Goal: Task Accomplishment & Management: Use online tool/utility

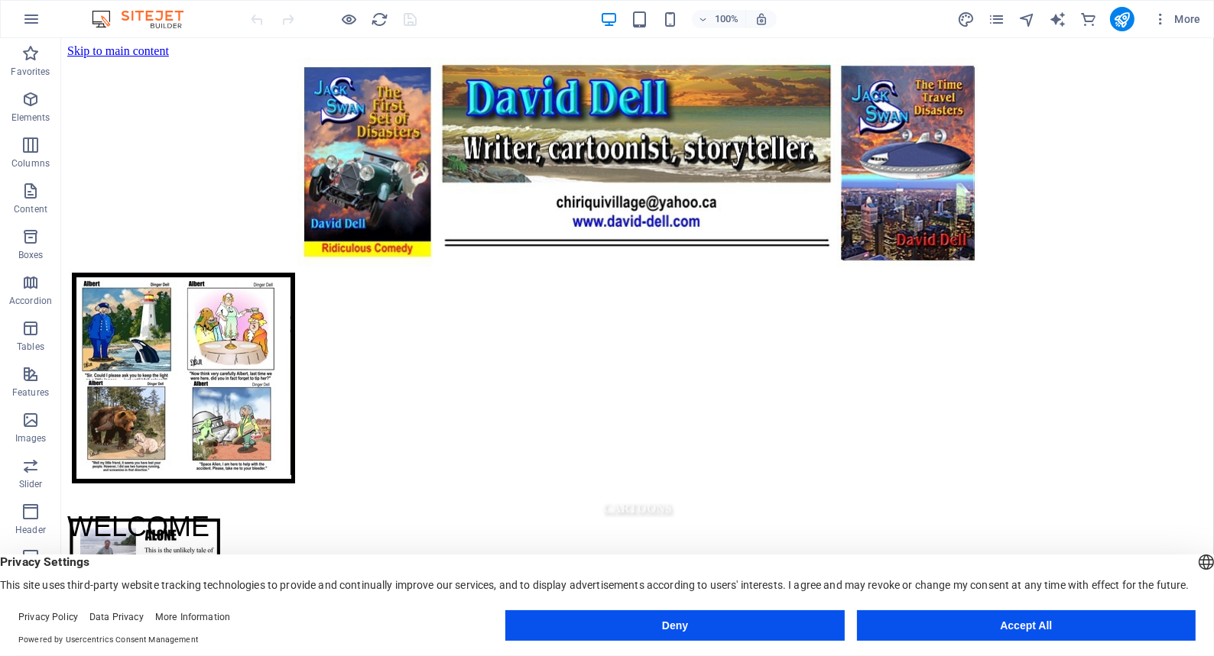
click at [970, 626] on button "Accept All" at bounding box center [1026, 626] width 339 height 31
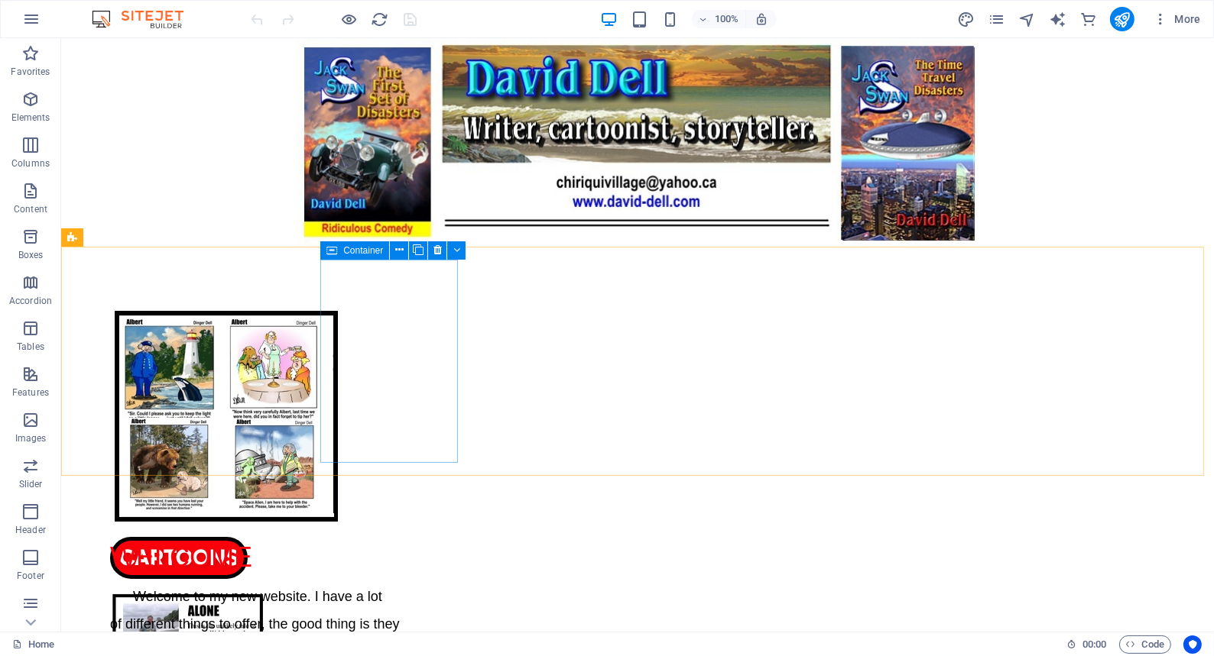
click at [345, 249] on span "Container" at bounding box center [363, 250] width 40 height 9
select select "px"
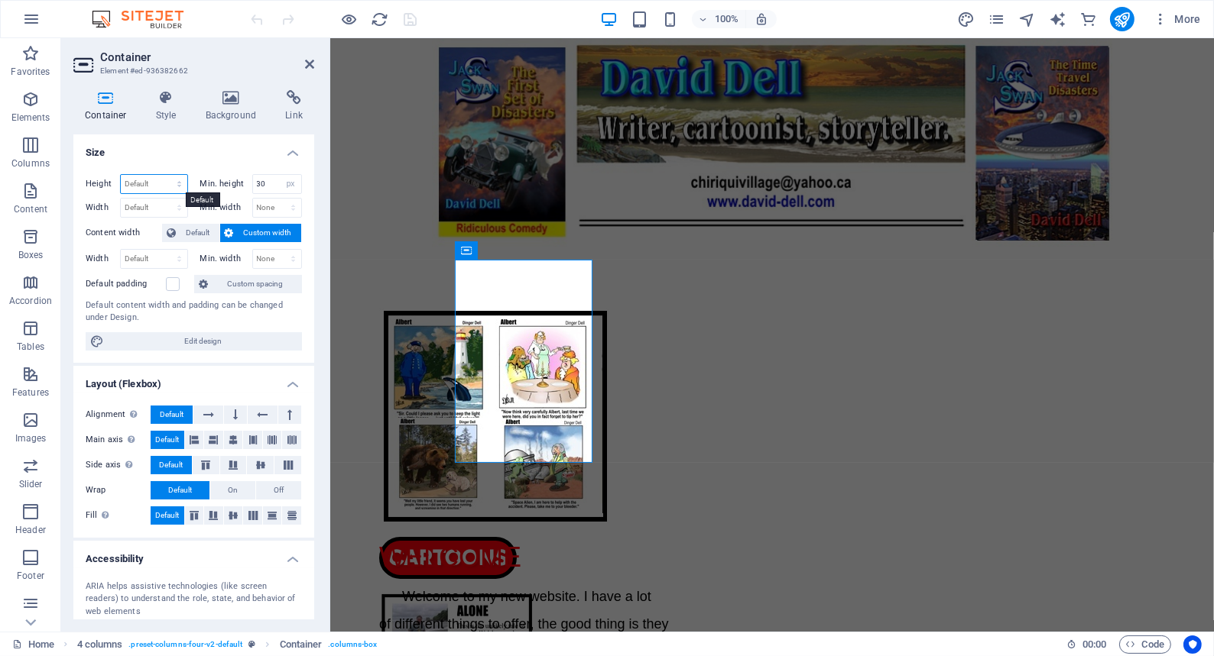
click at [153, 180] on select "Default px rem % vh vw" at bounding box center [154, 184] width 66 height 18
select select "px"
click at [164, 175] on select "Default px rem % vh vw" at bounding box center [154, 184] width 66 height 18
type input "266"
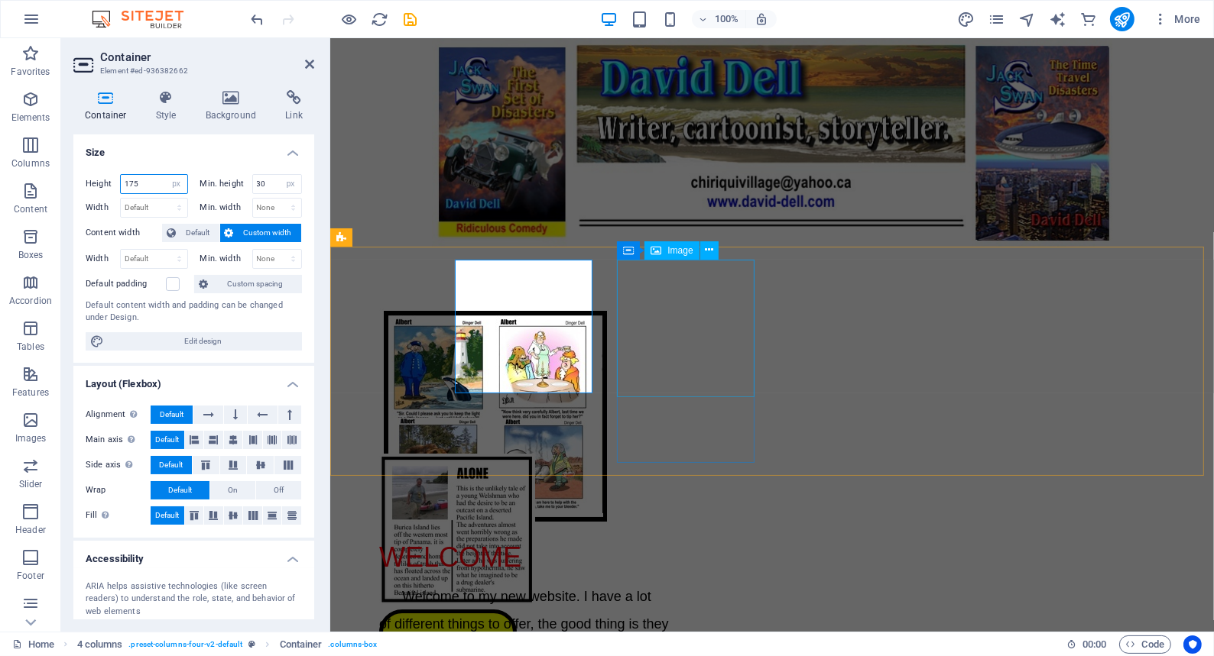
type input "175"
click at [516, 454] on figure at bounding box center [447, 532] width 138 height 156
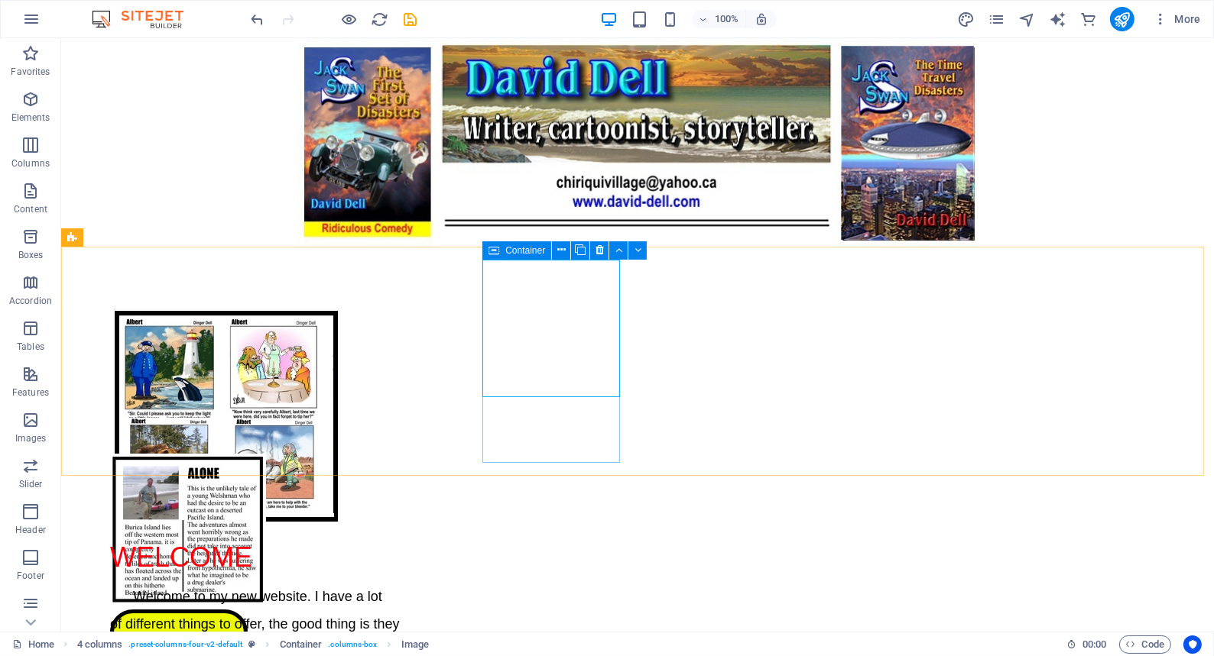
click at [527, 252] on span "Container" at bounding box center [525, 250] width 40 height 9
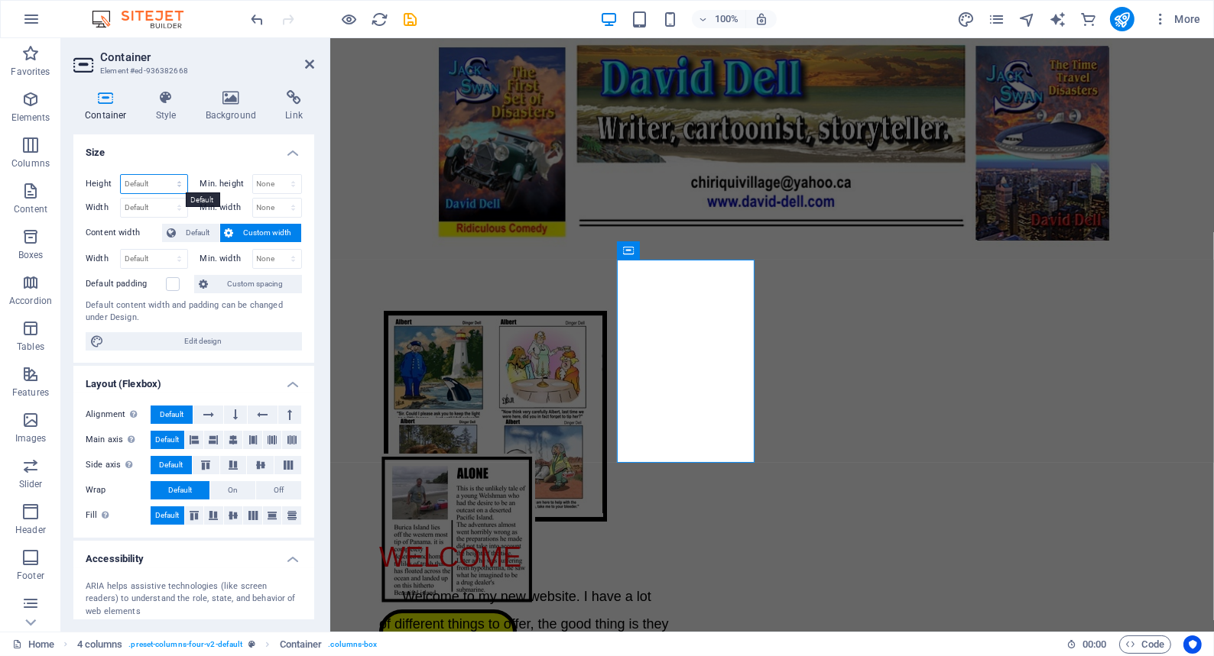
click at [140, 181] on select "Default px rem % vh vw" at bounding box center [154, 184] width 66 height 18
select select "px"
click at [164, 175] on select "Default px rem % vh vw" at bounding box center [154, 184] width 66 height 18
type input "266"
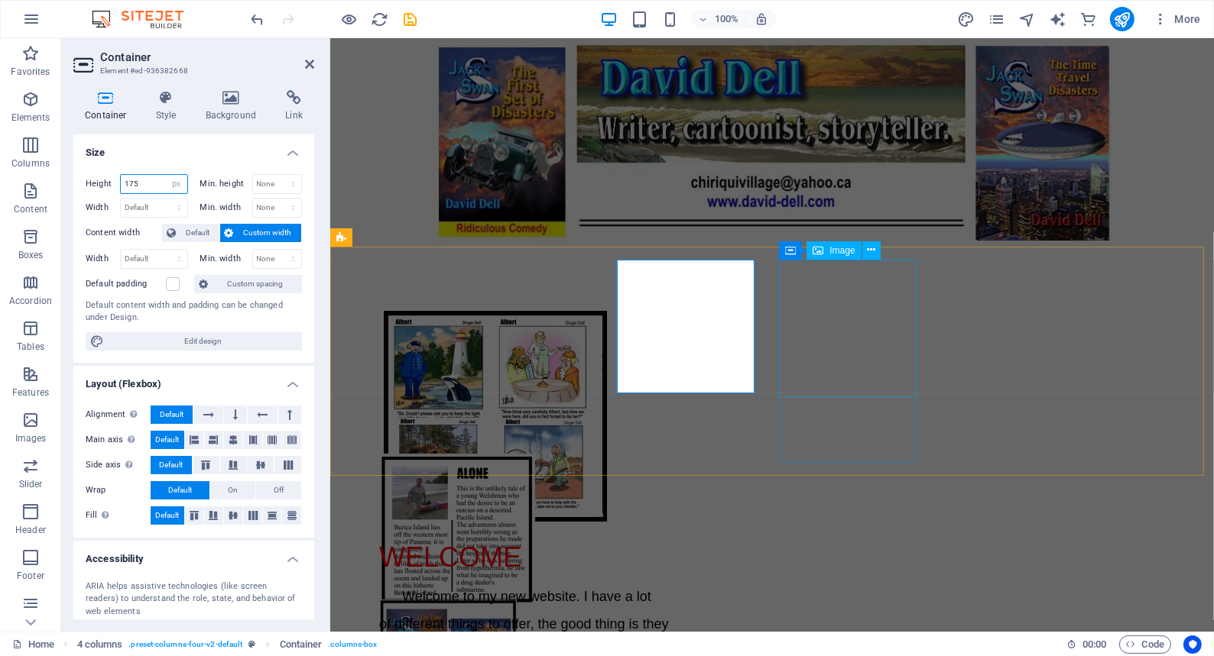
type input "175"
click at [516, 600] on figure at bounding box center [447, 669] width 138 height 138
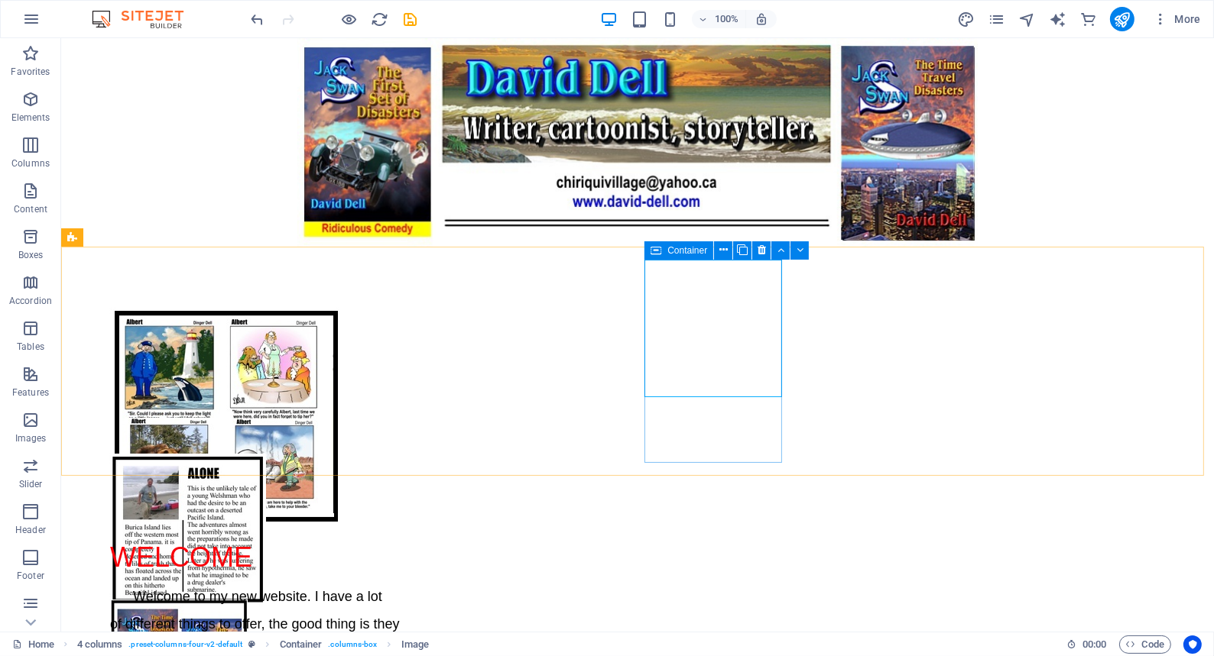
click at [678, 250] on span "Container" at bounding box center [687, 250] width 40 height 9
drag, startPoint x: 678, startPoint y: 250, endPoint x: 345, endPoint y: 212, distance: 335.4
click at [678, 250] on span "Container" at bounding box center [687, 250] width 40 height 9
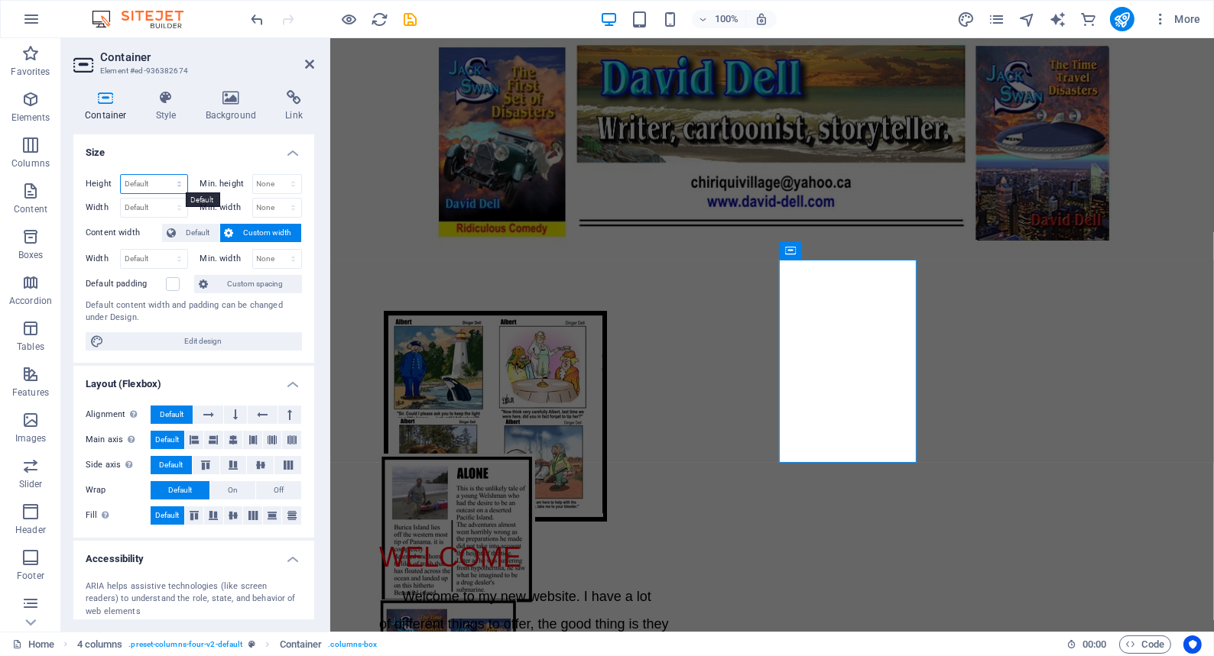
click at [141, 183] on select "Default px rem % vh vw" at bounding box center [154, 184] width 66 height 18
select select "px"
click at [164, 175] on select "Default px rem % vh vw" at bounding box center [154, 184] width 66 height 18
type input "266"
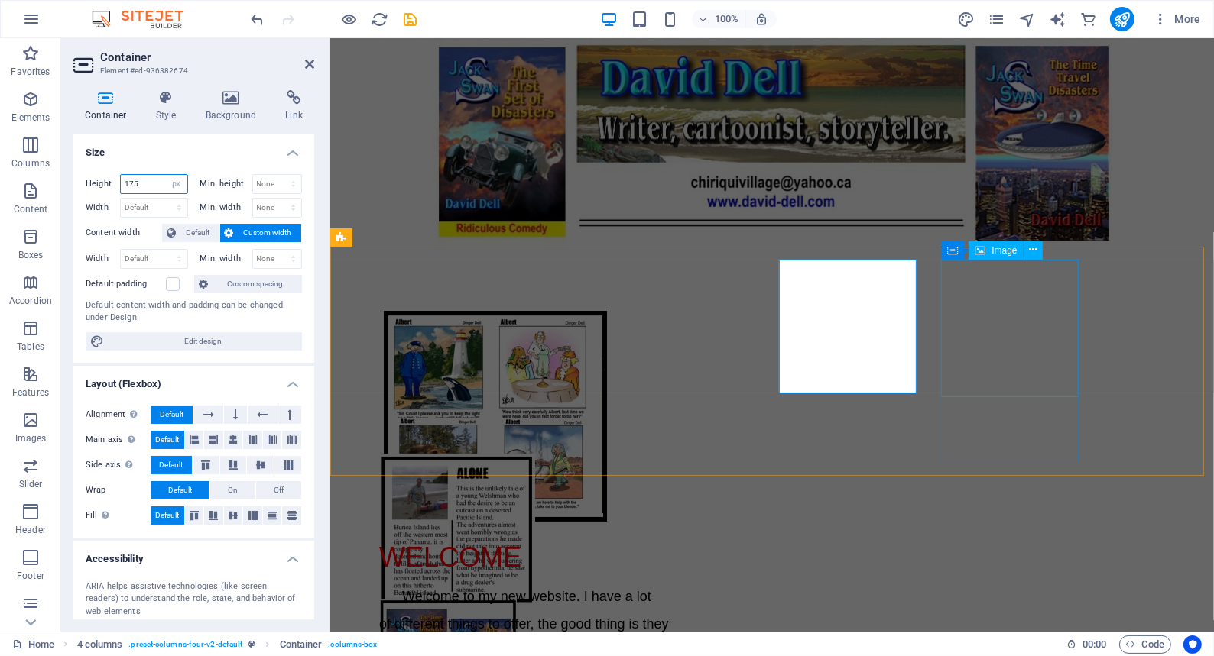
type input "175"
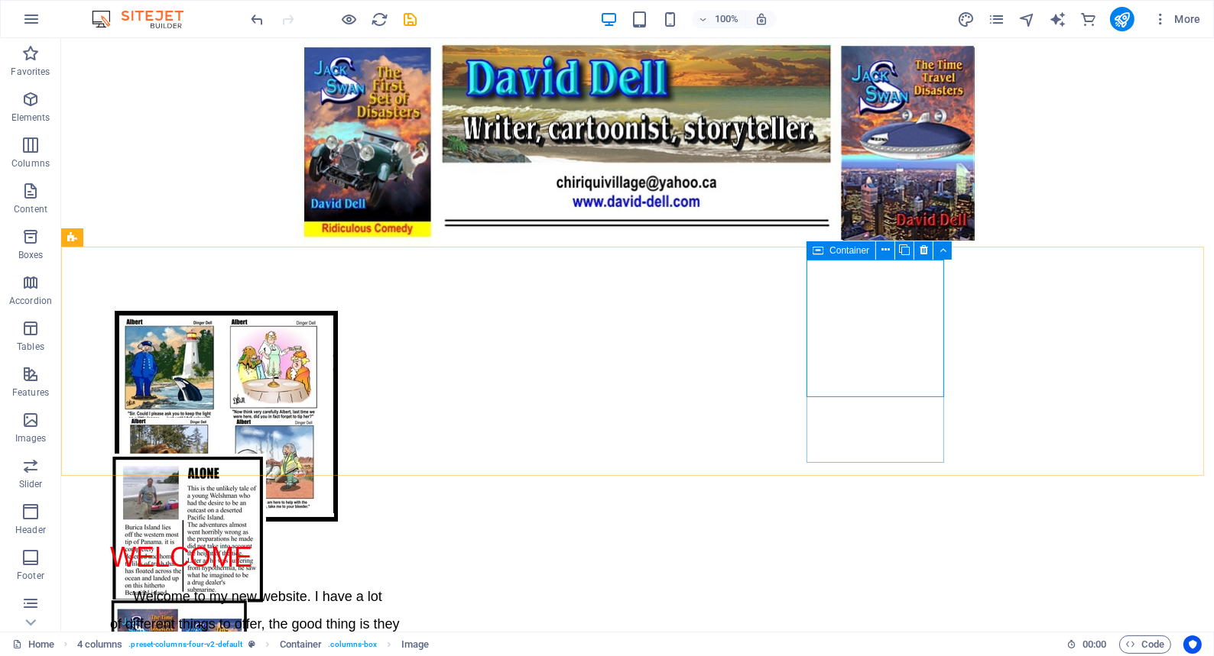
click at [834, 250] on span "Container" at bounding box center [849, 250] width 40 height 9
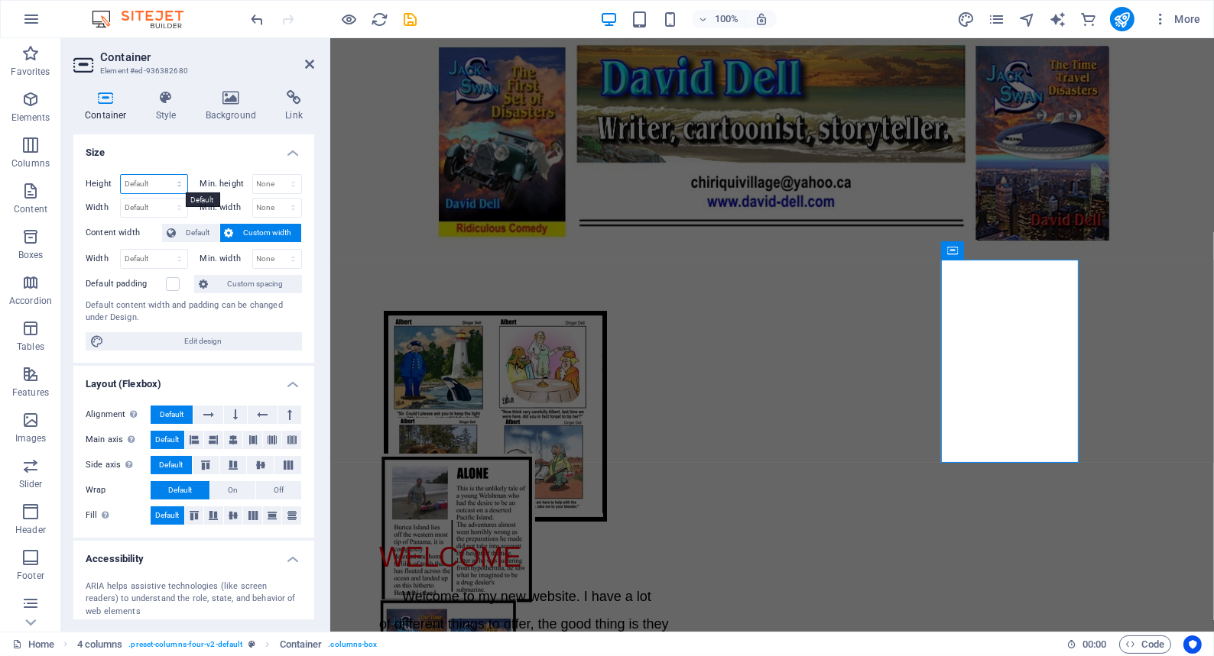
click at [135, 182] on select "Default px rem % vh vw" at bounding box center [154, 184] width 66 height 18
select select "px"
click at [164, 175] on select "Default px rem % vh vw" at bounding box center [154, 184] width 66 height 18
type input "266"
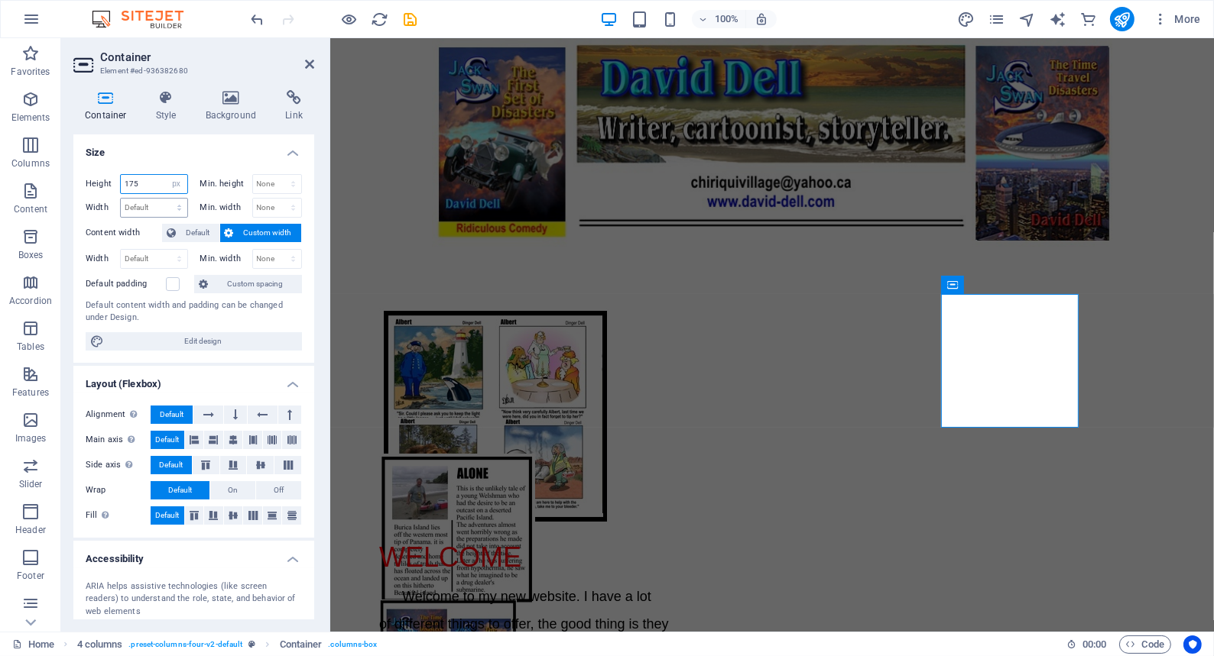
type input "175"
click at [308, 61] on icon at bounding box center [309, 64] width 9 height 12
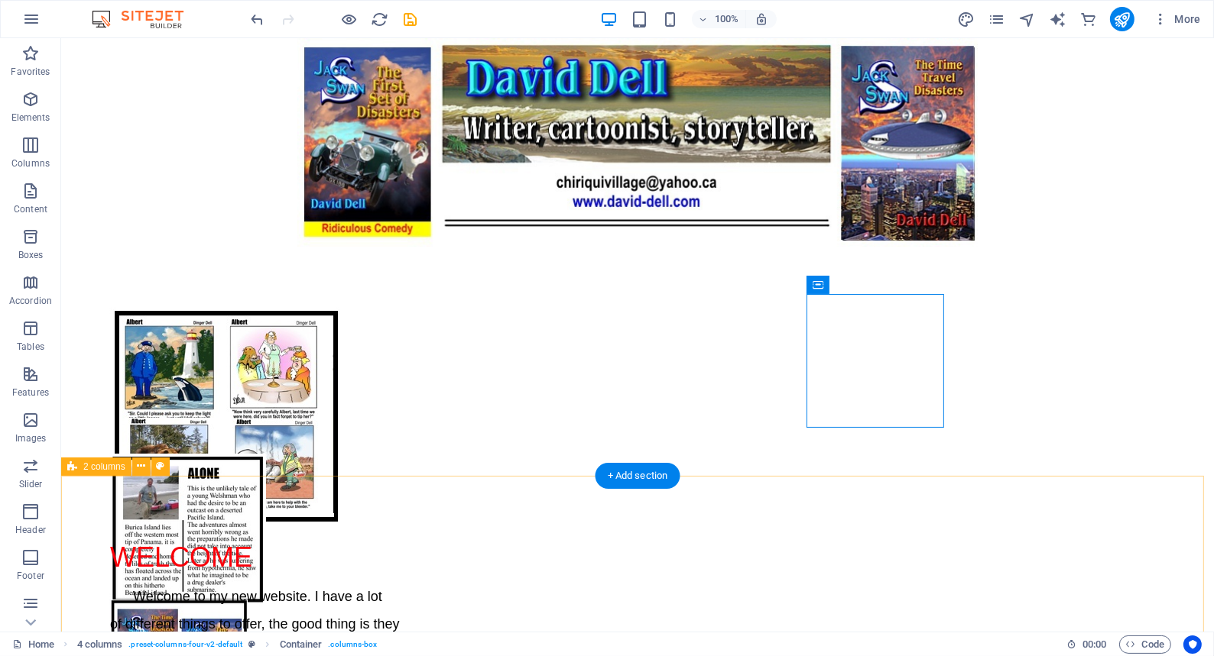
scroll to position [138, 0]
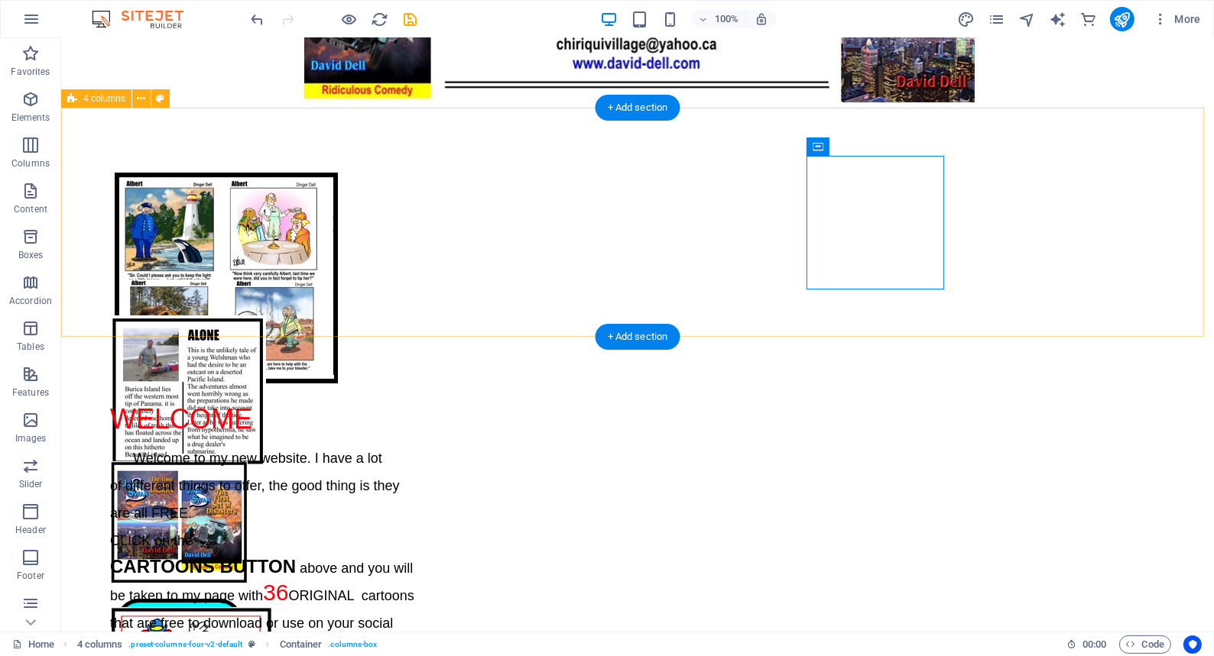
click at [222, 336] on div "CARTOONS ARTICLES BOOKS FUN" at bounding box center [636, 223] width 1152 height 229
select select "px"
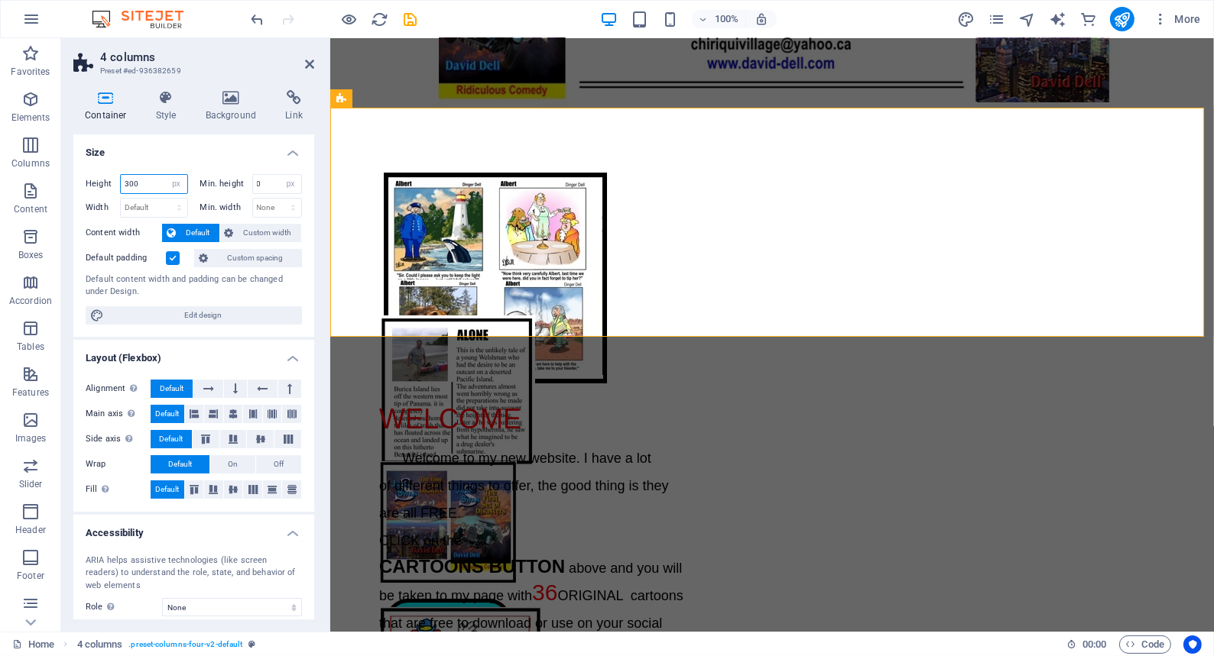
click at [138, 180] on input "300" at bounding box center [154, 184] width 66 height 18
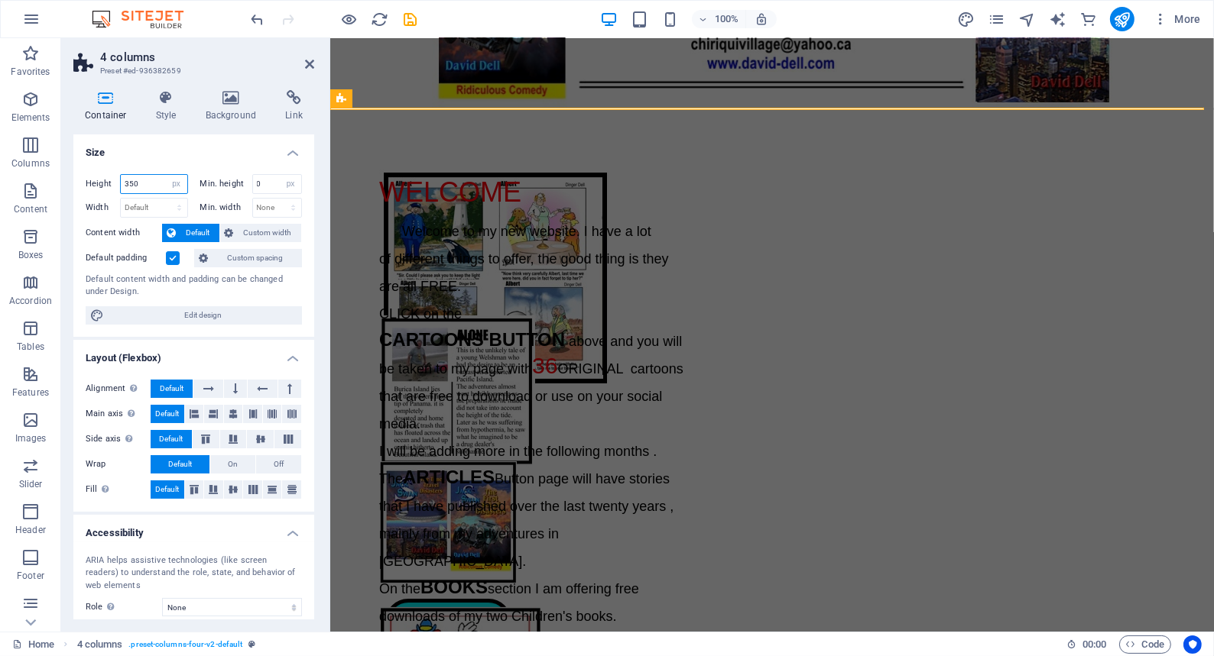
type input "350"
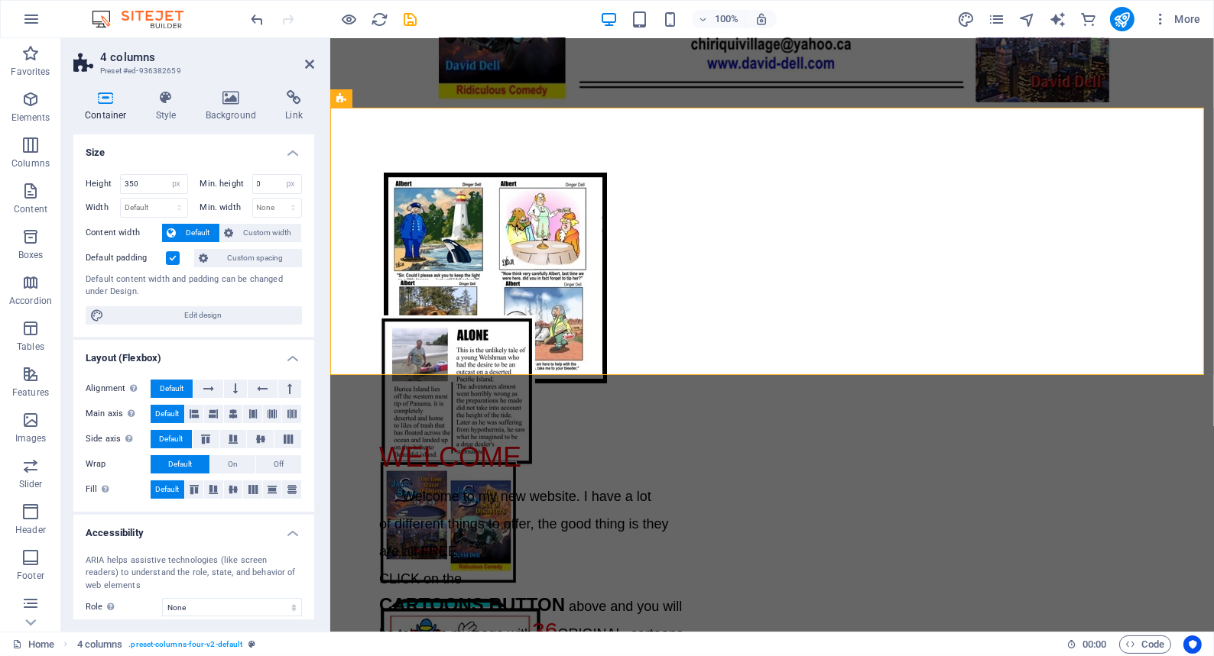
click at [209, 144] on h4 "Size" at bounding box center [193, 149] width 241 height 28
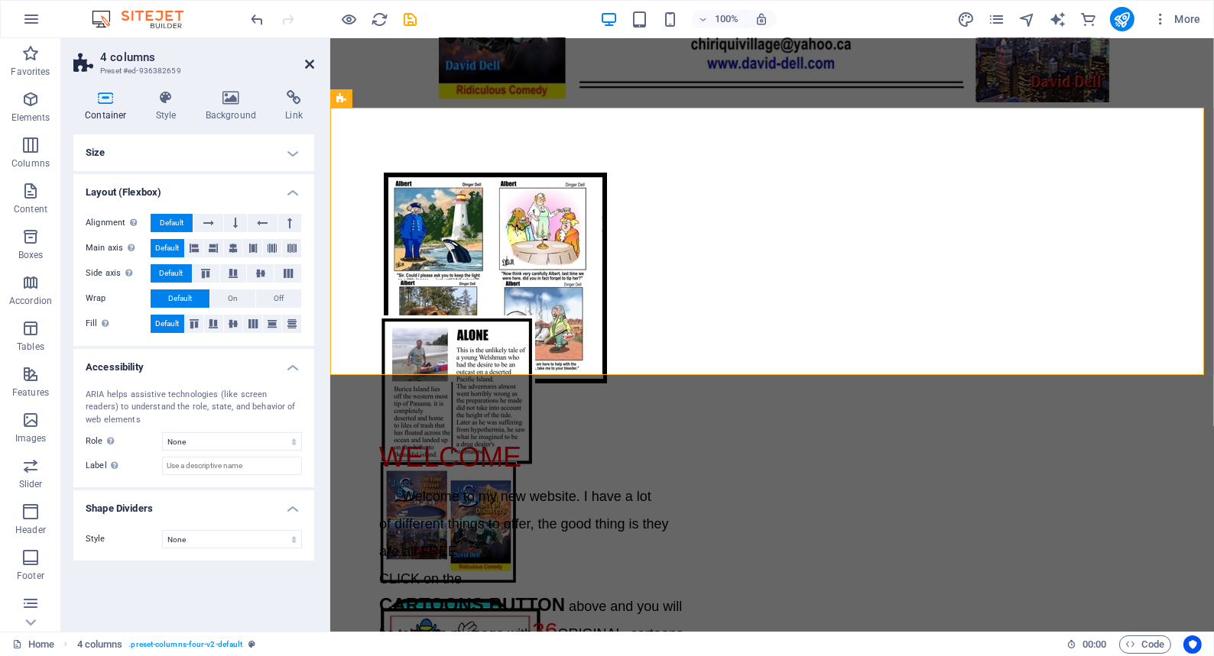
click at [306, 61] on icon at bounding box center [309, 64] width 9 height 12
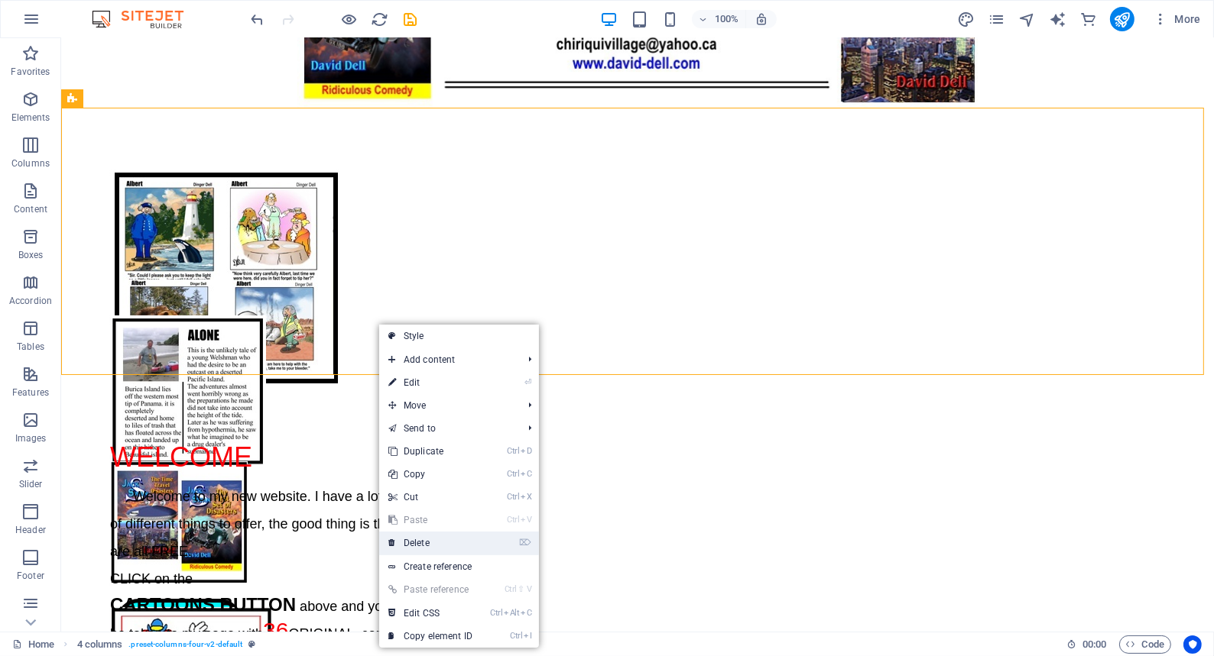
click at [419, 541] on link "⌦ Delete" at bounding box center [430, 543] width 102 height 23
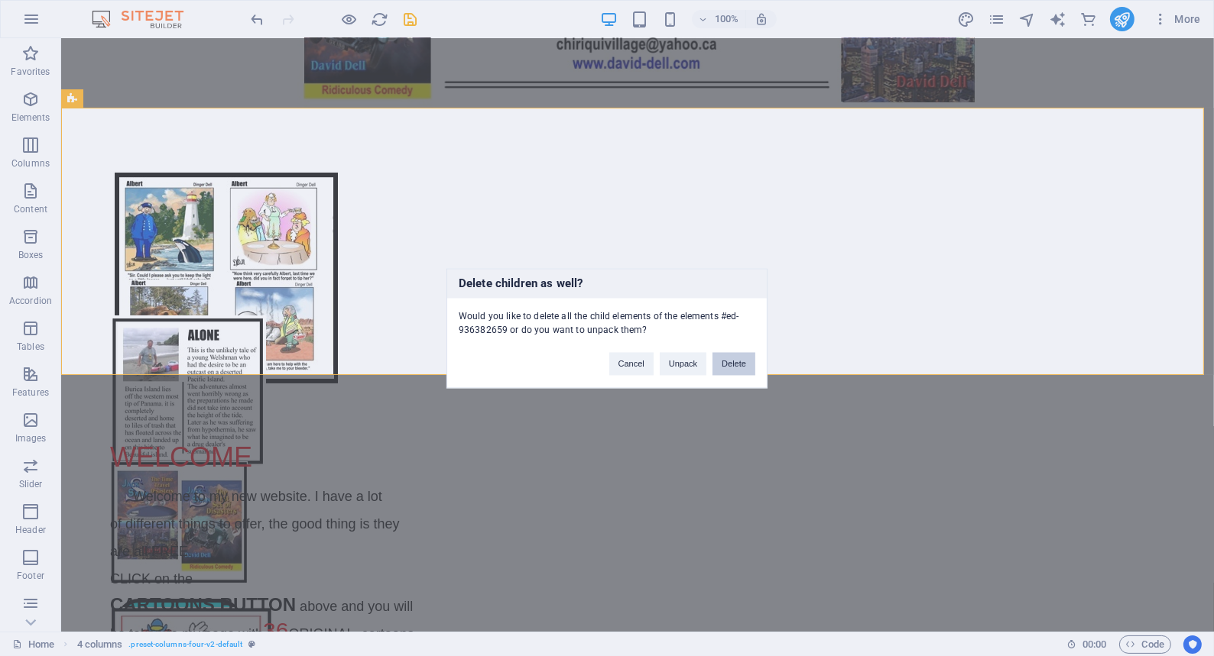
click at [731, 360] on button "Delete" at bounding box center [733, 363] width 43 height 23
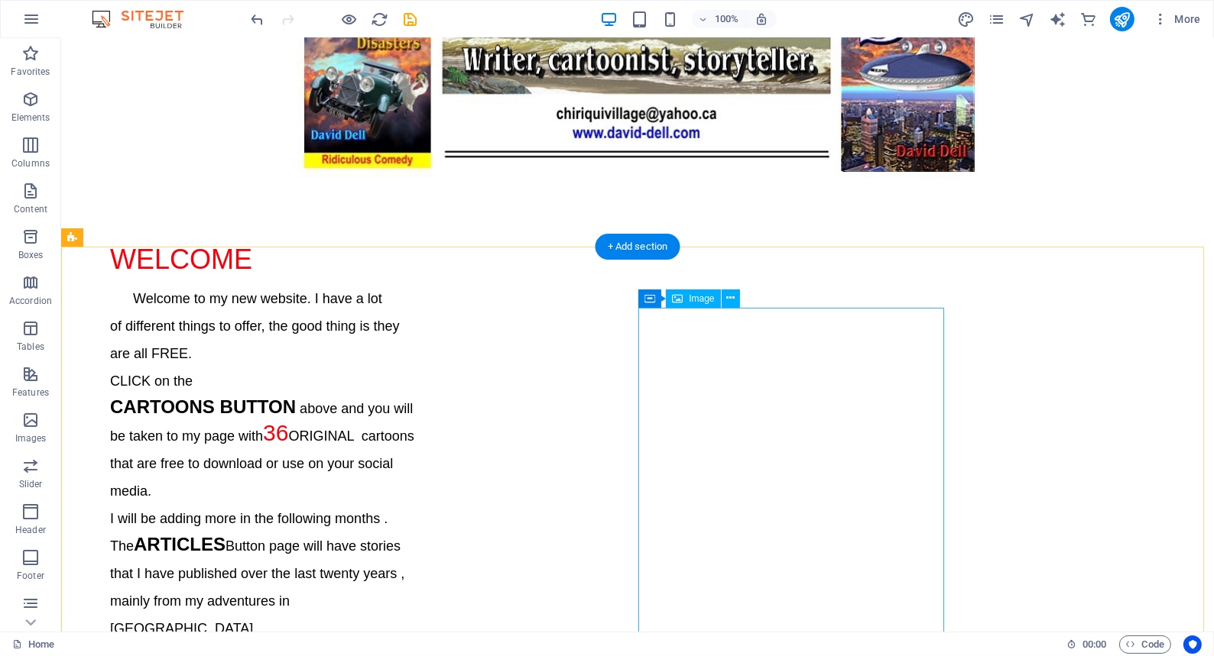
scroll to position [0, 0]
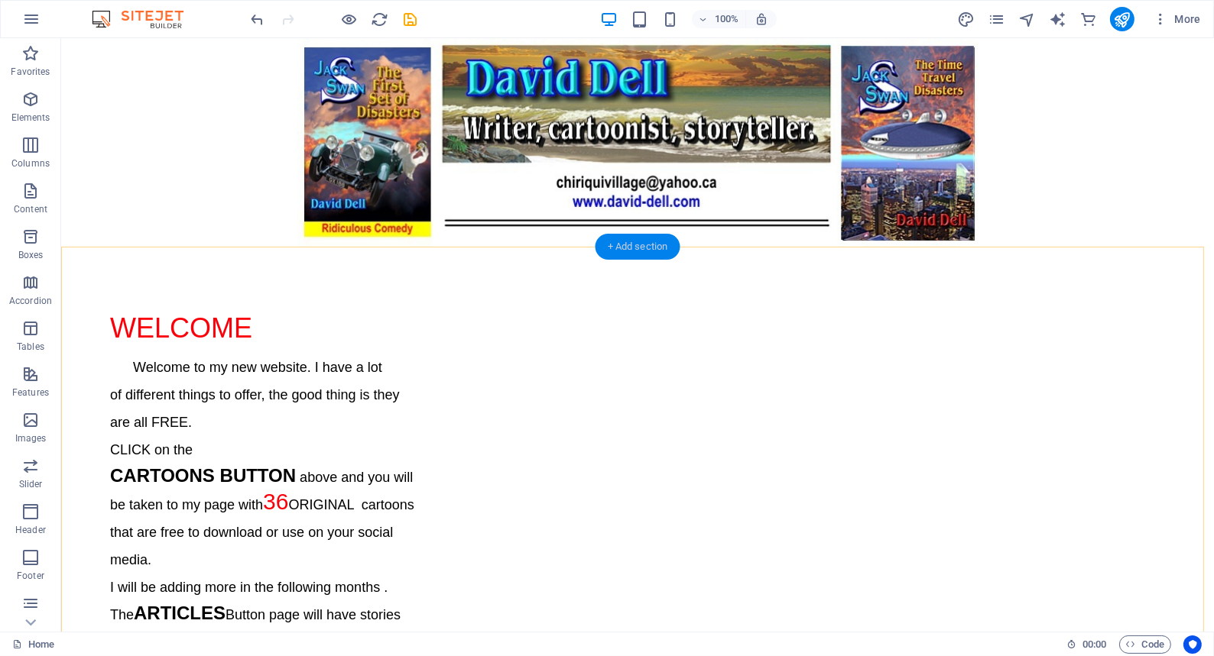
click at [624, 245] on div "+ Add section" at bounding box center [637, 247] width 85 height 26
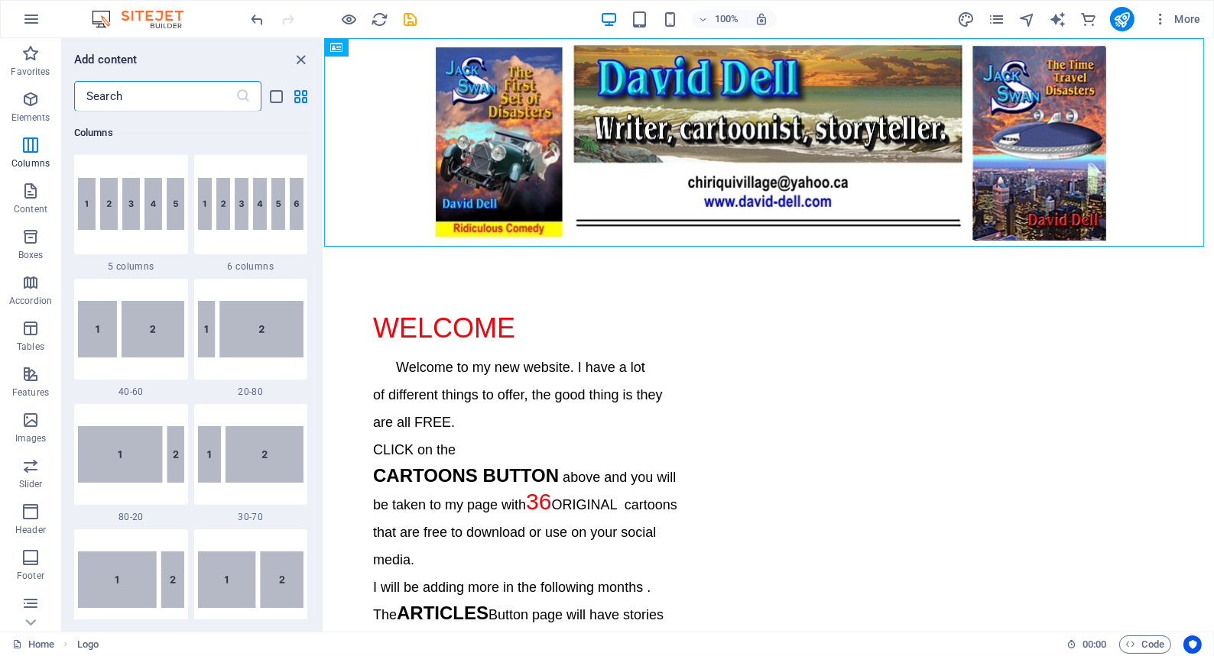
scroll to position [945, 0]
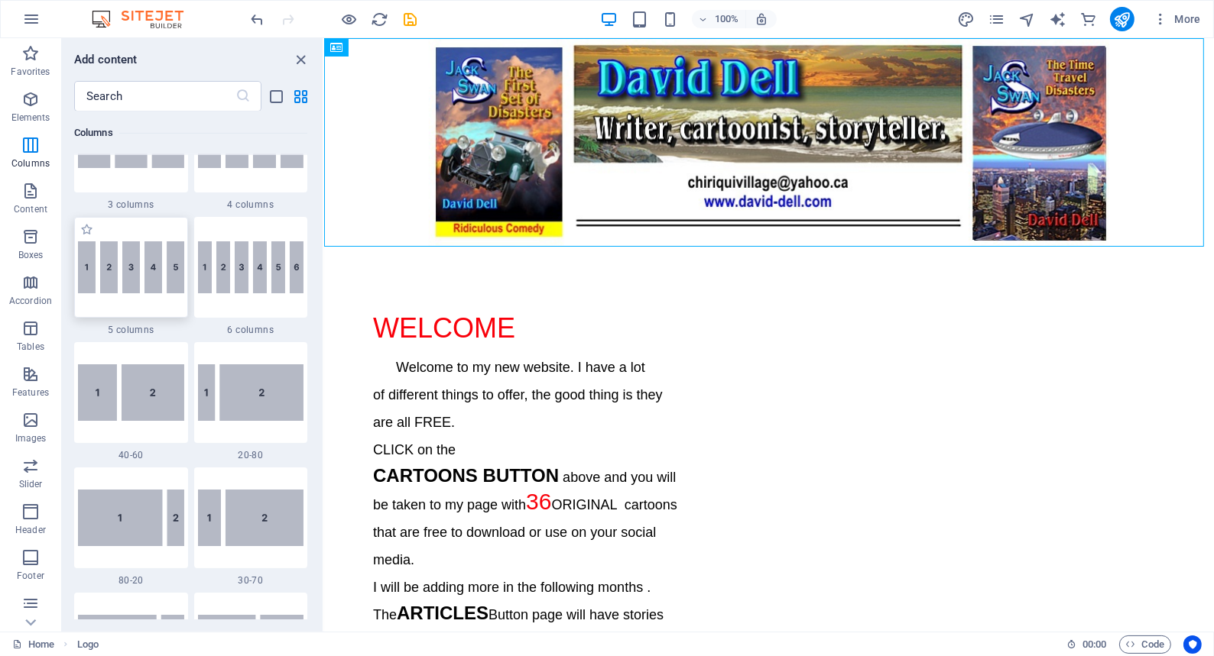
click at [146, 276] on img at bounding box center [131, 267] width 106 height 52
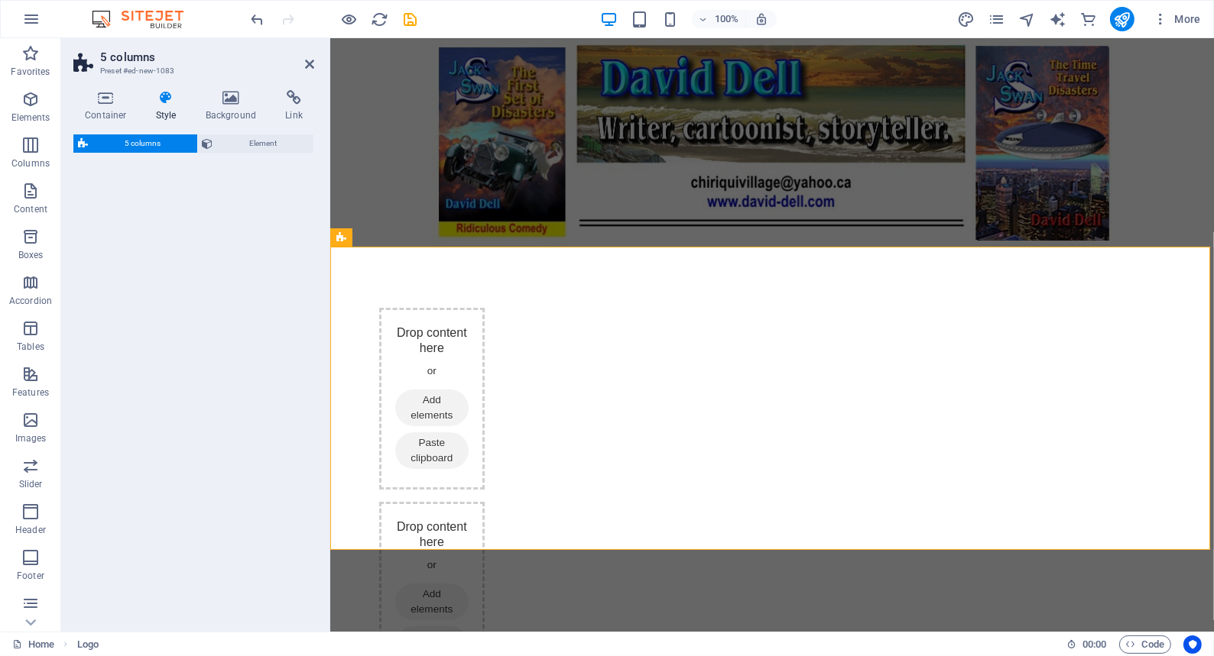
select select "rem"
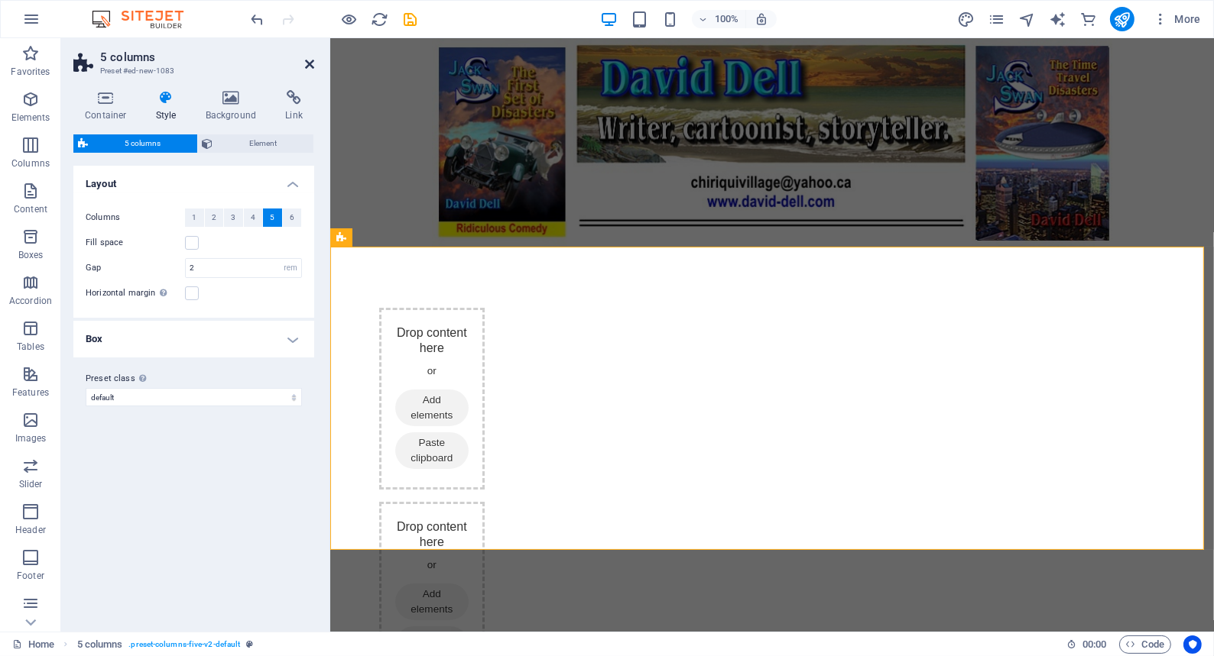
drag, startPoint x: 306, startPoint y: 61, endPoint x: 245, endPoint y: 23, distance: 72.1
click at [306, 61] on icon at bounding box center [309, 64] width 9 height 12
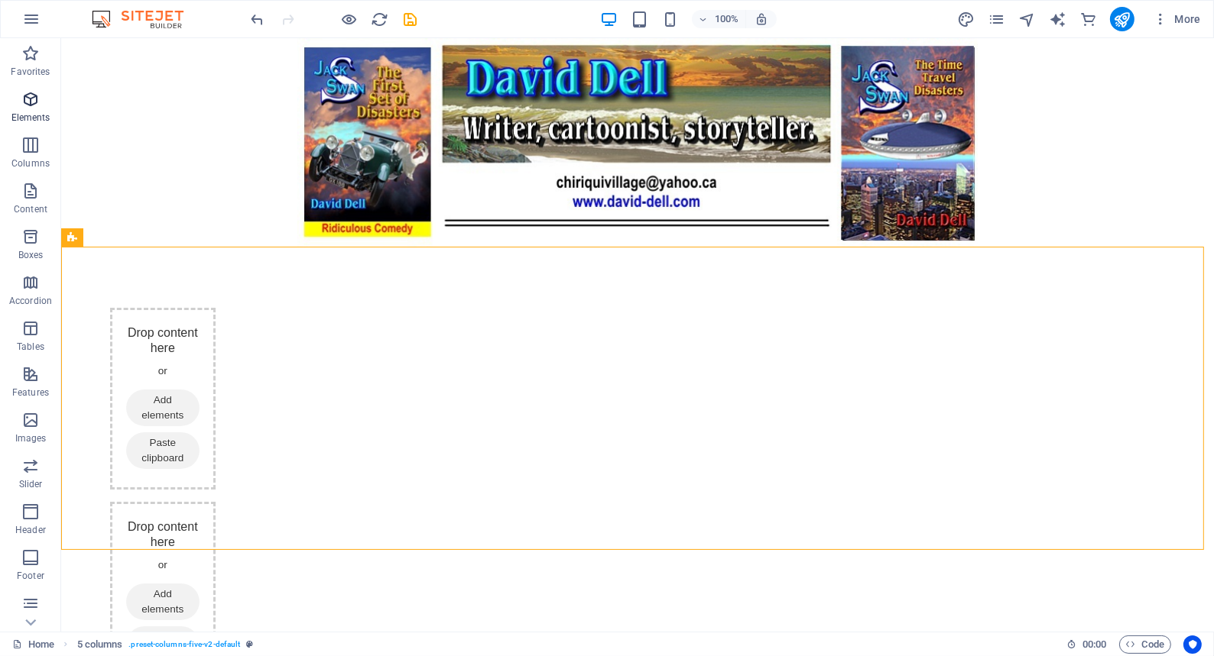
click at [30, 97] on icon "button" at bounding box center [30, 99] width 18 height 18
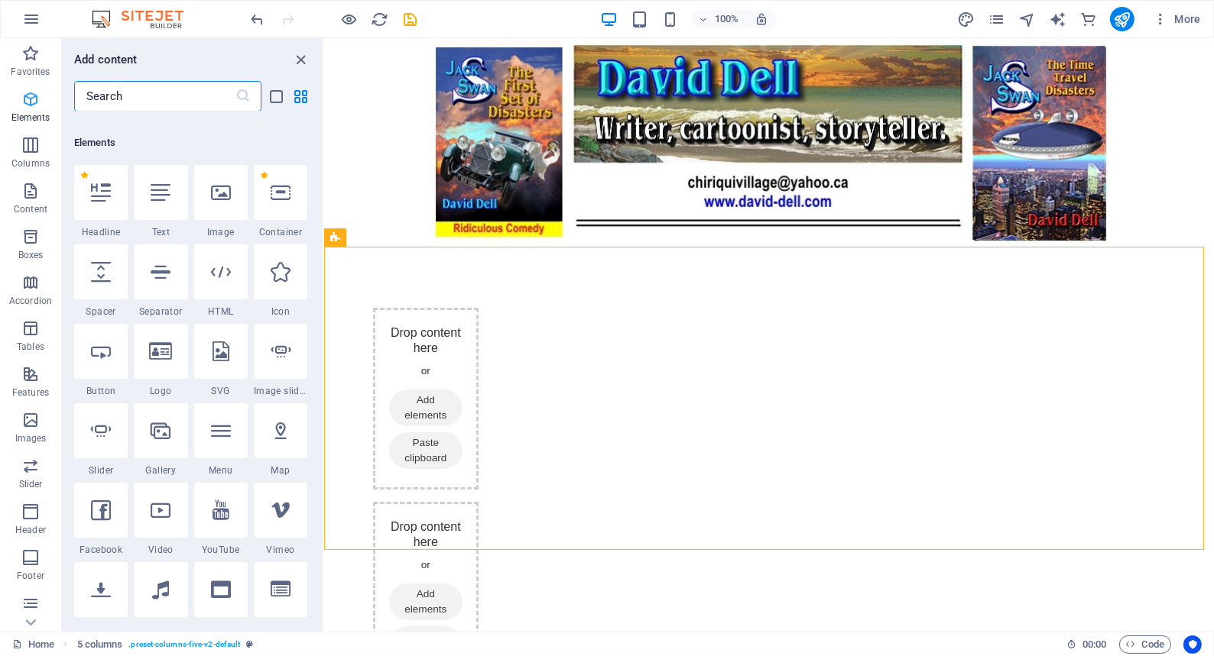
scroll to position [162, 0]
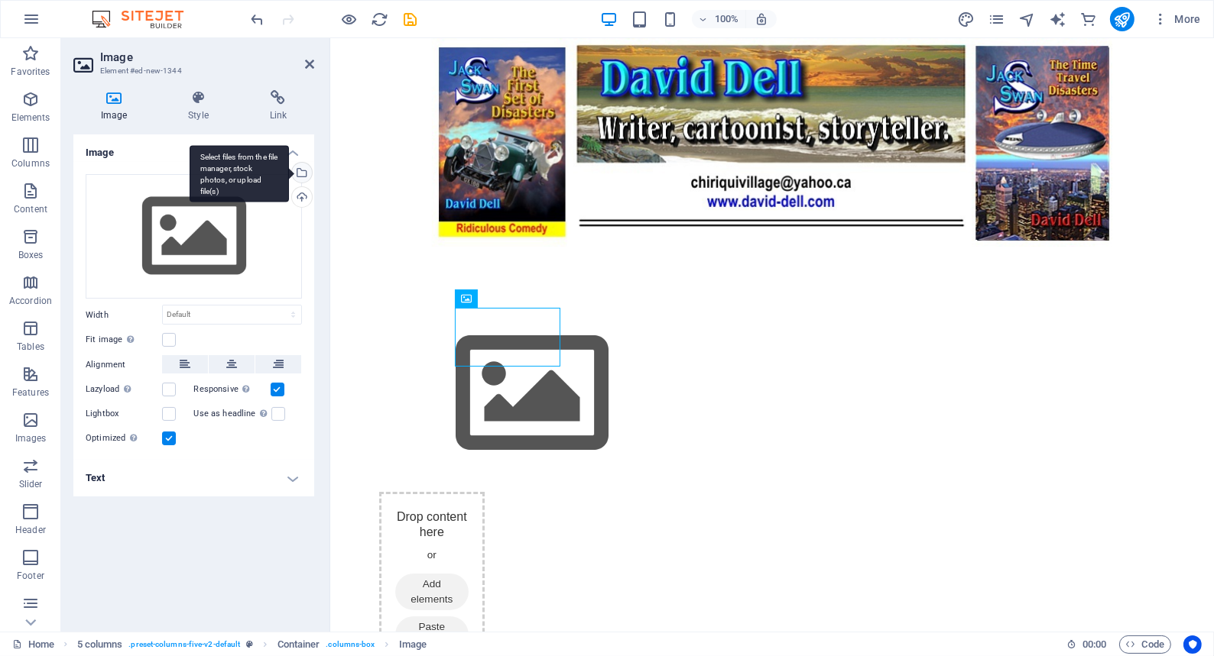
click at [302, 167] on div "Select files from the file manager, stock photos, or upload file(s)" at bounding box center [300, 174] width 23 height 23
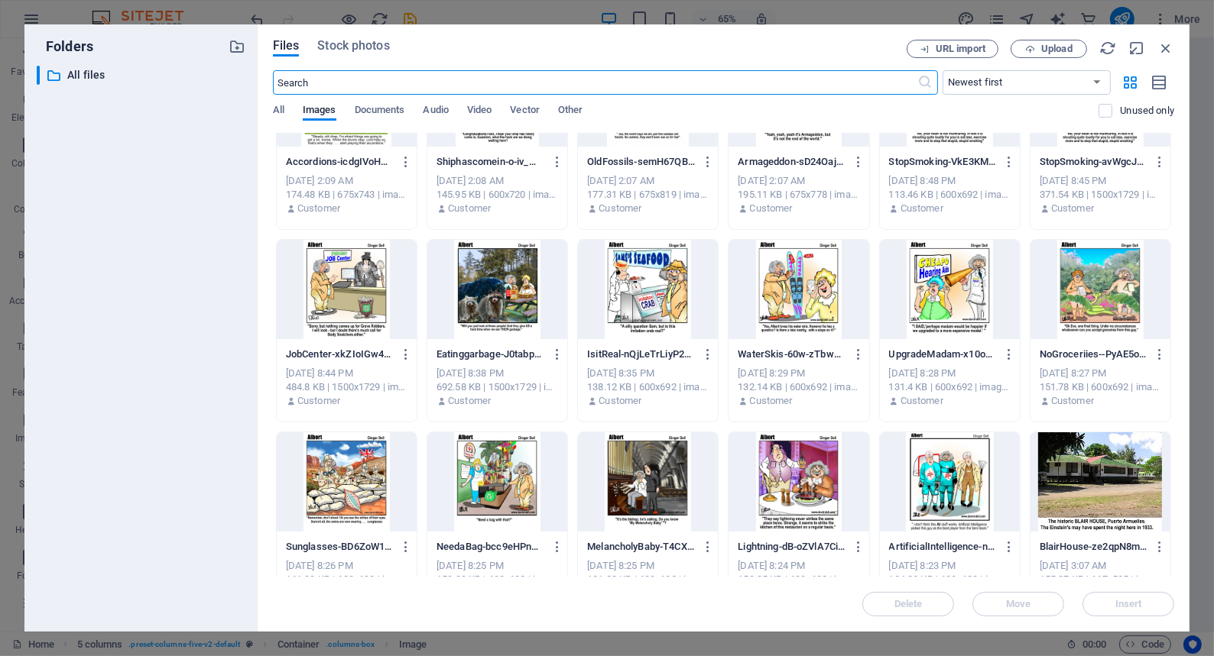
scroll to position [0, 0]
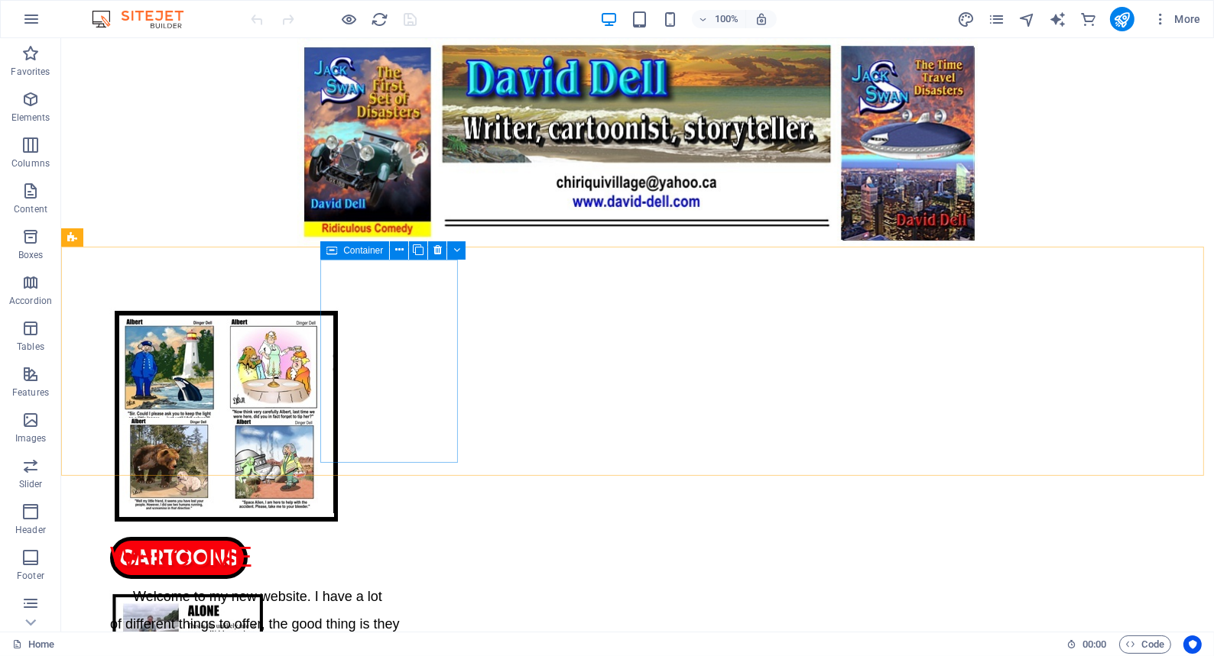
click at [354, 251] on span "Container" at bounding box center [363, 250] width 40 height 9
drag, startPoint x: 354, startPoint y: 251, endPoint x: 24, endPoint y: 212, distance: 332.4
click at [354, 251] on span "Container" at bounding box center [363, 250] width 40 height 9
select select "px"
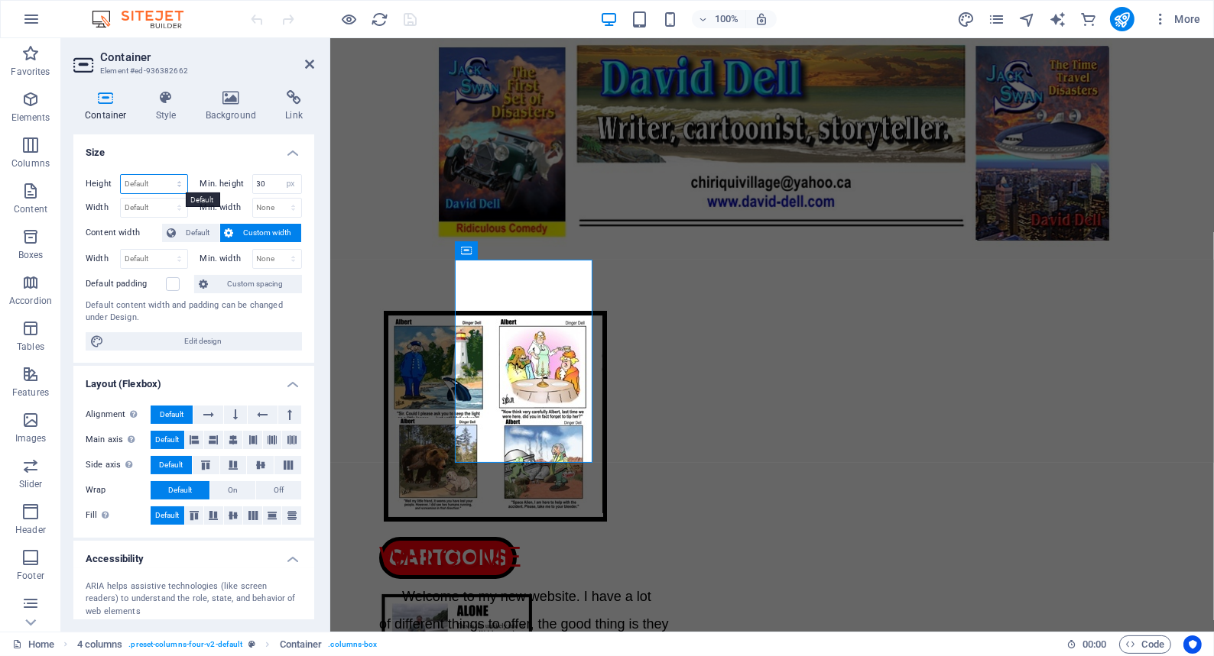
click at [145, 182] on select "Default px rem % vh vw" at bounding box center [154, 184] width 66 height 18
select select "px"
click at [164, 175] on select "Default px rem % vh vw" at bounding box center [154, 184] width 66 height 18
type input "266"
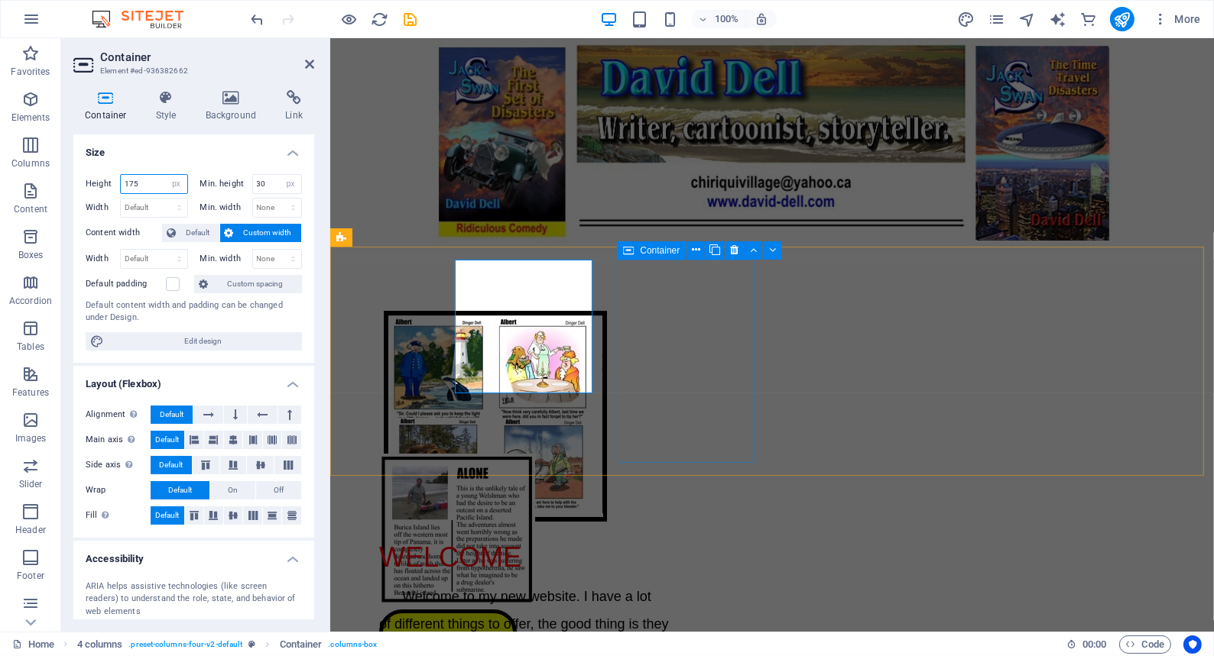
click at [640, 250] on span "Container" at bounding box center [660, 250] width 40 height 9
type input "175"
drag, startPoint x: 639, startPoint y: 250, endPoint x: 150, endPoint y: 204, distance: 491.2
click at [640, 250] on span "Container" at bounding box center [660, 250] width 40 height 9
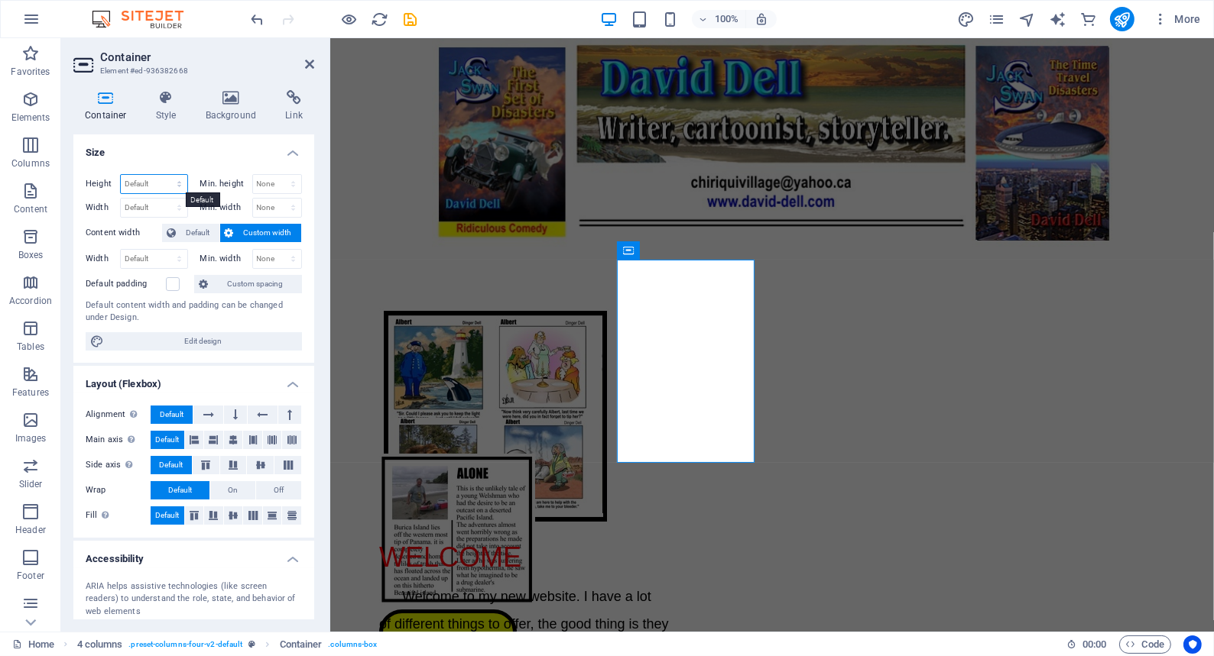
click at [151, 179] on select "Default px rem % vh vw" at bounding box center [154, 184] width 66 height 18
select select "px"
click at [164, 175] on select "Default px rem % vh vw" at bounding box center [154, 184] width 66 height 18
type input "266"
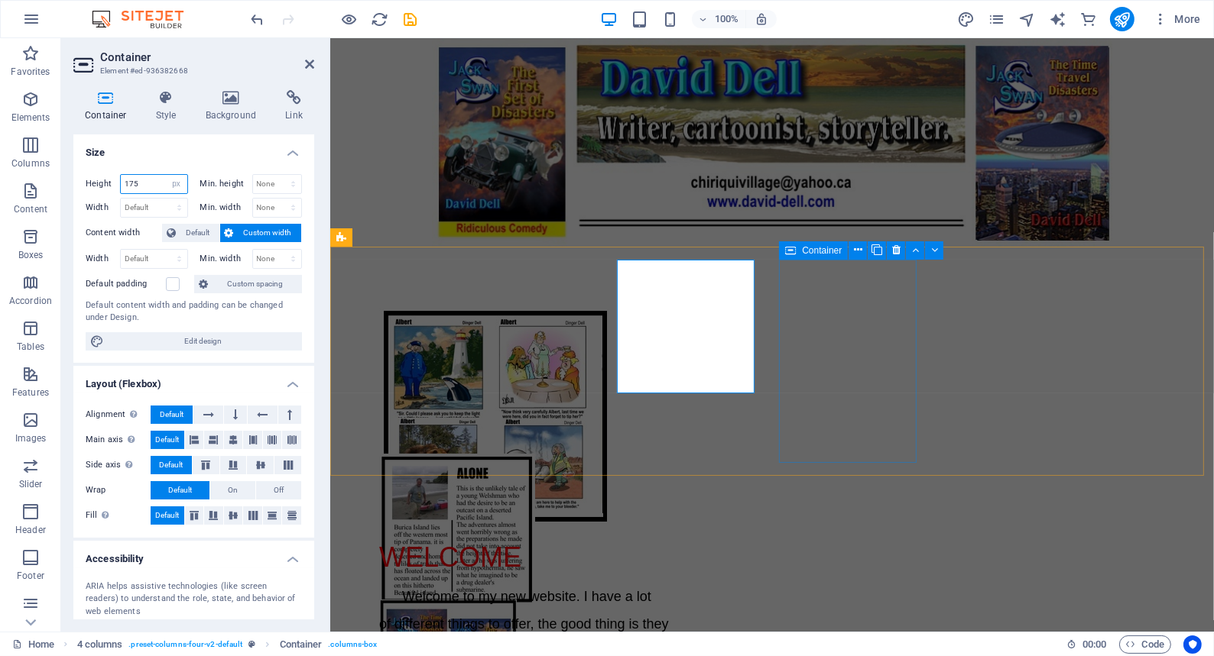
click at [810, 251] on span "Container" at bounding box center [822, 250] width 40 height 9
type input "175"
click at [810, 251] on span "Container" at bounding box center [822, 250] width 40 height 9
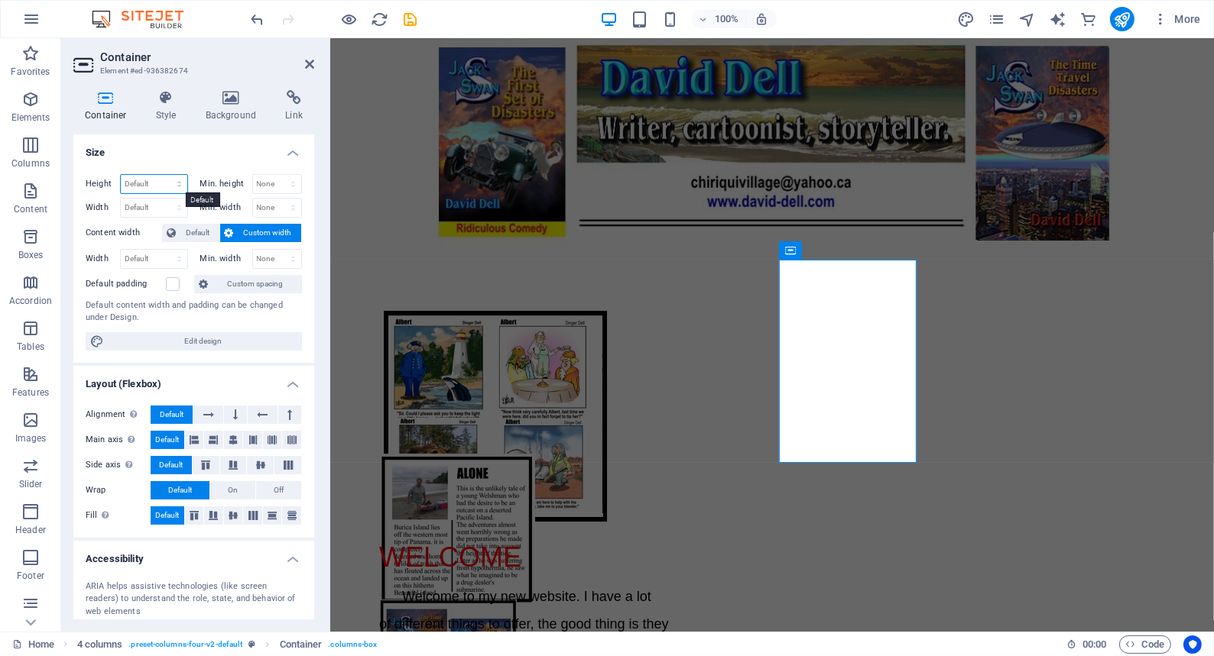
click at [152, 181] on select "Default px rem % vh vw" at bounding box center [154, 184] width 66 height 18
select select "px"
click at [164, 175] on select "Default px rem % vh vw" at bounding box center [154, 184] width 66 height 18
type input "266"
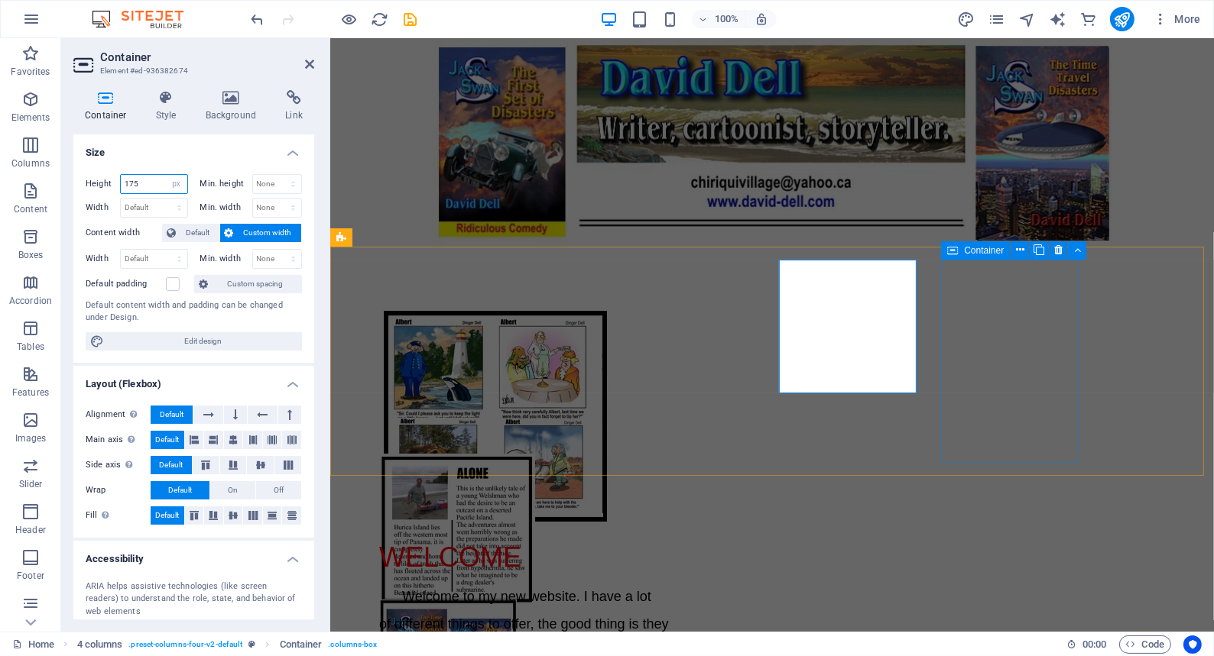
click at [978, 251] on span "Container" at bounding box center [984, 250] width 40 height 9
type input "175"
click at [978, 251] on span "Container" at bounding box center [984, 250] width 40 height 9
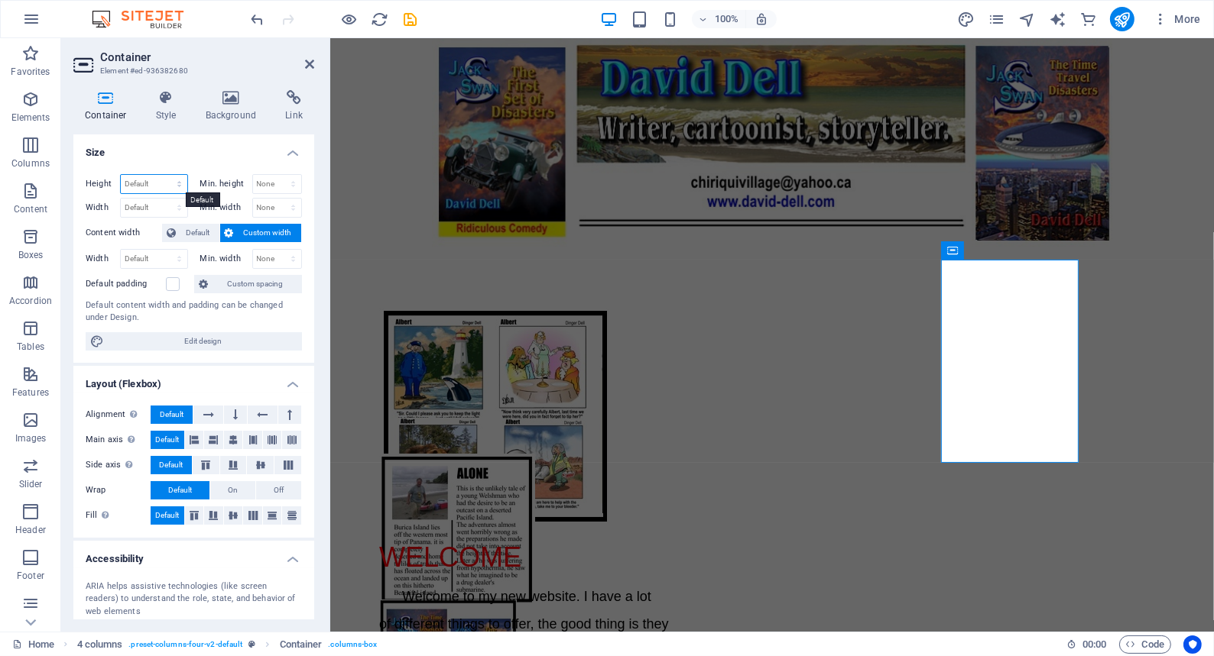
click at [147, 181] on select "Default px rem % vh vw" at bounding box center [154, 184] width 66 height 18
select select "px"
click at [164, 175] on select "Default px rem % vh vw" at bounding box center [154, 184] width 66 height 18
type input "266"
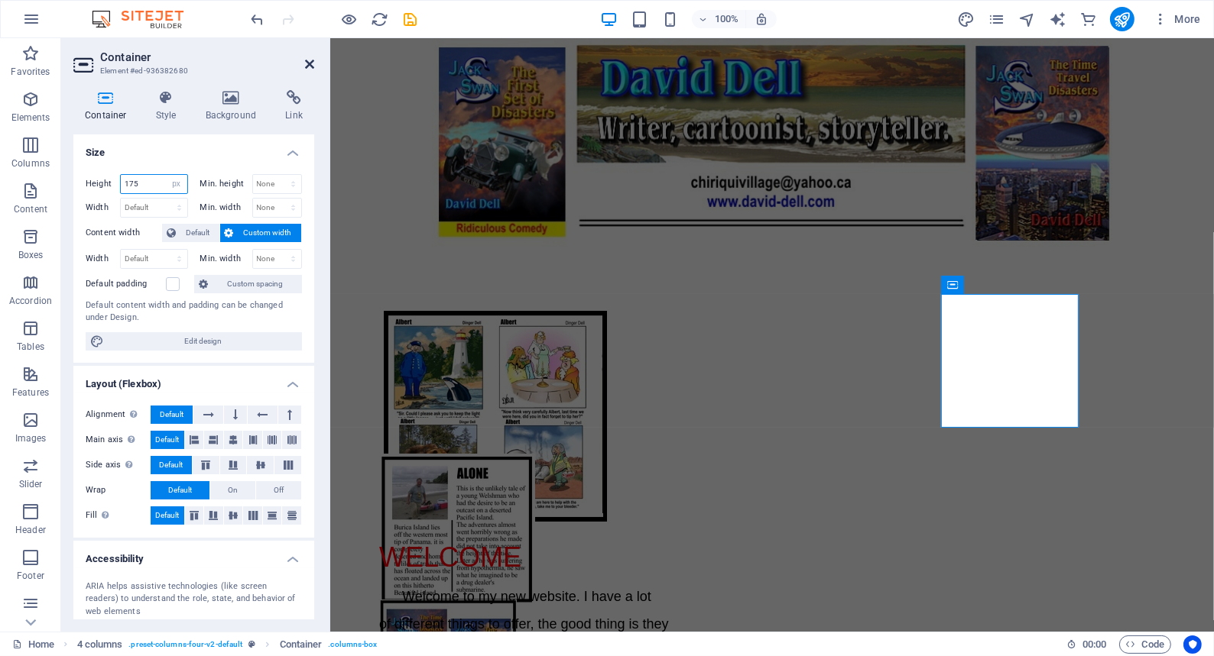
type input "175"
click at [306, 60] on icon at bounding box center [309, 64] width 9 height 12
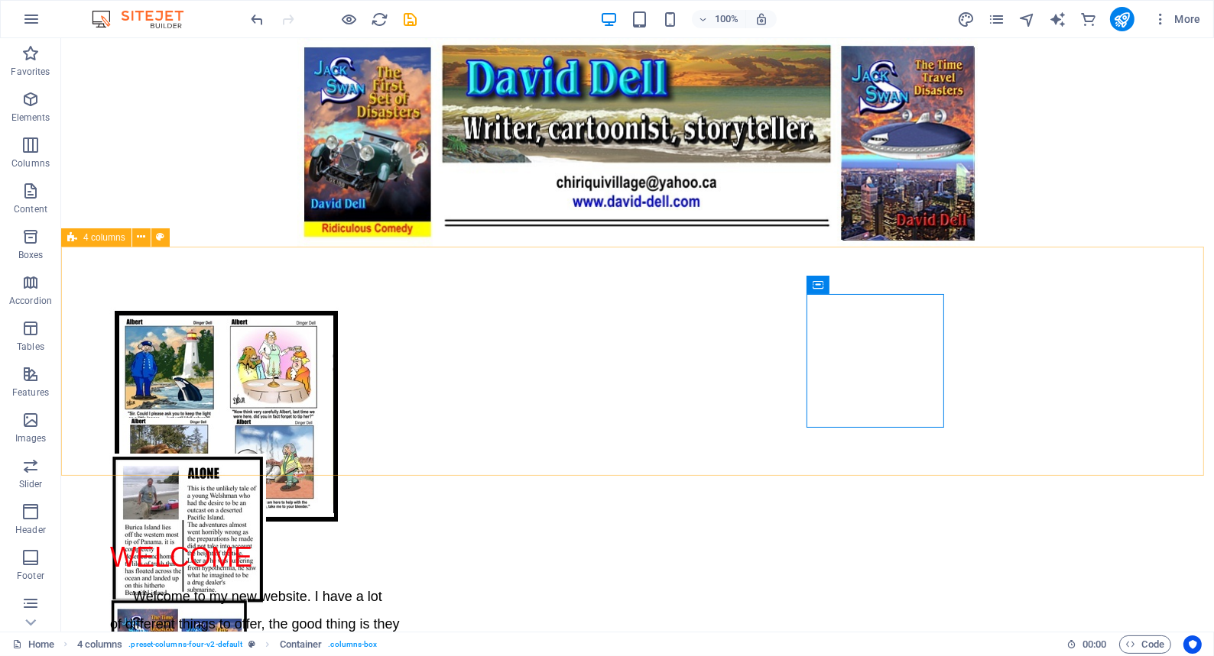
click at [109, 237] on span "4 columns" at bounding box center [104, 237] width 42 height 9
select select "px"
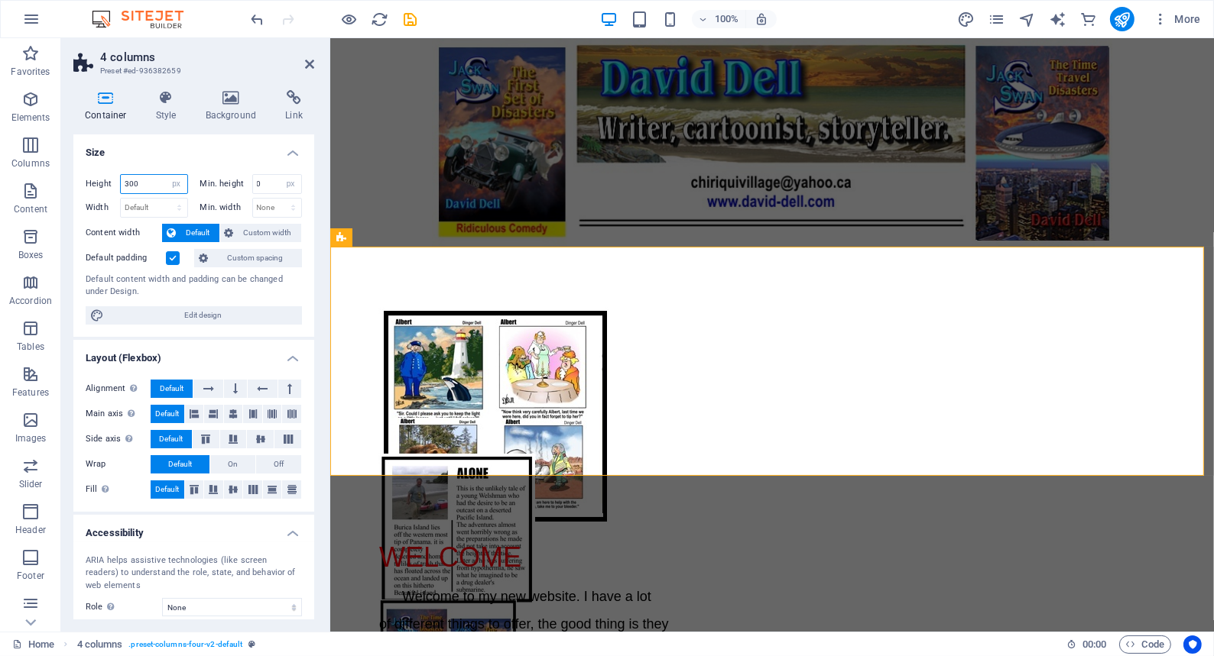
click at [144, 182] on input "300" at bounding box center [154, 184] width 66 height 18
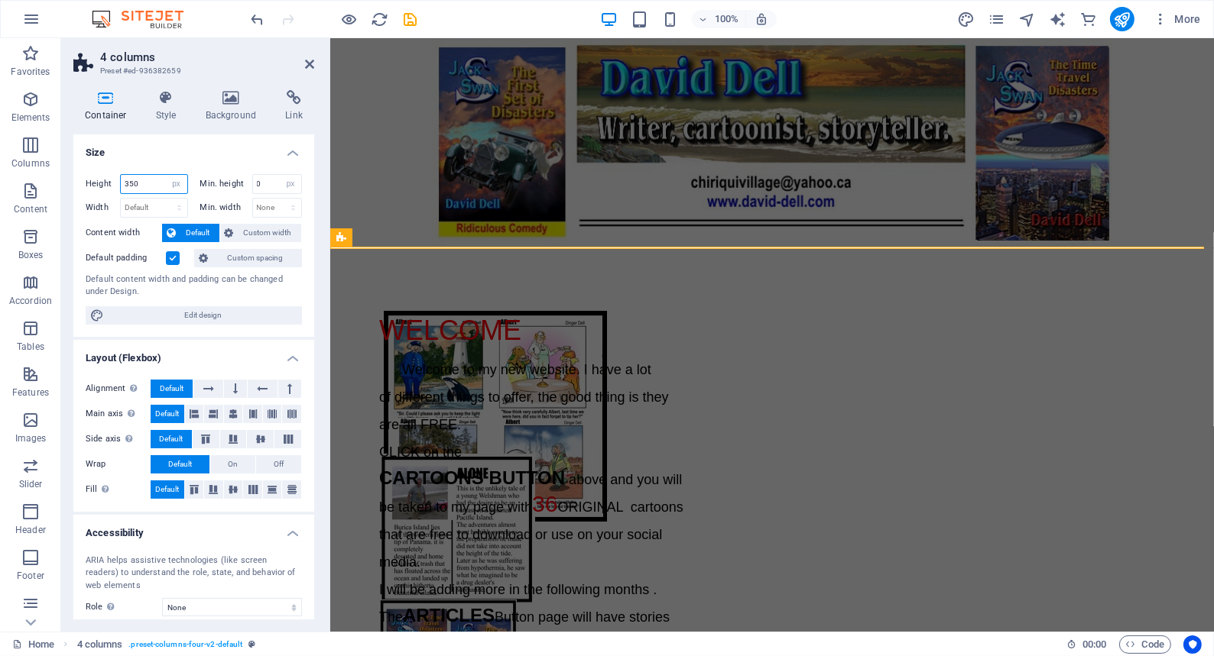
type input "350"
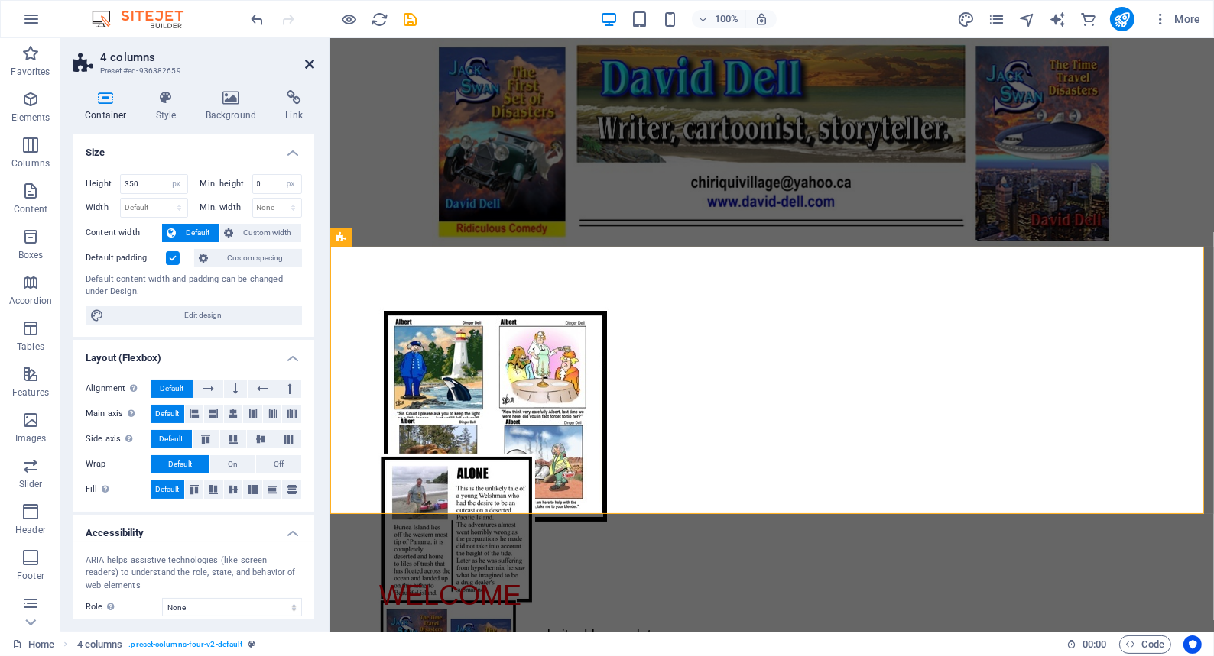
click at [309, 60] on icon at bounding box center [309, 64] width 9 height 12
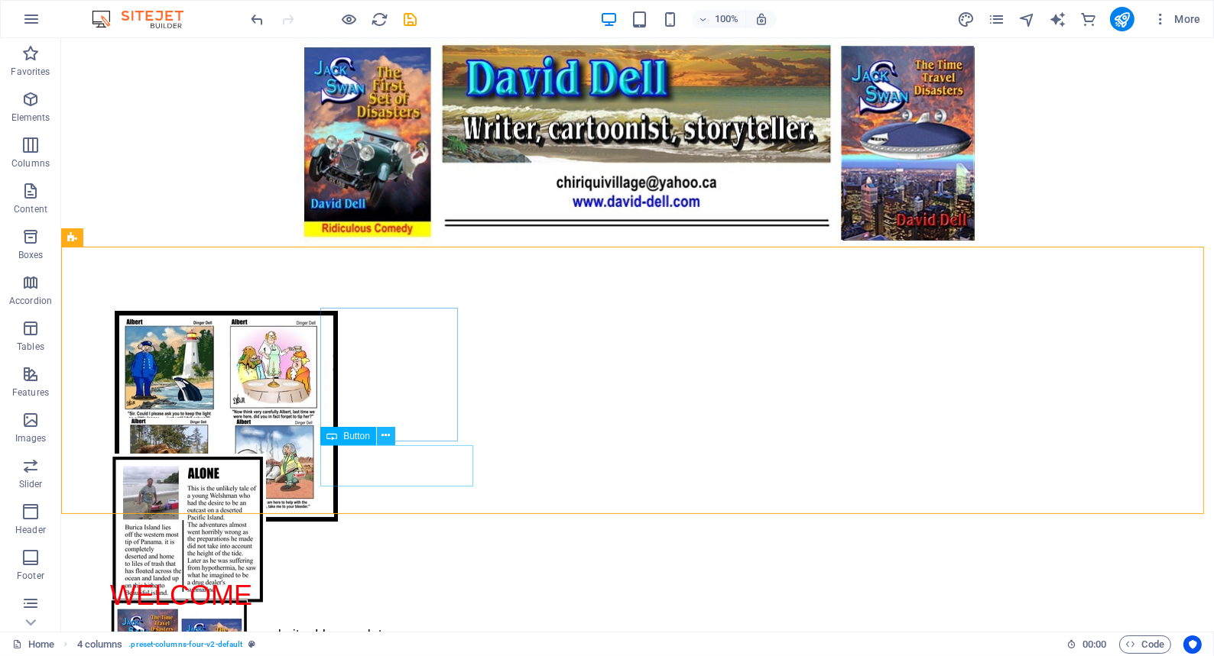
click at [384, 436] on icon at bounding box center [385, 436] width 8 height 16
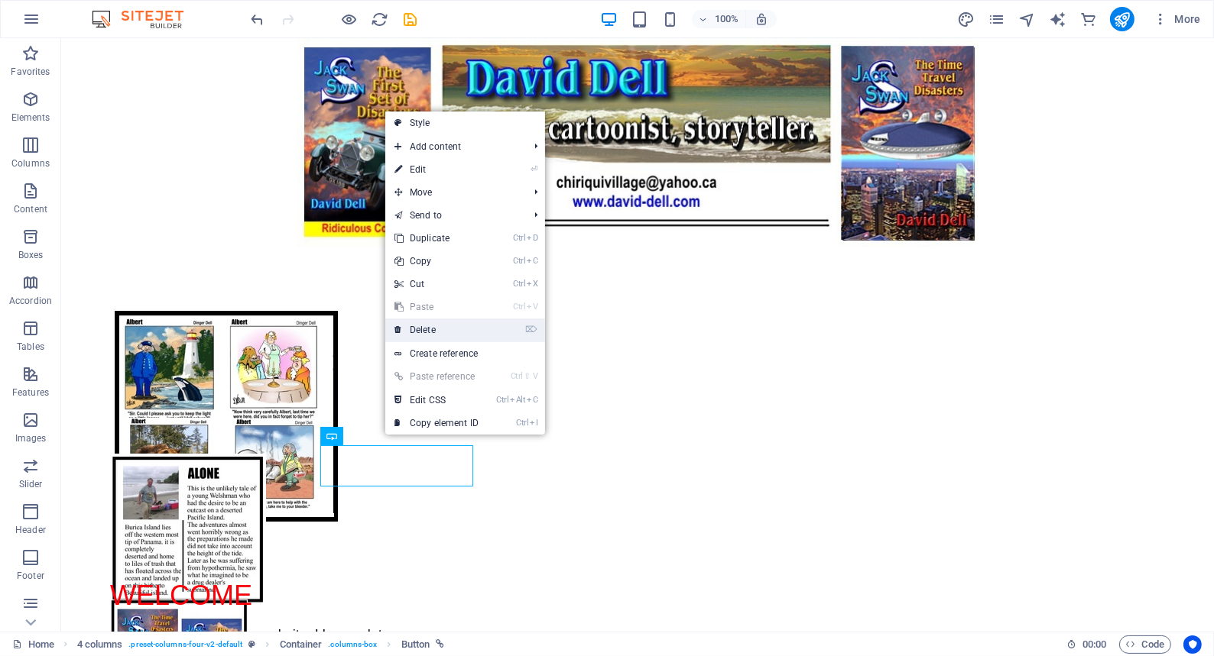
click at [430, 328] on link "⌦ Delete" at bounding box center [436, 330] width 102 height 23
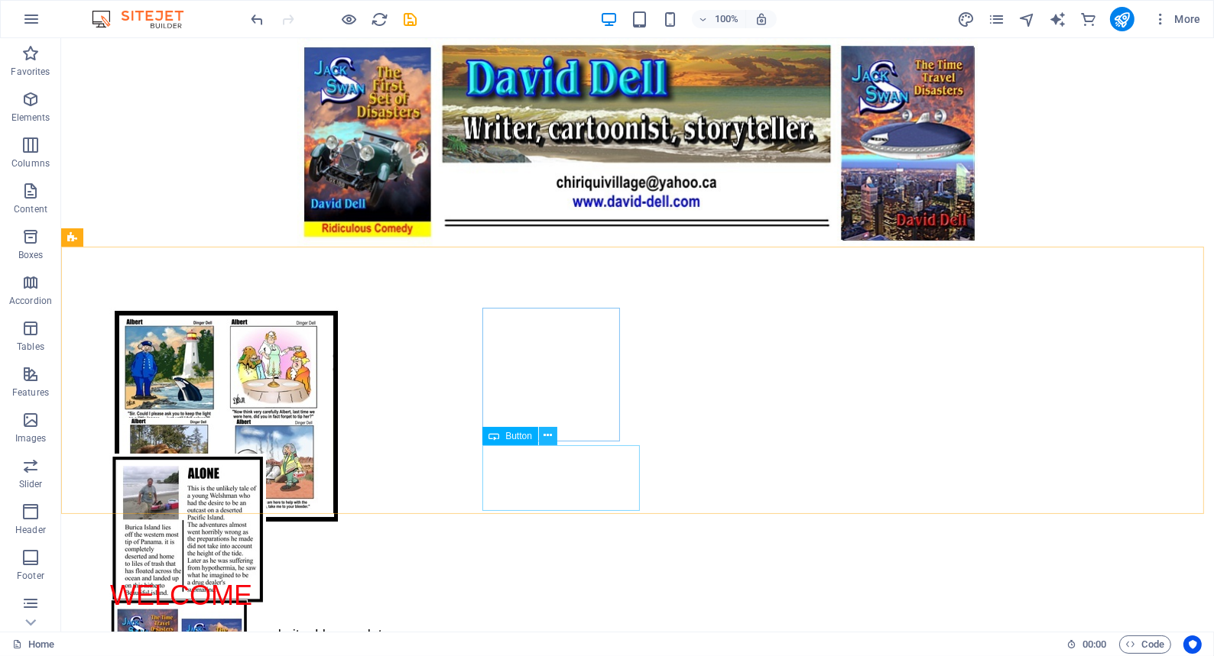
click at [547, 436] on icon at bounding box center [547, 436] width 8 height 16
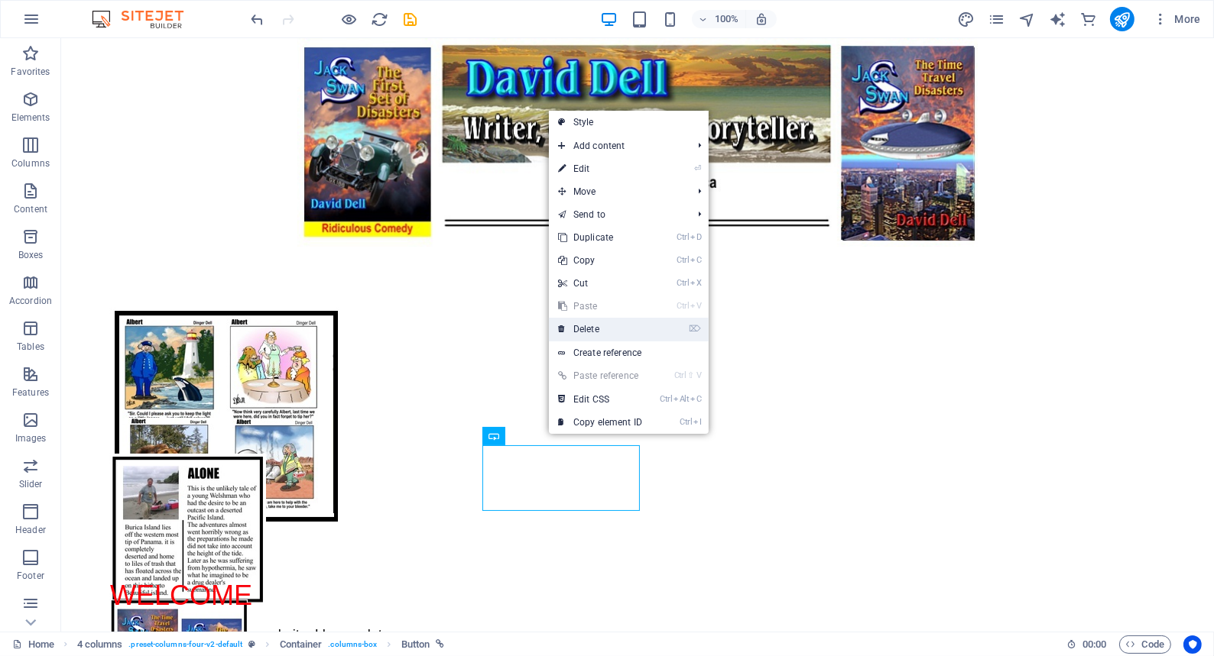
click at [585, 328] on link "⌦ Delete" at bounding box center [600, 329] width 102 height 23
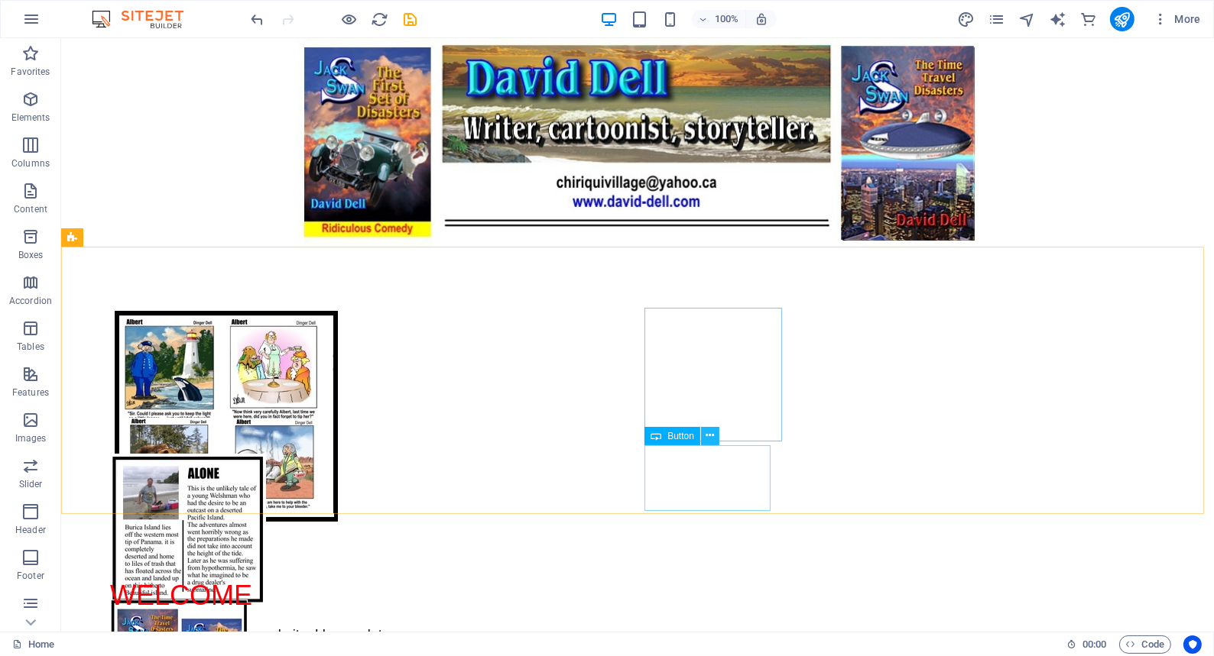
click at [710, 433] on icon at bounding box center [709, 436] width 8 height 16
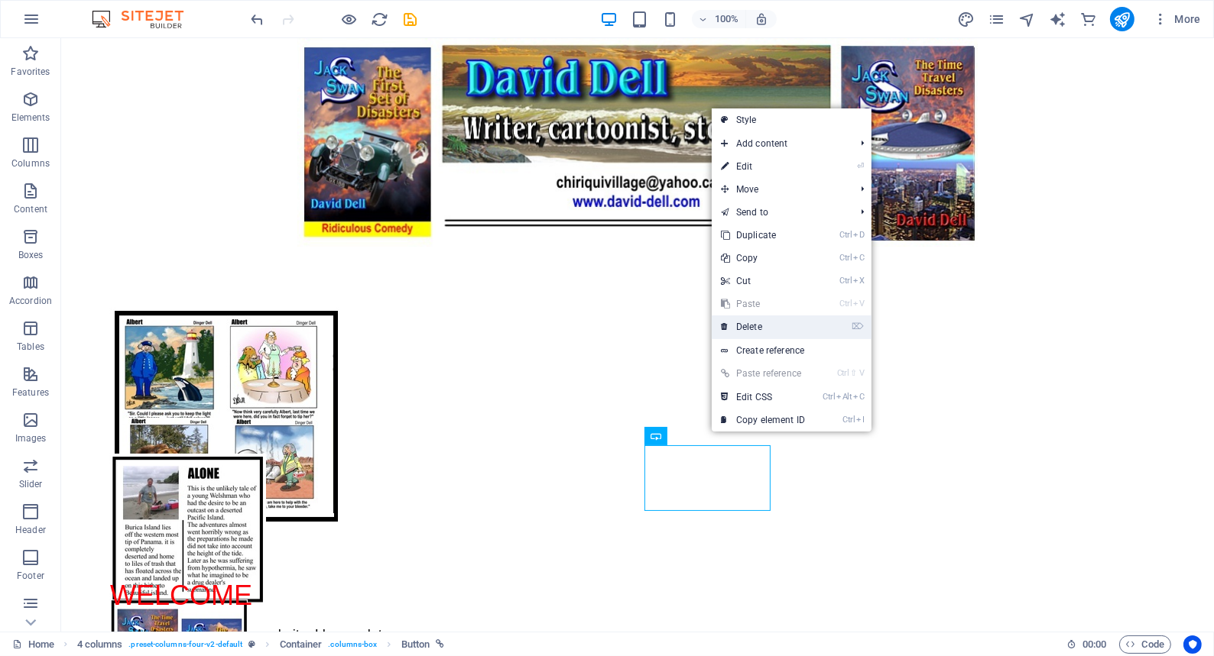
drag, startPoint x: 745, startPoint y: 326, endPoint x: 684, endPoint y: 287, distance: 72.5
click at [745, 325] on link "⌦ Delete" at bounding box center [762, 327] width 102 height 23
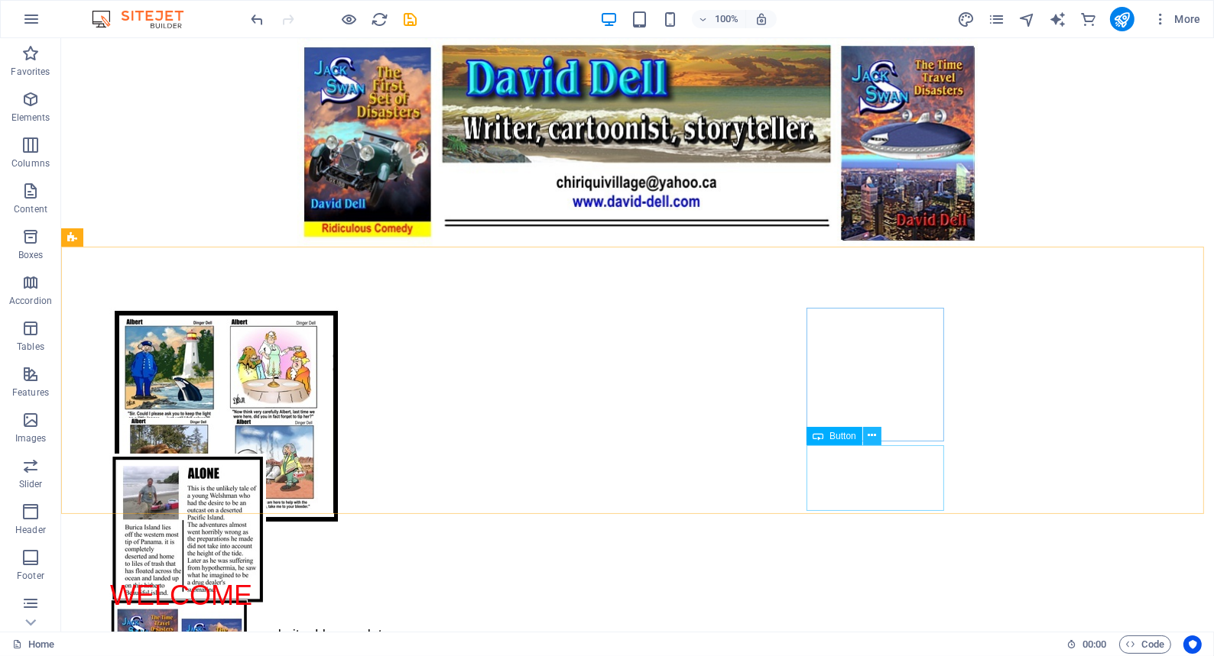
click at [872, 434] on icon at bounding box center [871, 436] width 8 height 16
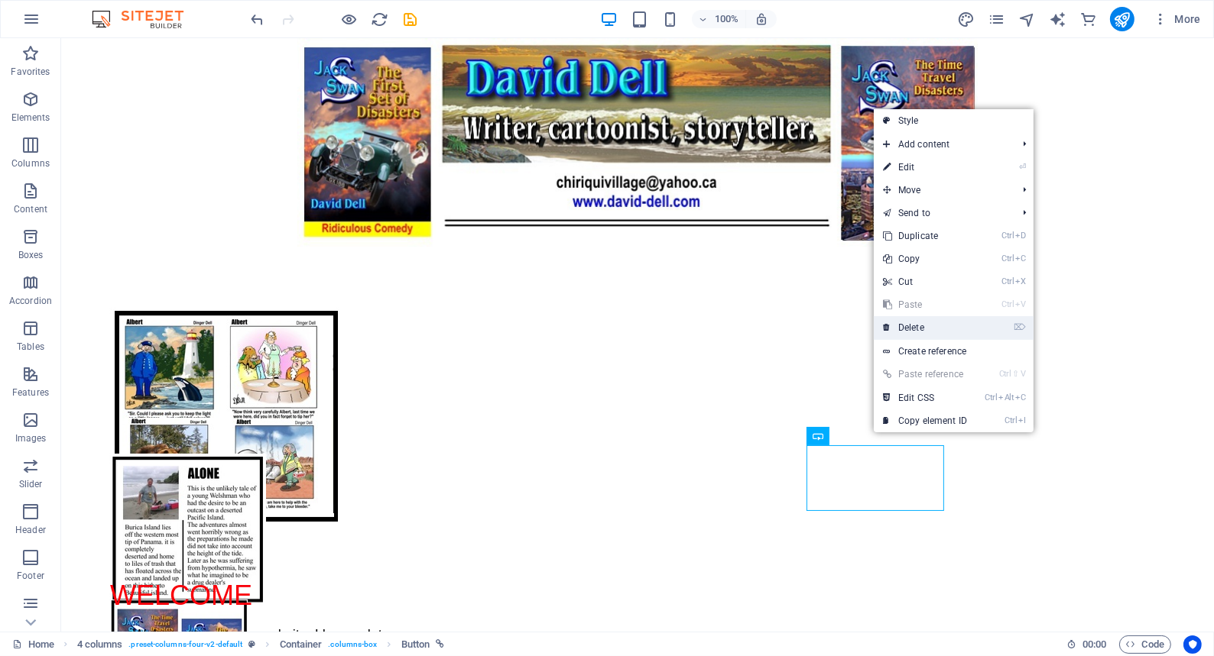
click at [914, 326] on link "⌦ Delete" at bounding box center [925, 327] width 102 height 23
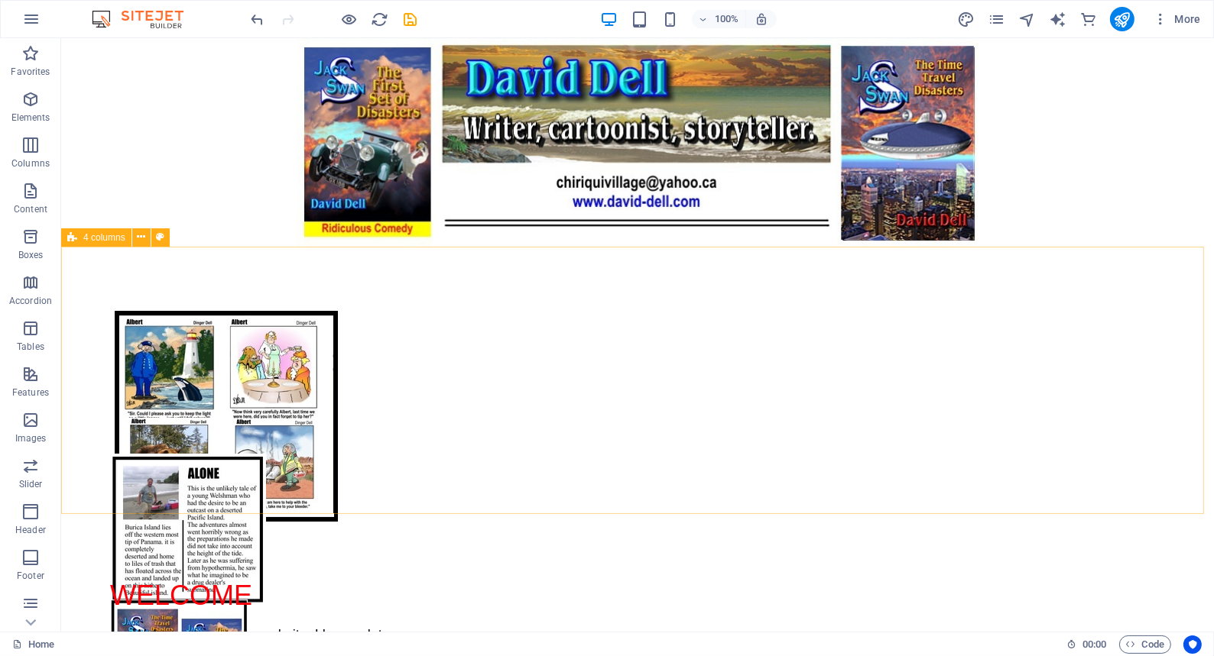
click at [94, 236] on span "4 columns" at bounding box center [104, 237] width 42 height 9
select select "px"
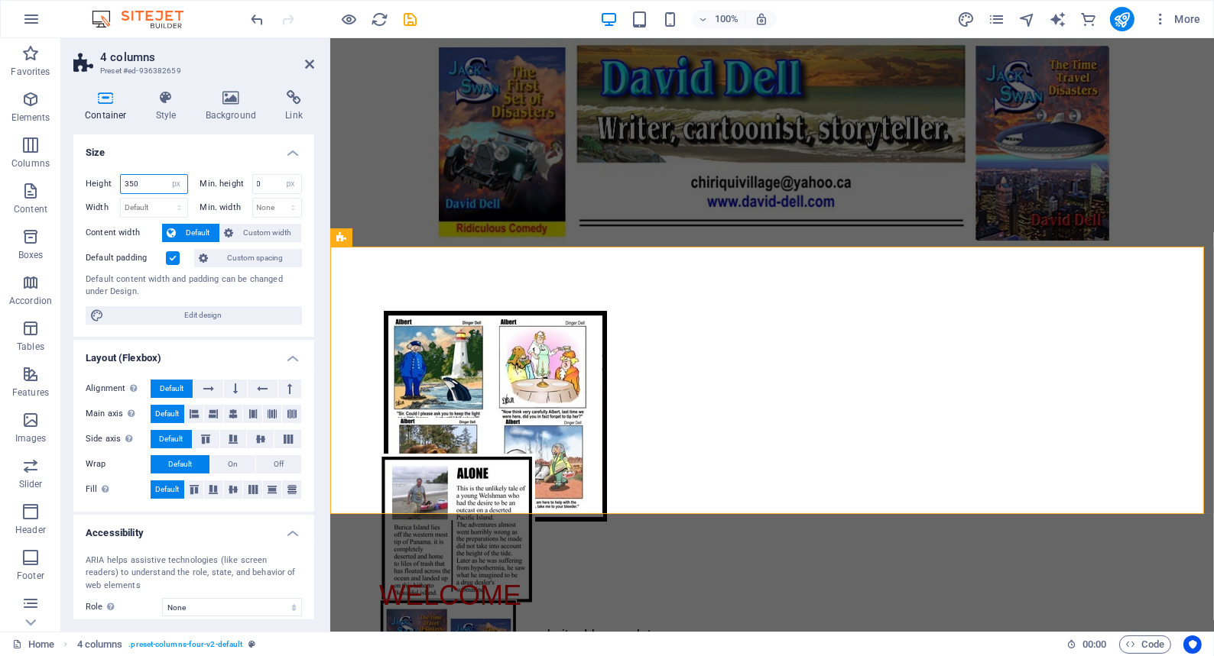
click at [140, 181] on input "350" at bounding box center [154, 184] width 66 height 18
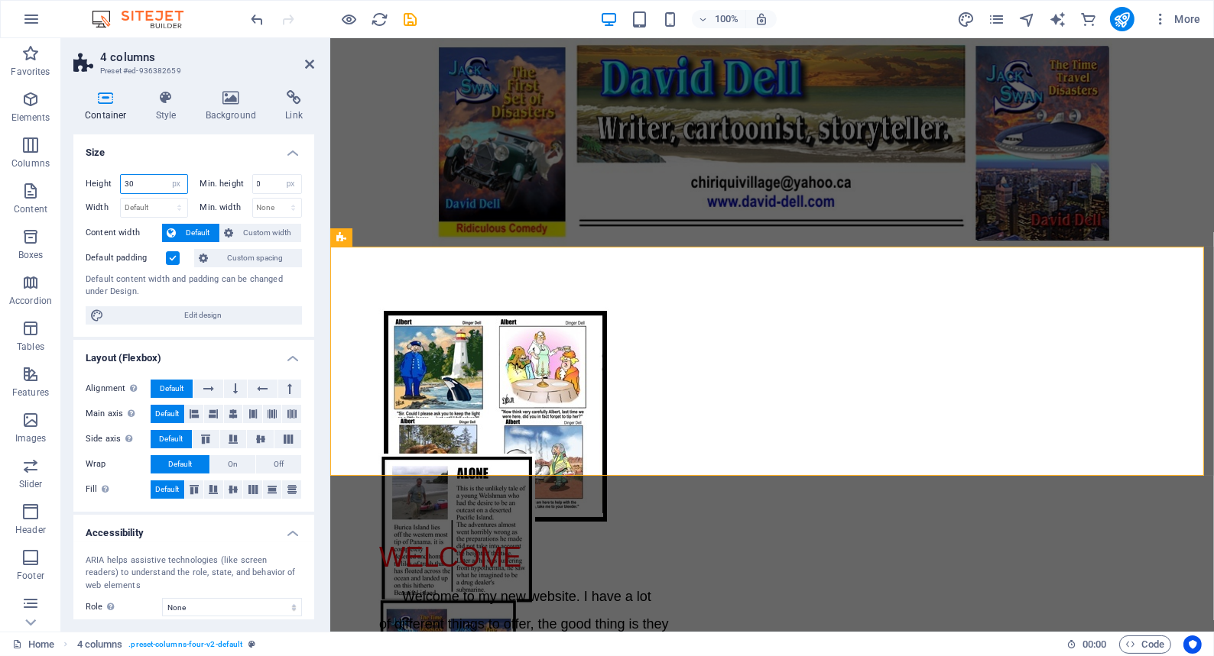
type input "3"
type input "250"
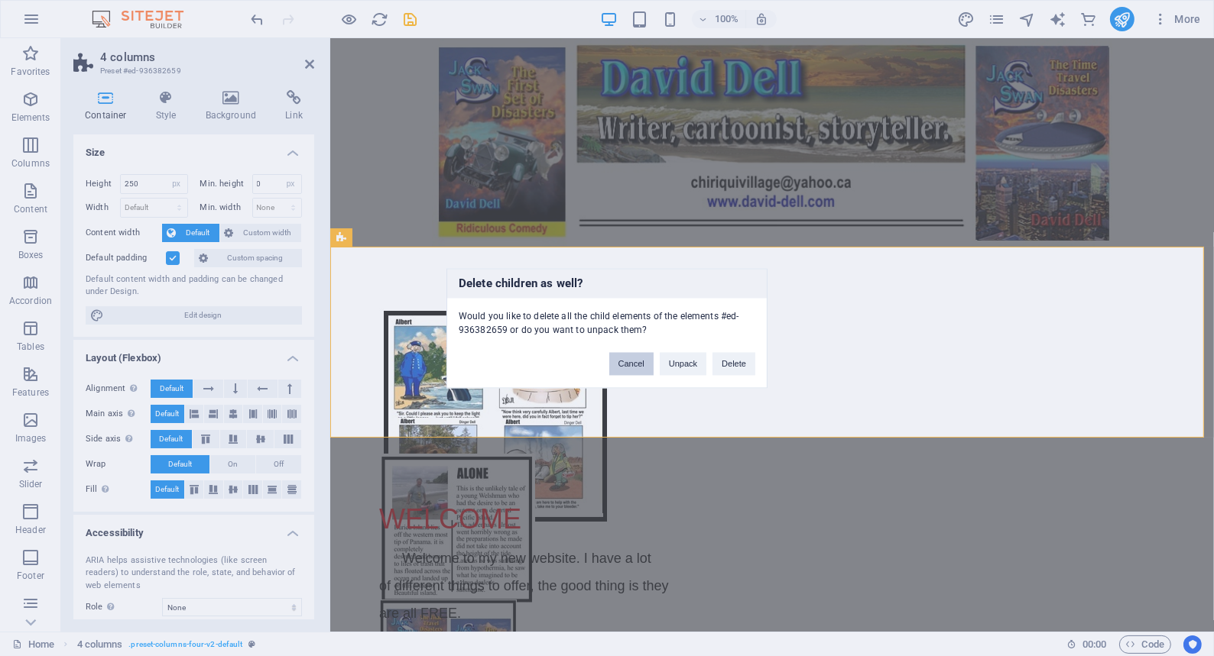
click at [627, 361] on button "Cancel" at bounding box center [631, 363] width 44 height 23
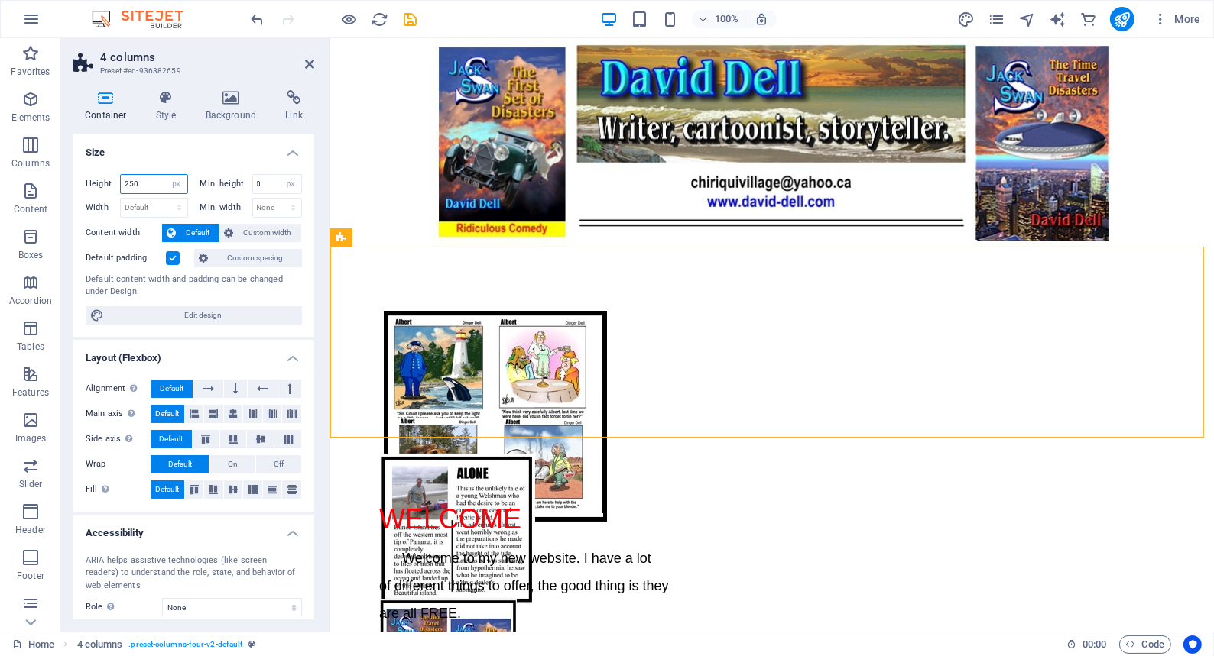
click at [141, 182] on input "250" at bounding box center [154, 184] width 66 height 18
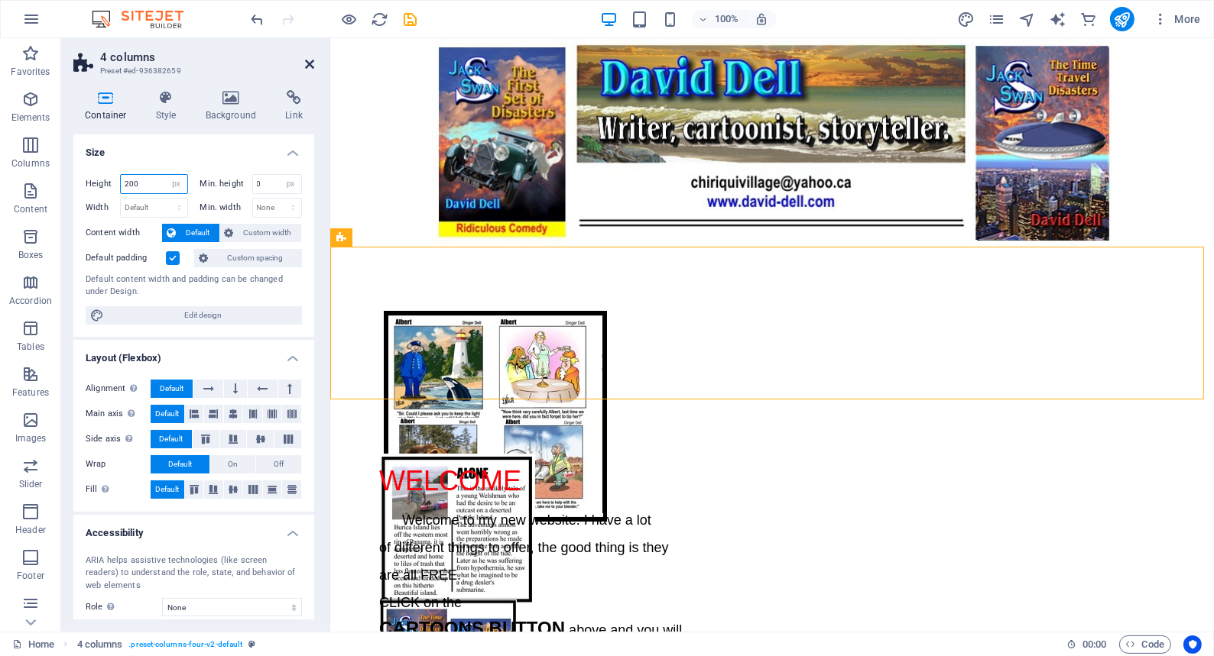
type input "200"
click at [306, 61] on icon at bounding box center [309, 64] width 9 height 12
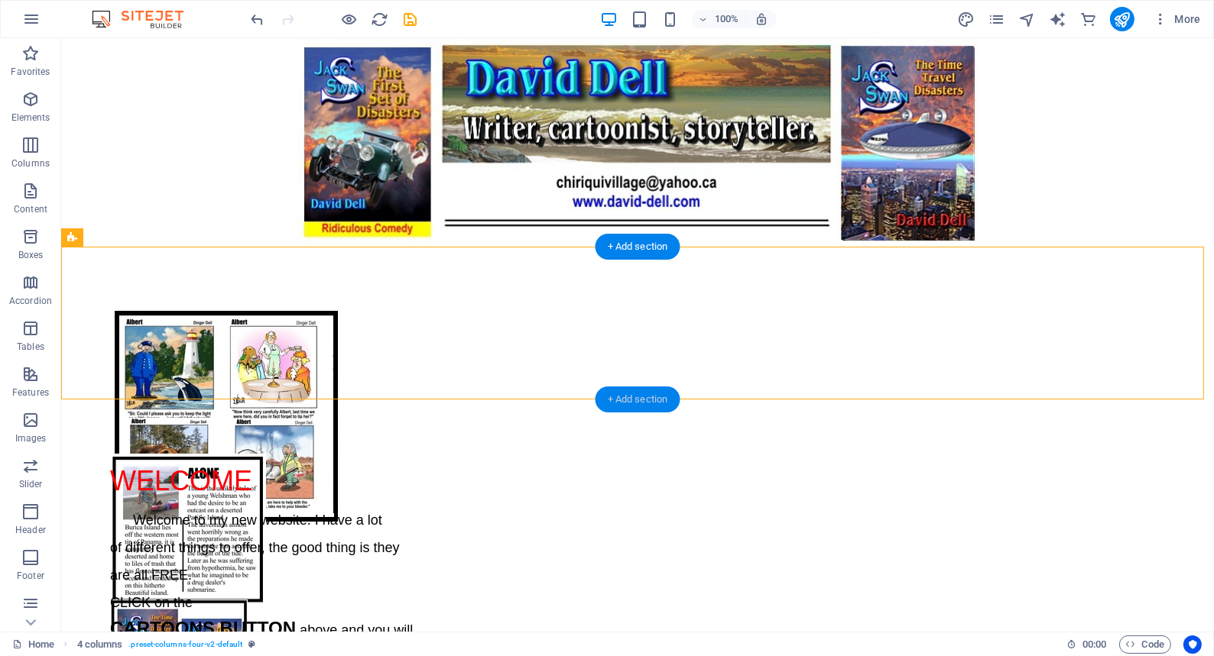
click at [616, 397] on div "+ Add section" at bounding box center [637, 400] width 85 height 26
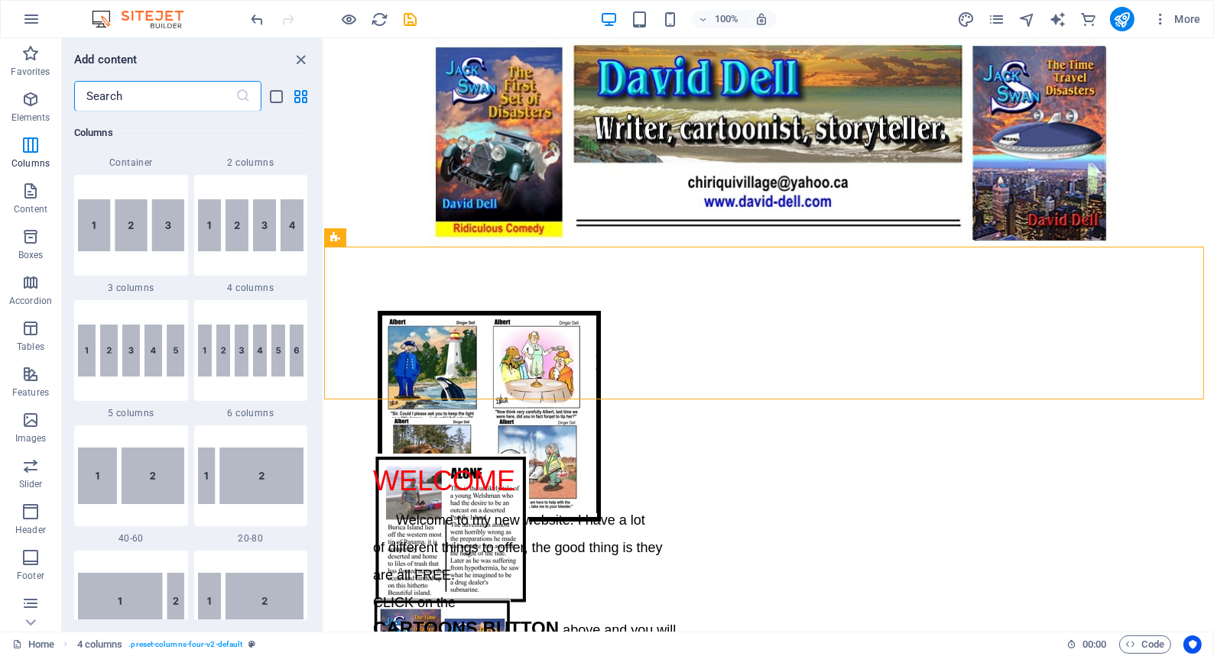
scroll to position [841, 0]
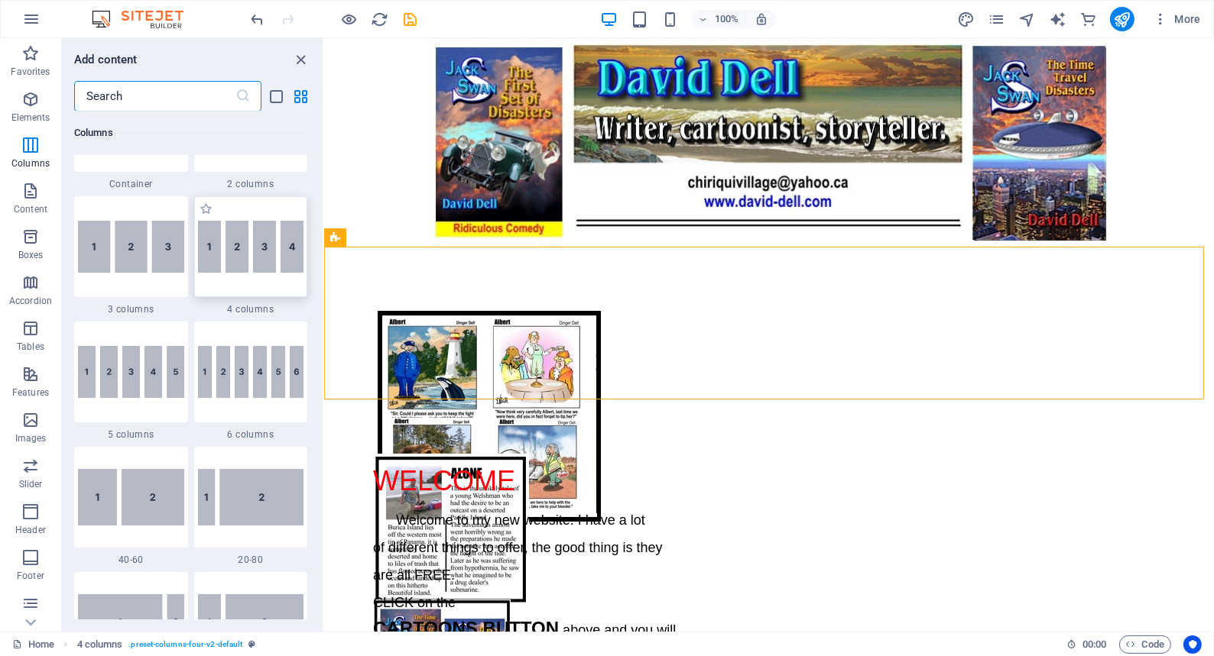
click at [241, 248] on img at bounding box center [251, 247] width 106 height 52
click at [324, 248] on div "Drag here to replace the existing content. Press “Ctrl” if you want to create a…" at bounding box center [769, 335] width 890 height 594
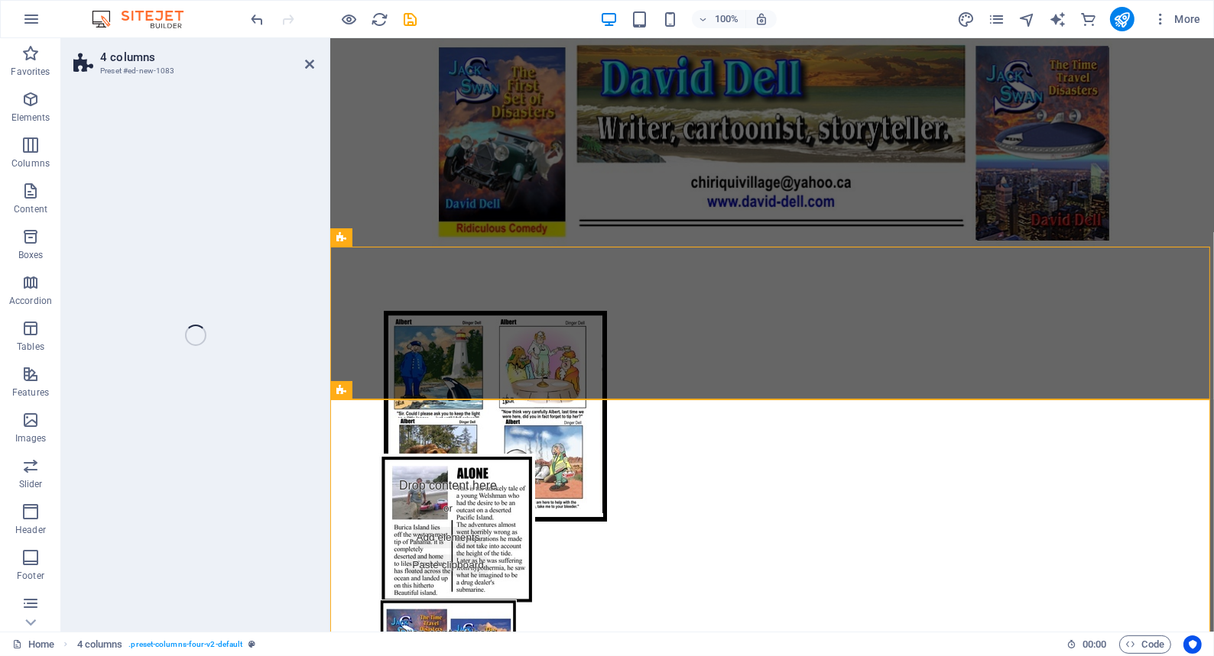
select select "rem"
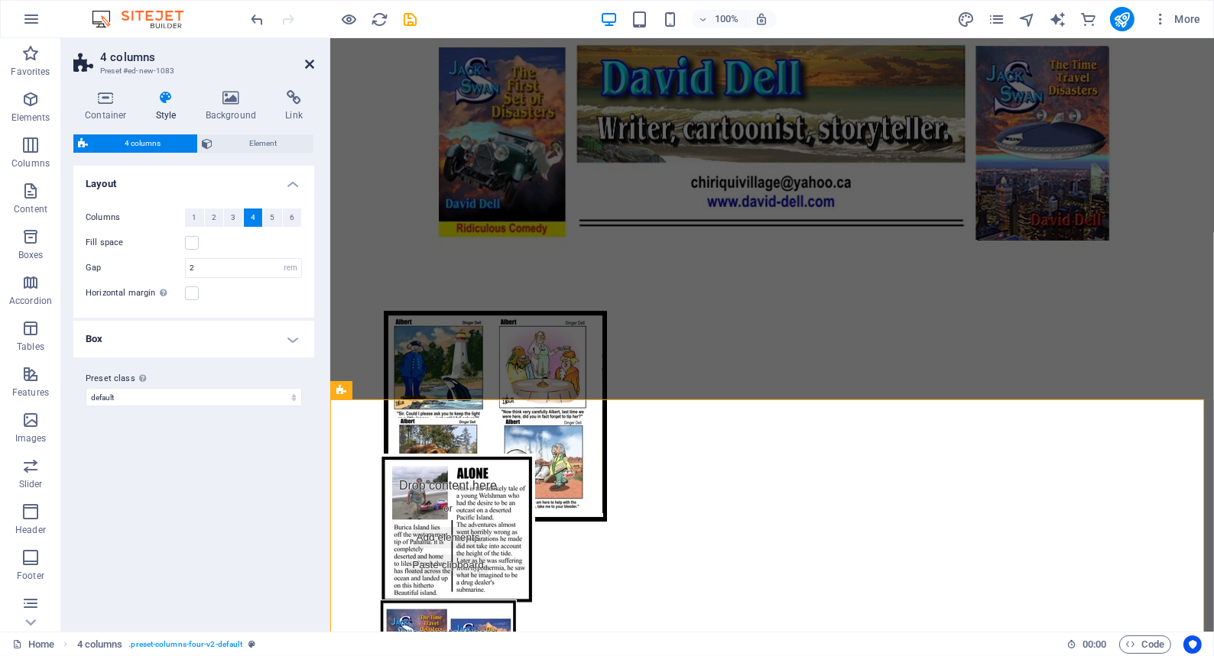
click at [307, 60] on icon at bounding box center [309, 64] width 9 height 12
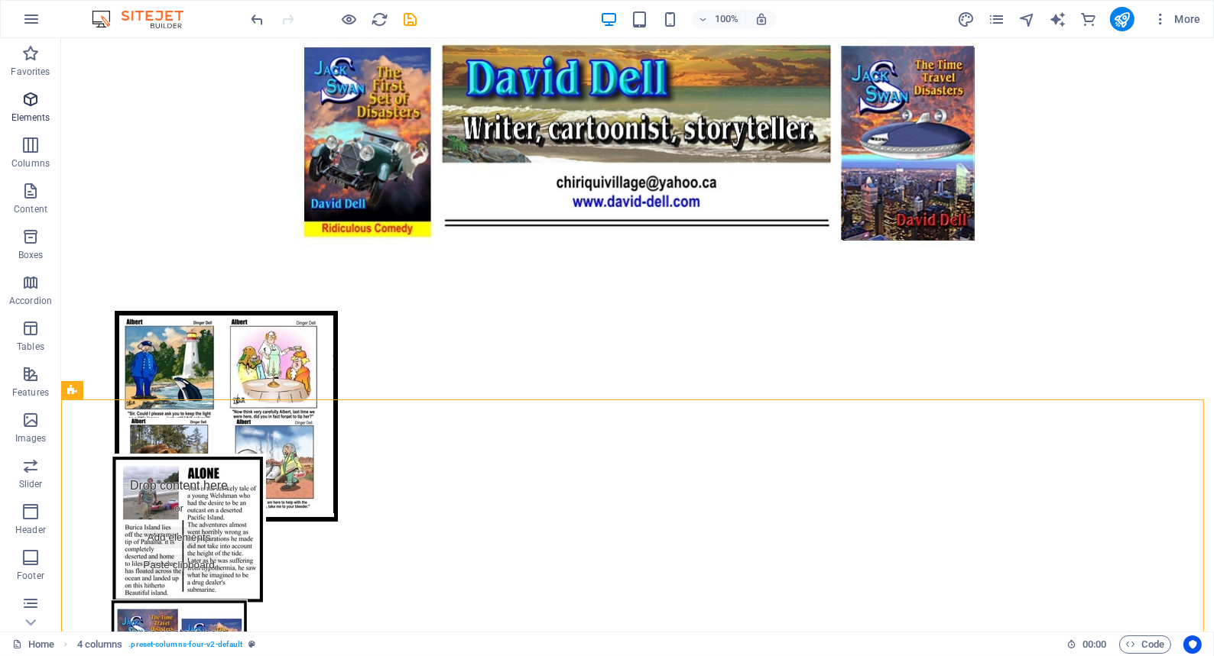
click at [30, 97] on icon "button" at bounding box center [30, 99] width 18 height 18
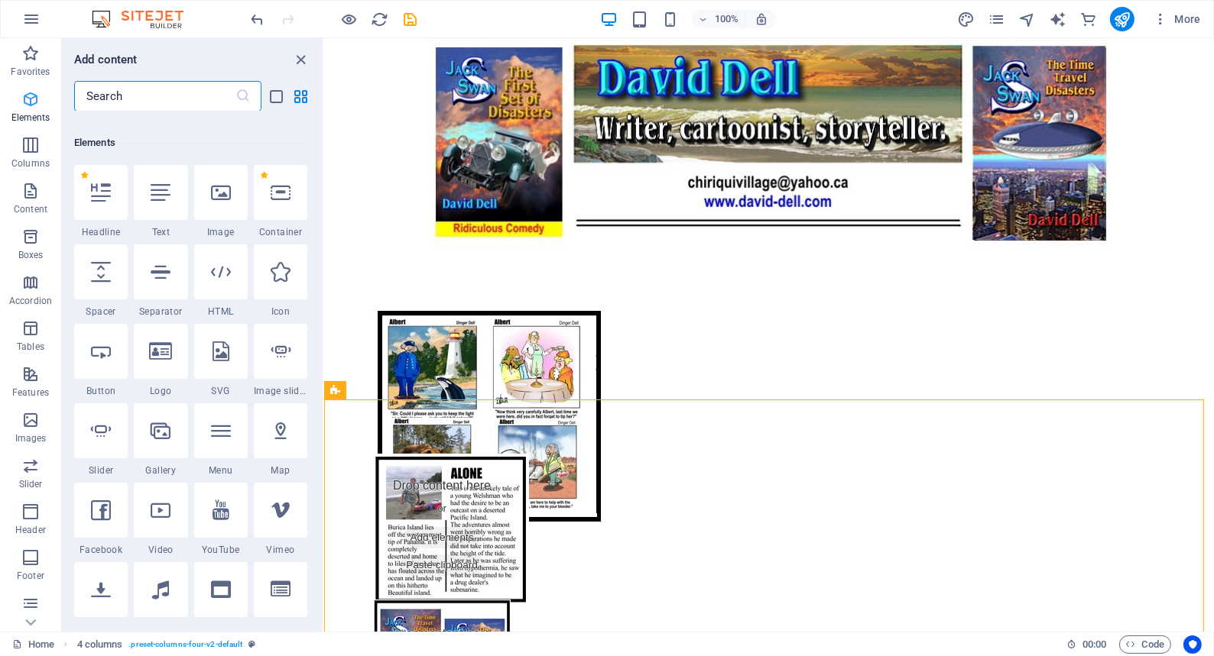
scroll to position [162, 0]
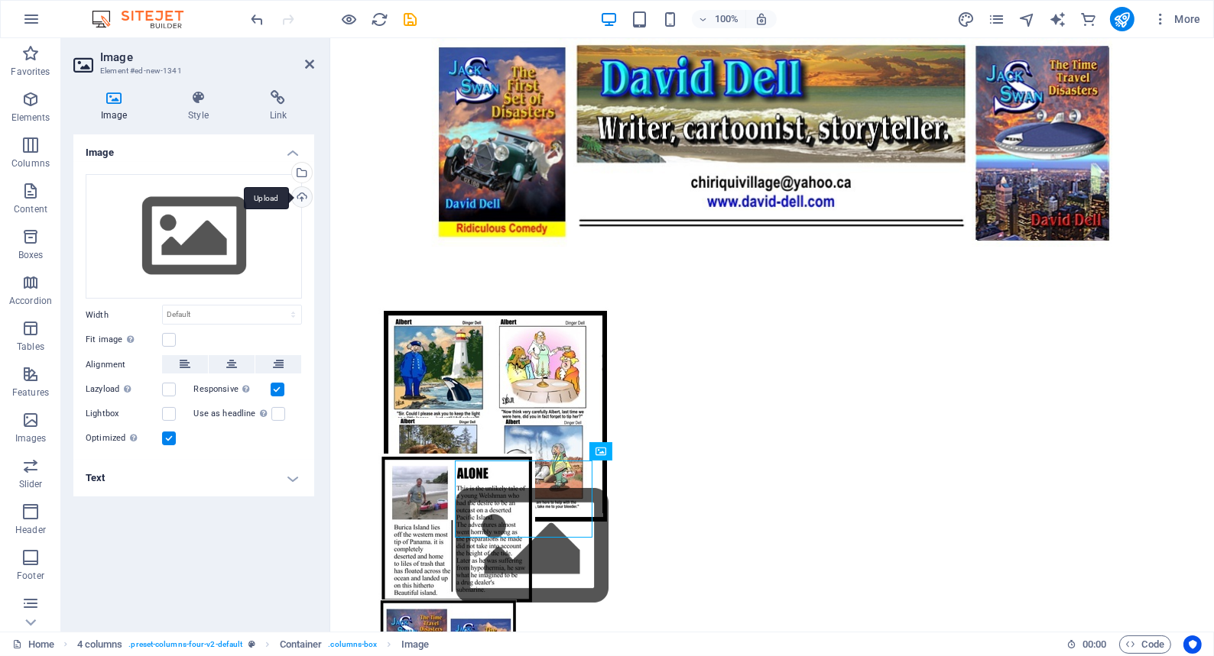
click at [302, 196] on div "Upload" at bounding box center [300, 198] width 23 height 23
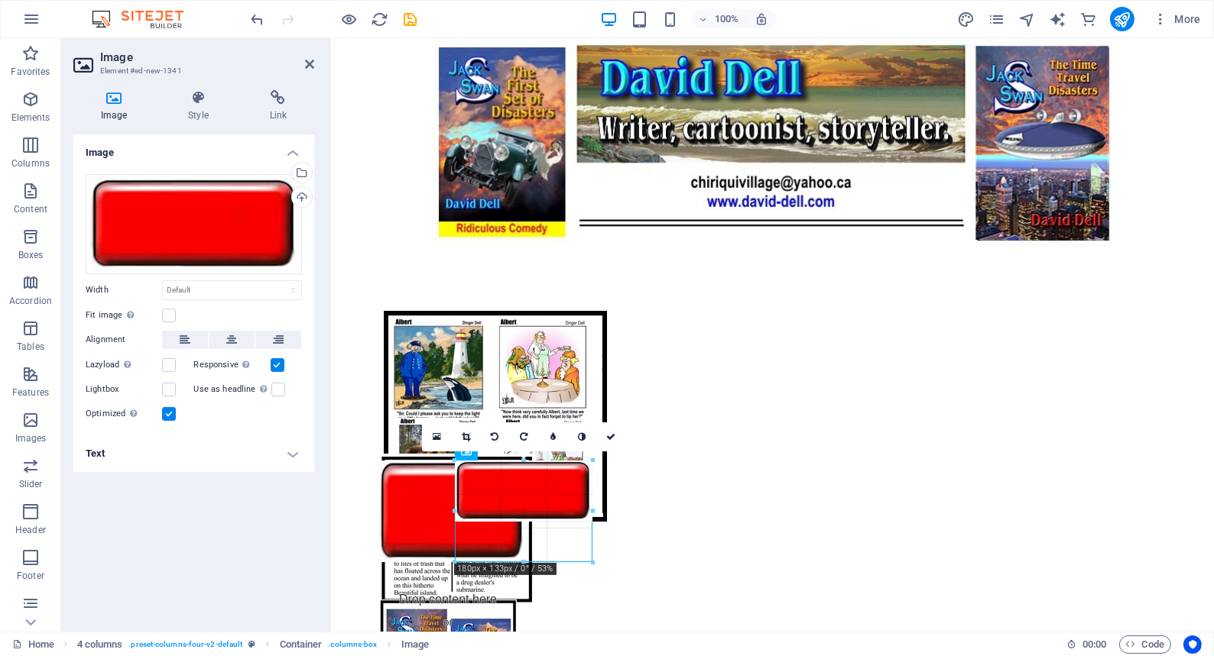
drag, startPoint x: 583, startPoint y: 490, endPoint x: 268, endPoint y: 448, distance: 317.7
type input "180"
select select "px"
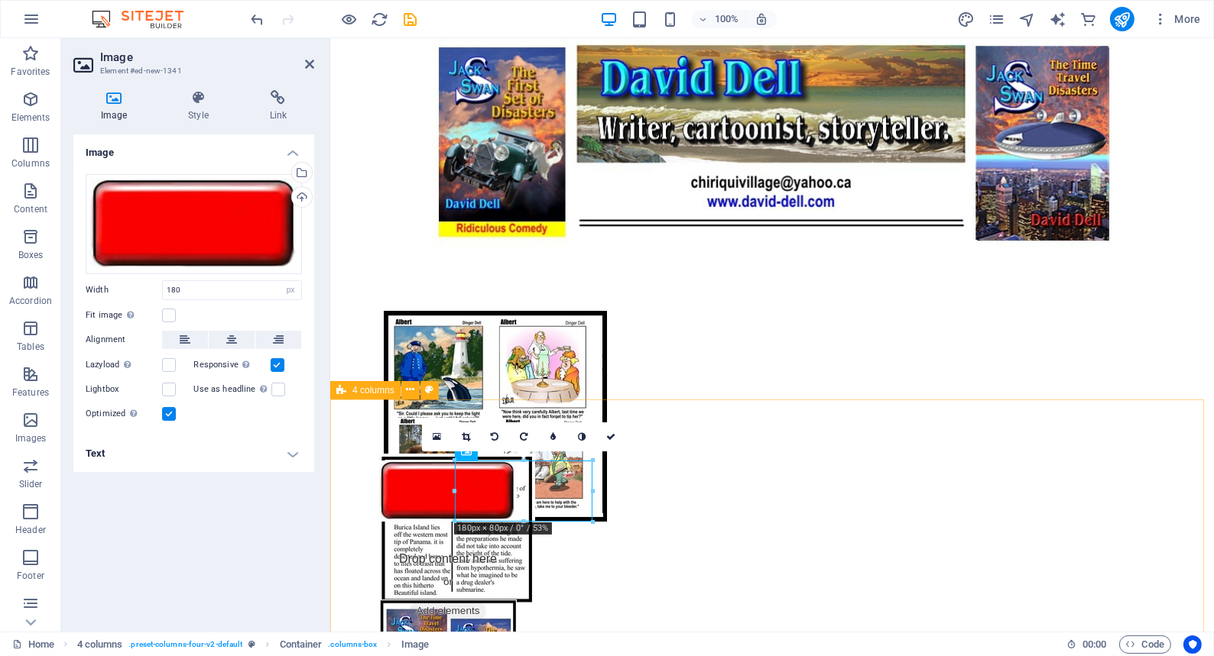
drag, startPoint x: 925, startPoint y: 530, endPoint x: 601, endPoint y: 491, distance: 326.4
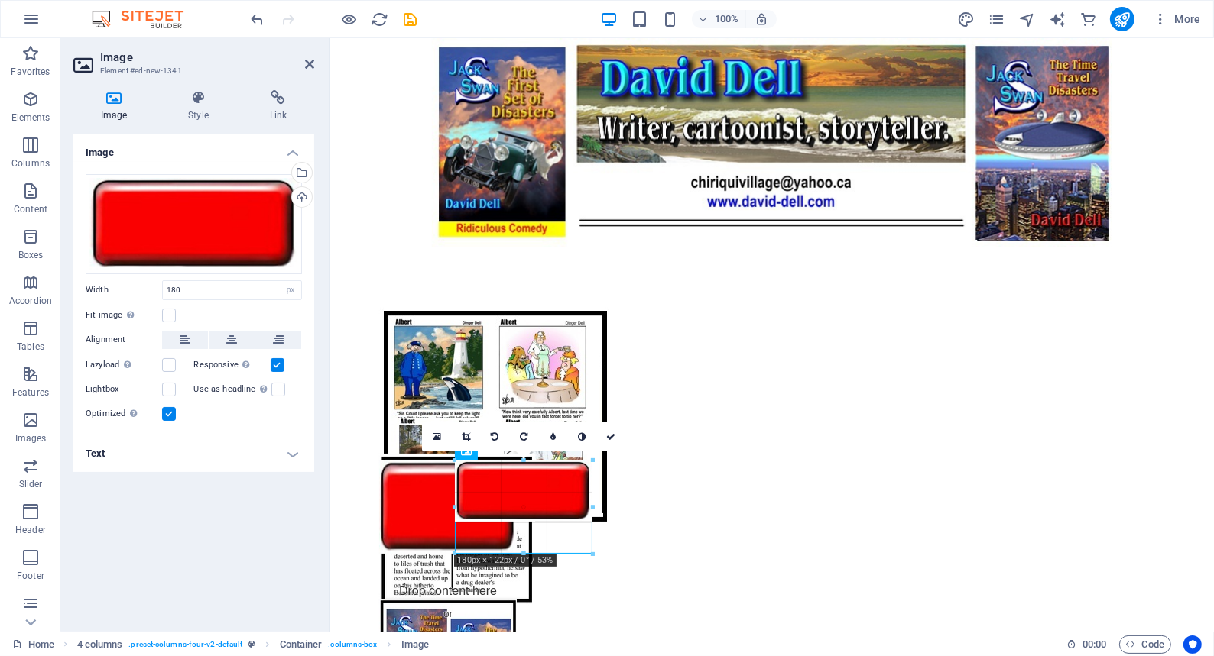
drag, startPoint x: 578, startPoint y: 488, endPoint x: 268, endPoint y: 451, distance: 311.8
click at [598, 489] on div "Logo 4 columns Button Container Button Container Button Container Container Ima…" at bounding box center [771, 335] width 883 height 594
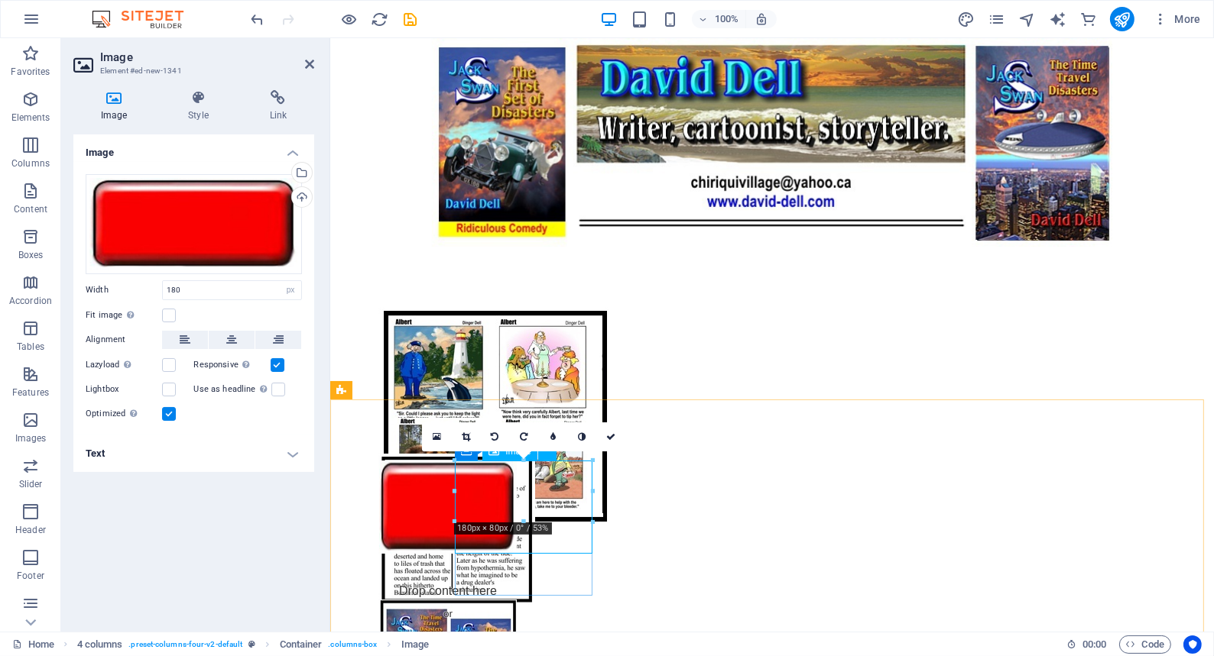
click at [516, 497] on figure at bounding box center [447, 507] width 138 height 93
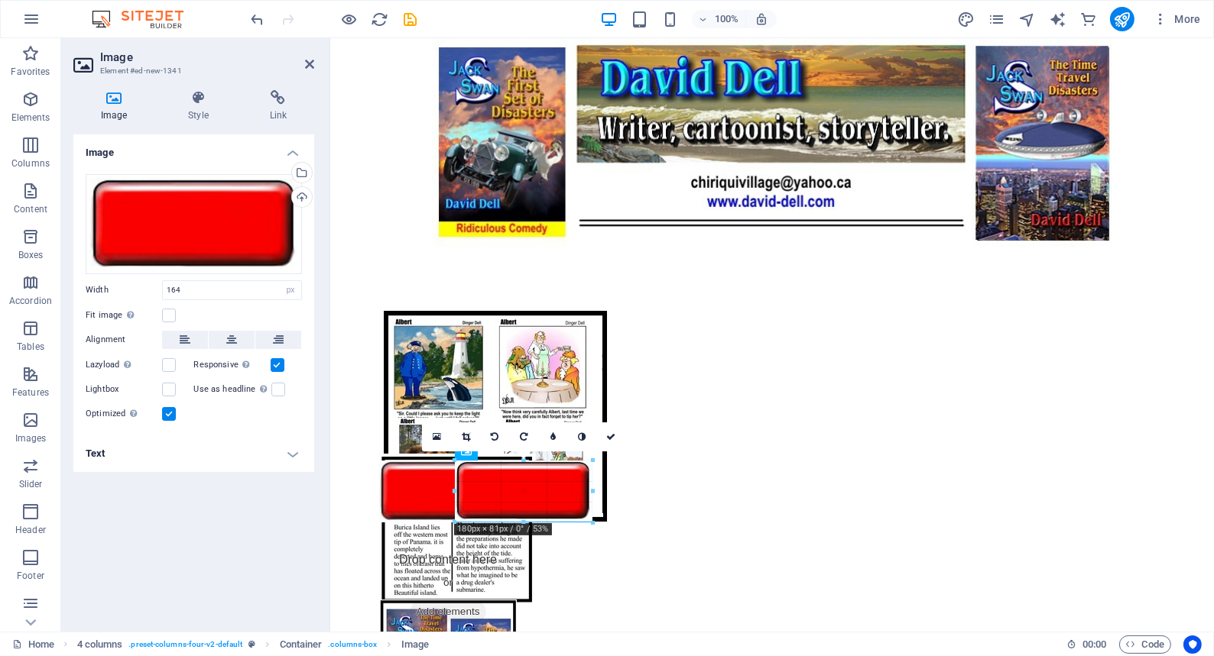
drag, startPoint x: 581, startPoint y: 488, endPoint x: 266, endPoint y: 450, distance: 317.1
type input "179"
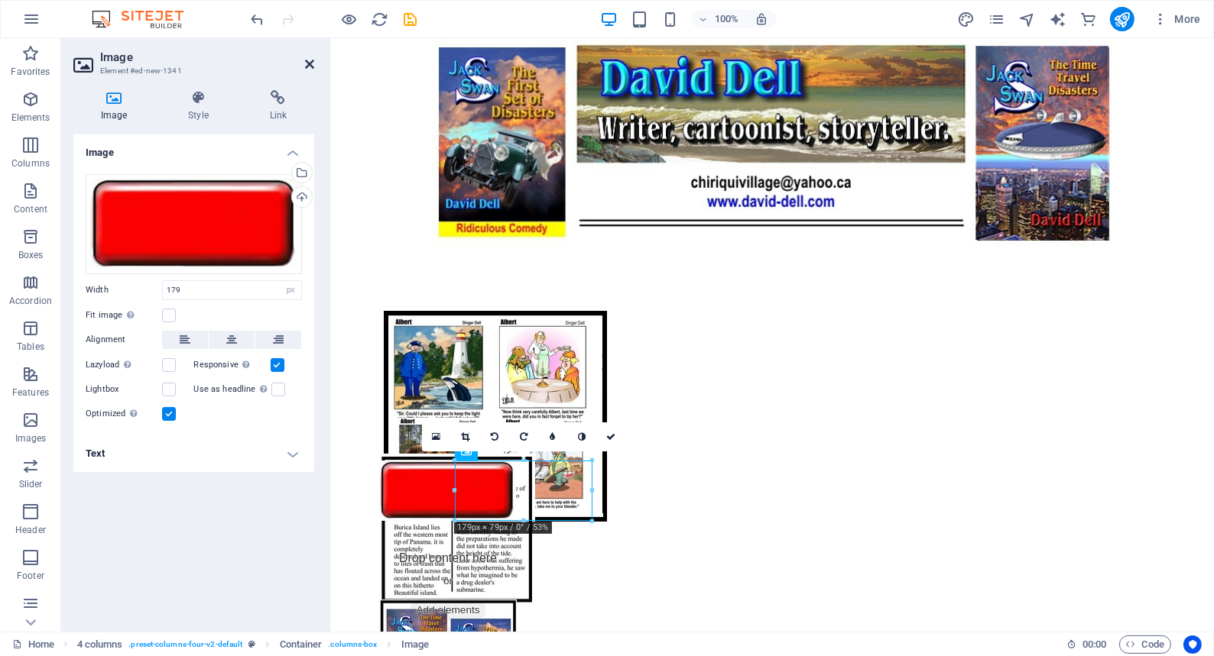
click at [307, 62] on icon at bounding box center [309, 64] width 9 height 12
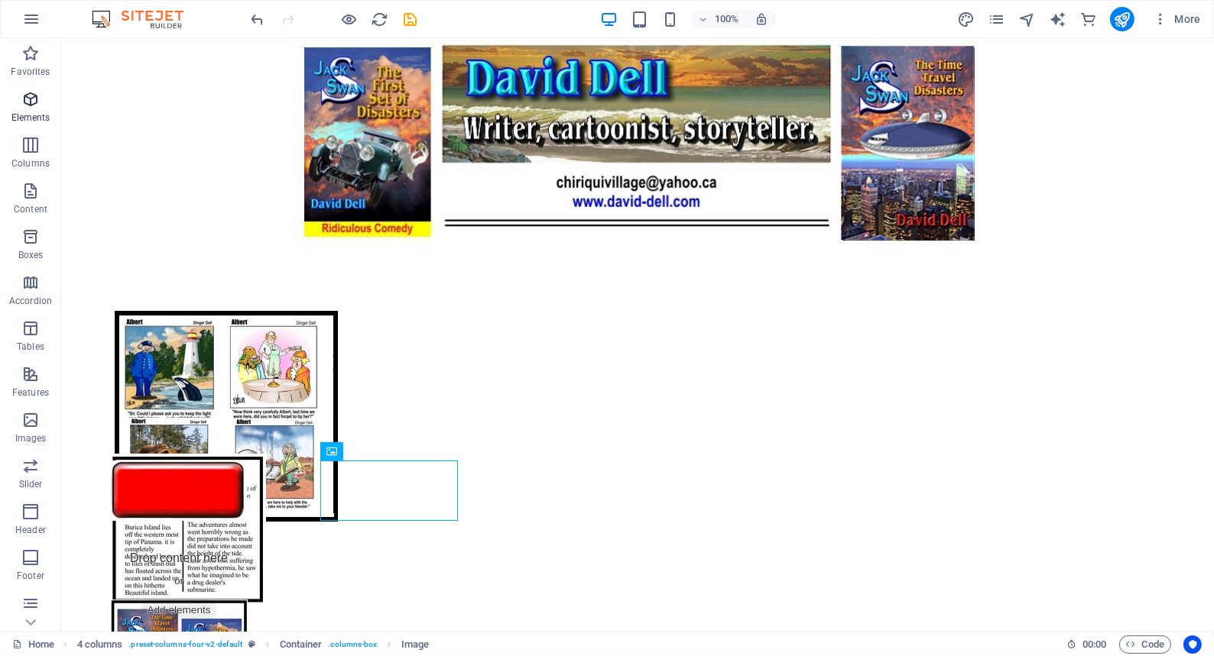
click at [27, 96] on icon "button" at bounding box center [30, 99] width 18 height 18
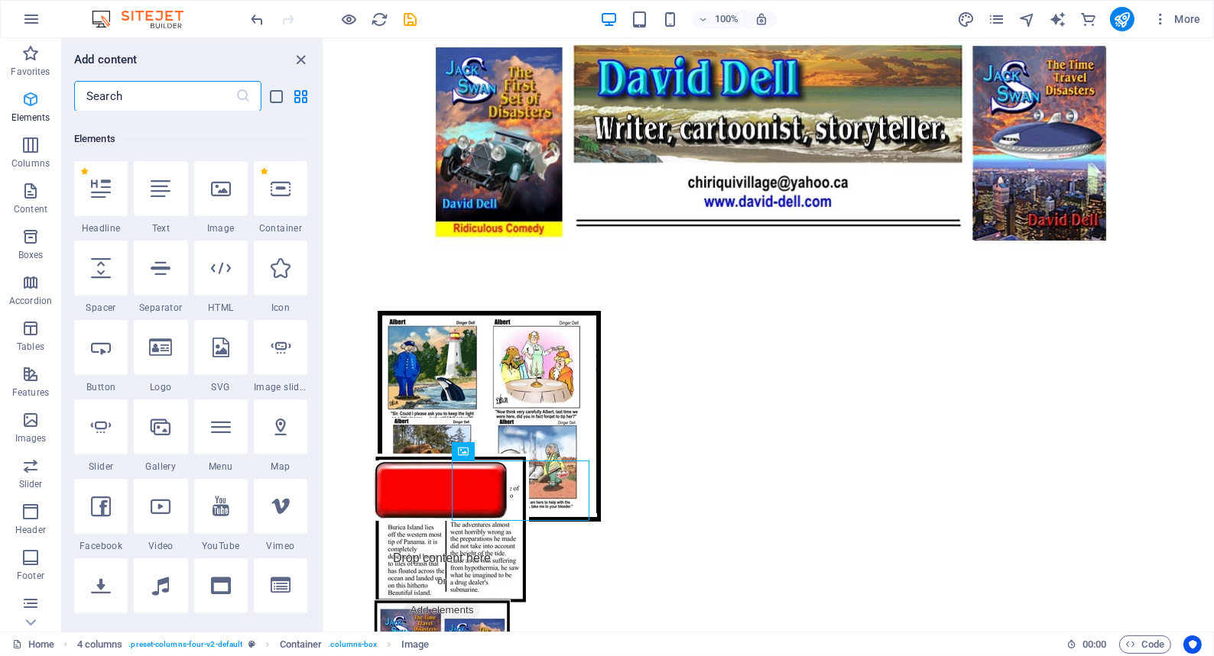
scroll to position [162, 0]
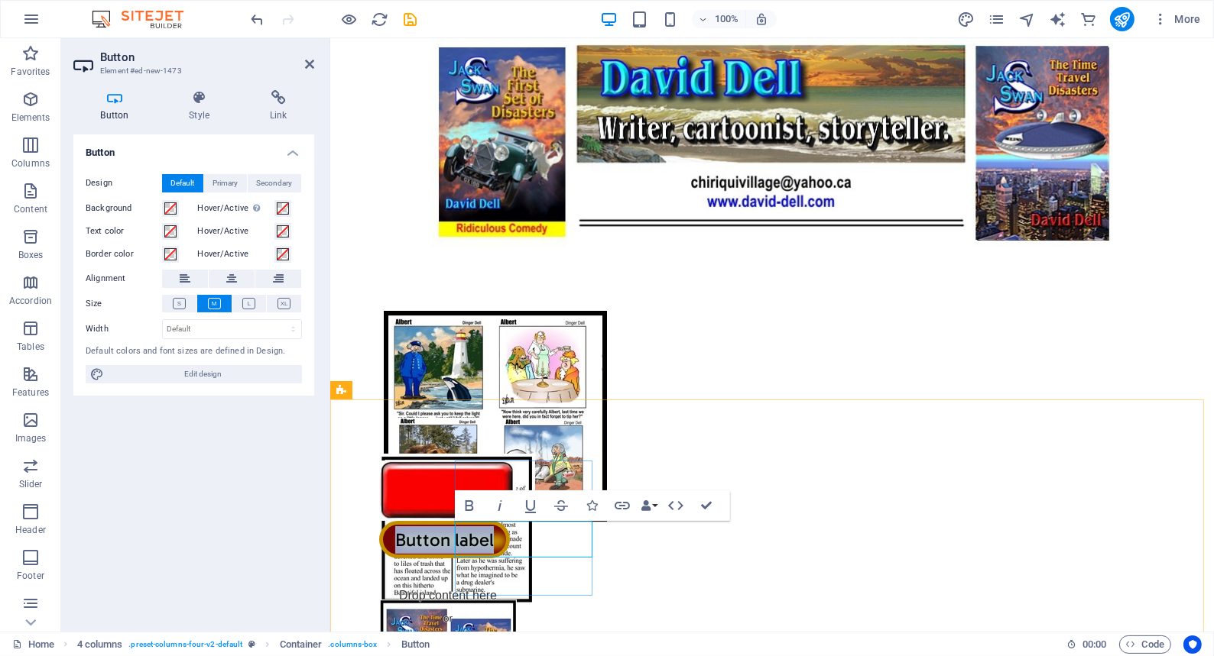
click at [509, 538] on link "Button label" at bounding box center [443, 539] width 131 height 37
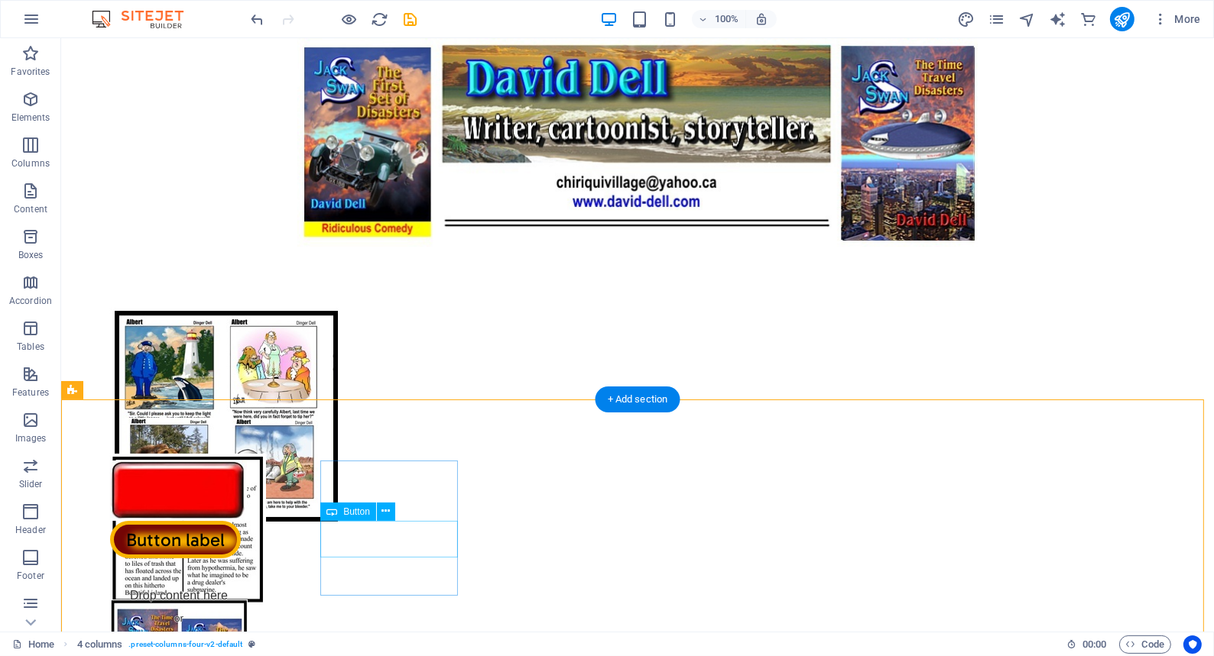
click at [247, 537] on div "Button label" at bounding box center [178, 539] width 138 height 37
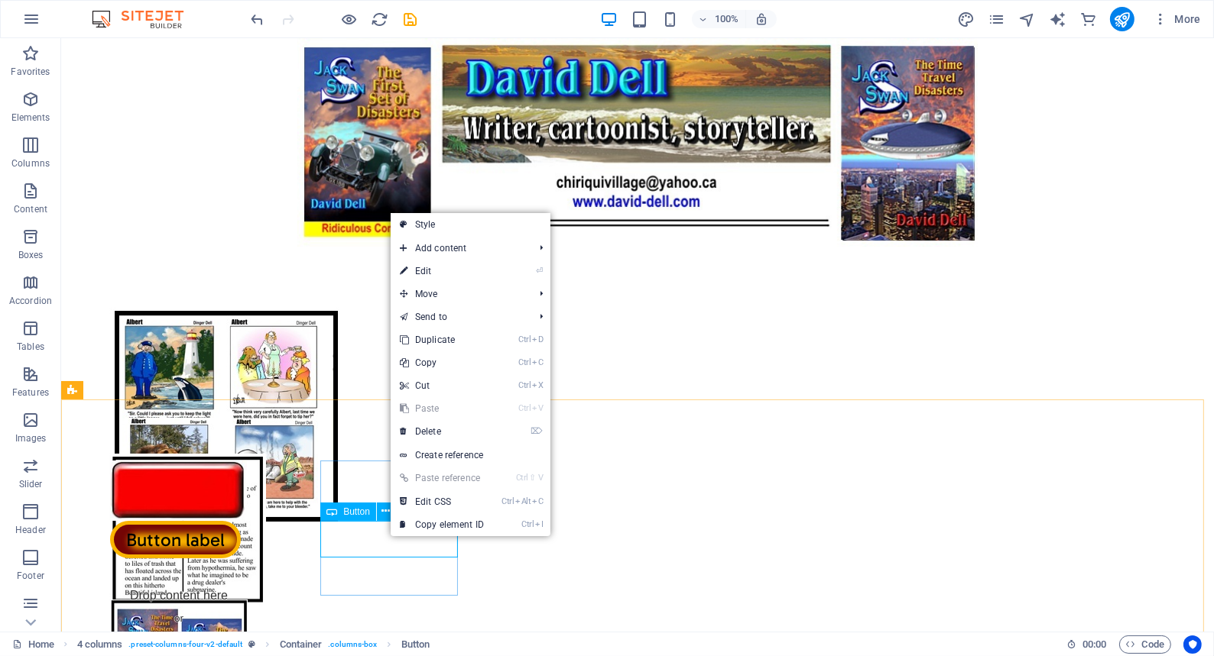
click at [356, 511] on span "Button" at bounding box center [356, 511] width 27 height 9
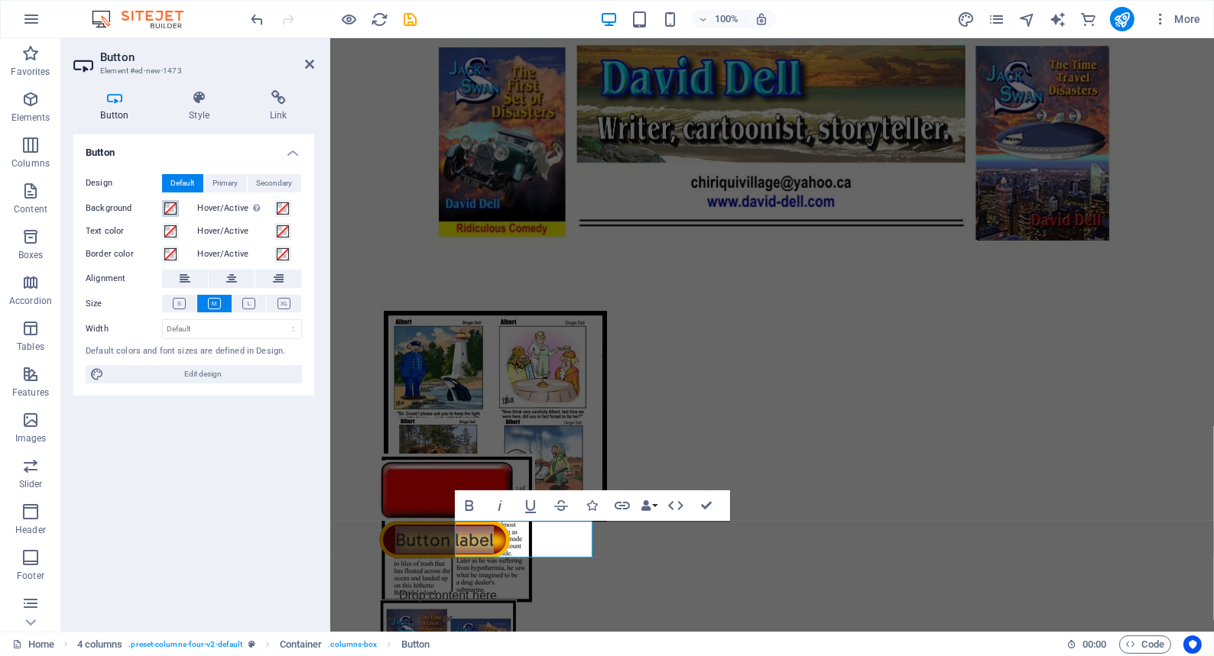
click at [168, 206] on span at bounding box center [170, 209] width 12 height 12
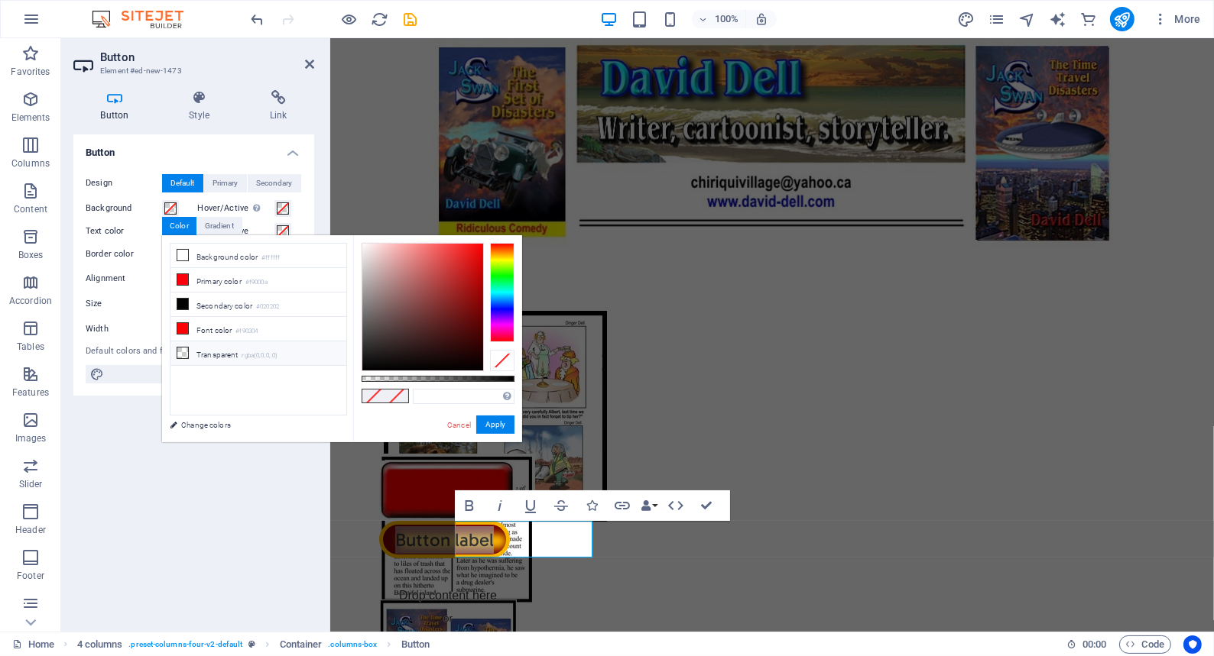
click at [181, 350] on icon at bounding box center [182, 353] width 11 height 11
type input "rgba(0, 0, 0, 0)"
click at [109, 228] on label "Text color" at bounding box center [124, 231] width 76 height 18
click at [162, 228] on button "Text color" at bounding box center [170, 231] width 17 height 17
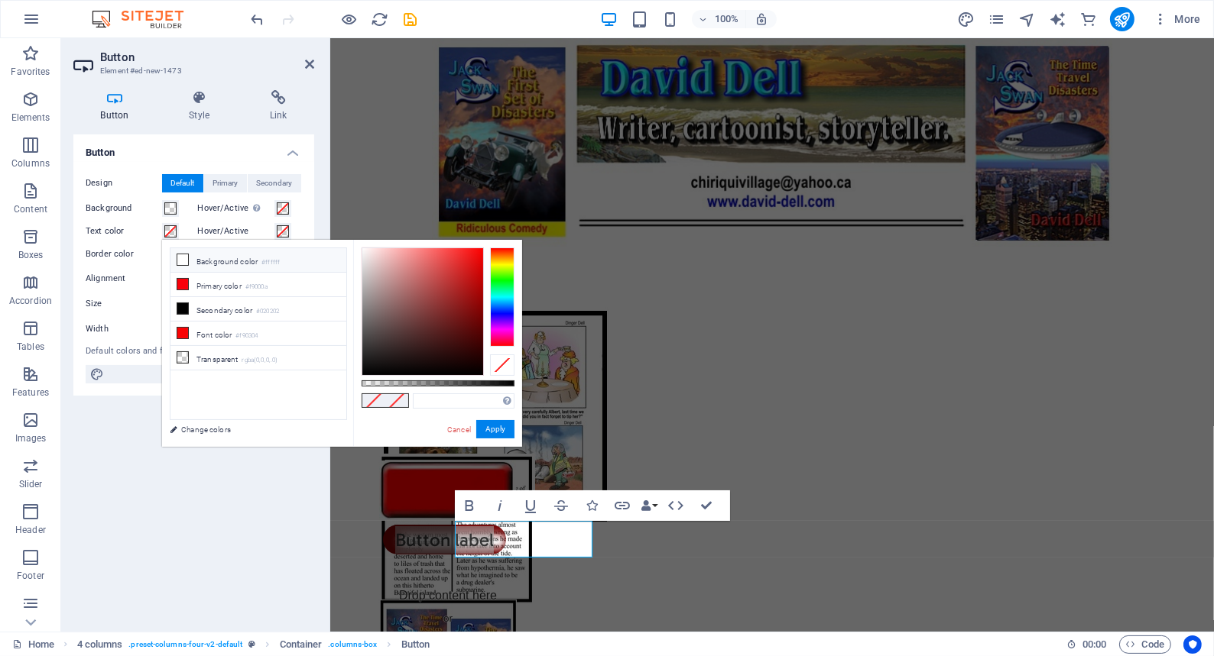
click at [180, 256] on icon at bounding box center [182, 259] width 11 height 11
type input "#ffffff"
click at [403, 397] on span at bounding box center [396, 400] width 23 height 13
click at [495, 426] on button "Apply" at bounding box center [495, 429] width 38 height 18
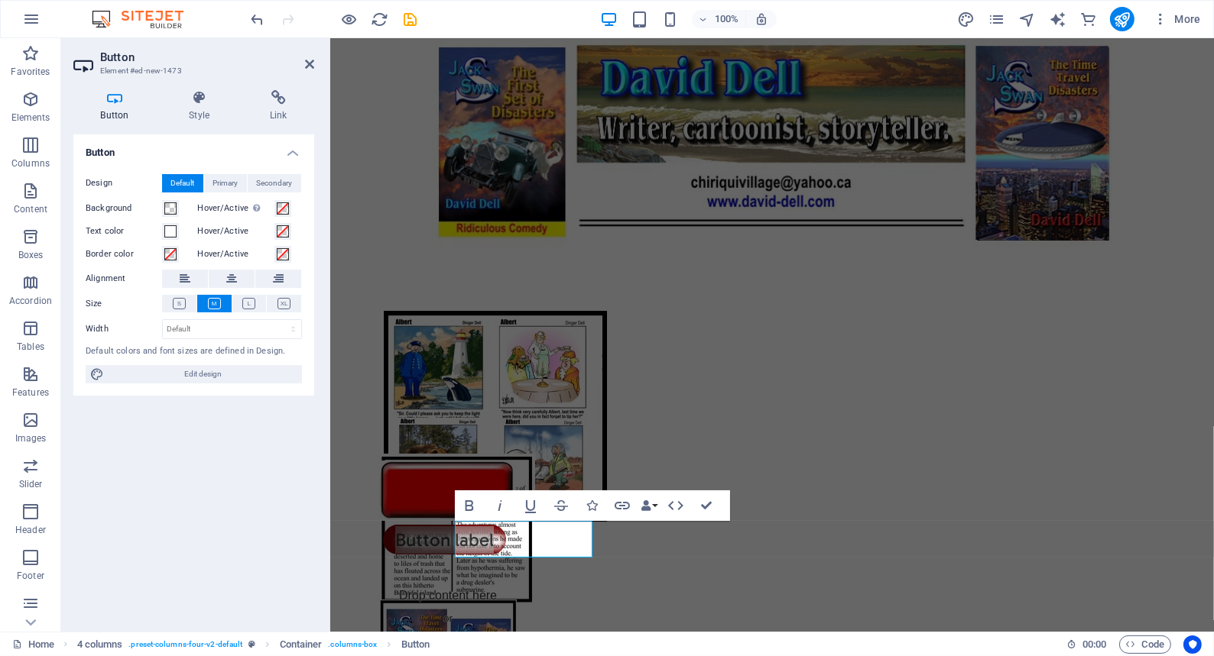
click at [256, 419] on div "Button Design Default Primary Secondary Background Hover/Active Switch to previ…" at bounding box center [193, 377] width 241 height 485
click at [306, 62] on icon at bounding box center [309, 64] width 9 height 12
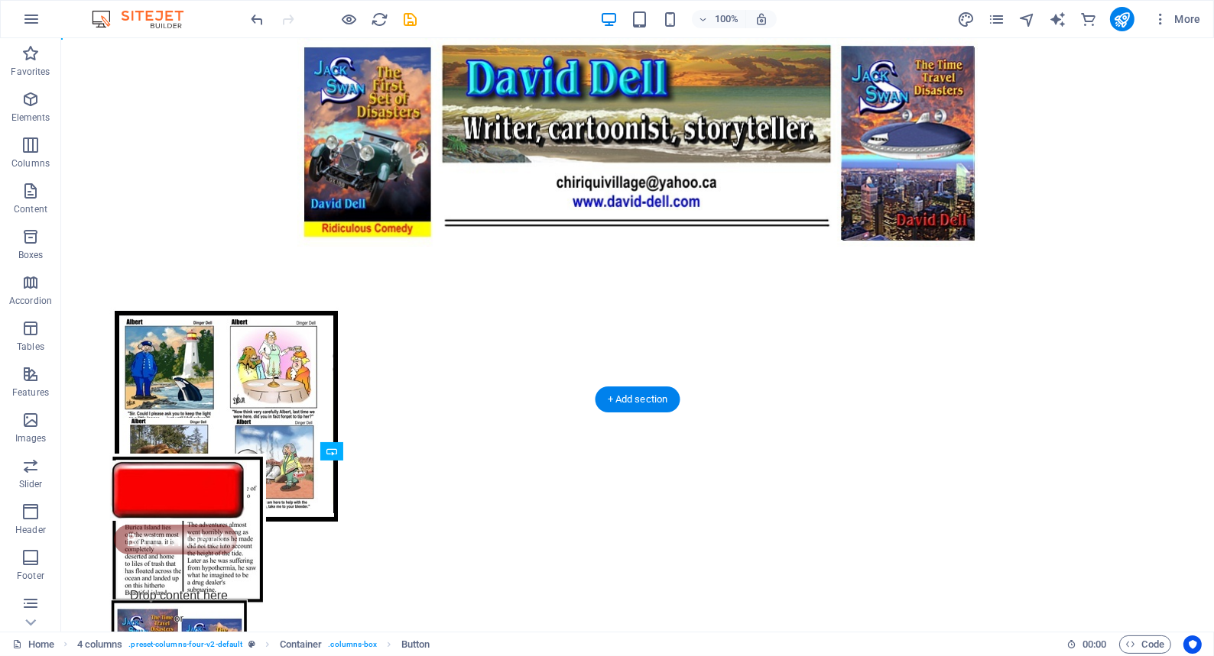
drag, startPoint x: 374, startPoint y: 540, endPoint x: 378, endPoint y: 514, distance: 26.3
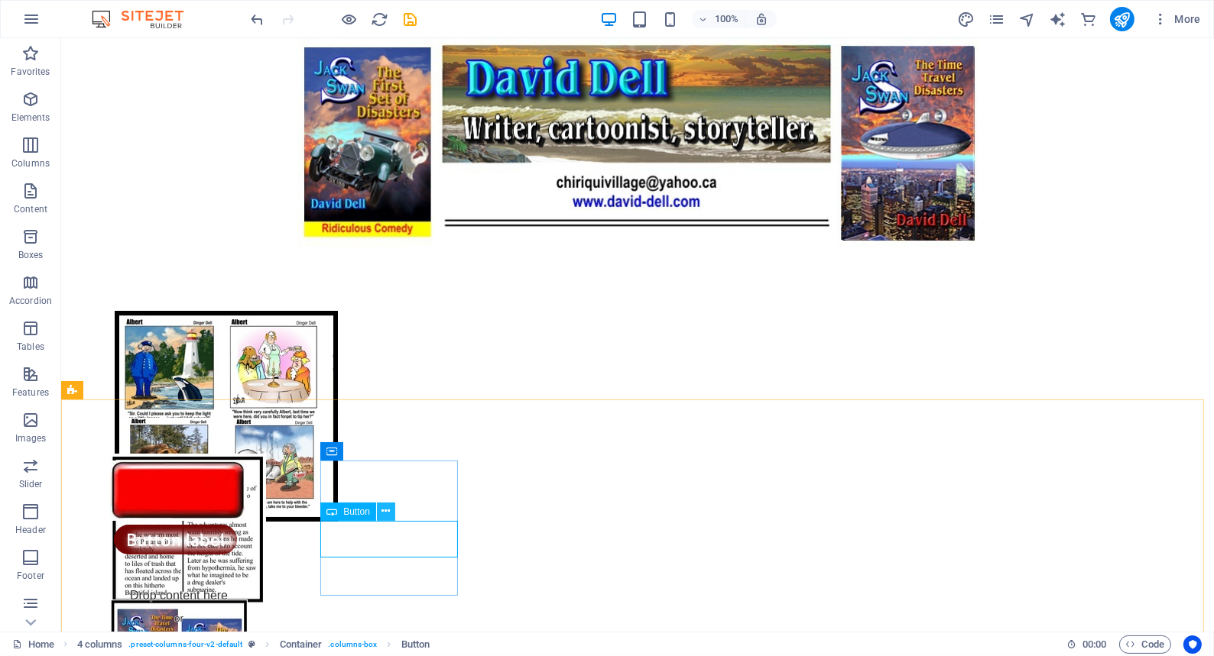
click at [382, 509] on icon at bounding box center [385, 512] width 8 height 16
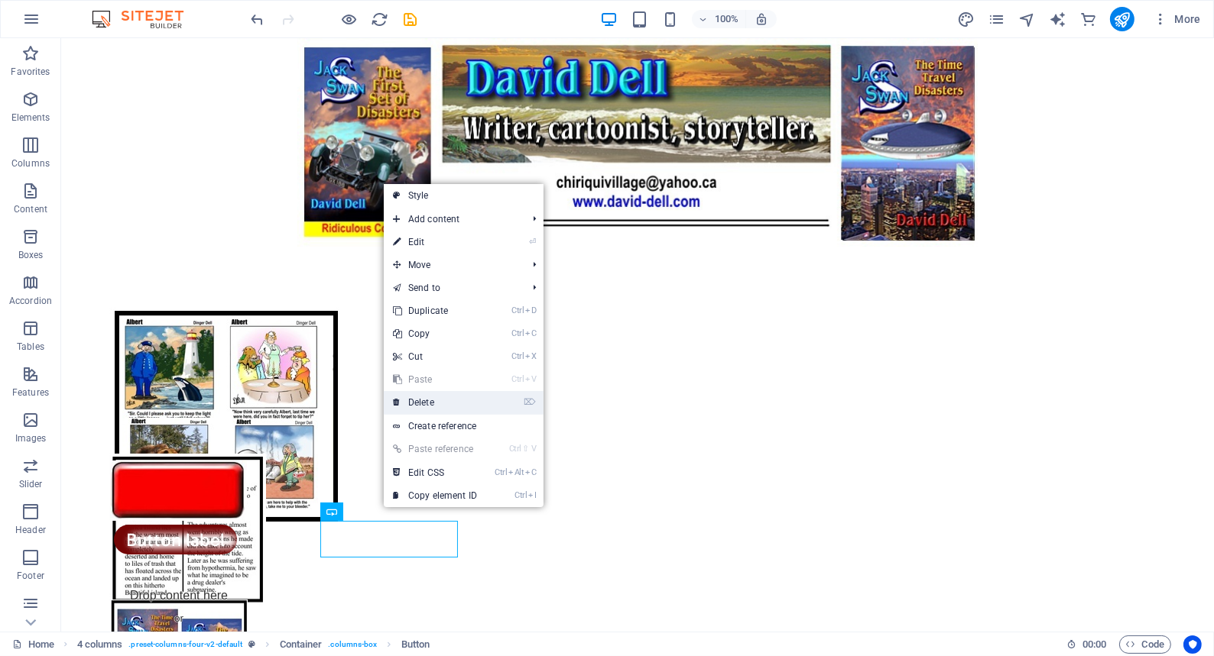
click at [425, 401] on link "⌦ Delete" at bounding box center [435, 402] width 102 height 23
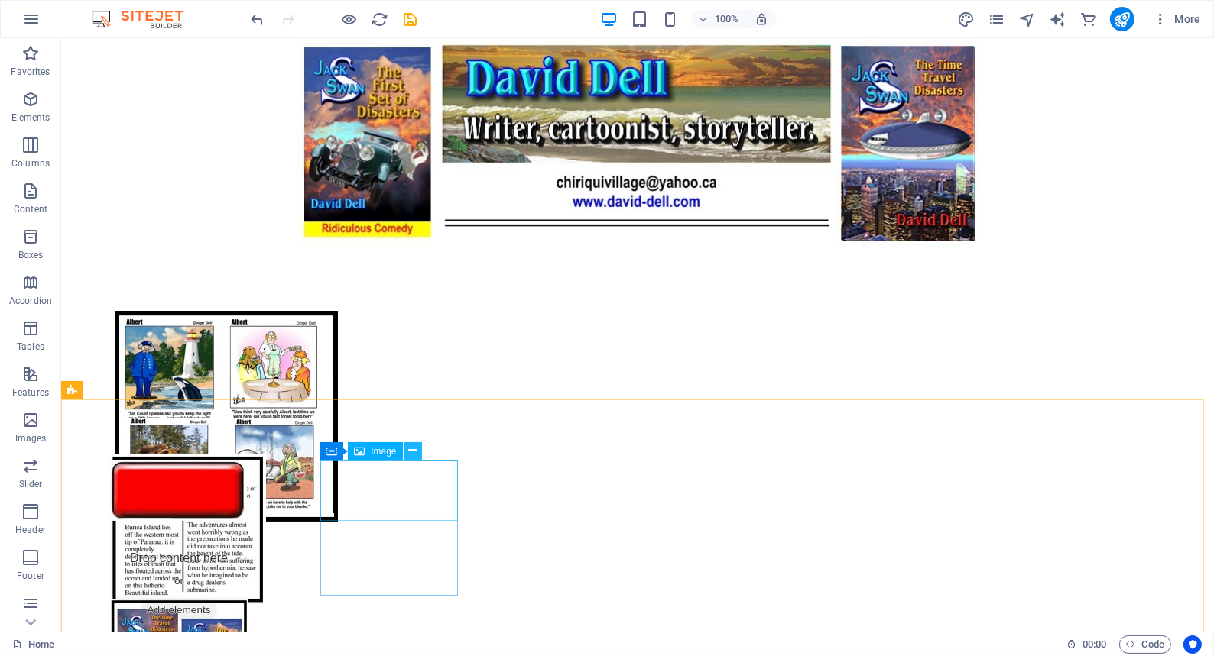
click at [411, 451] on icon at bounding box center [412, 451] width 8 height 16
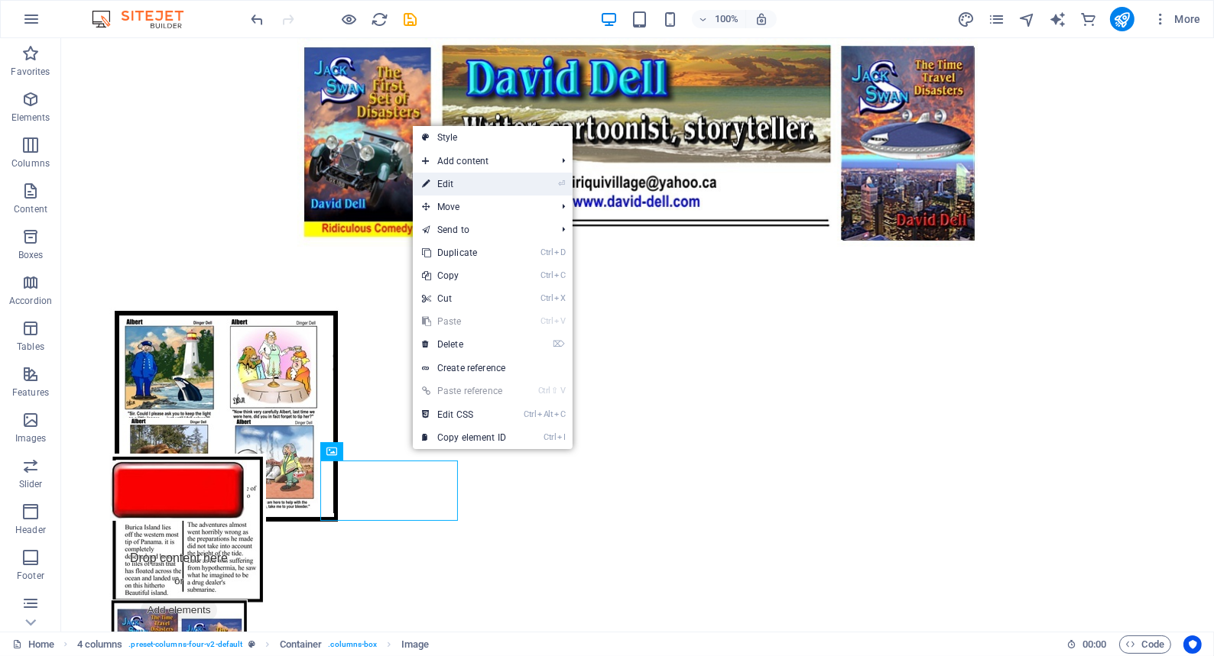
click at [446, 183] on link "⏎ Edit" at bounding box center [464, 184] width 102 height 23
select select "px"
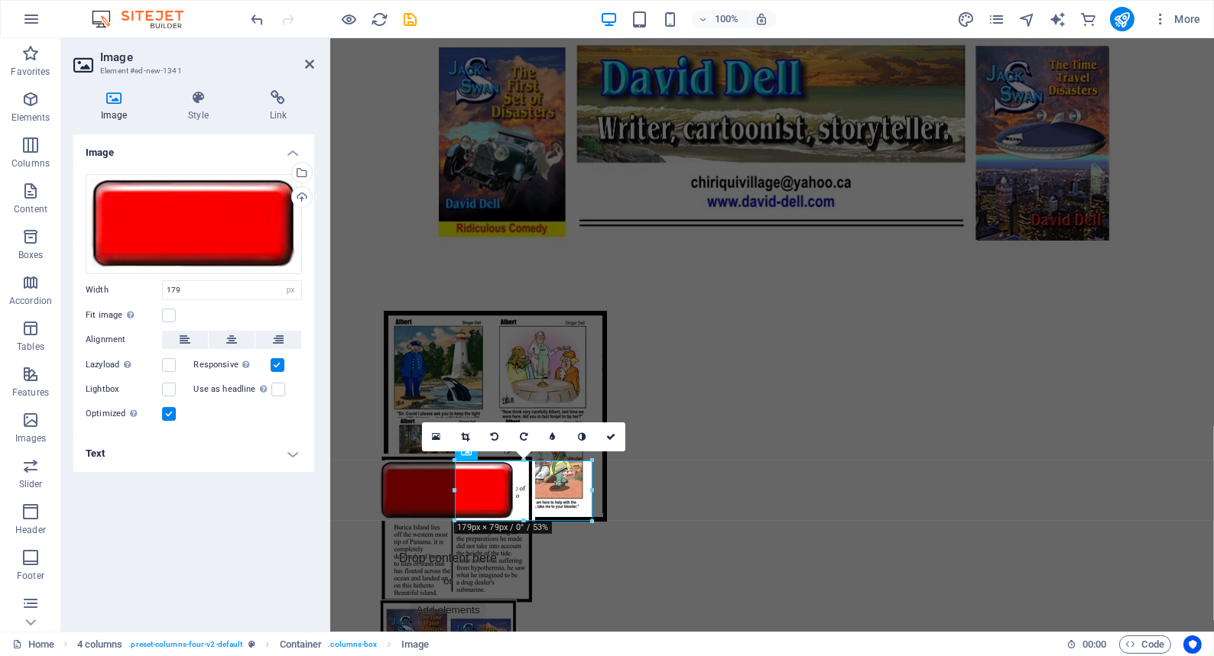
click at [319, 310] on div "Image Style Link Image Drag files here, click to choose files or select files f…" at bounding box center [193, 355] width 265 height 554
click at [306, 61] on icon at bounding box center [309, 64] width 9 height 12
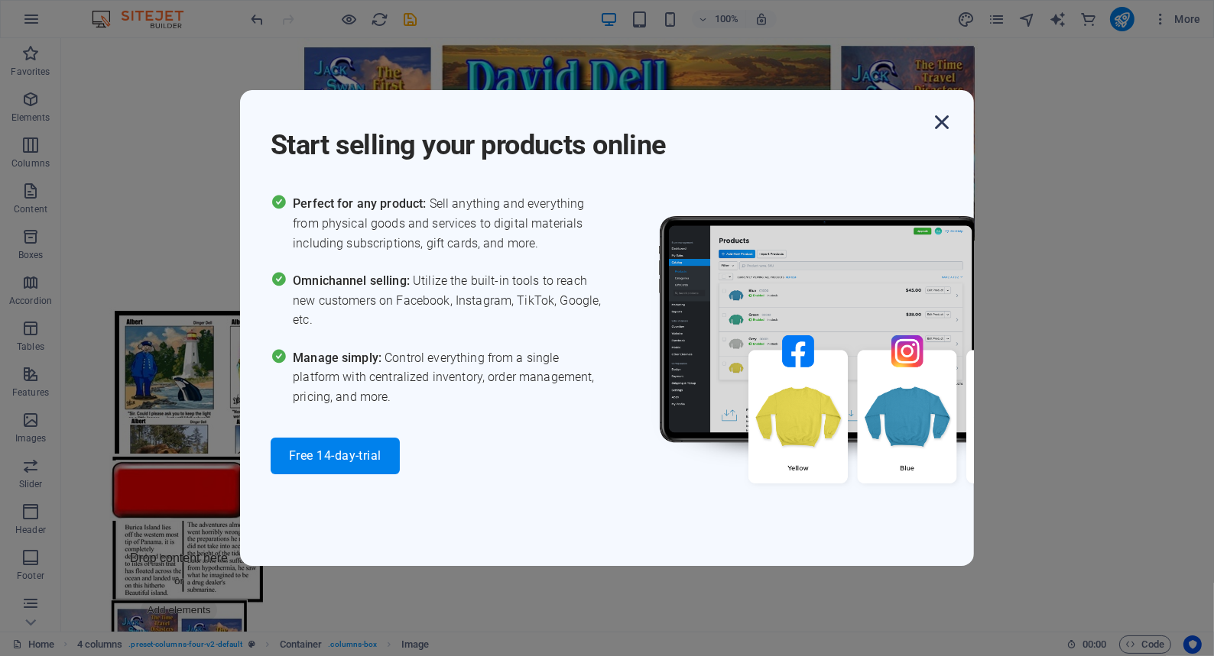
click at [941, 122] on icon "button" at bounding box center [942, 123] width 28 height 28
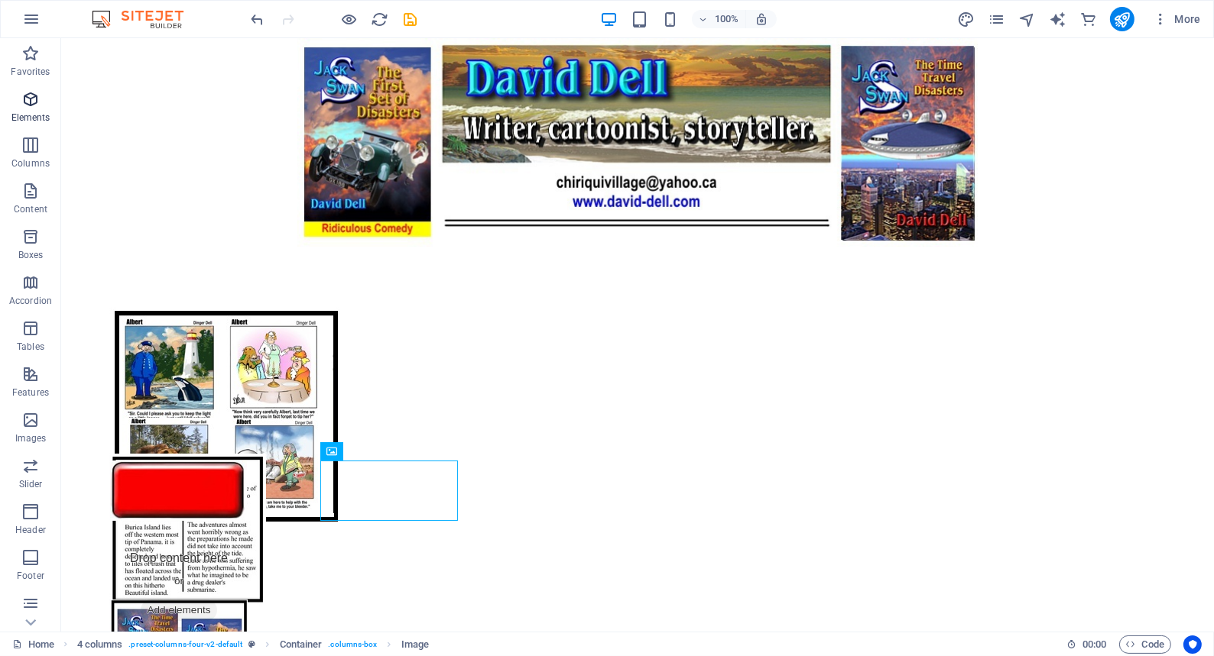
click at [28, 99] on icon "button" at bounding box center [30, 99] width 18 height 18
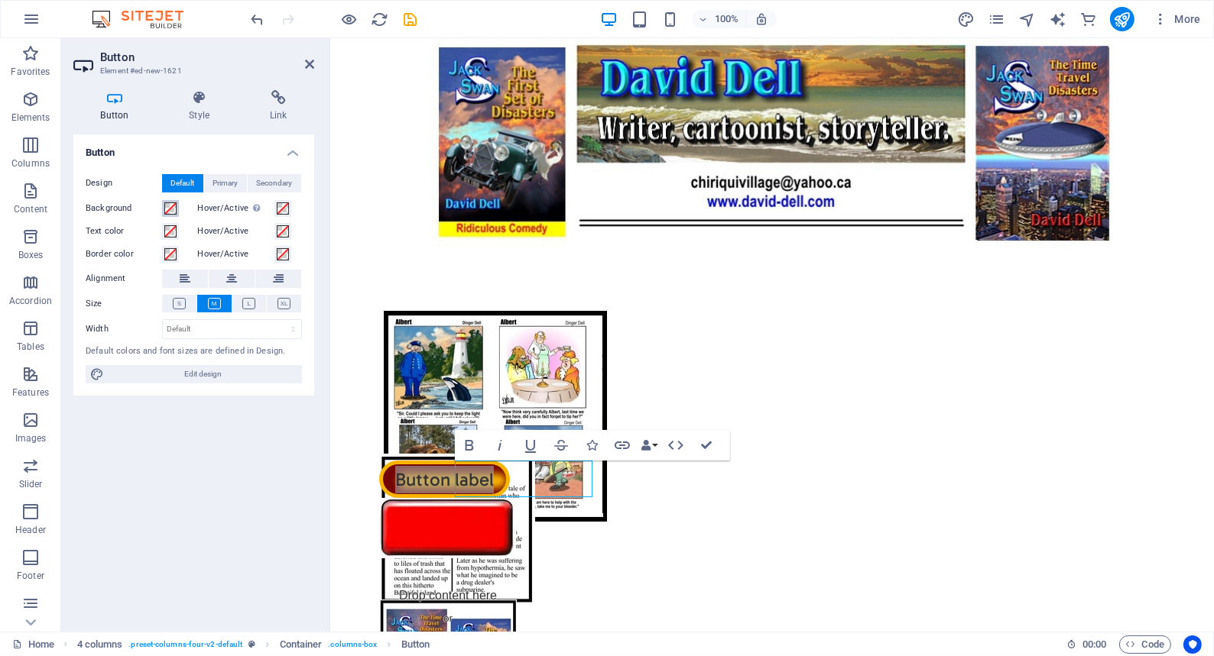
click at [168, 206] on span at bounding box center [170, 209] width 12 height 12
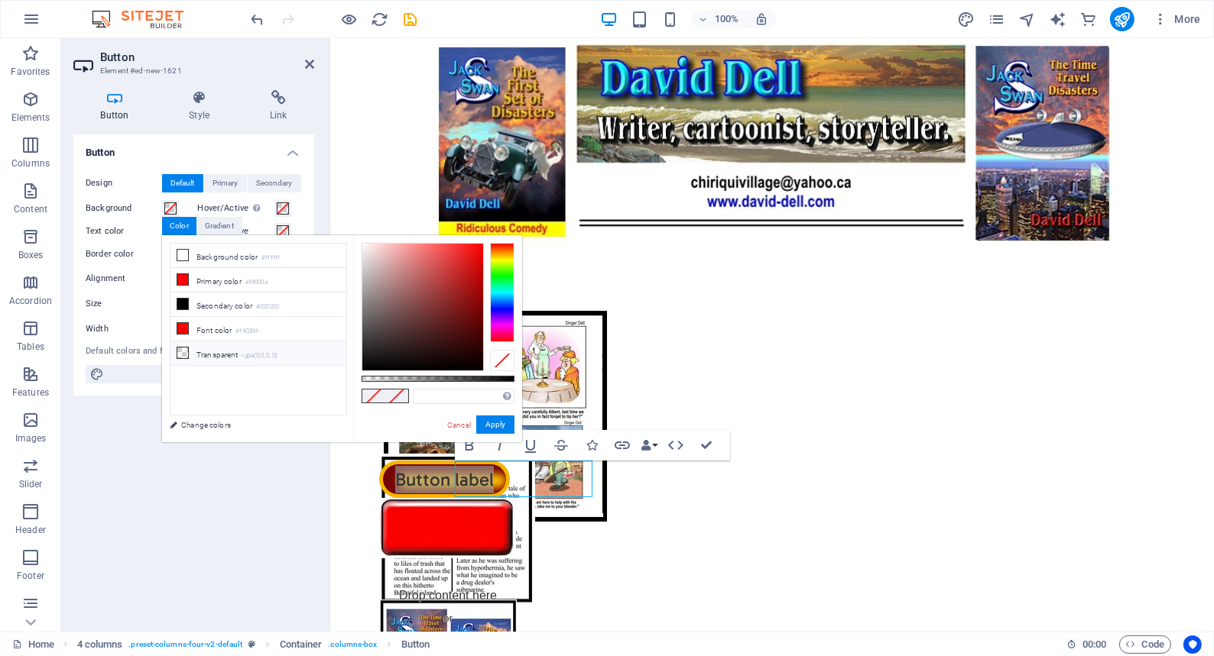
click at [180, 351] on icon at bounding box center [182, 353] width 11 height 11
type input "rgba(0, 0, 0, 0)"
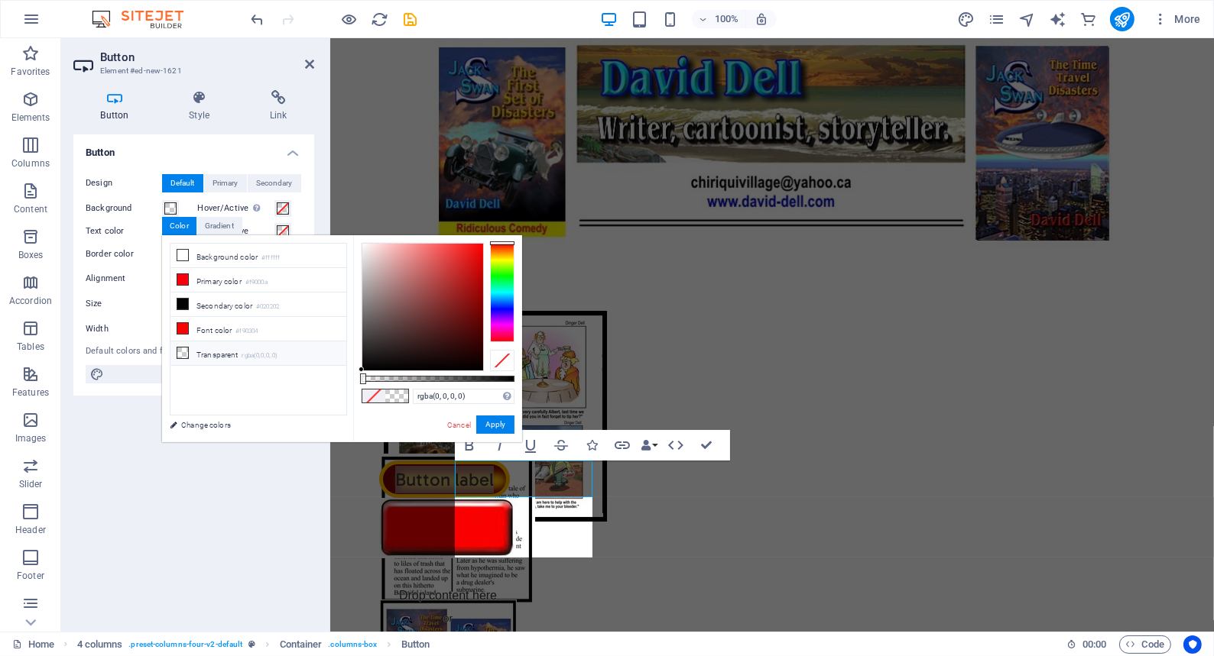
click at [99, 228] on label "Text color" at bounding box center [124, 231] width 76 height 18
click at [162, 228] on button "Text color" at bounding box center [170, 231] width 17 height 17
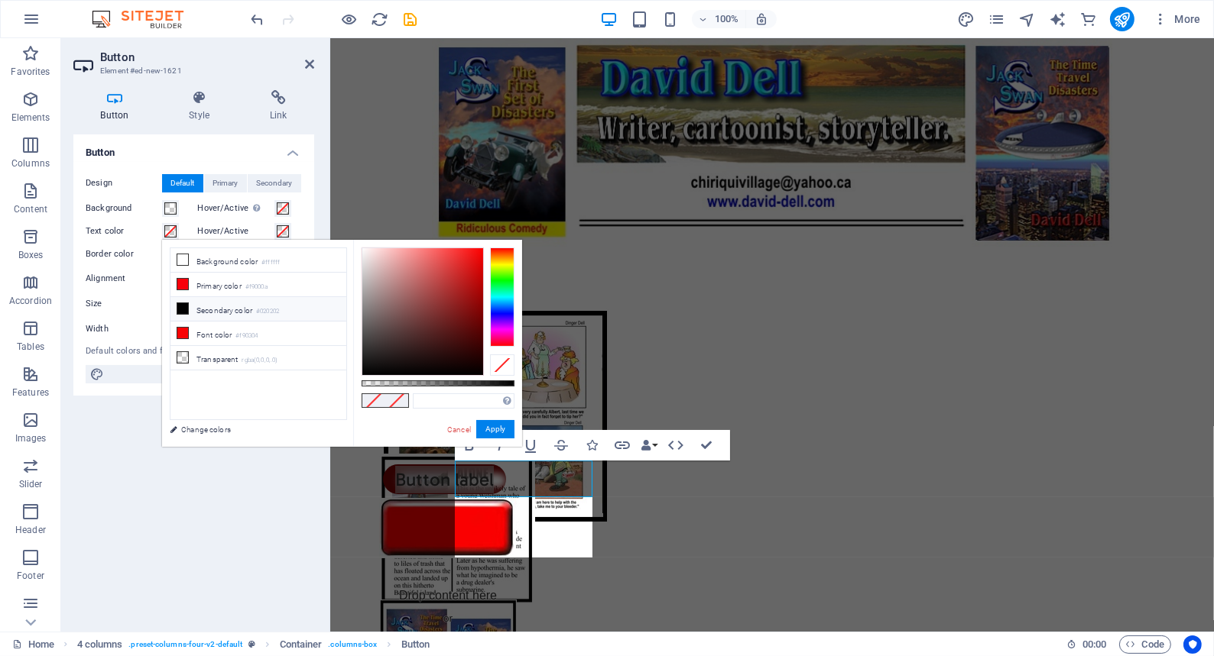
click at [180, 299] on li "Secondary color #020202" at bounding box center [258, 309] width 176 height 24
type input "#020202"
click at [390, 399] on span at bounding box center [396, 400] width 23 height 13
drag, startPoint x: 489, startPoint y: 428, endPoint x: 159, endPoint y: 389, distance: 332.4
click at [489, 428] on button "Apply" at bounding box center [495, 429] width 38 height 18
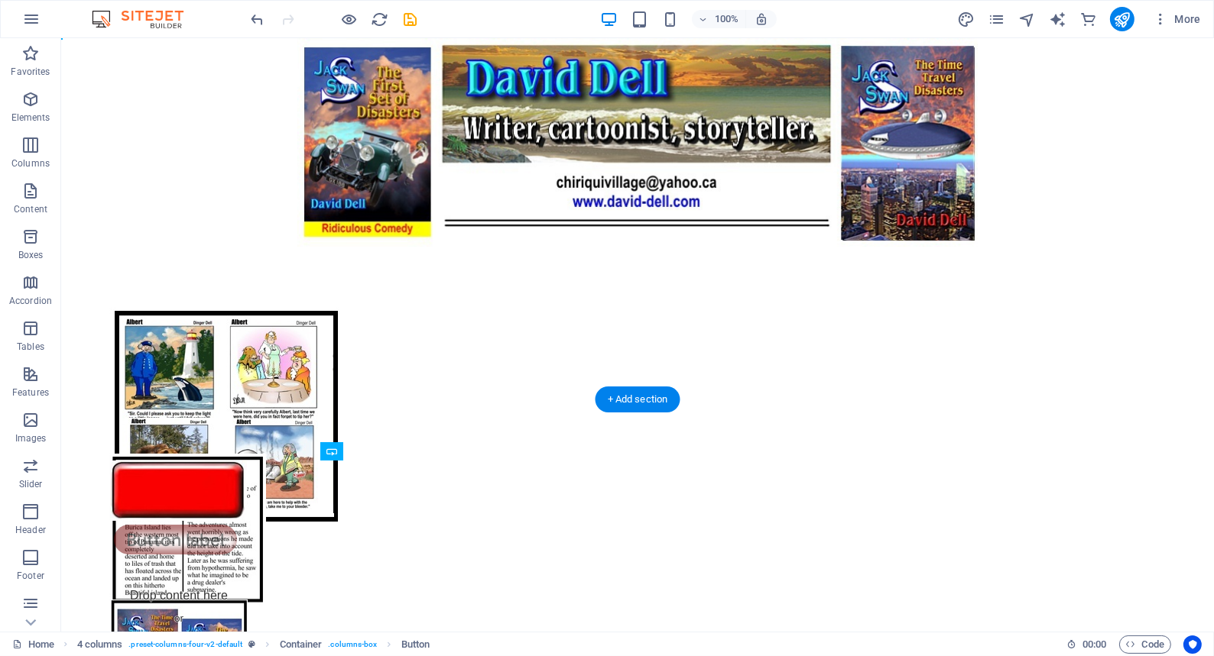
drag, startPoint x: 388, startPoint y: 475, endPoint x: 394, endPoint y: 511, distance: 36.4
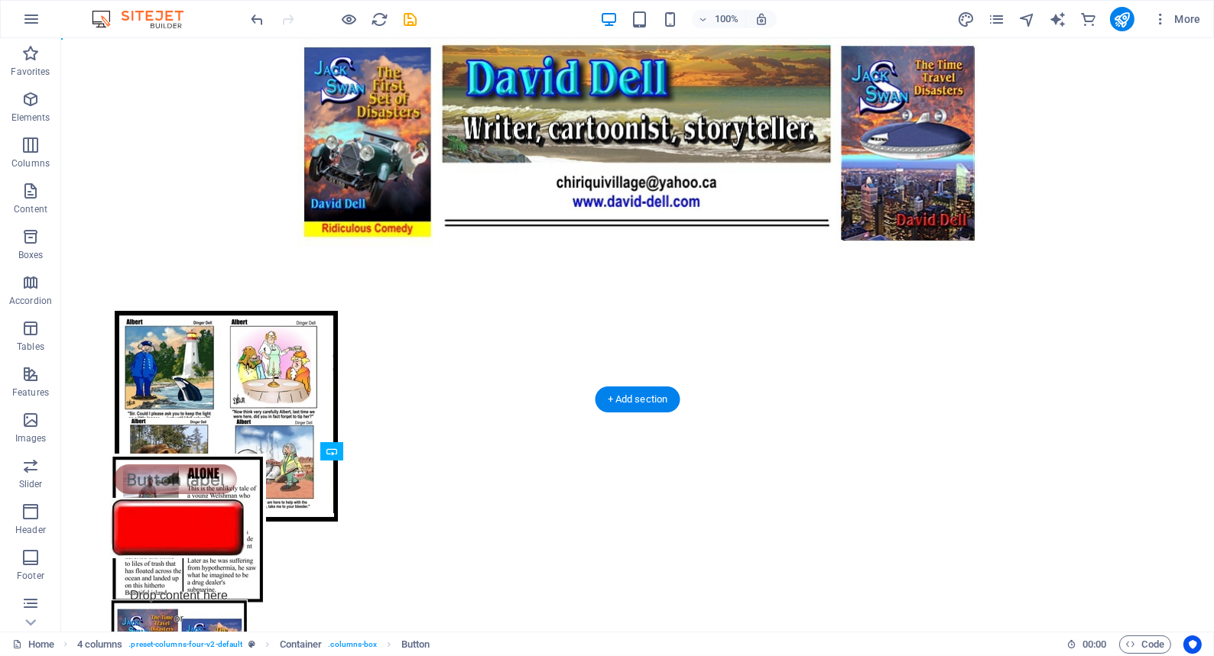
drag, startPoint x: 385, startPoint y: 541, endPoint x: 388, endPoint y: 504, distance: 36.8
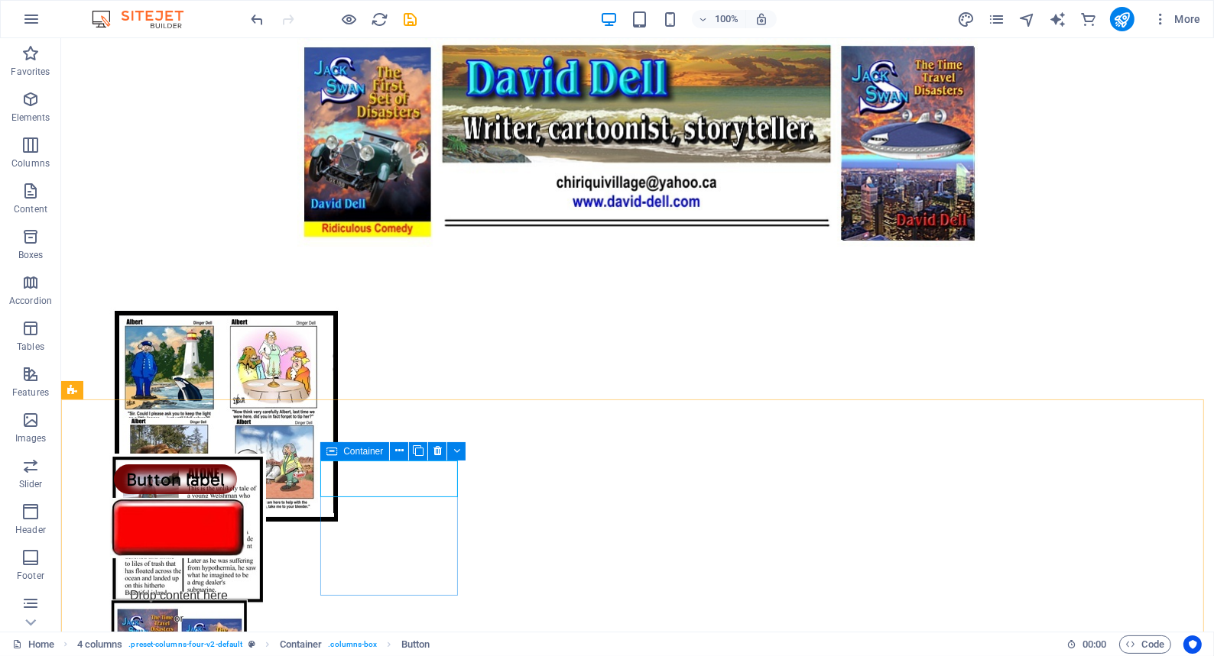
click at [366, 451] on span "Container" at bounding box center [363, 451] width 40 height 9
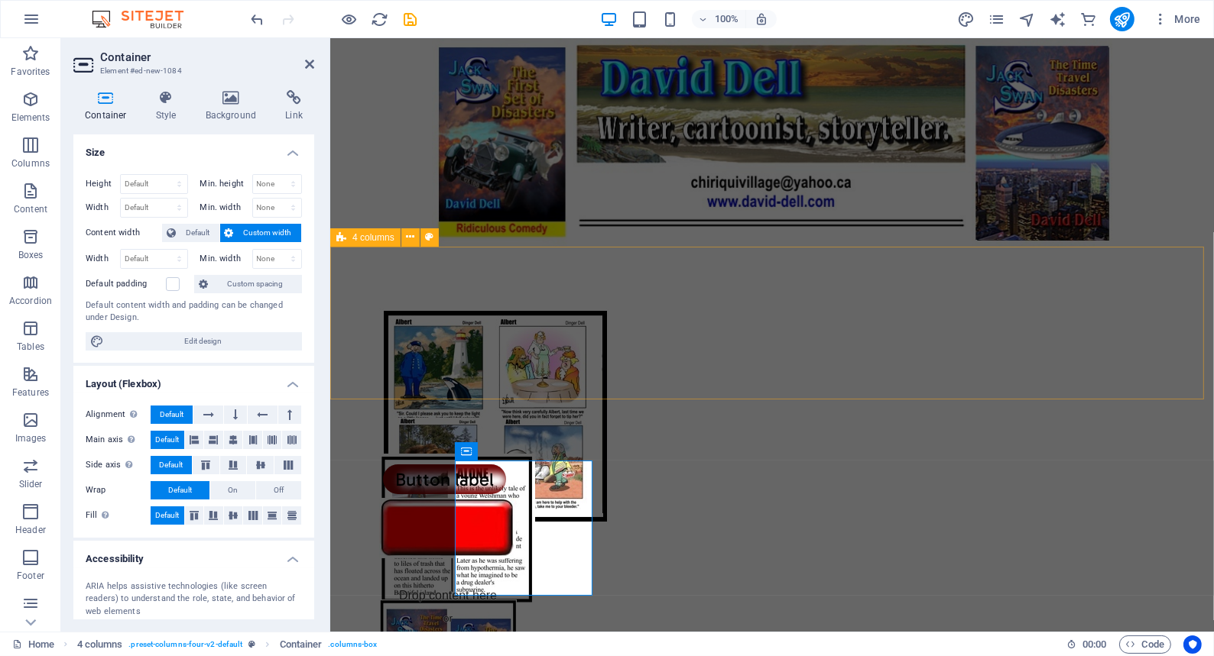
click at [397, 366] on div at bounding box center [770, 323] width 883 height 153
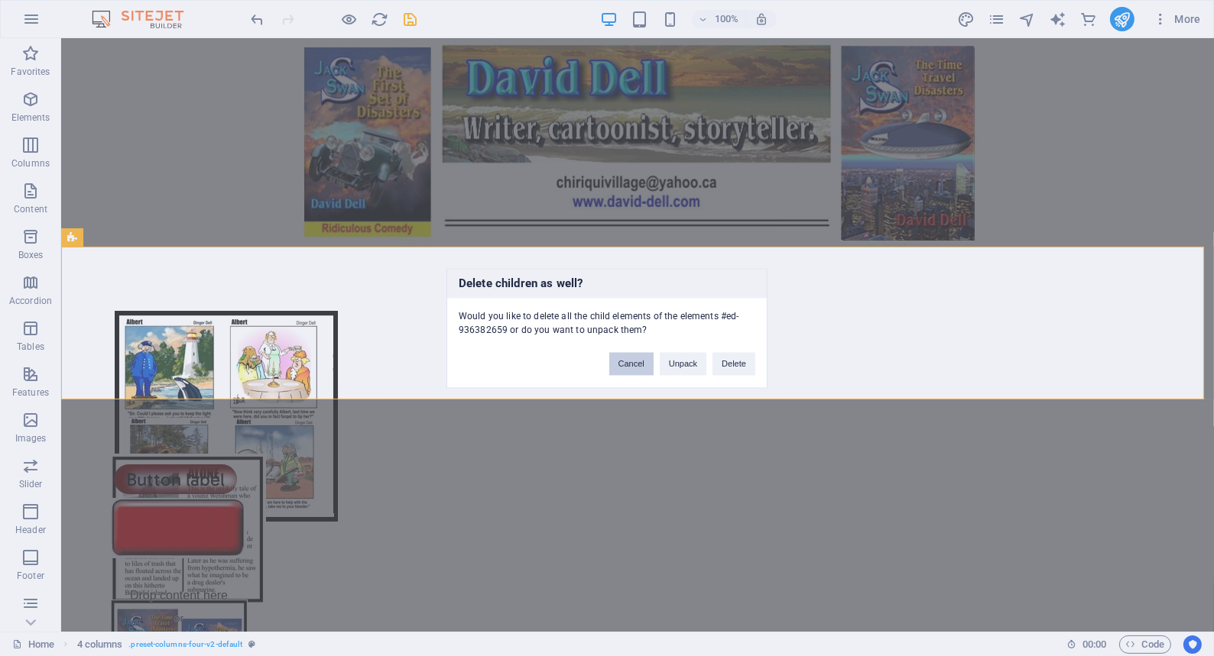
click at [626, 359] on button "Cancel" at bounding box center [631, 363] width 44 height 23
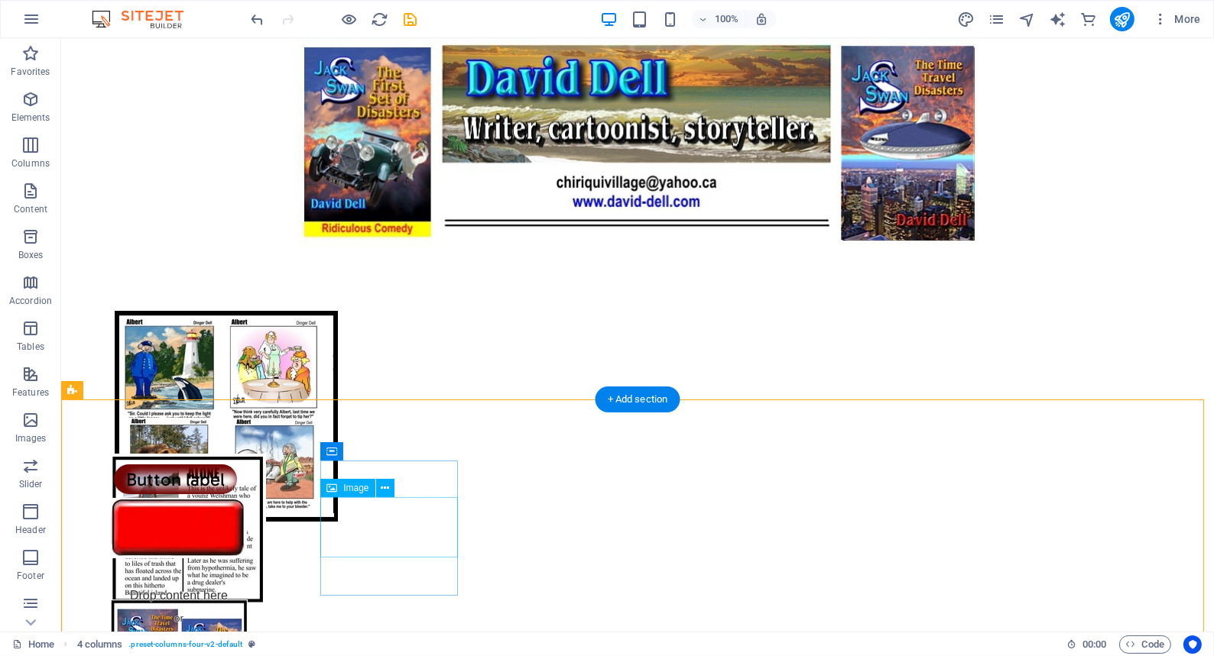
click at [247, 537] on figure at bounding box center [178, 528] width 138 height 60
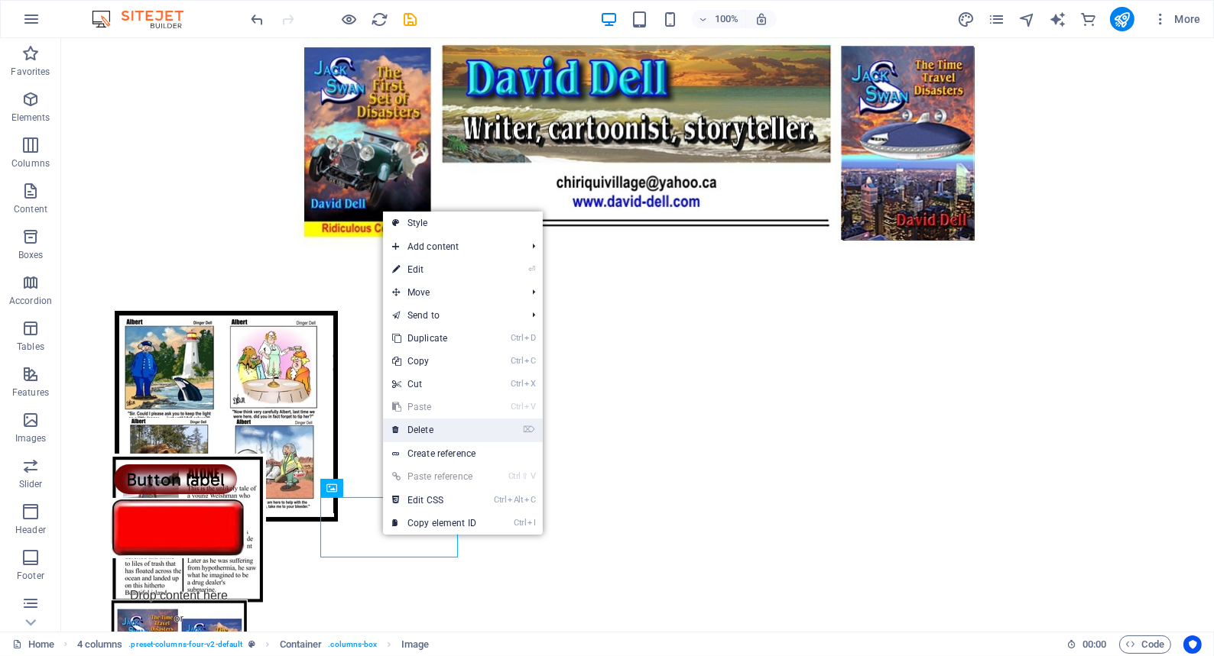
click at [420, 429] on link "⌦ Delete" at bounding box center [434, 430] width 102 height 23
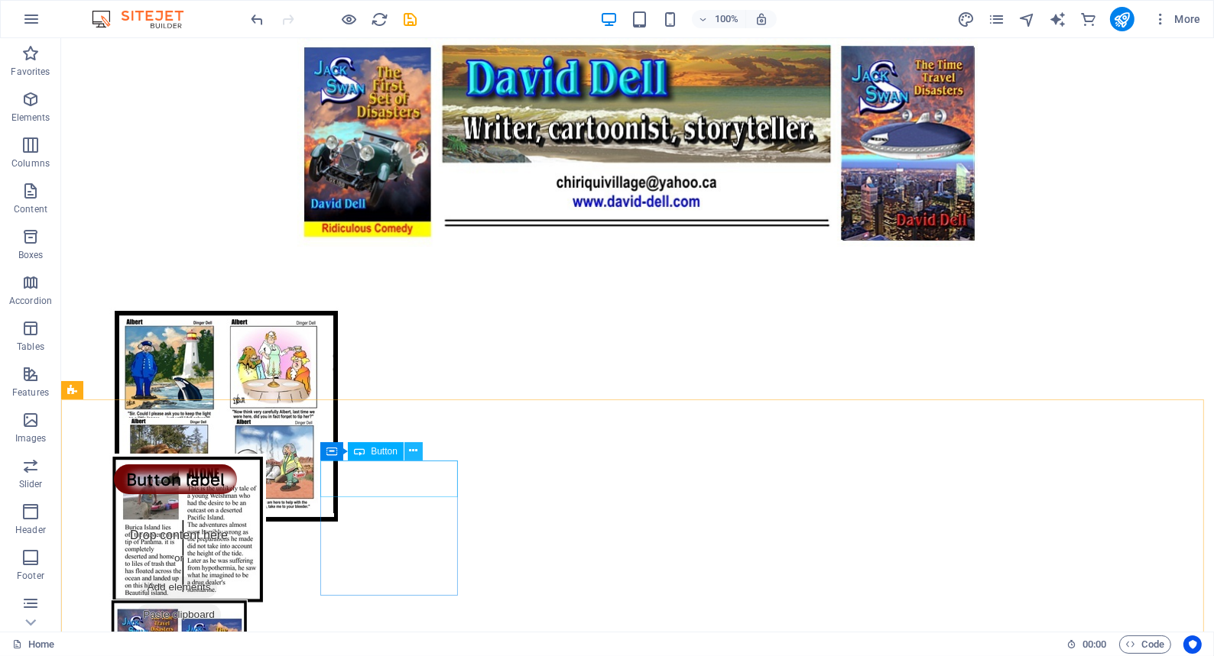
click at [413, 451] on icon at bounding box center [413, 451] width 8 height 16
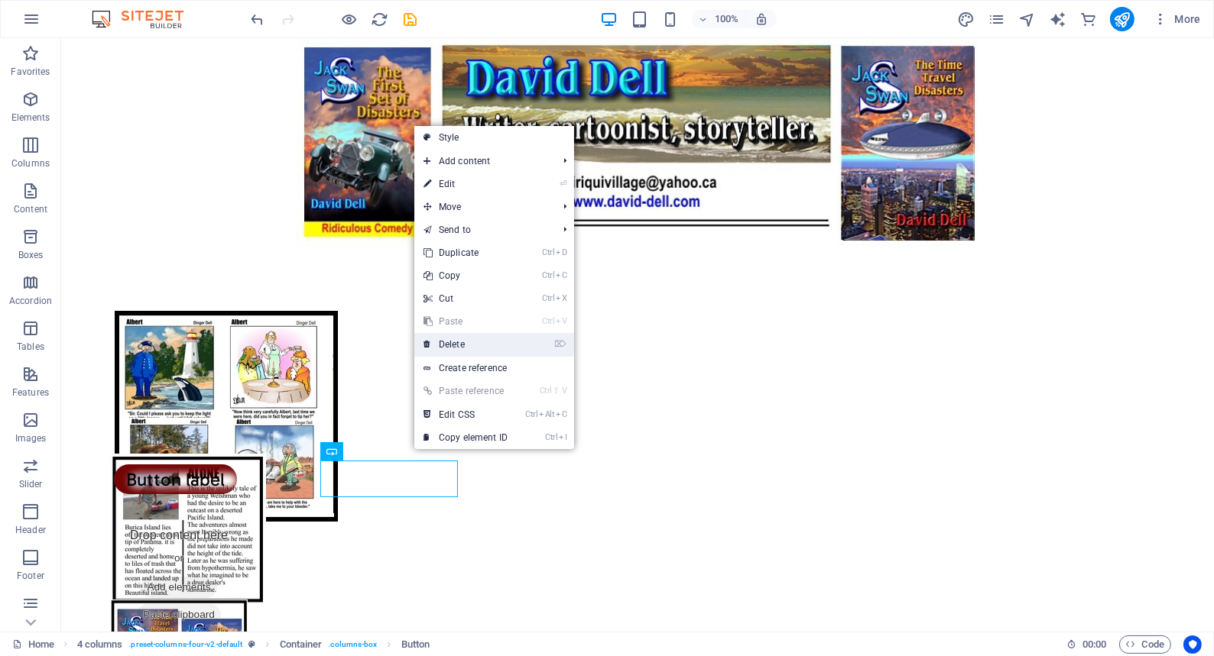
click at [457, 342] on link "⌦ Delete" at bounding box center [465, 344] width 102 height 23
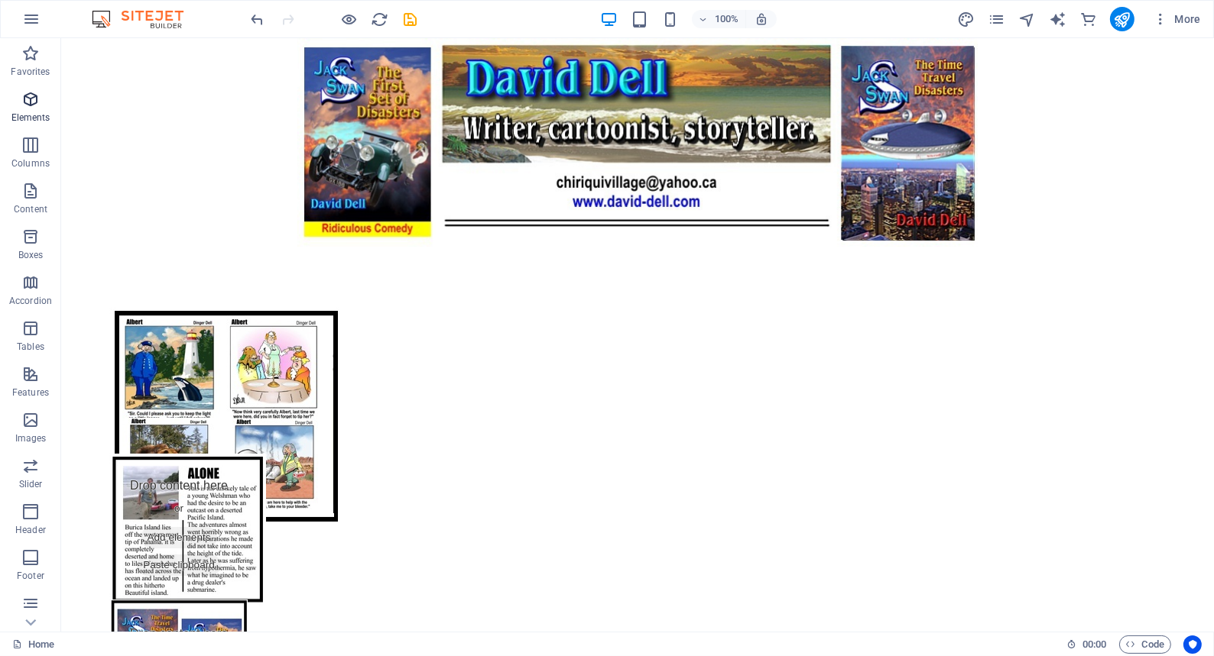
click at [29, 96] on icon "button" at bounding box center [30, 99] width 18 height 18
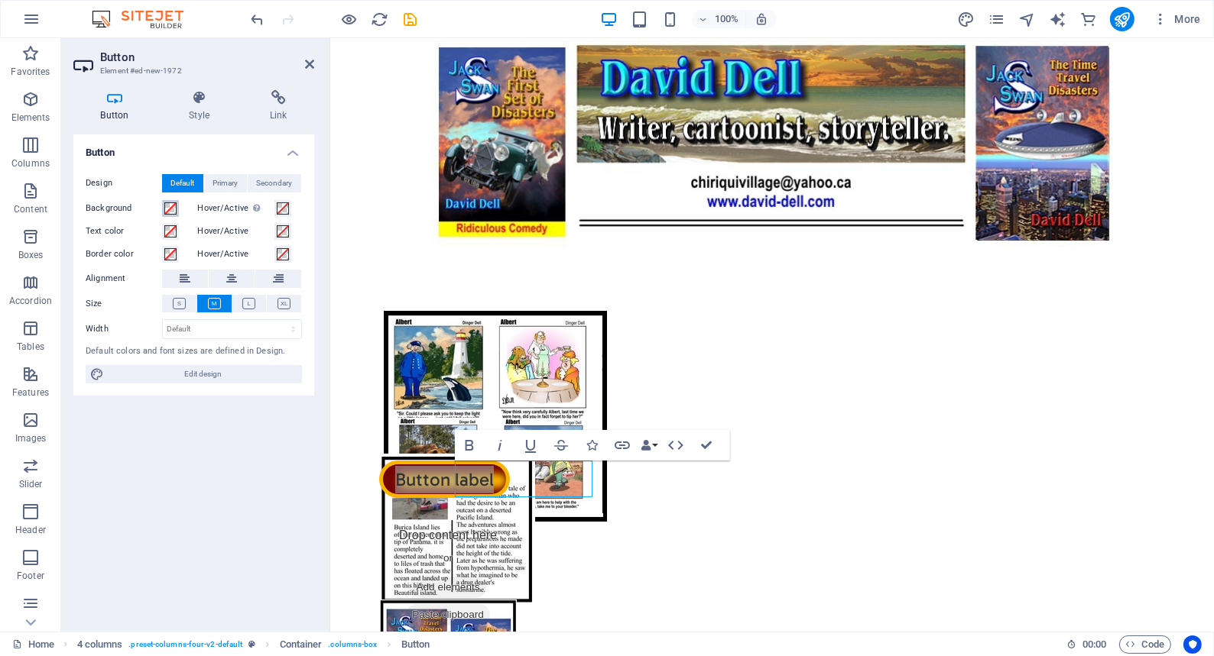
click at [167, 206] on span at bounding box center [170, 209] width 12 height 12
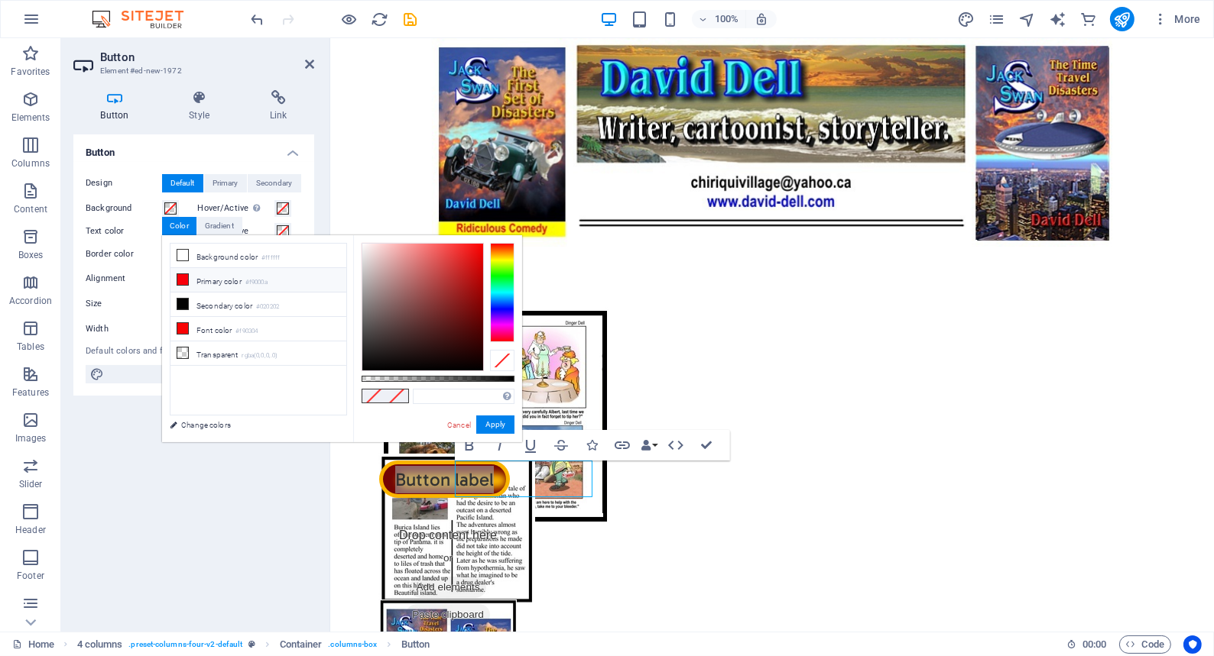
click at [181, 275] on icon at bounding box center [182, 279] width 11 height 11
type input "#f9000a"
click at [492, 422] on button "Apply" at bounding box center [495, 425] width 38 height 18
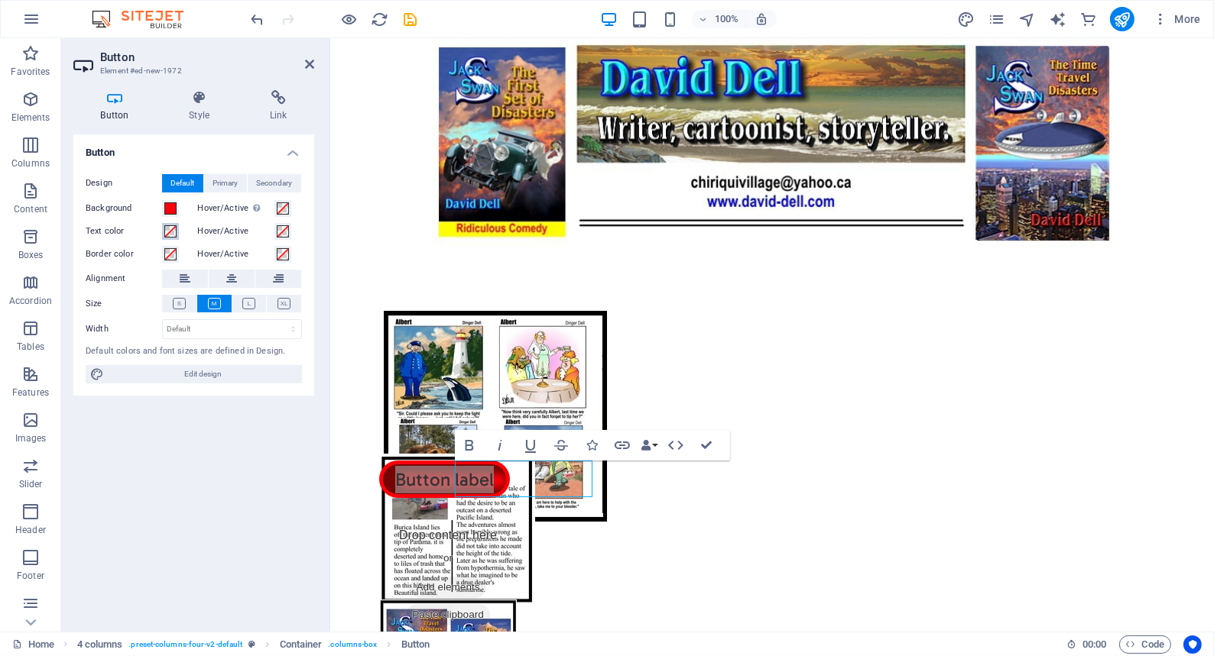
click at [170, 228] on span at bounding box center [170, 231] width 12 height 12
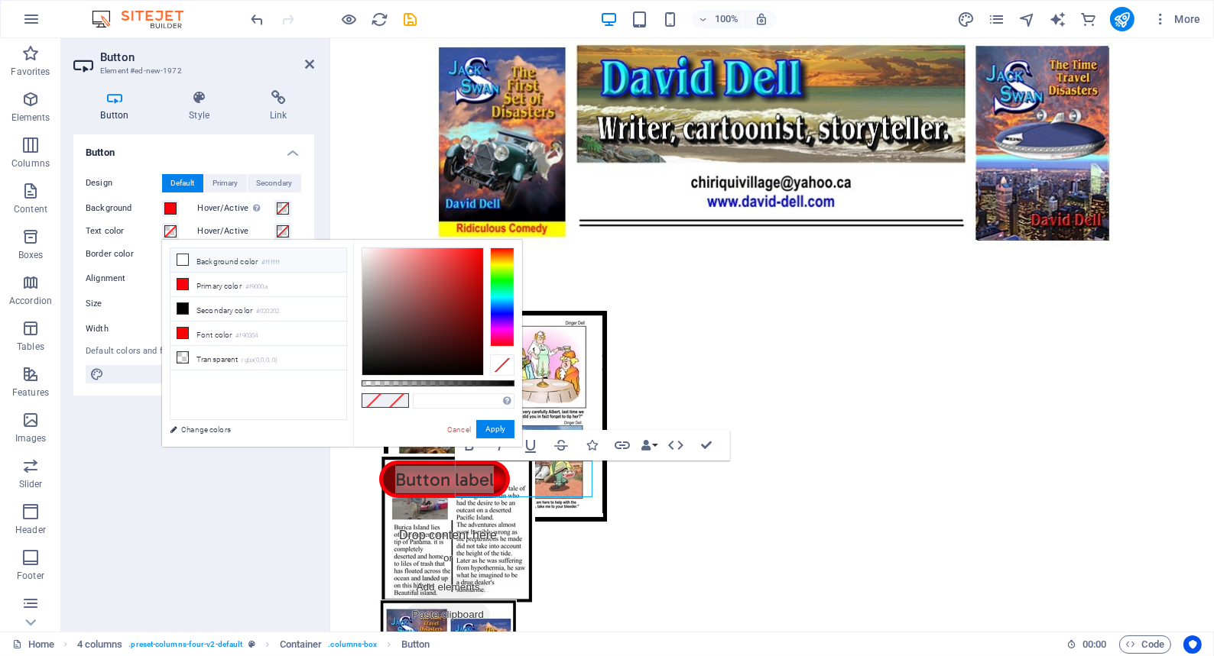
click at [183, 254] on icon at bounding box center [182, 259] width 11 height 11
type input "#ffffff"
click at [391, 399] on span at bounding box center [396, 400] width 23 height 13
click at [498, 480] on link "Button label" at bounding box center [443, 479] width 131 height 37
click at [509, 481] on link "Button label" at bounding box center [443, 479] width 131 height 37
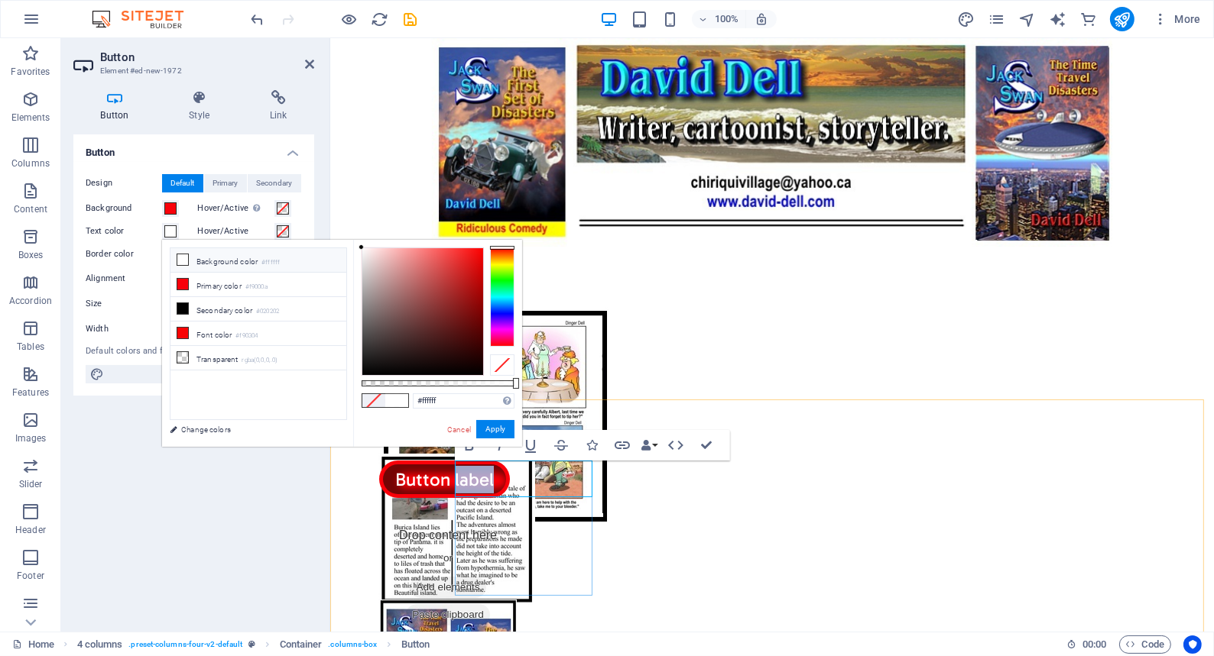
click at [509, 481] on link "Button label" at bounding box center [443, 479] width 131 height 37
drag, startPoint x: 562, startPoint y: 477, endPoint x: 469, endPoint y: 478, distance: 92.5
click at [469, 478] on link "CARTOONS" at bounding box center [442, 479] width 129 height 37
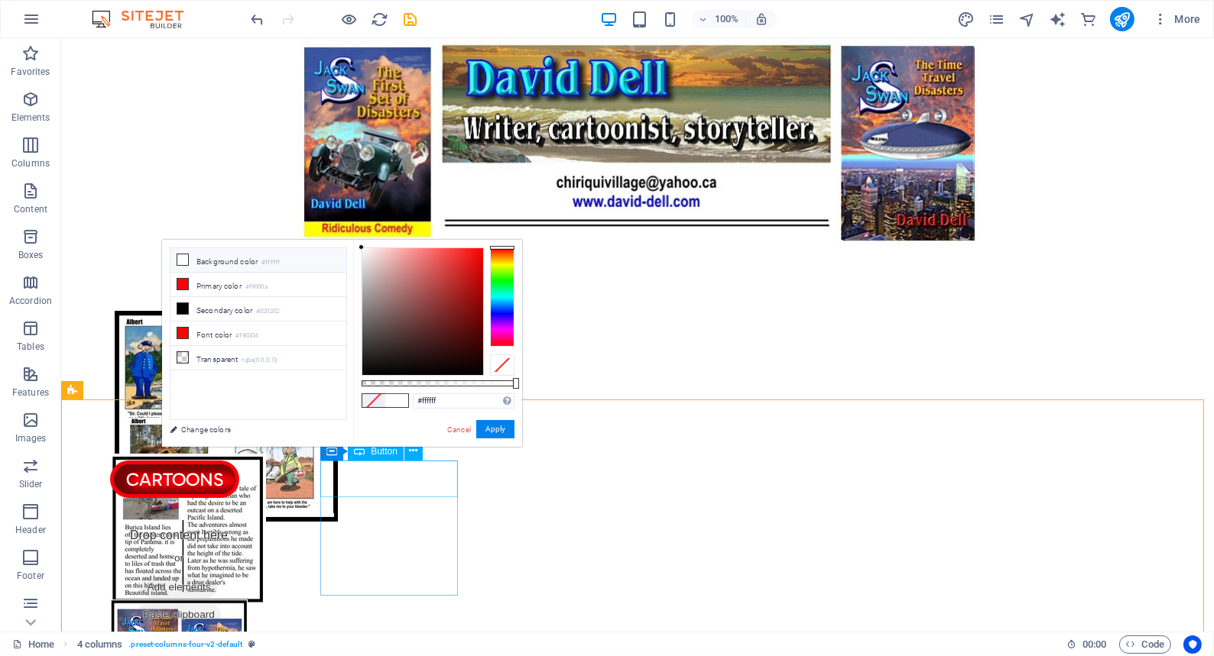
click at [386, 454] on span "Button" at bounding box center [384, 451] width 27 height 9
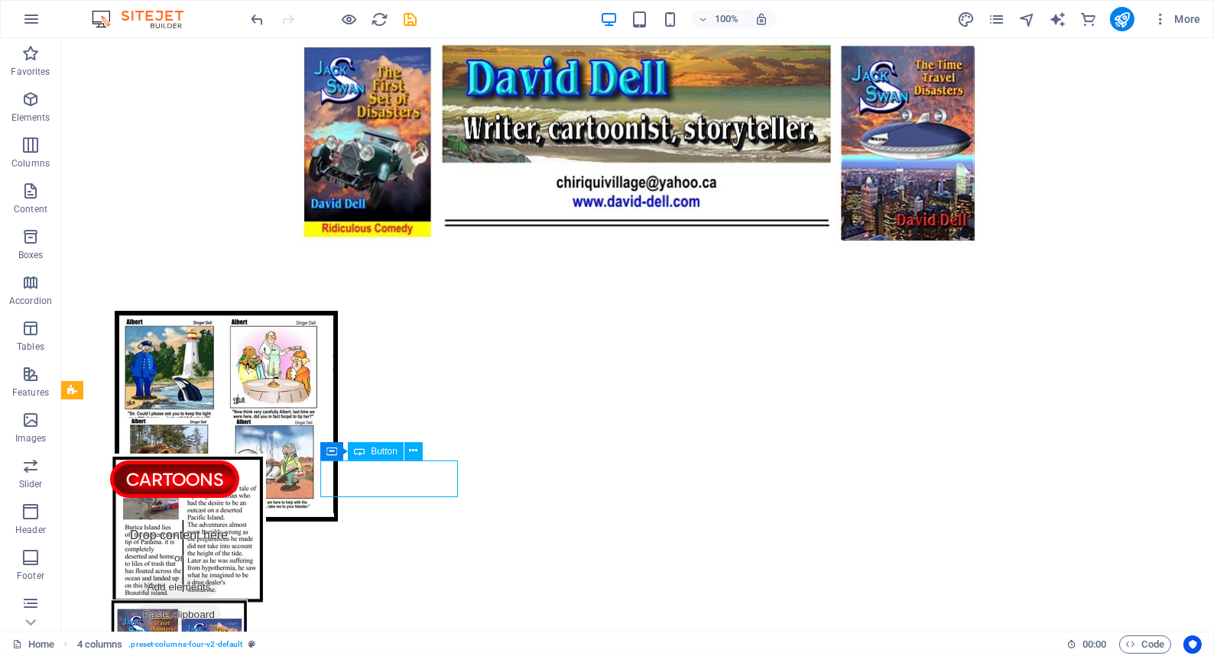
click at [386, 454] on span "Button" at bounding box center [384, 451] width 27 height 9
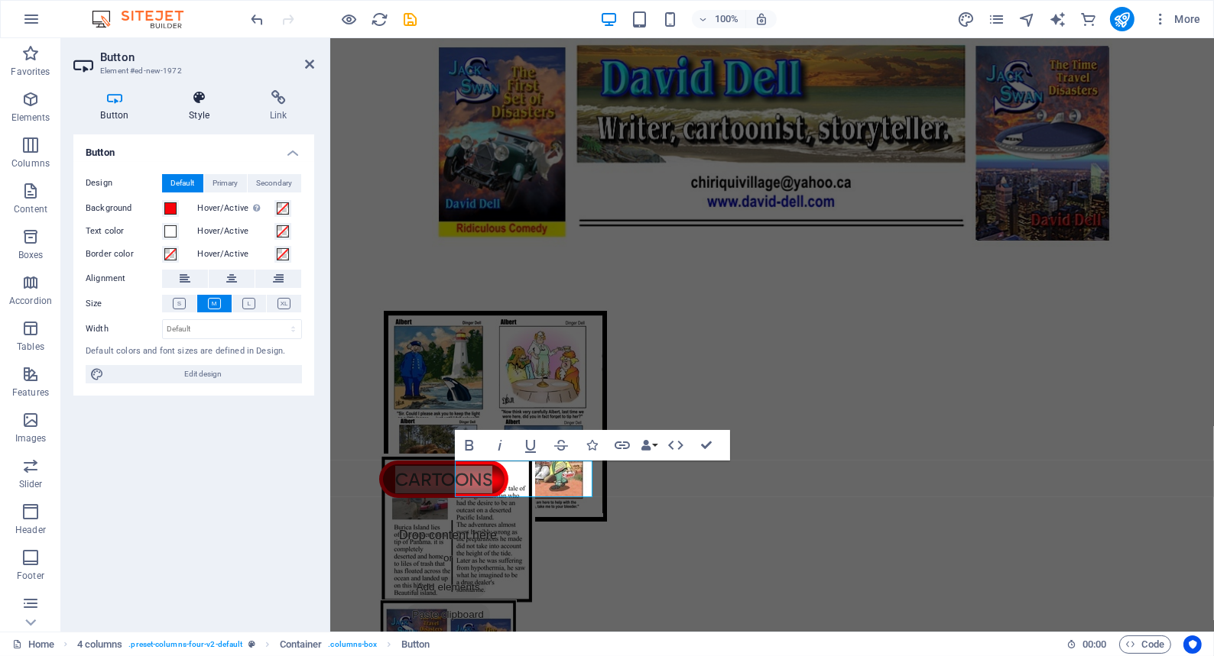
click at [196, 96] on icon at bounding box center [199, 97] width 75 height 15
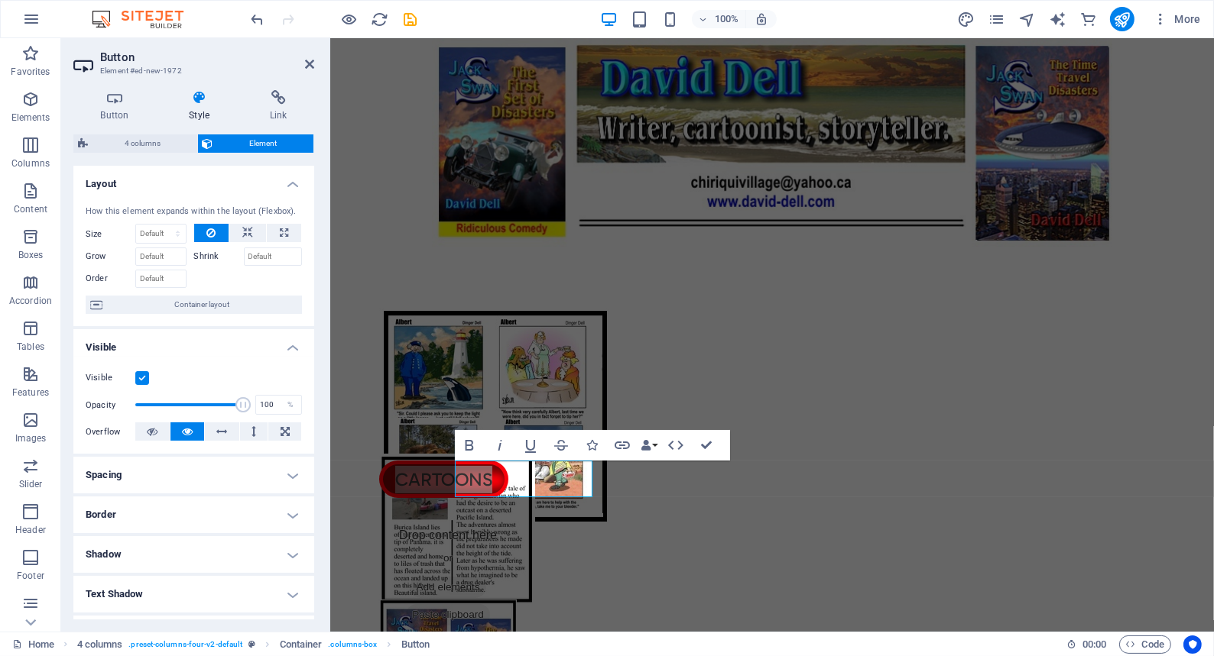
click at [197, 95] on icon at bounding box center [199, 97] width 75 height 15
click at [290, 553] on h4 "Shadow" at bounding box center [193, 554] width 241 height 37
click at [169, 584] on span "None" at bounding box center [166, 585] width 18 height 18
click at [115, 511] on h4 "Border" at bounding box center [193, 515] width 241 height 37
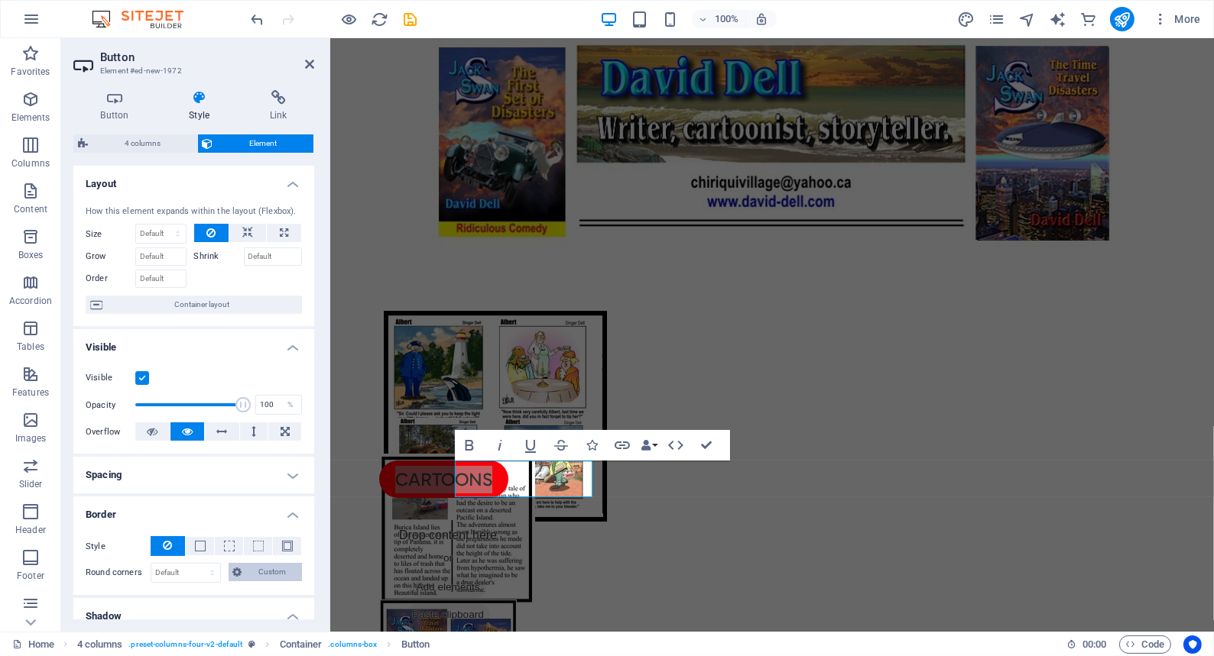
click at [237, 569] on icon at bounding box center [237, 572] width 9 height 18
click at [211, 572] on select "Default px rem % vh vw Custom" at bounding box center [185, 573] width 69 height 18
select select "px"
click at [197, 564] on select "Default px rem % vh vw Custom" at bounding box center [185, 573] width 69 height 18
type input "50"
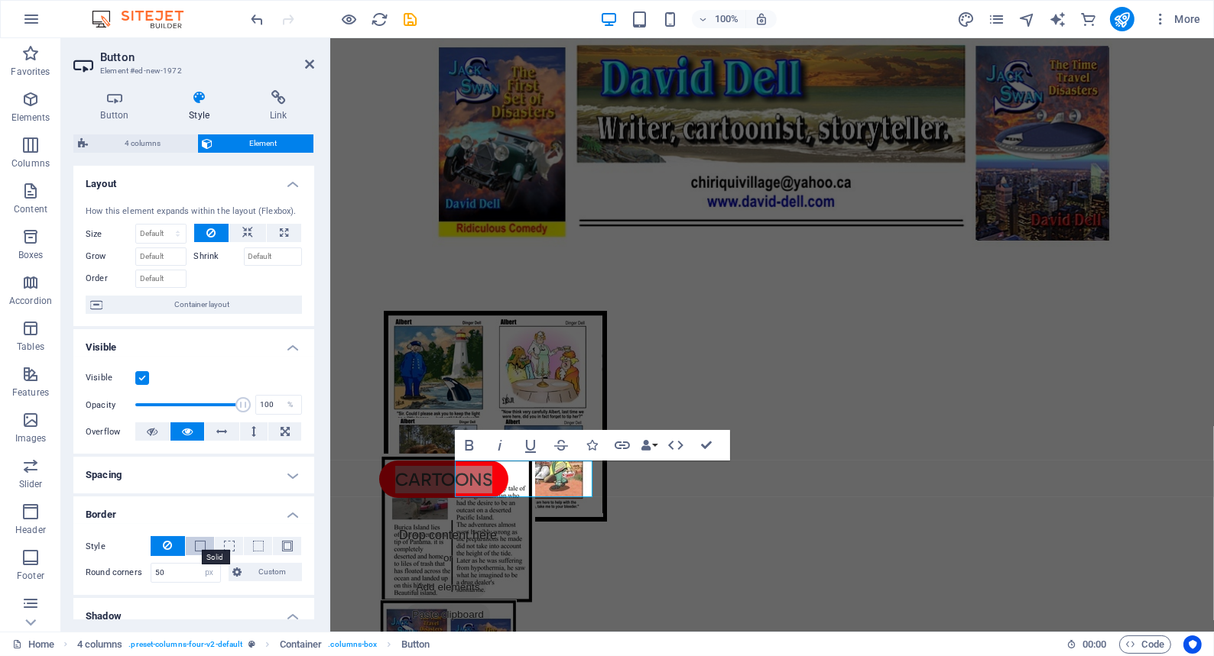
click at [197, 544] on span at bounding box center [200, 546] width 11 height 11
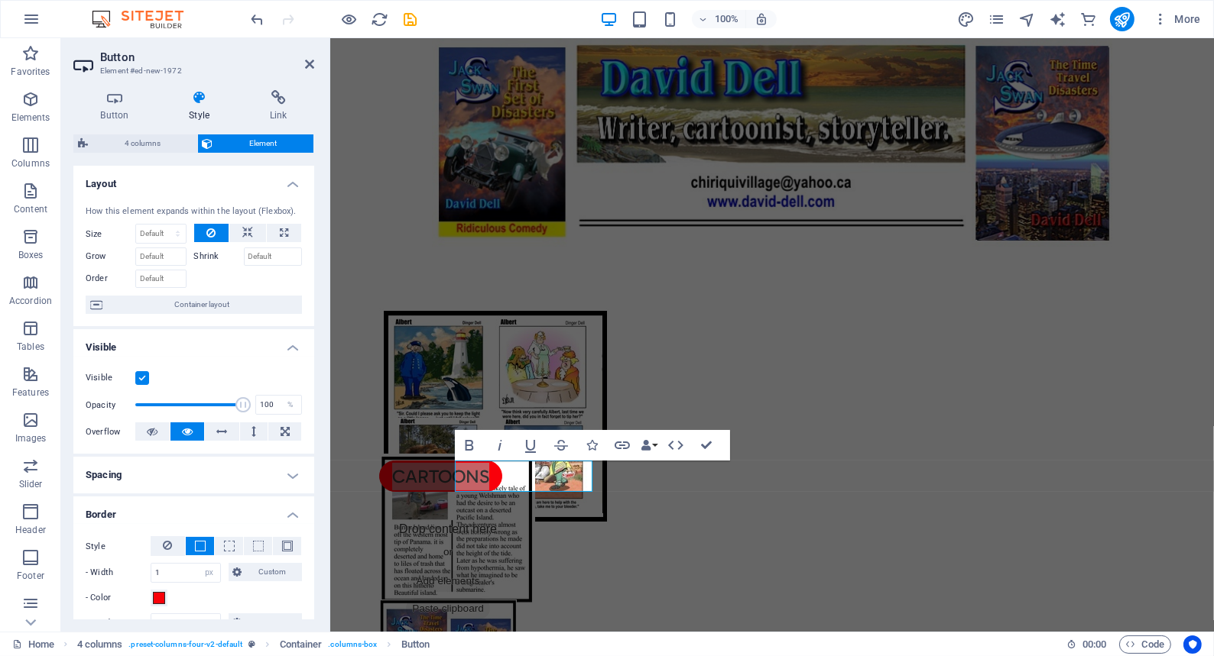
click at [197, 544] on span at bounding box center [200, 546] width 11 height 11
click at [171, 572] on input "1" at bounding box center [185, 573] width 69 height 18
type input "5"
click at [160, 595] on span at bounding box center [159, 598] width 12 height 12
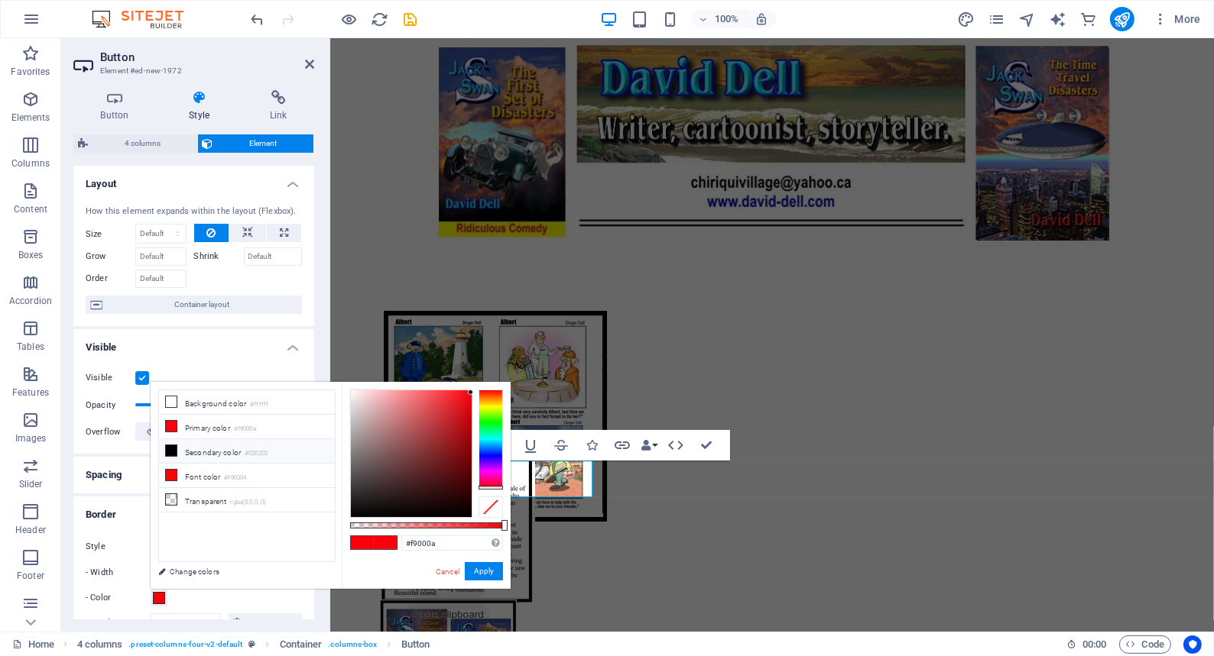
click at [168, 446] on icon at bounding box center [171, 451] width 11 height 11
type input "#020202"
click at [384, 540] on span at bounding box center [385, 542] width 23 height 13
drag, startPoint x: 481, startPoint y: 570, endPoint x: 151, endPoint y: 532, distance: 332.3
click at [481, 570] on button "Apply" at bounding box center [484, 571] width 38 height 18
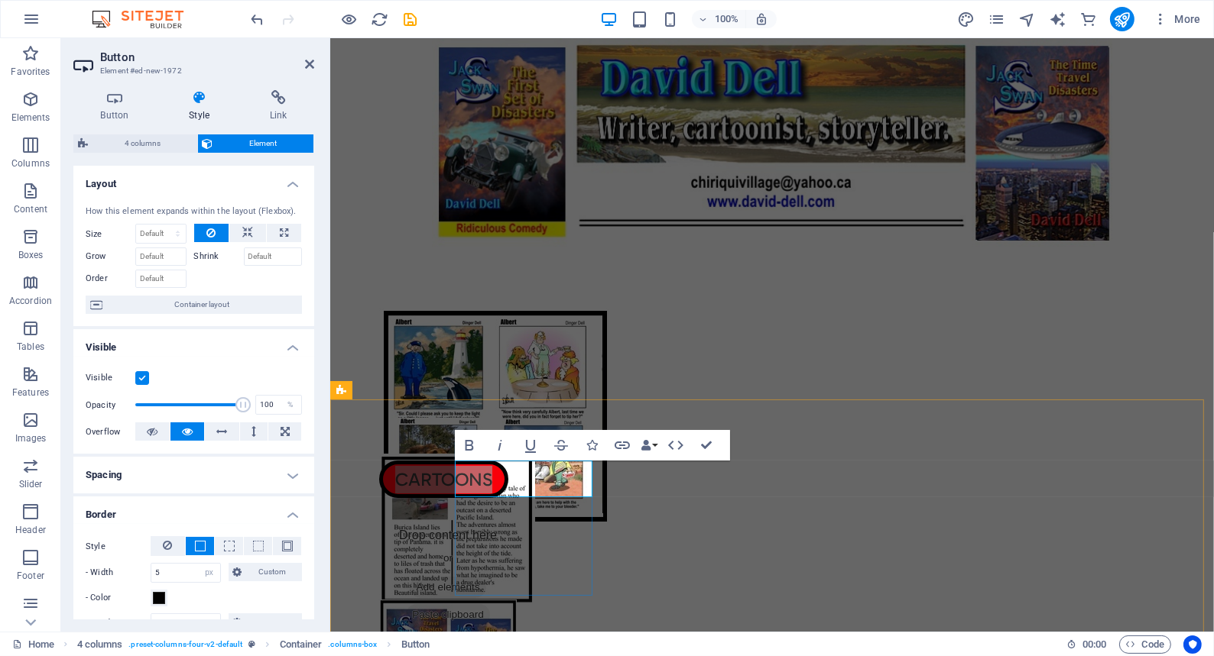
click at [455, 498] on div "CARTOONS" at bounding box center [447, 479] width 138 height 37
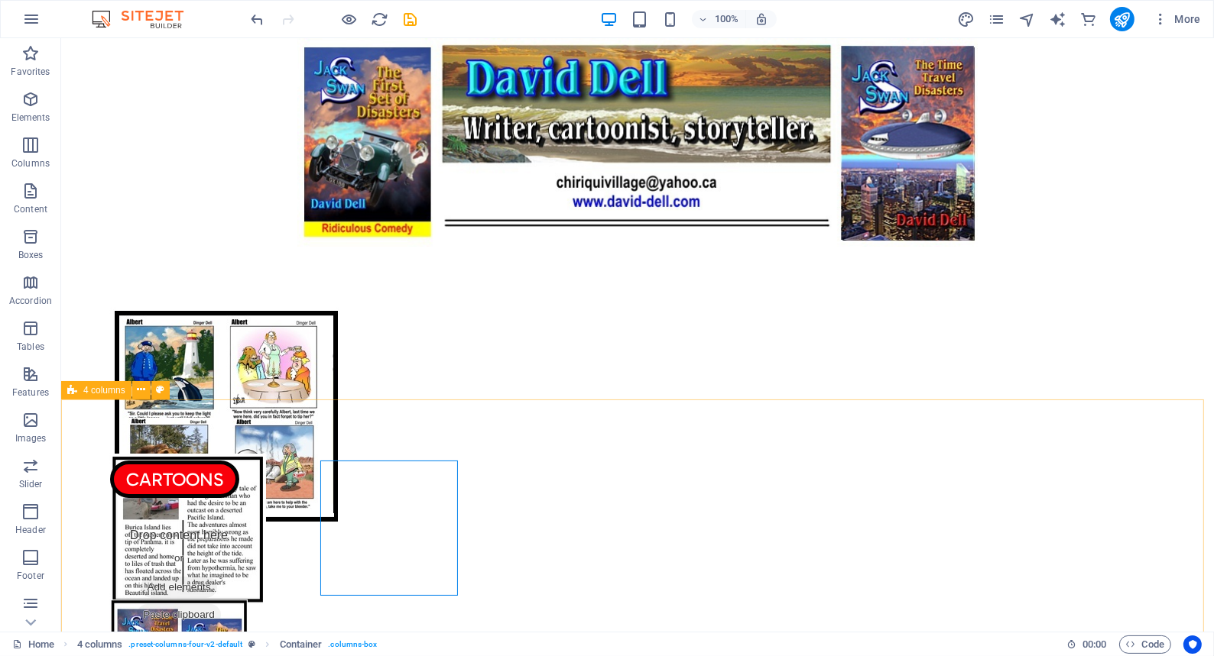
click at [104, 389] on span "4 columns" at bounding box center [104, 390] width 42 height 9
select select "rem"
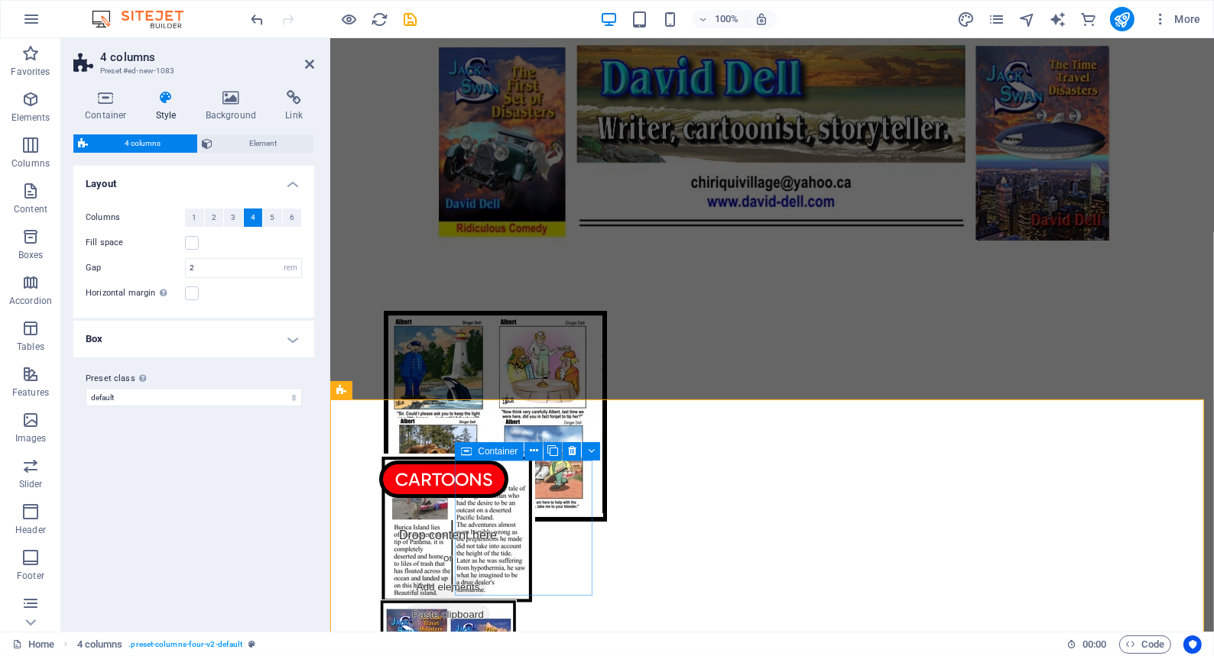
click at [467, 452] on icon at bounding box center [466, 451] width 11 height 18
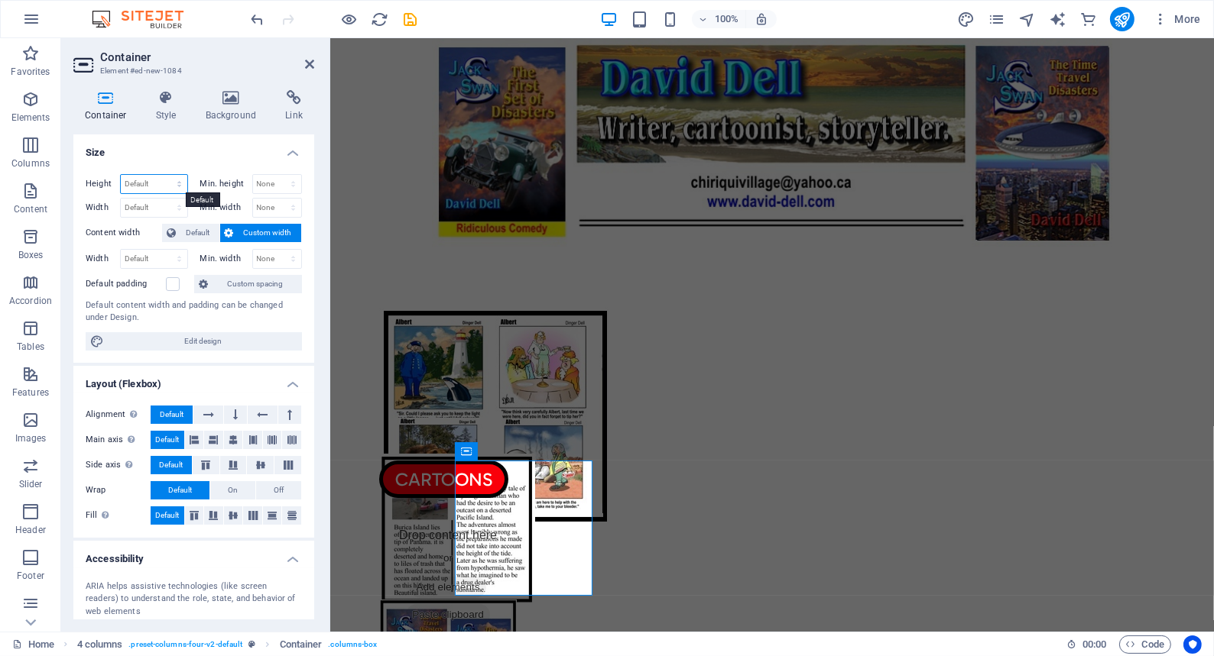
click at [136, 182] on select "Default px rem % vh vw" at bounding box center [154, 184] width 66 height 18
select select "px"
click at [164, 175] on select "Default px rem % vh vw" at bounding box center [154, 184] width 66 height 18
type input "177"
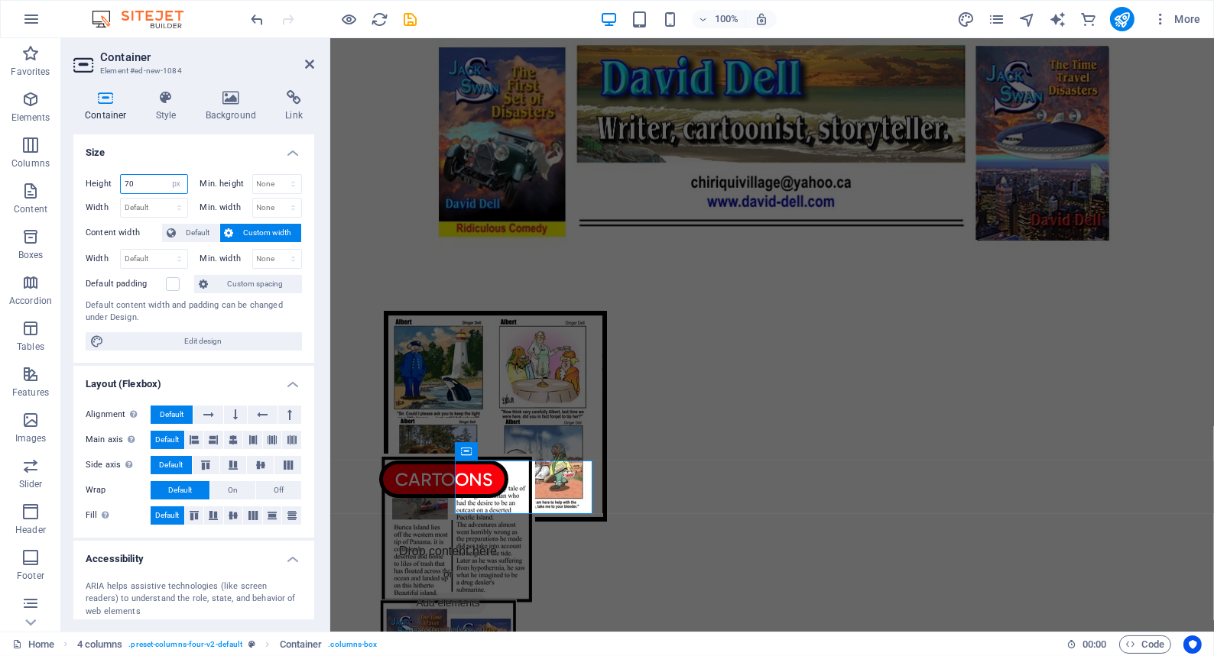
click at [141, 179] on input "70" at bounding box center [154, 184] width 66 height 18
type input "7"
type input "60"
drag, startPoint x: 306, startPoint y: 61, endPoint x: 245, endPoint y: 22, distance: 73.2
click at [306, 61] on icon at bounding box center [309, 64] width 9 height 12
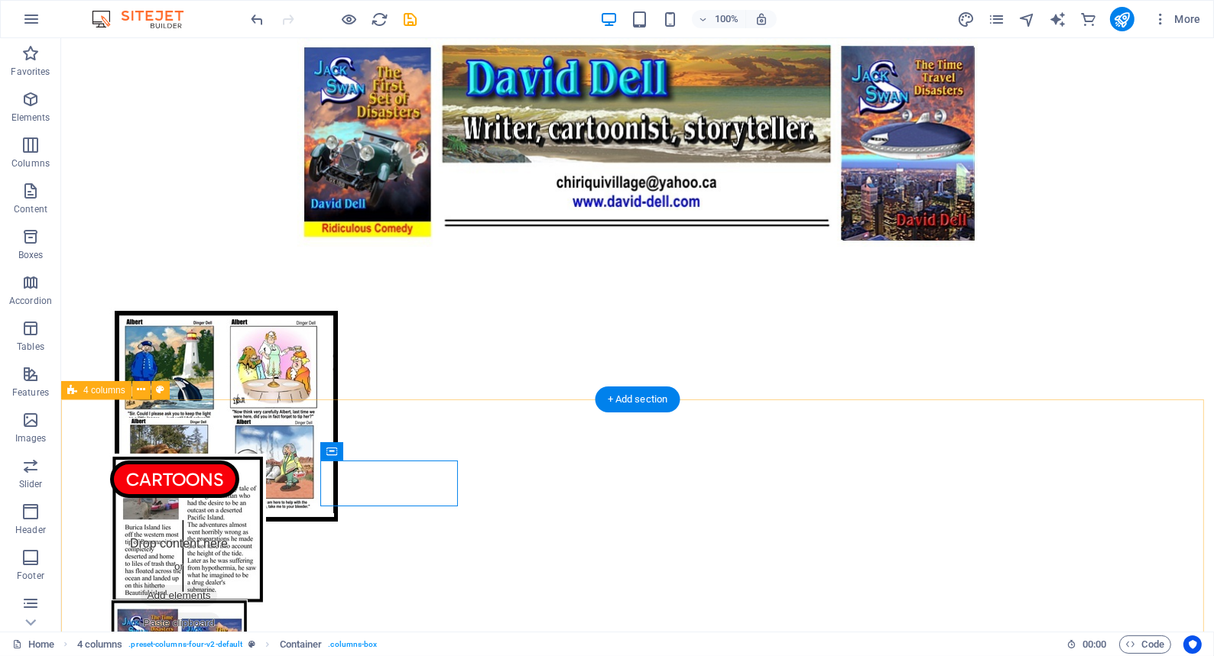
select select "rem"
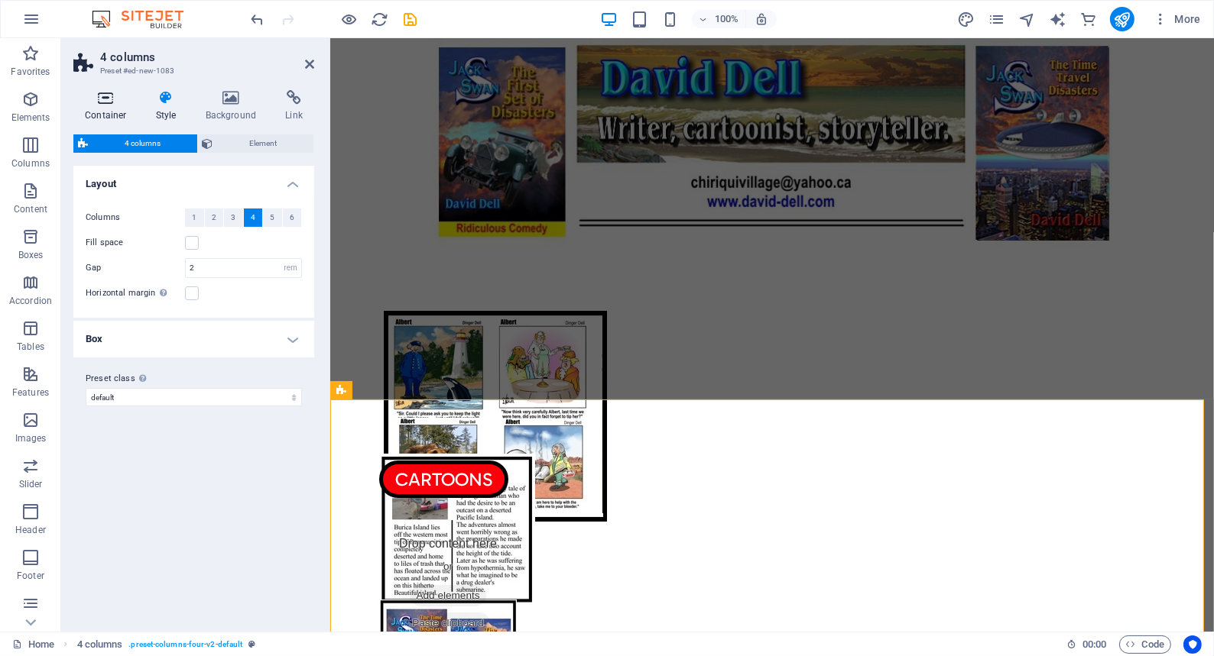
click at [104, 96] on icon at bounding box center [105, 97] width 65 height 15
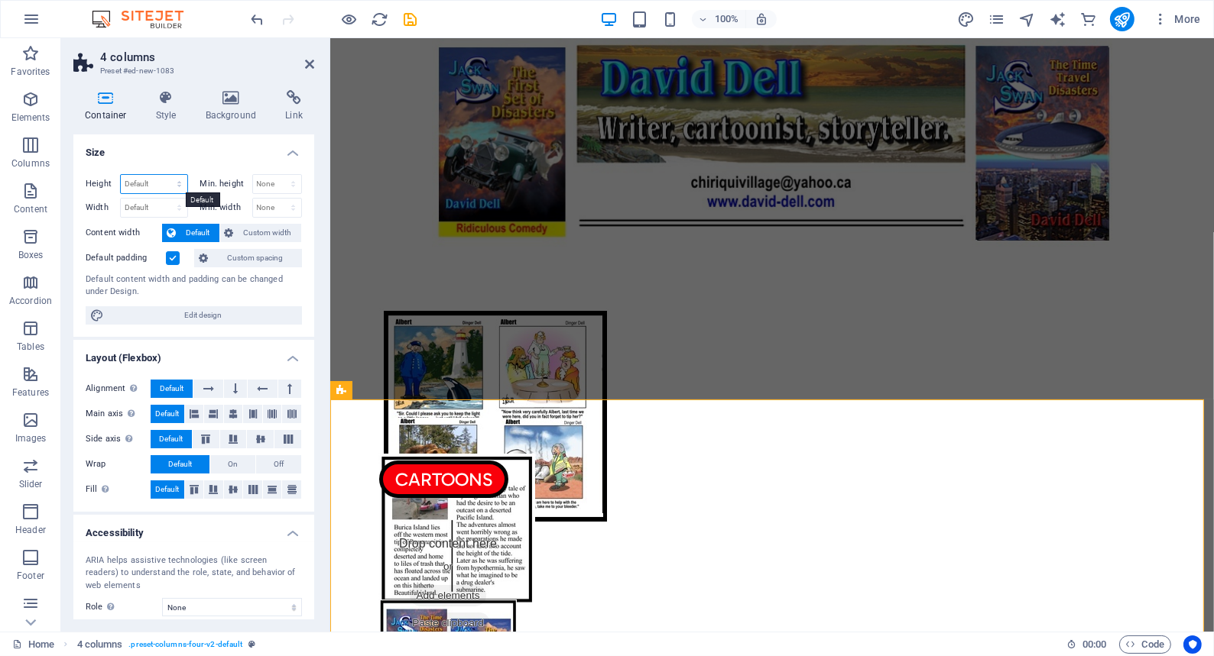
click at [143, 182] on select "Default px rem % vh vw" at bounding box center [154, 184] width 66 height 18
select select "px"
click at [164, 175] on select "Default px rem % vh vw" at bounding box center [154, 184] width 66 height 18
type input "369"
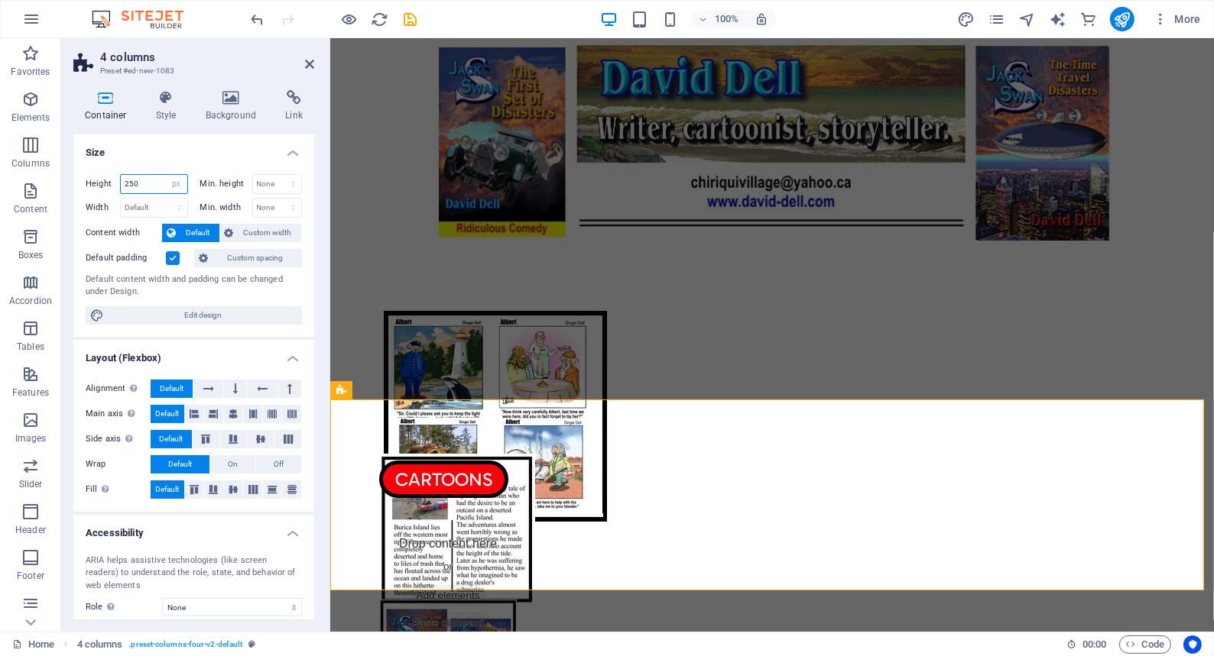
click at [149, 181] on input "250" at bounding box center [154, 184] width 66 height 18
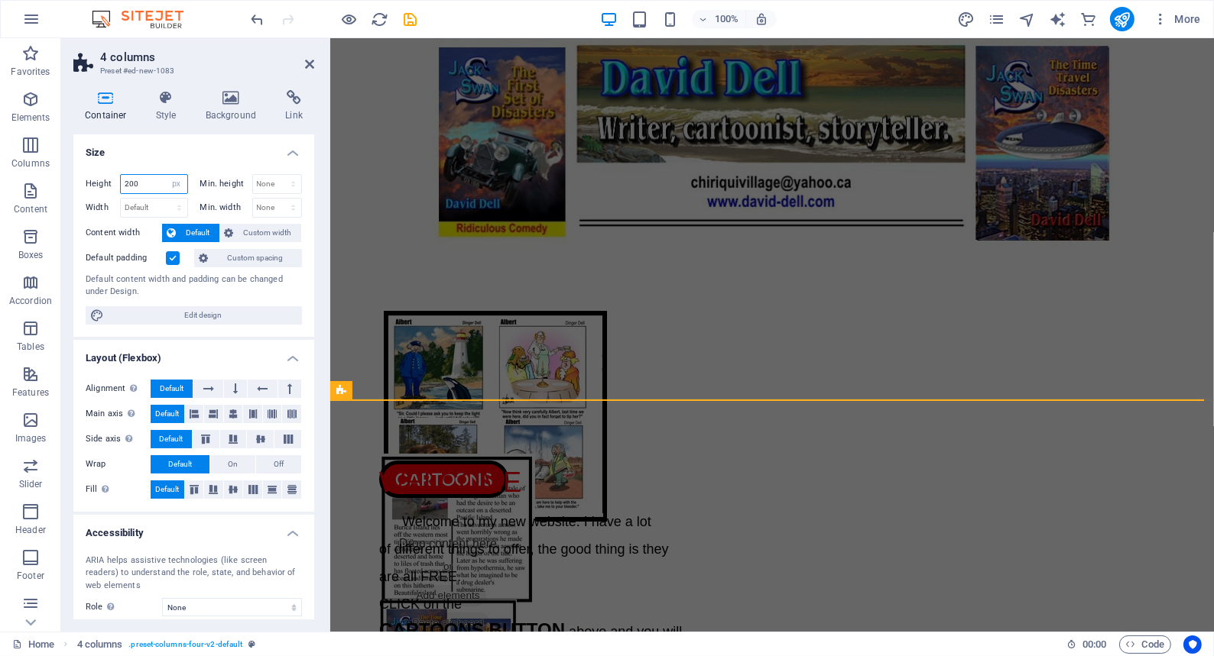
type input "200"
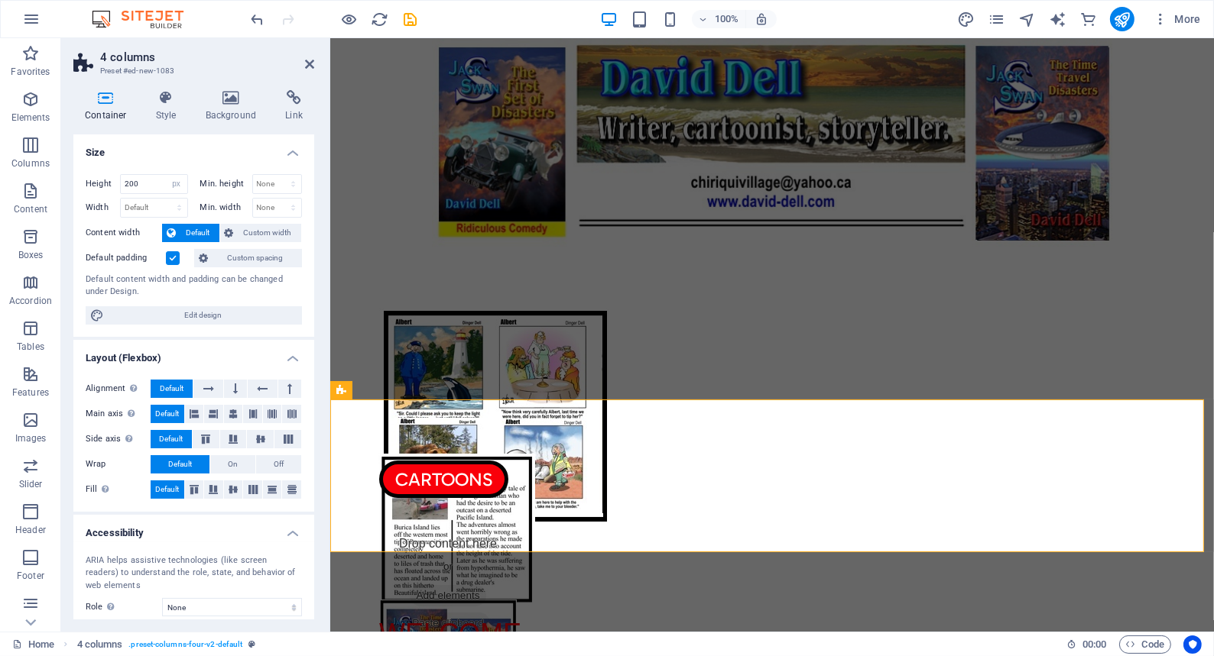
click at [228, 355] on h4 "Layout (Flexbox)" at bounding box center [193, 354] width 241 height 28
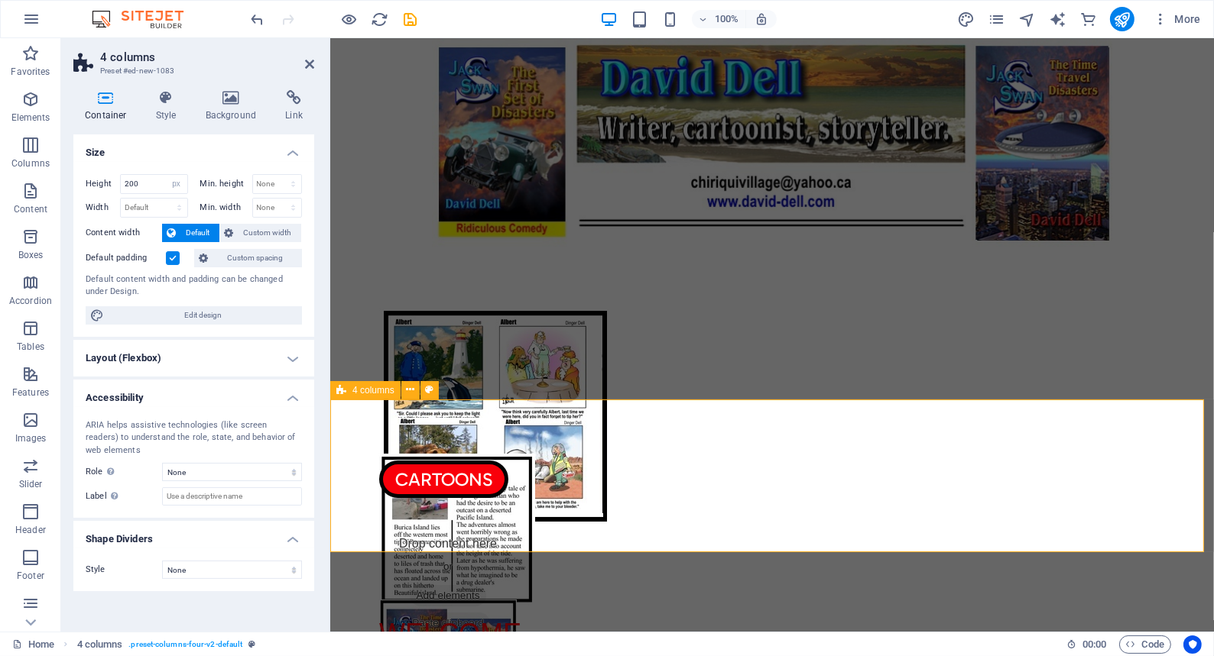
click at [498, 486] on div "CARTOONS Drop content here or Add elements Paste clipboard Drop content here or…" at bounding box center [770, 476] width 883 height 153
click at [544, 398] on icon at bounding box center [548, 399] width 8 height 16
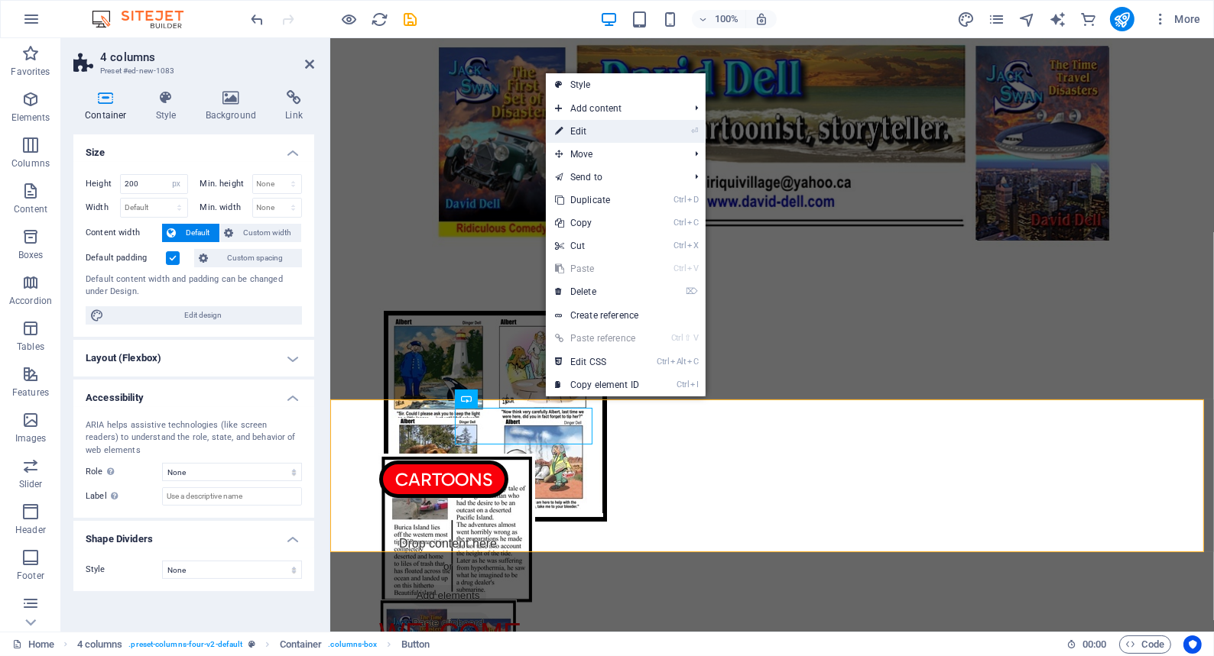
click at [579, 130] on link "⏎ Edit" at bounding box center [597, 131] width 102 height 23
select select "px"
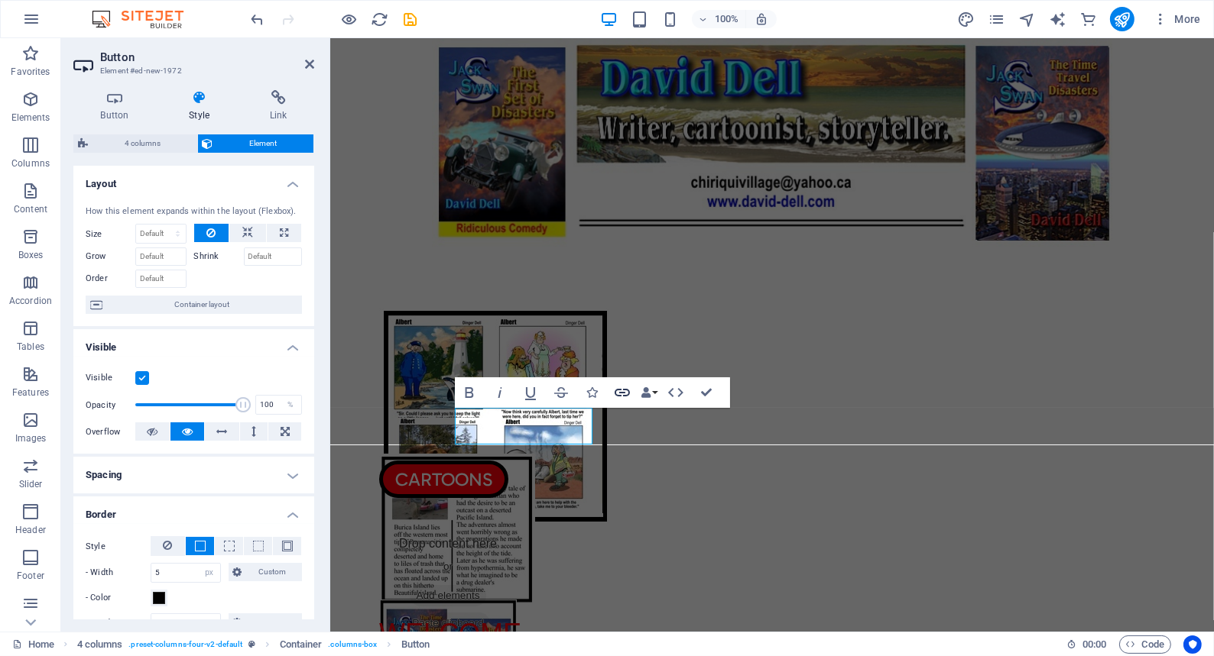
click at [620, 391] on icon "button" at bounding box center [622, 393] width 18 height 18
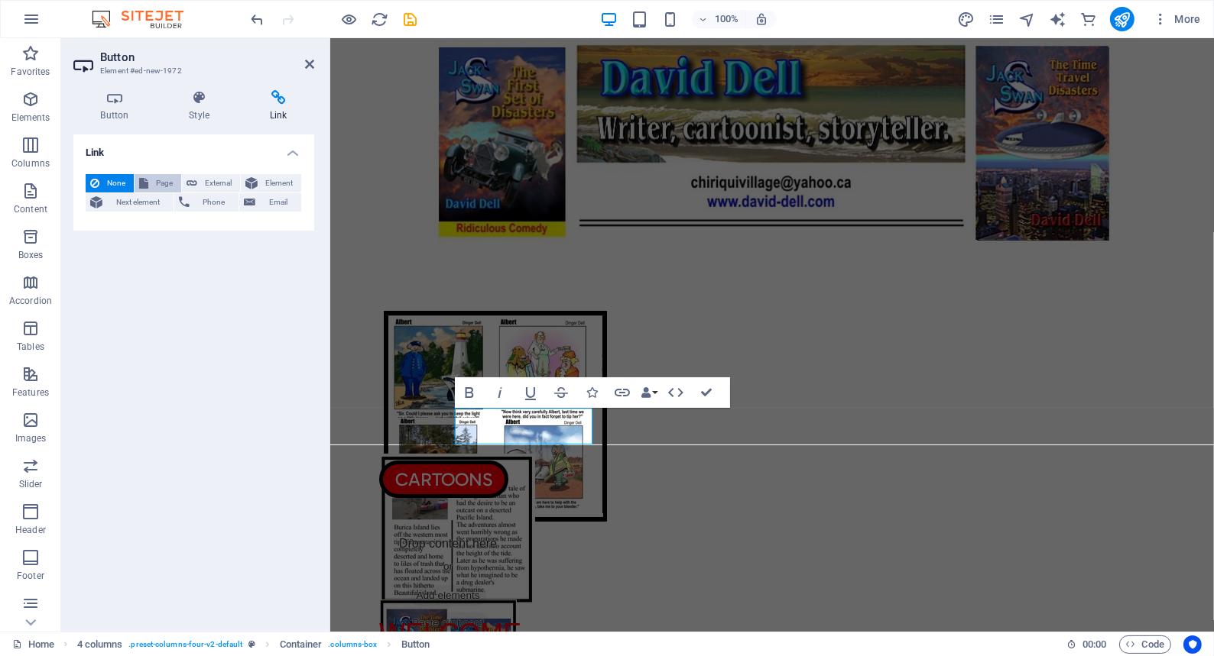
click at [159, 180] on span "Page" at bounding box center [165, 183] width 24 height 18
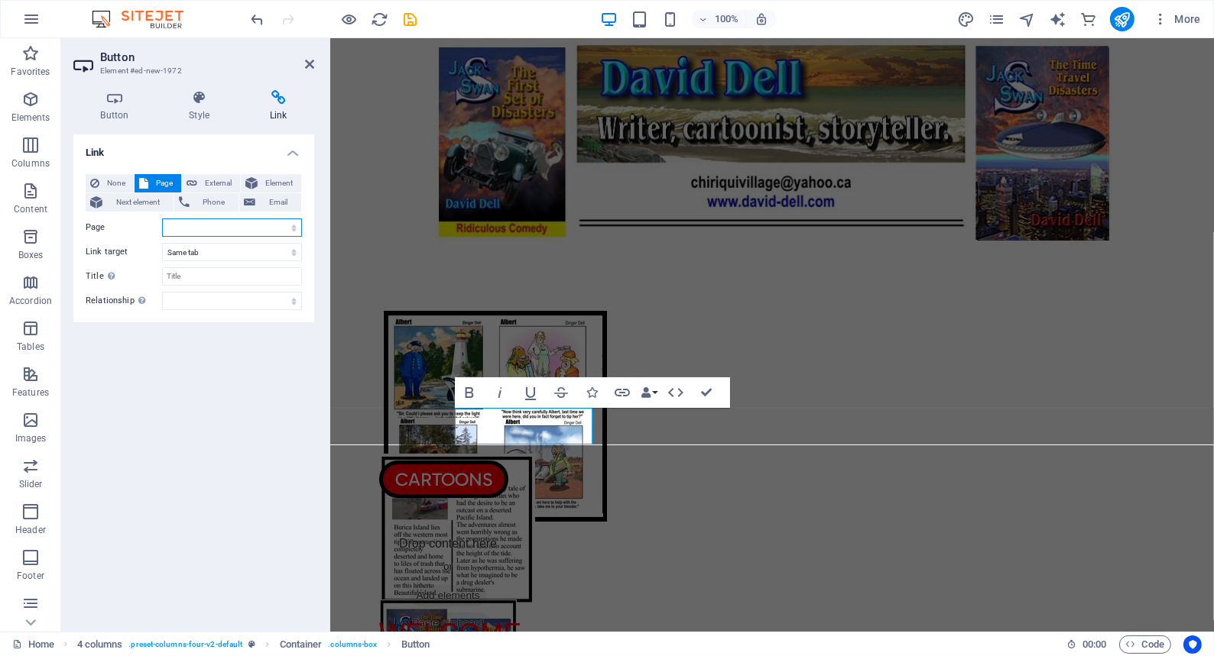
click at [168, 225] on select "Home Legal Notice Privacy CARTOONS ARTICLES BOOKS FUN STUFF TUNNEL BORING SKI P…" at bounding box center [232, 228] width 140 height 18
select select "3"
click at [162, 219] on select "Home Legal Notice Privacy CARTOONS ARTICLES BOOKS FUN STUFF TUNNEL BORING SKI P…" at bounding box center [232, 228] width 140 height 18
click at [190, 274] on input "Title Additional link description, should not be the same as the link text. The…" at bounding box center [232, 276] width 140 height 18
type input "Cartoons"
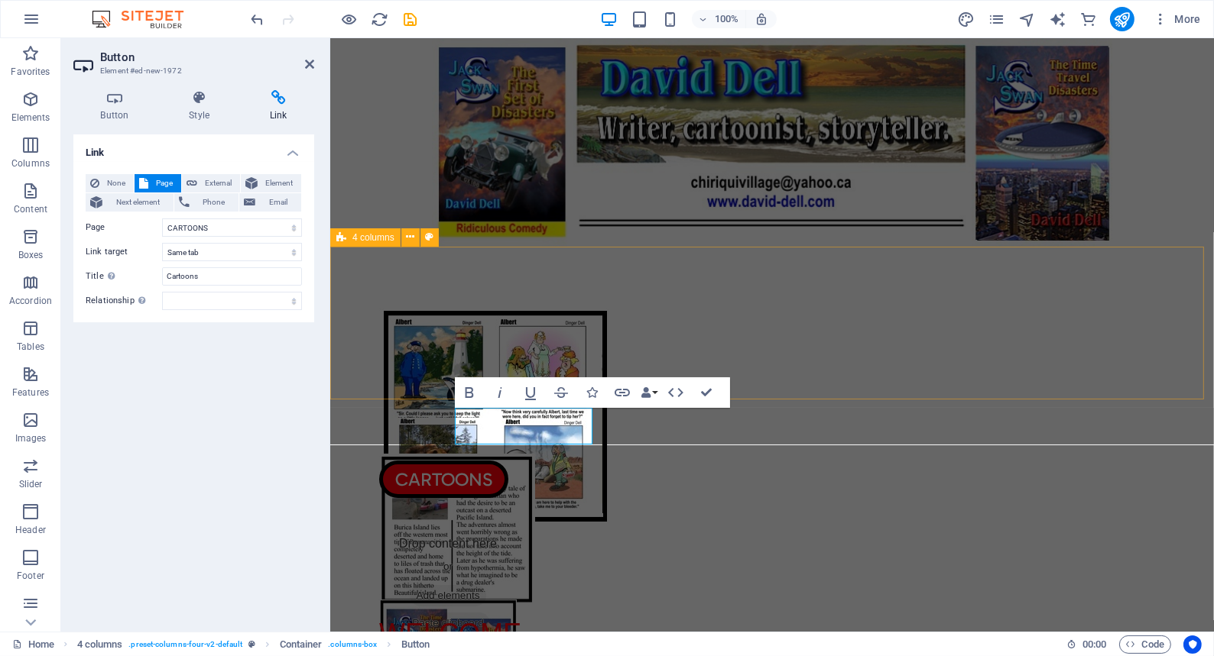
click at [386, 345] on div at bounding box center [770, 323] width 883 height 153
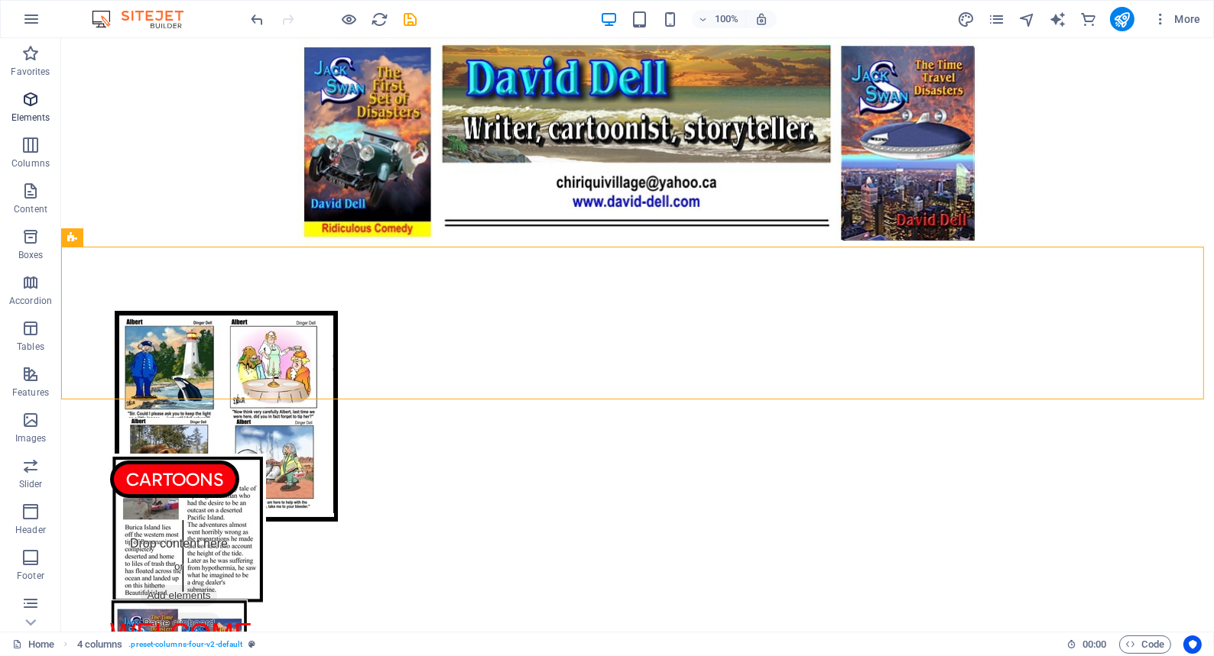
click at [31, 99] on icon "button" at bounding box center [30, 99] width 18 height 18
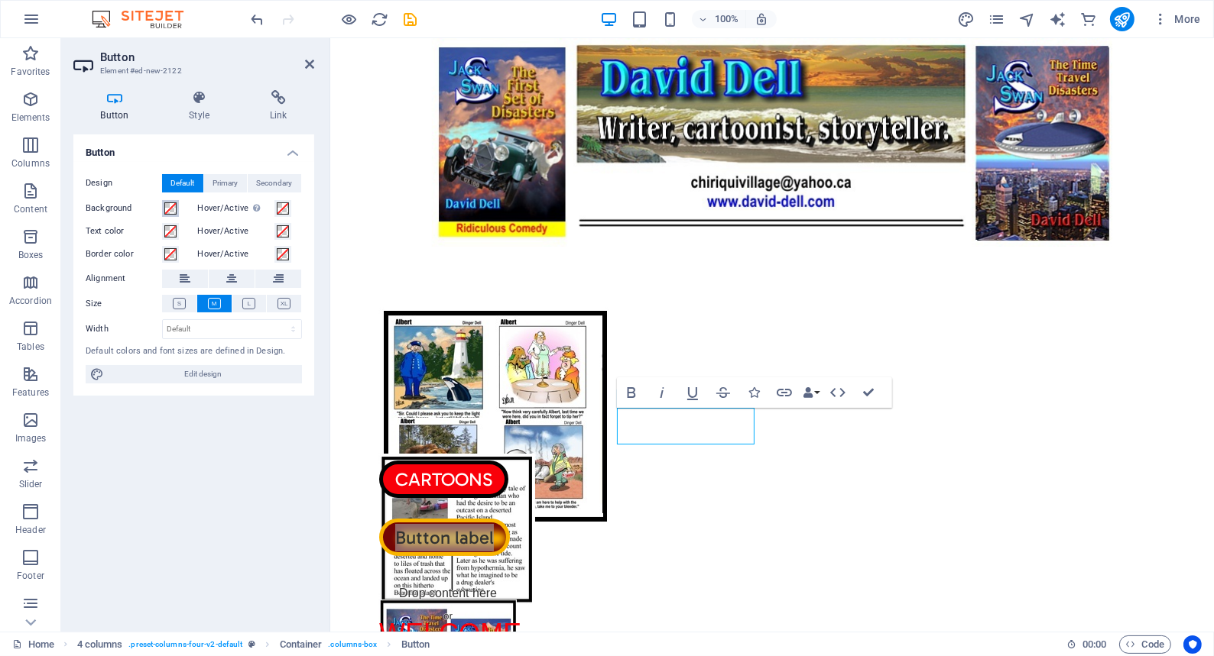
click at [167, 204] on span at bounding box center [170, 209] width 12 height 12
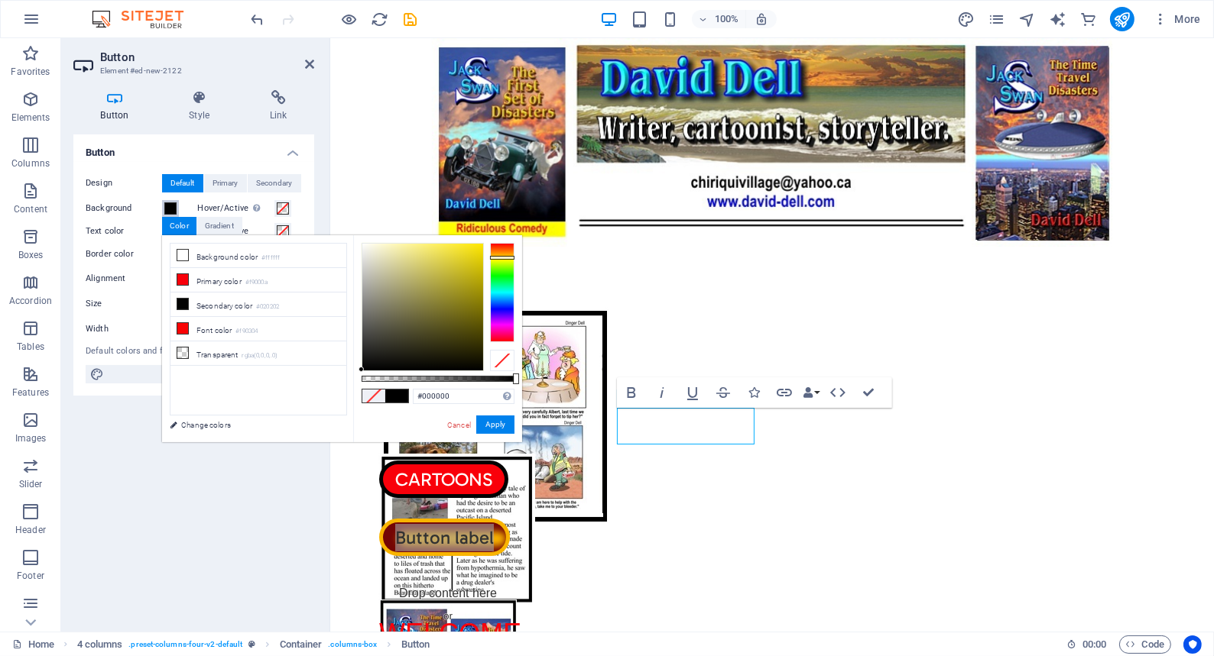
click at [493, 258] on div at bounding box center [502, 292] width 24 height 99
click at [492, 259] on div at bounding box center [502, 260] width 24 height 4
type input "#f7f802"
drag, startPoint x: 361, startPoint y: 368, endPoint x: 481, endPoint y: 246, distance: 171.8
click at [481, 246] on div at bounding box center [480, 245] width 5 height 5
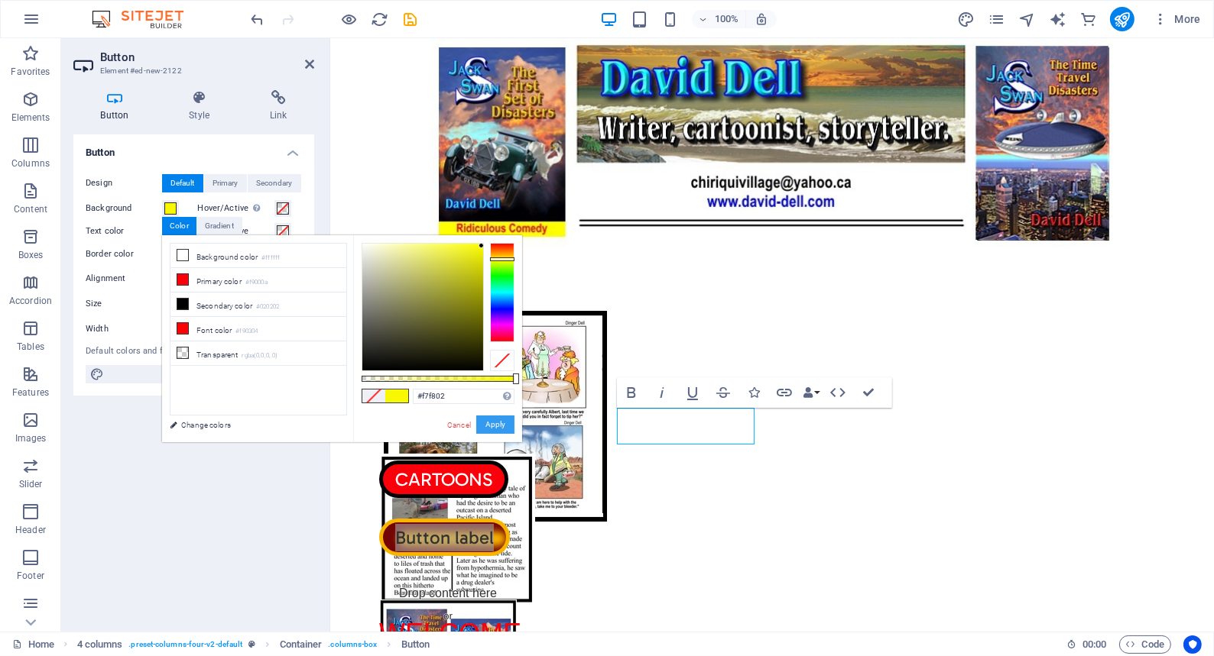
click at [491, 425] on button "Apply" at bounding box center [495, 425] width 38 height 18
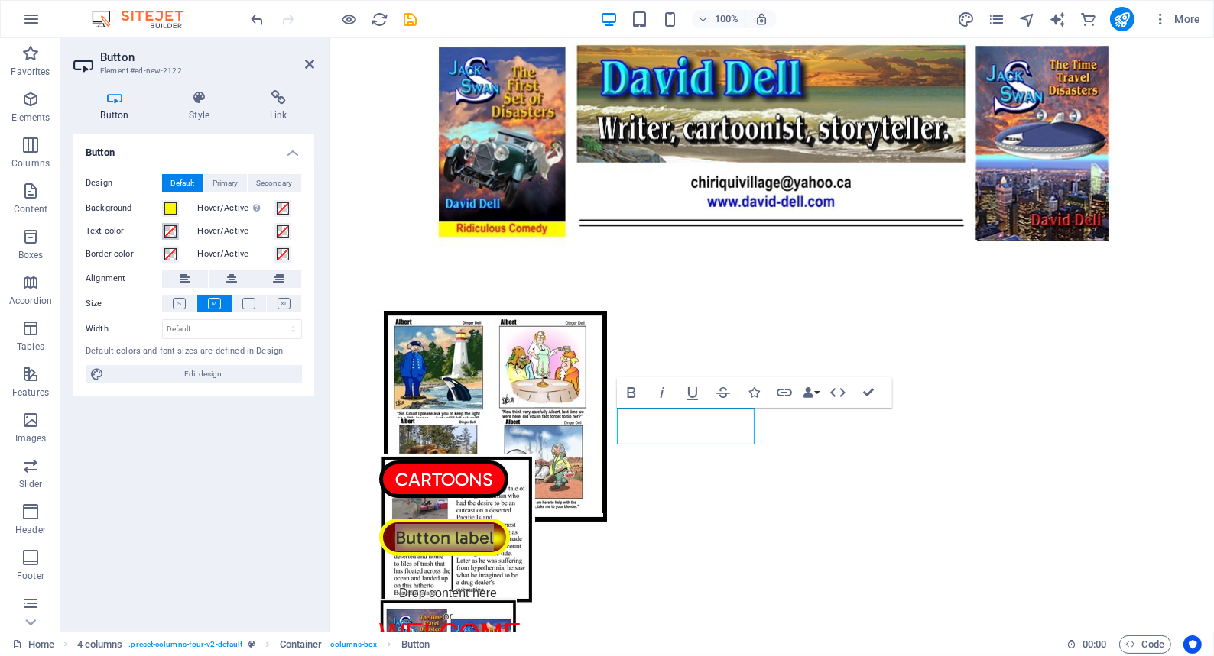
click at [165, 226] on span at bounding box center [170, 231] width 12 height 12
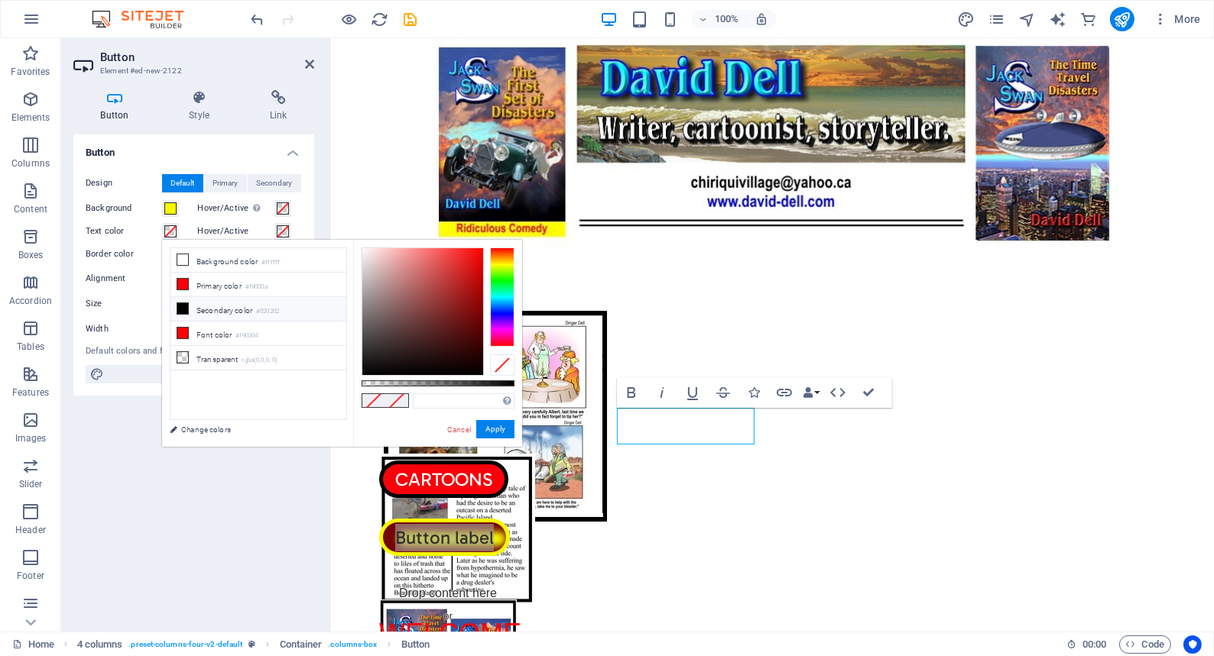
click at [179, 303] on icon at bounding box center [182, 308] width 11 height 11
type input "#020202"
click at [397, 397] on span at bounding box center [396, 400] width 23 height 13
click at [113, 252] on label "Border color" at bounding box center [124, 254] width 76 height 18
click at [162, 252] on button "Border color" at bounding box center [170, 254] width 17 height 17
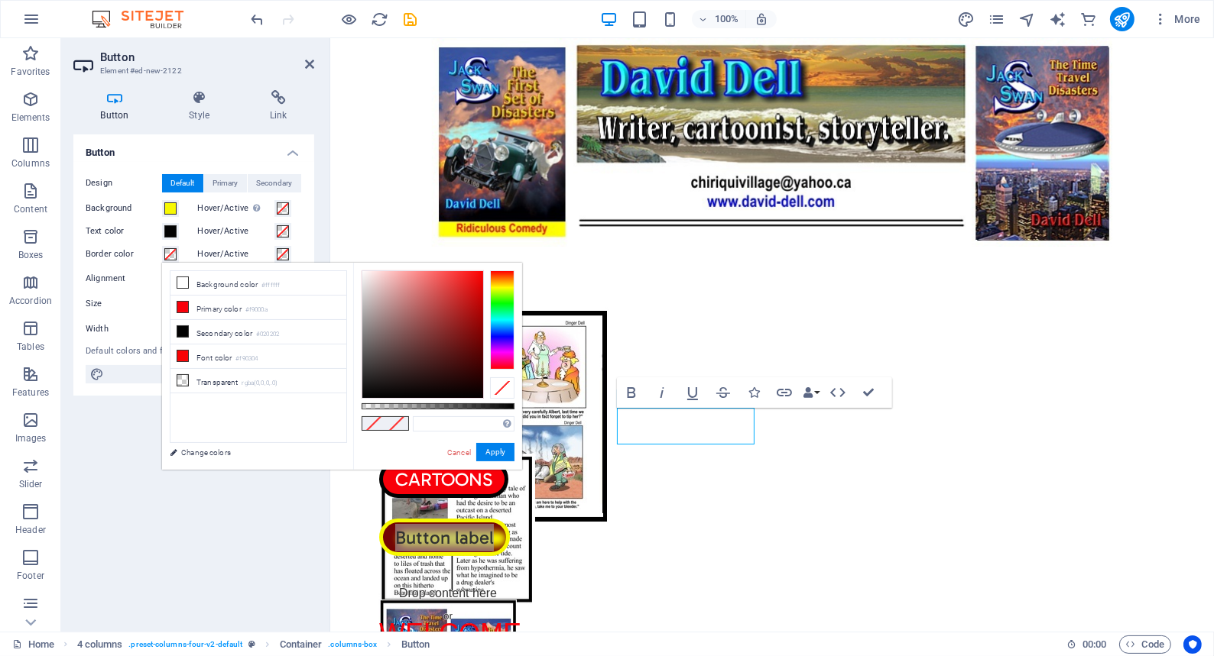
click at [167, 250] on span at bounding box center [170, 254] width 12 height 12
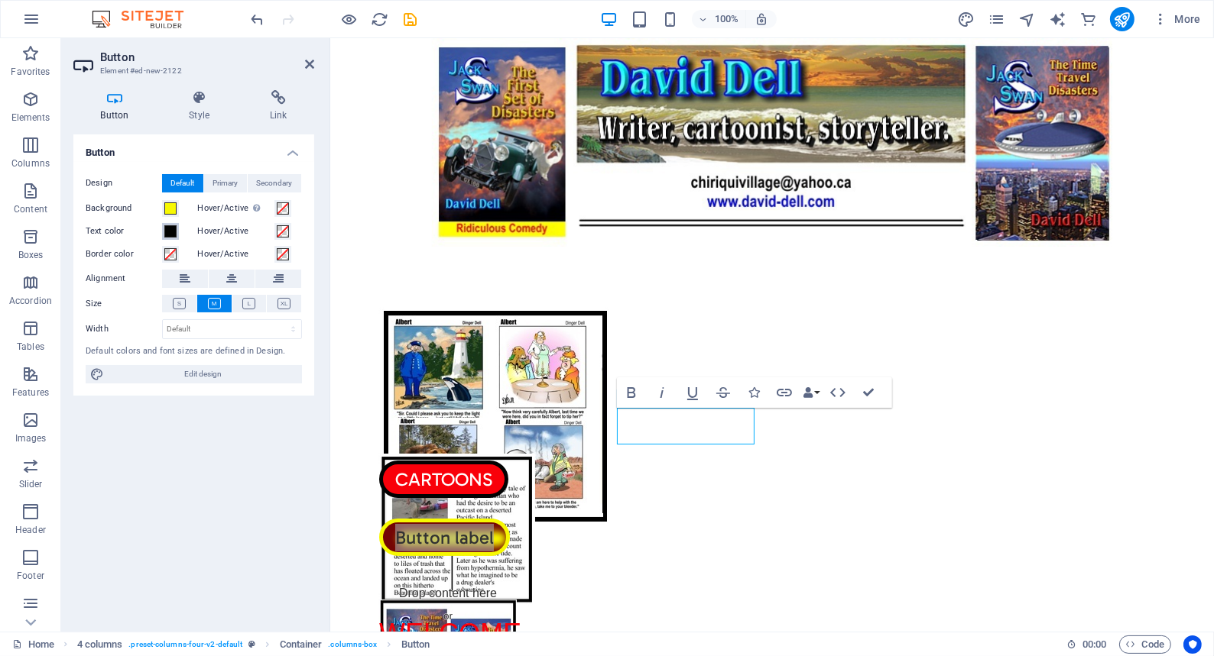
click at [169, 226] on span at bounding box center [170, 231] width 12 height 12
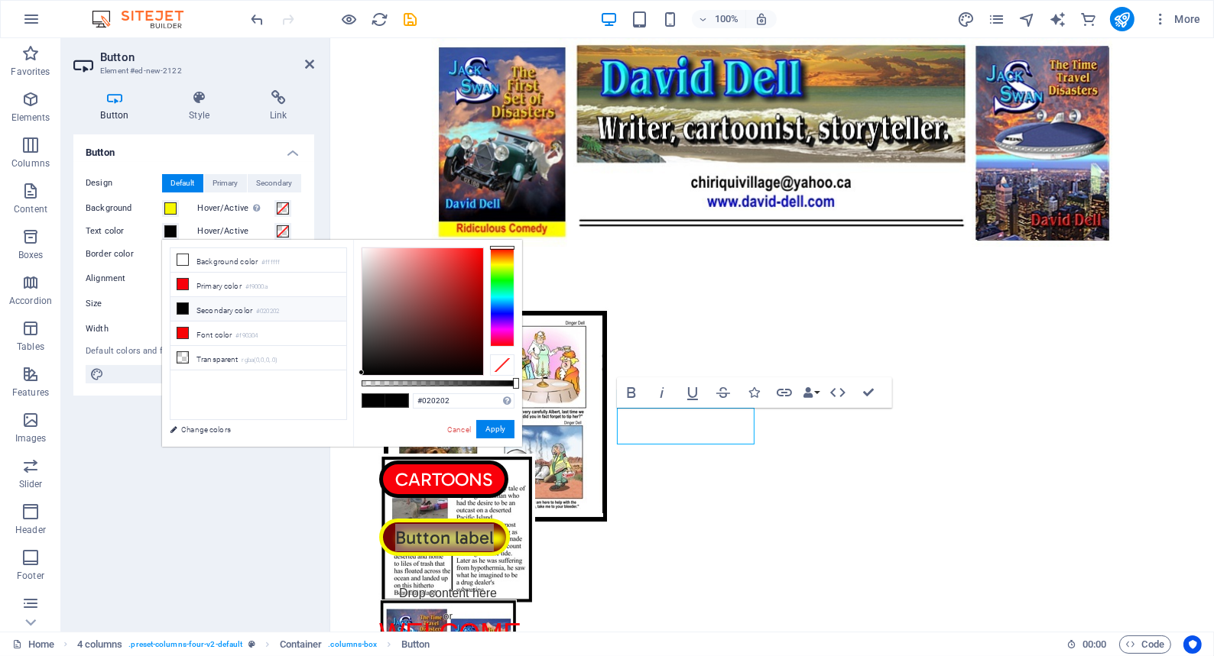
click at [387, 399] on span at bounding box center [396, 400] width 23 height 13
click at [497, 426] on button "Apply" at bounding box center [495, 429] width 38 height 18
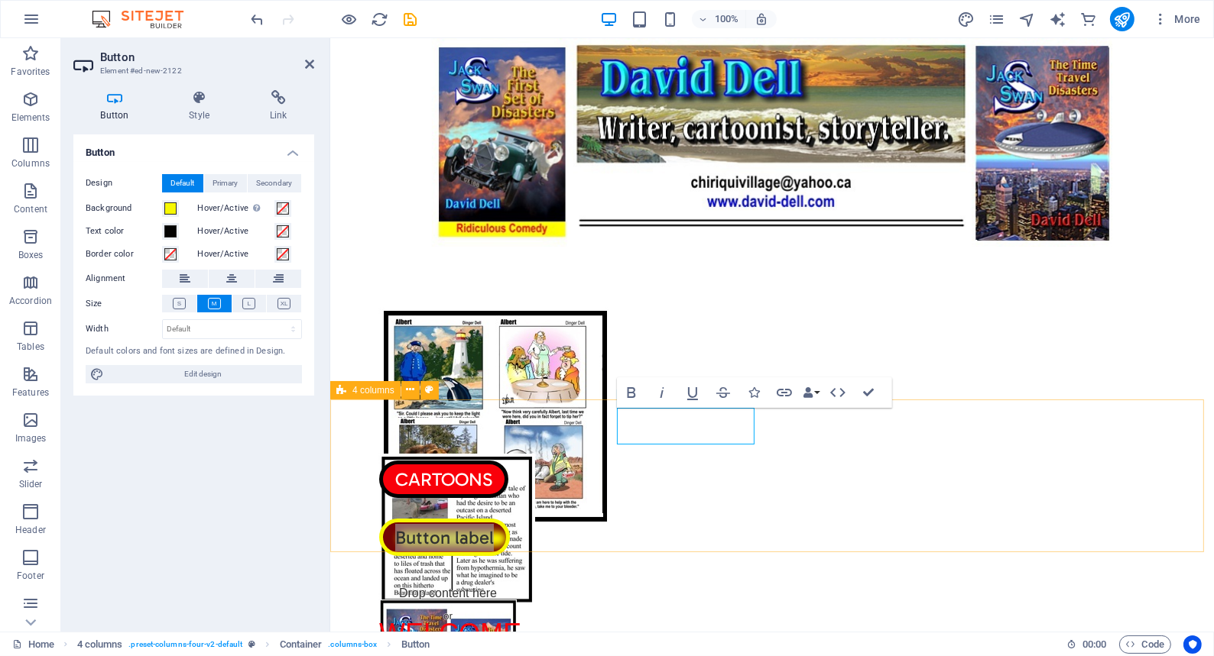
click at [503, 479] on div "CARTOONS Button label Drop content here or Add elements Paste clipboard Drop co…" at bounding box center [770, 476] width 883 height 153
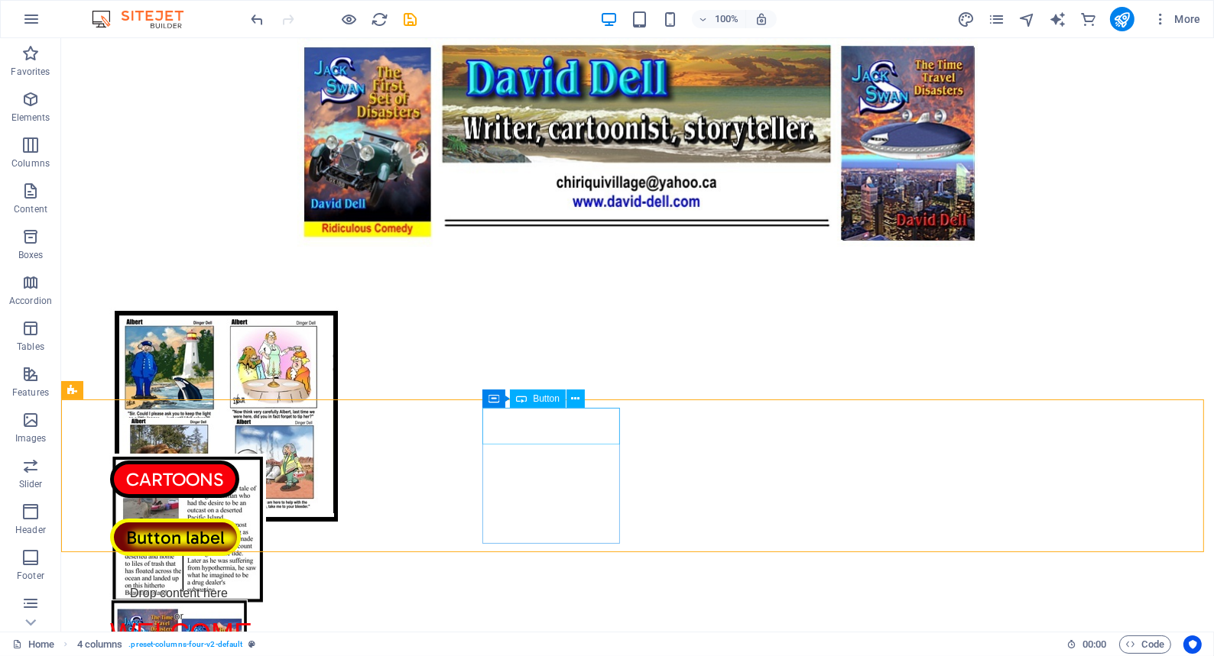
click at [536, 399] on span "Button" at bounding box center [546, 398] width 27 height 9
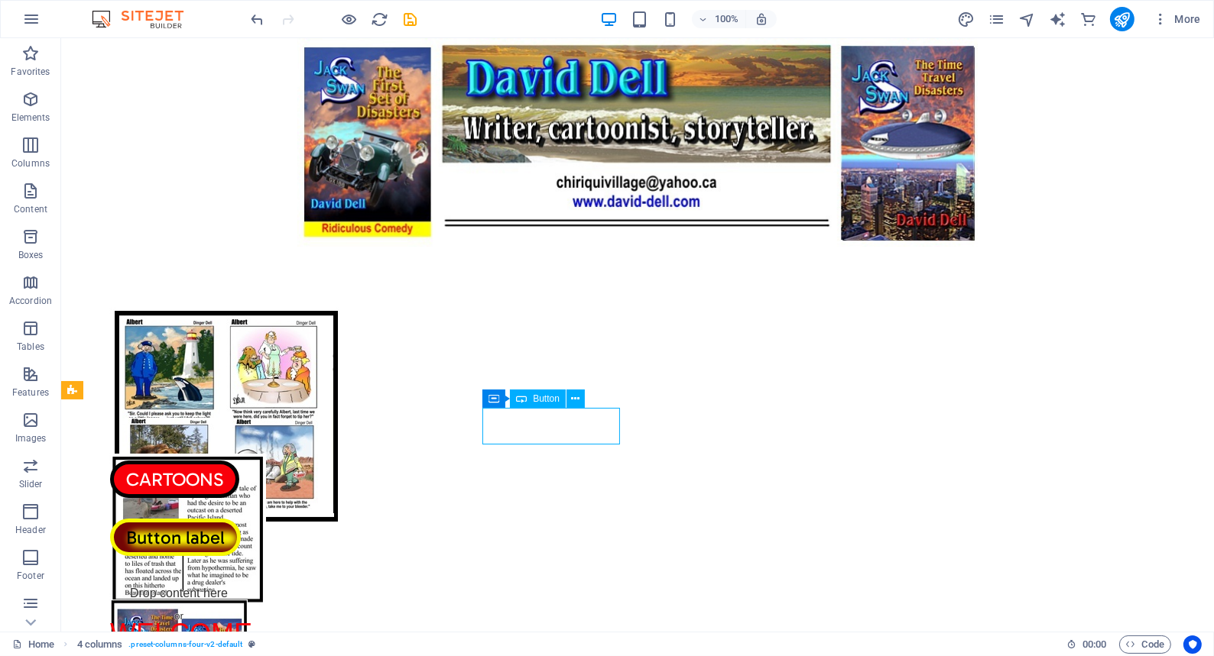
click at [536, 398] on span "Button" at bounding box center [546, 398] width 27 height 9
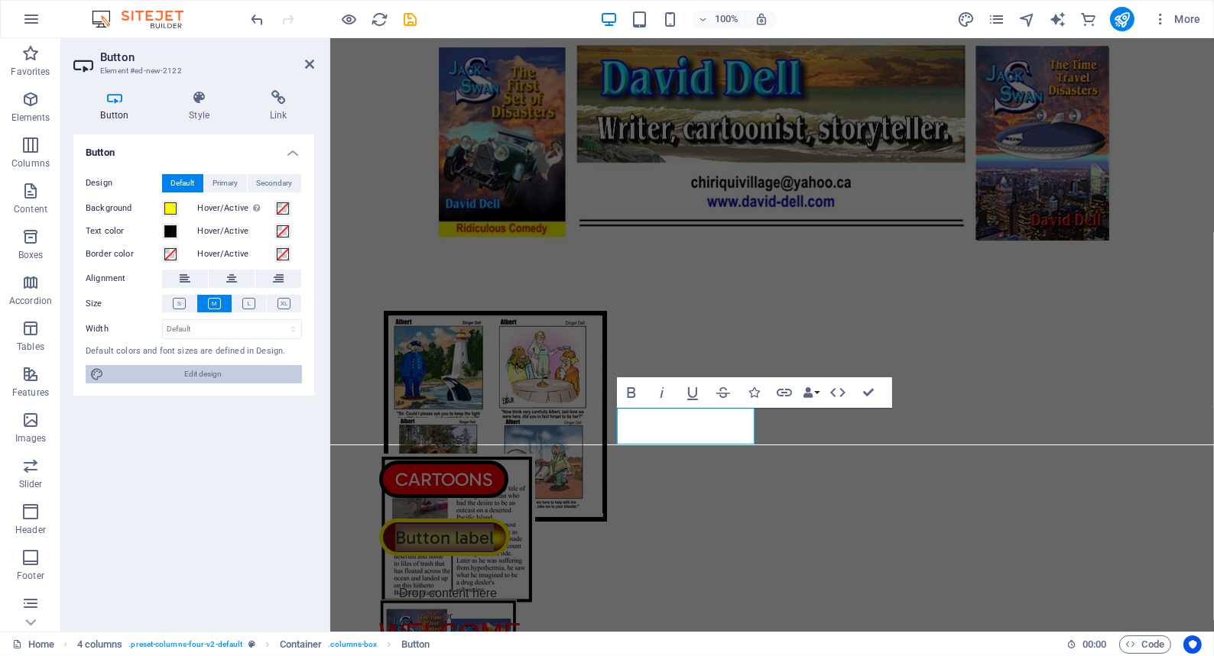
click at [196, 372] on span "Edit design" at bounding box center [203, 374] width 189 height 18
select select "px"
select select "400"
select select "px"
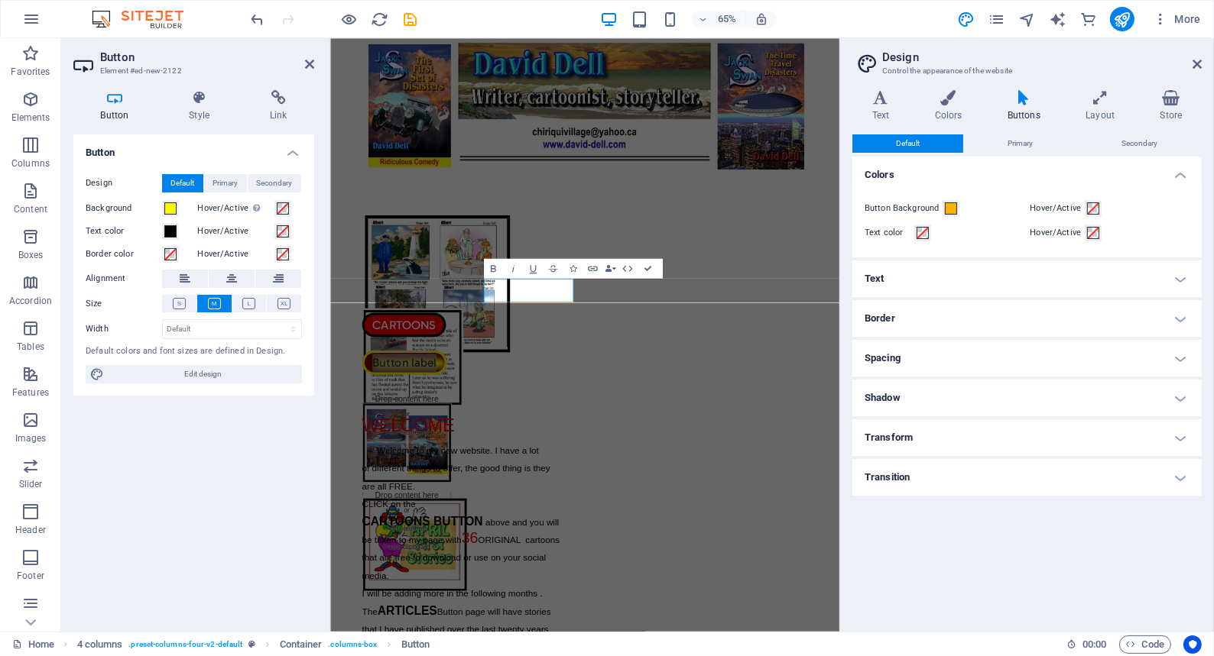
click at [1180, 396] on h4 "Shadow" at bounding box center [1026, 398] width 349 height 37
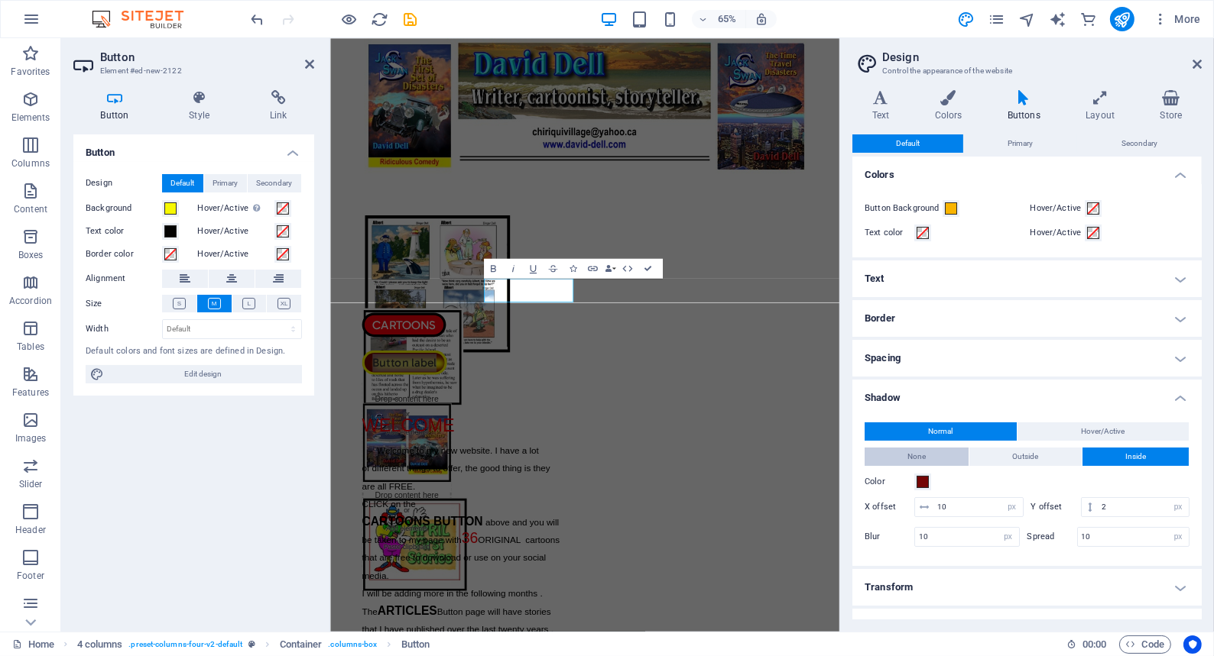
click at [913, 452] on span "None" at bounding box center [916, 457] width 18 height 18
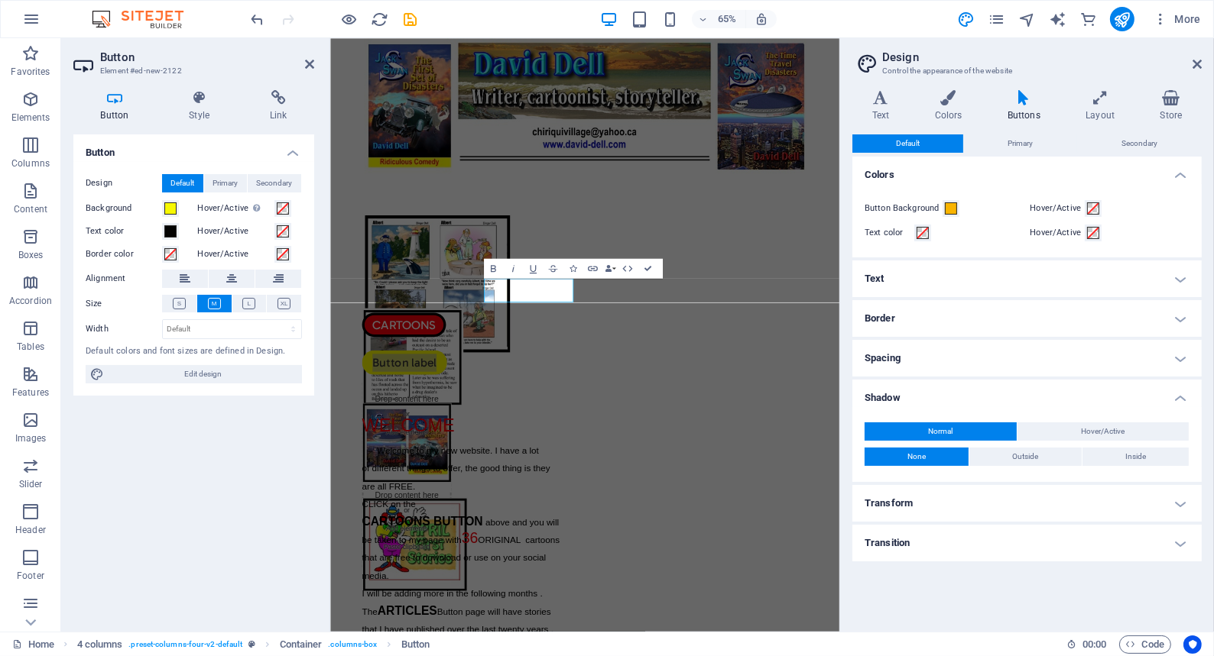
click at [893, 317] on h4 "Border" at bounding box center [1026, 318] width 349 height 37
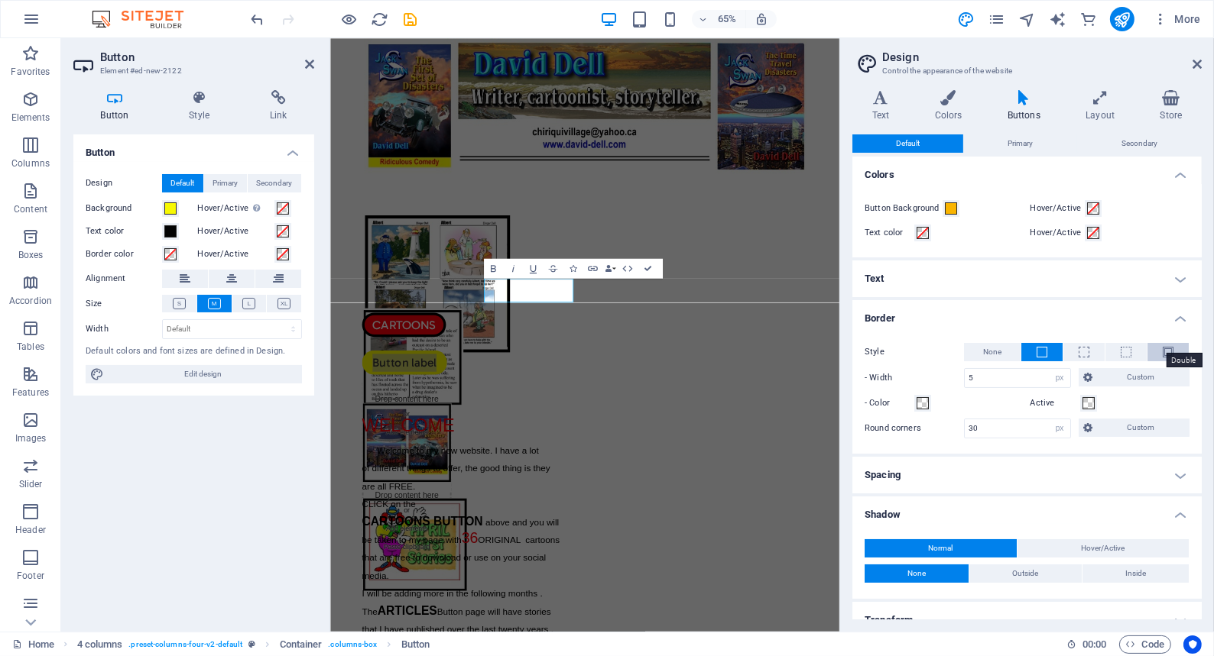
click at [1162, 349] on span at bounding box center [1167, 352] width 11 height 11
click at [923, 402] on span at bounding box center [922, 403] width 12 height 12
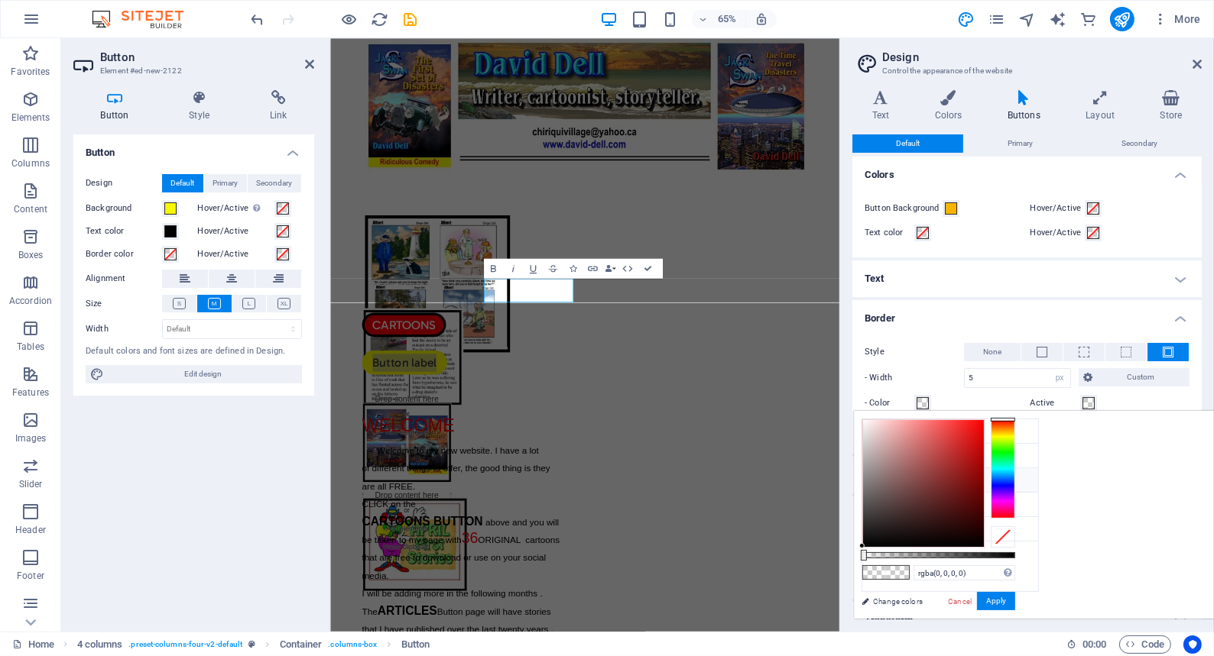
click at [875, 477] on icon at bounding box center [874, 480] width 11 height 11
type input "#020202"
click at [1015, 597] on button "Apply" at bounding box center [996, 601] width 38 height 18
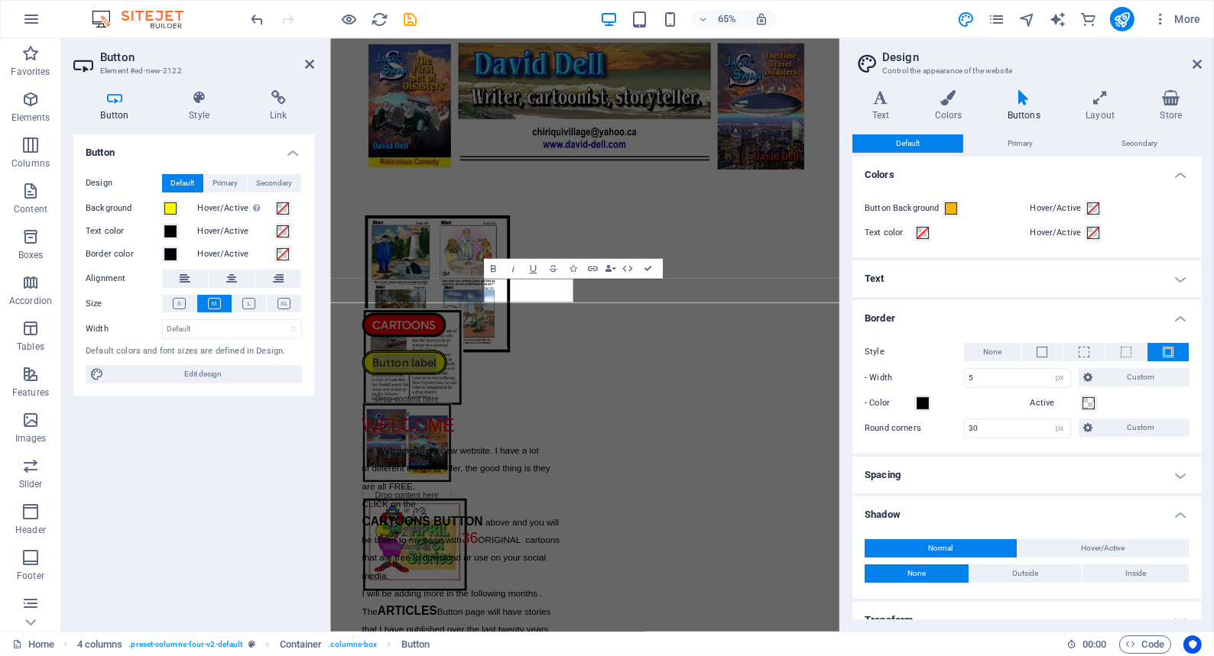
click at [245, 407] on div "Button Design Default Primary Secondary Background Hover/Active Switch to previ…" at bounding box center [193, 377] width 241 height 485
click at [306, 61] on icon at bounding box center [309, 64] width 9 height 12
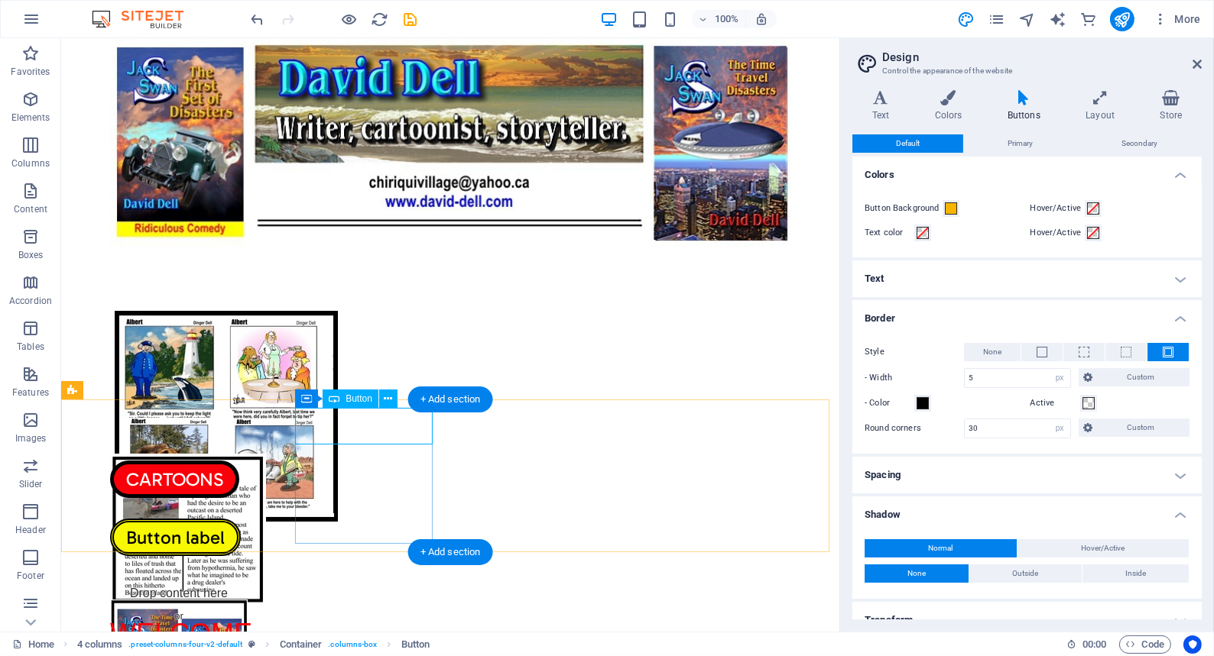
click at [247, 519] on div "Button label" at bounding box center [178, 537] width 138 height 37
click at [358, 398] on span "Button" at bounding box center [358, 398] width 27 height 9
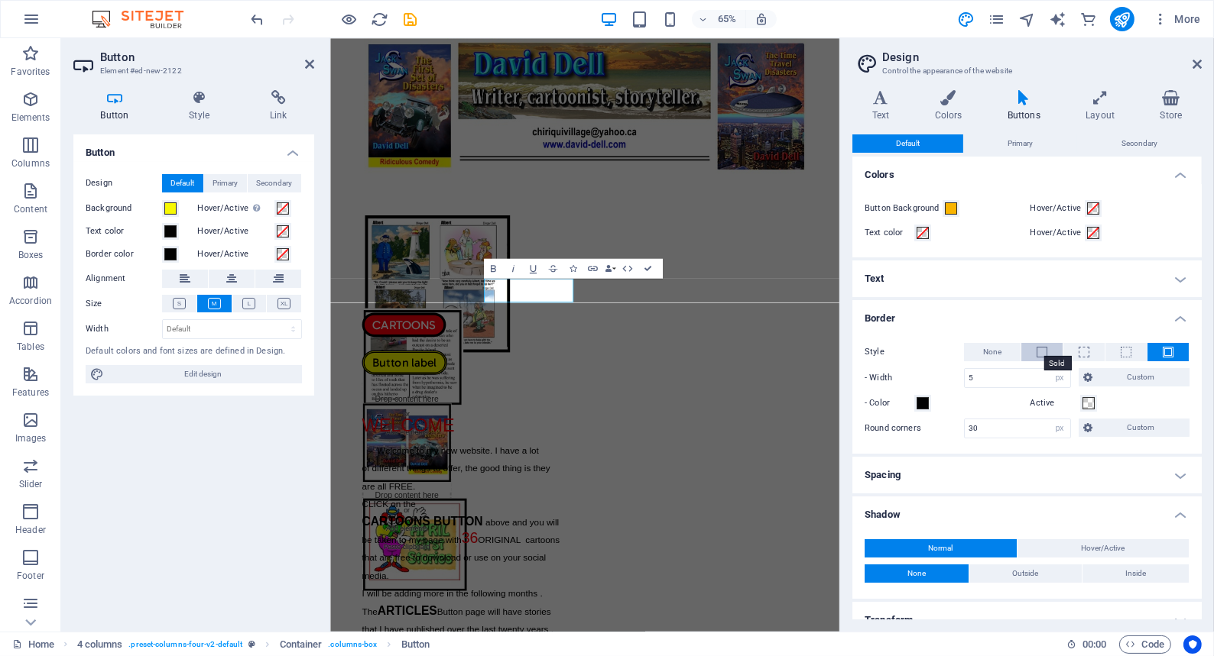
click at [1039, 351] on span at bounding box center [1041, 352] width 11 height 11
click at [919, 229] on span at bounding box center [922, 233] width 12 height 12
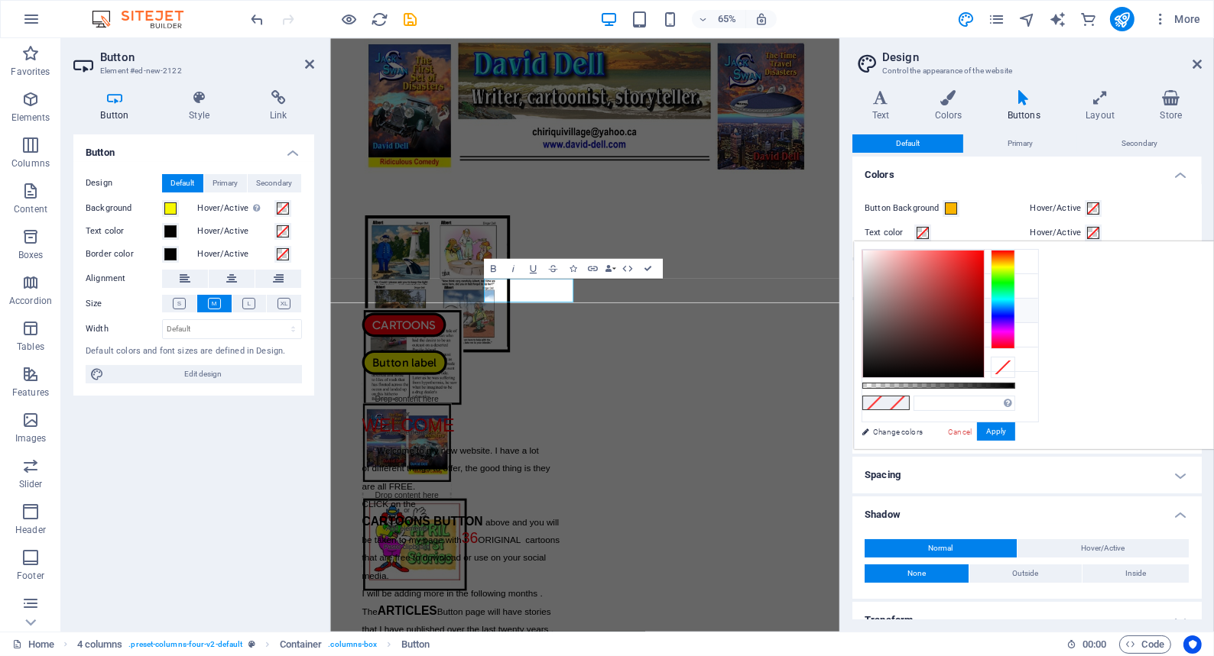
click at [874, 306] on icon at bounding box center [874, 310] width 11 height 11
type input "#020202"
click at [909, 397] on span at bounding box center [897, 403] width 23 height 13
click at [1015, 429] on button "Apply" at bounding box center [996, 432] width 38 height 18
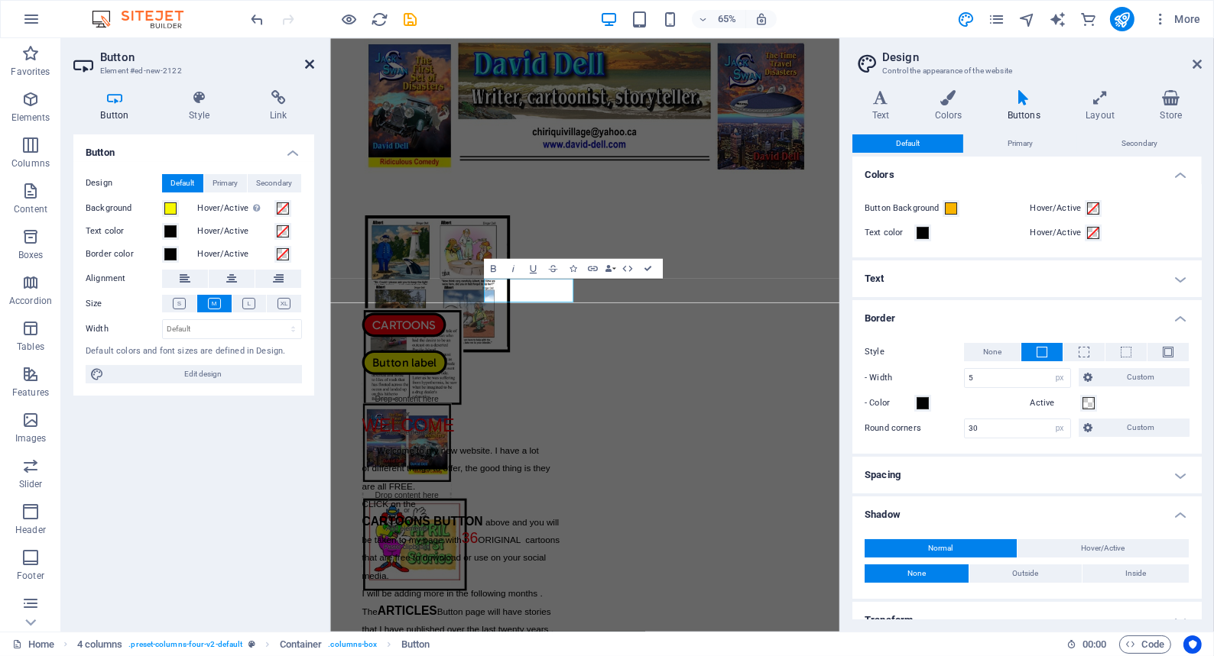
click at [307, 61] on icon at bounding box center [309, 64] width 9 height 12
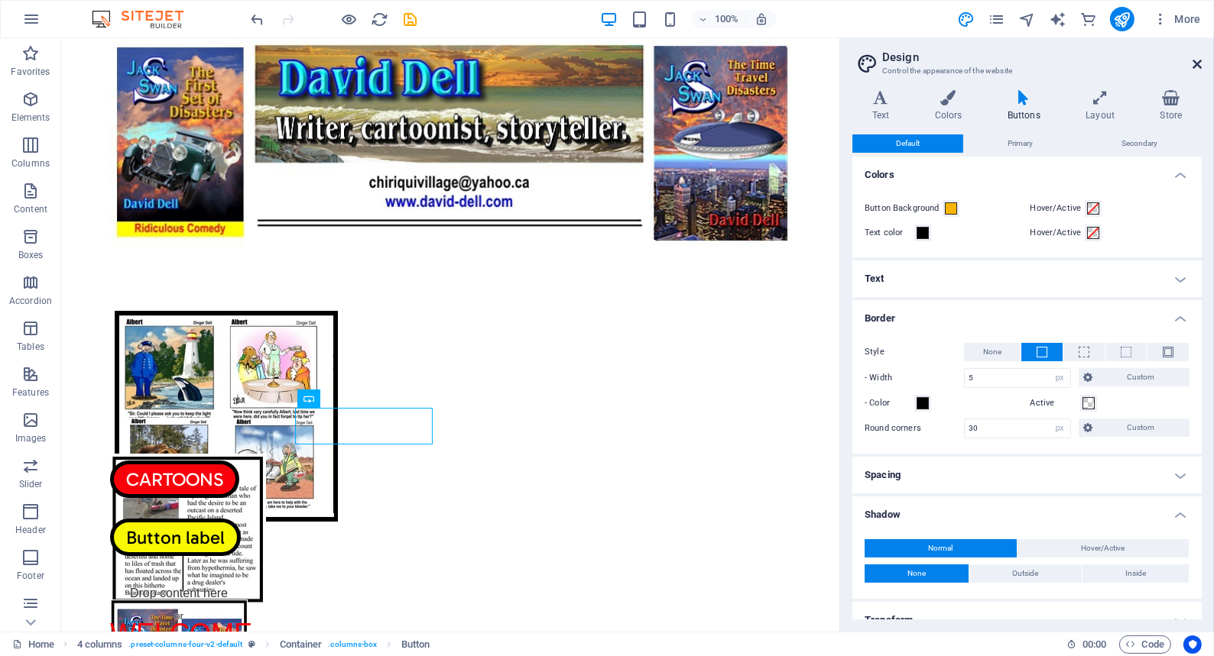
click at [1193, 58] on icon at bounding box center [1196, 64] width 9 height 12
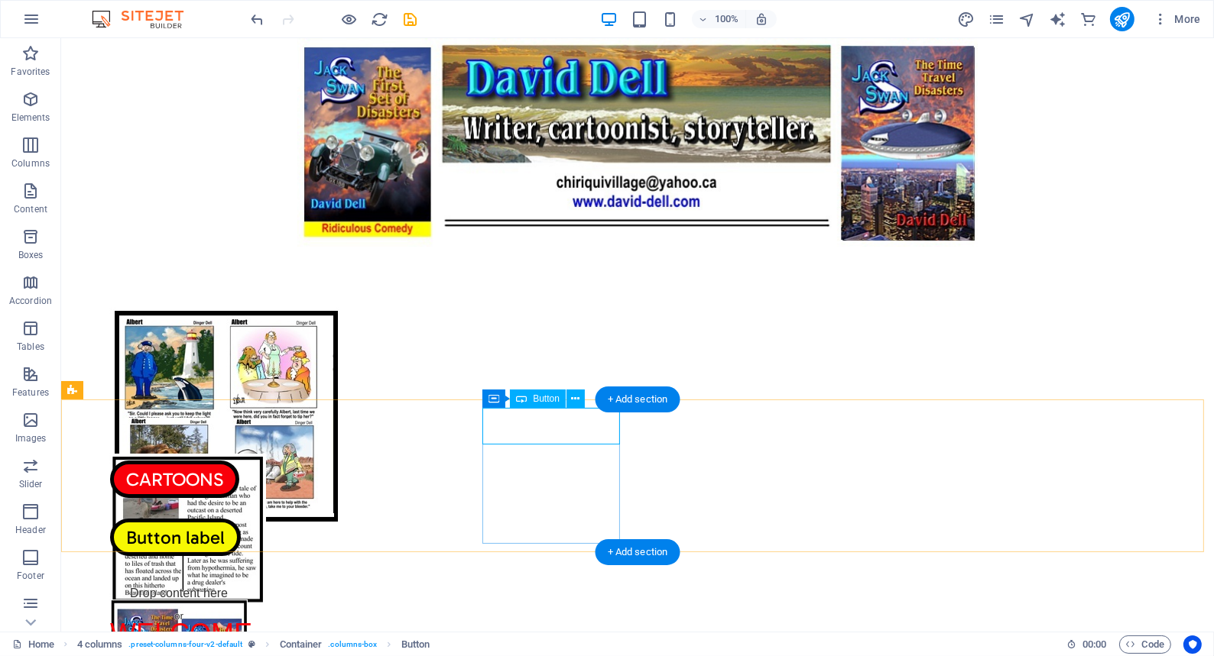
click at [247, 519] on div "Button label" at bounding box center [178, 537] width 138 height 37
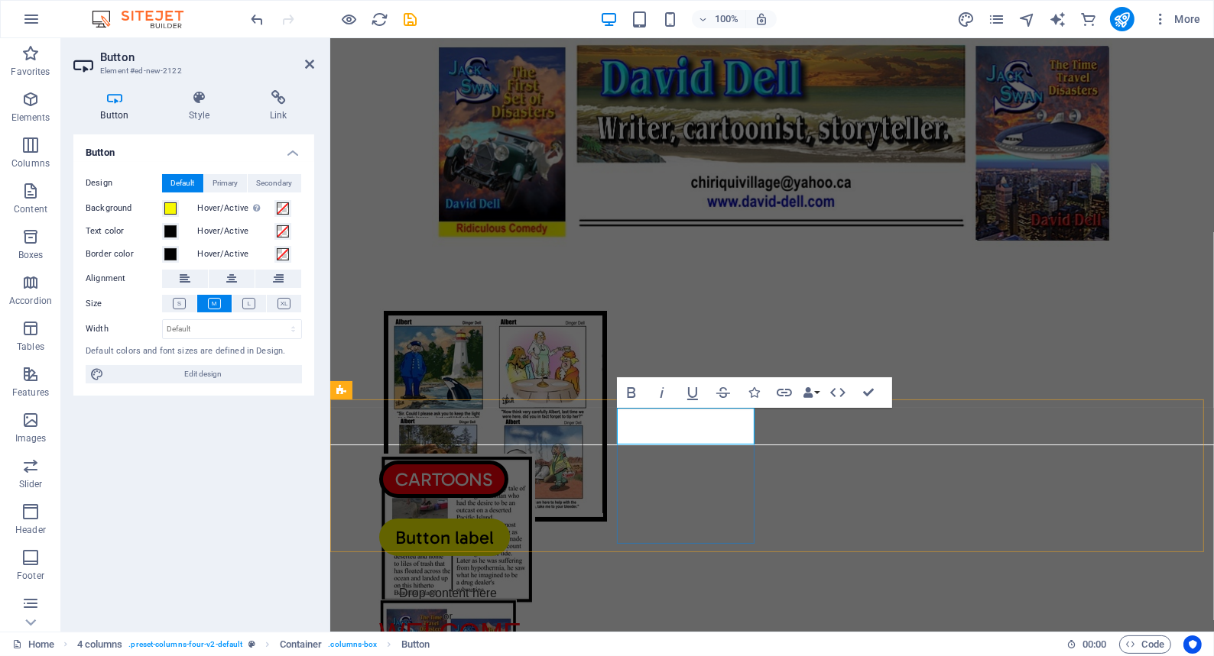
click at [509, 519] on link "Button label" at bounding box center [443, 537] width 131 height 37
click at [630, 391] on icon "button" at bounding box center [631, 393] width 18 height 18
drag, startPoint x: 705, startPoint y: 426, endPoint x: 634, endPoint y: 426, distance: 70.3
click at [491, 519] on link "ARTICLES ​" at bounding box center [434, 537] width 112 height 37
click at [632, 390] on icon "button" at bounding box center [631, 393] width 18 height 18
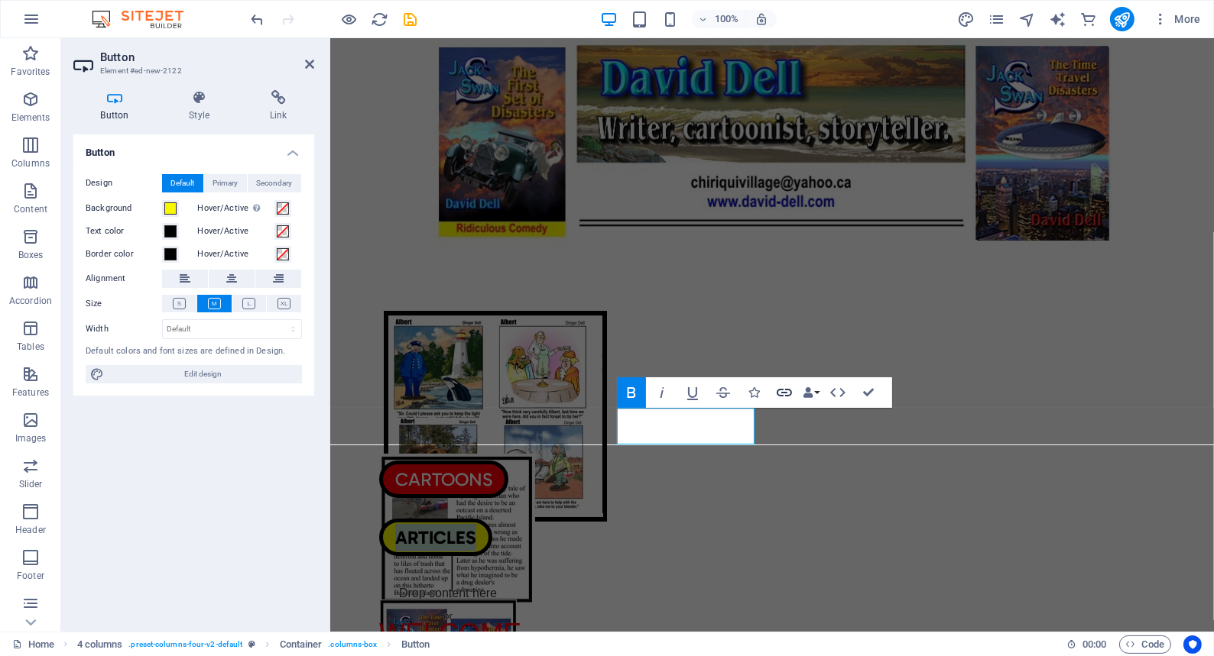
click at [785, 390] on icon "button" at bounding box center [783, 393] width 15 height 8
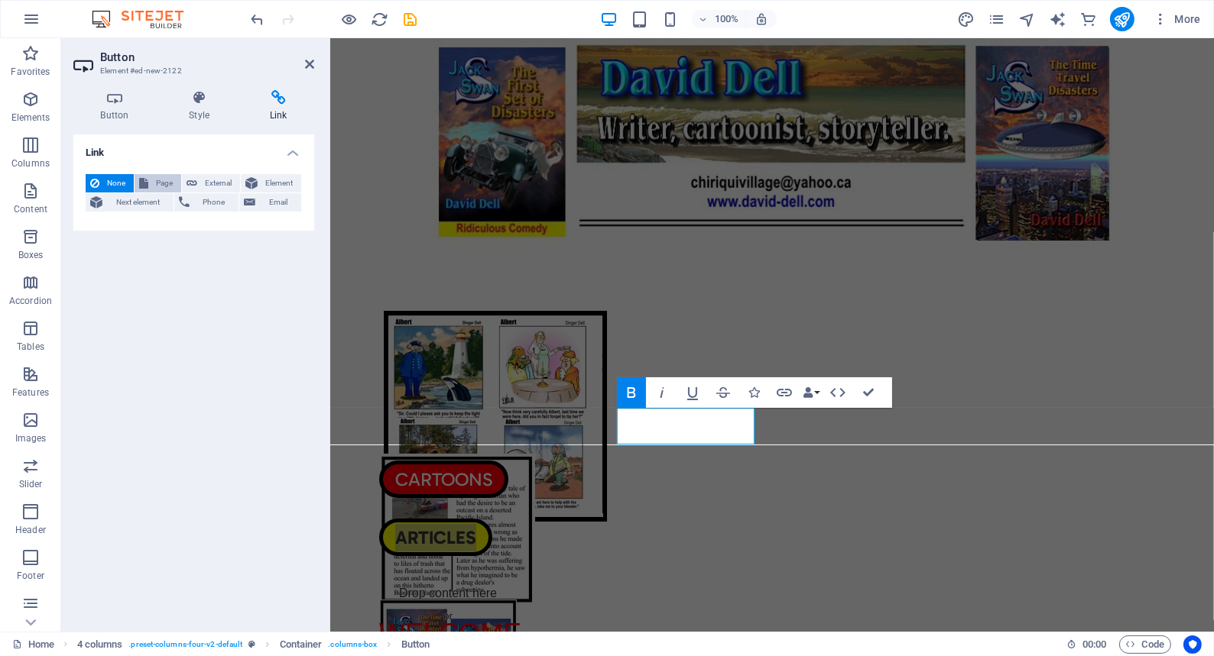
click at [154, 180] on span "Page" at bounding box center [165, 183] width 24 height 18
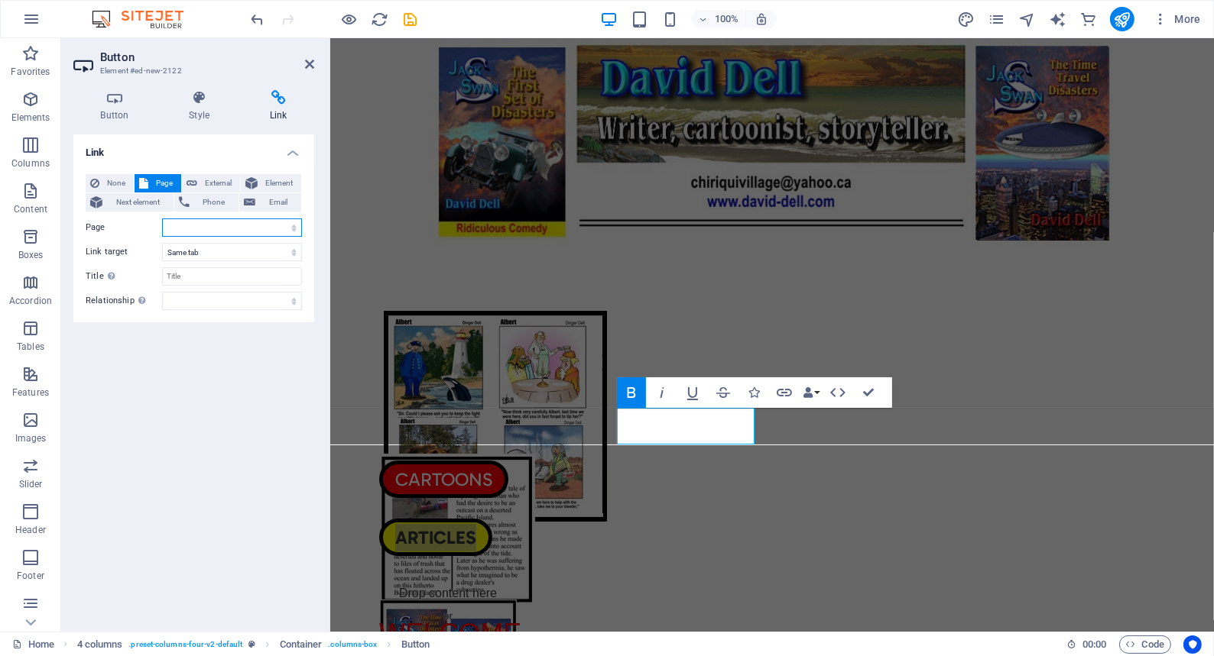
click at [175, 225] on select "Home Legal Notice Privacy CARTOONS ARTICLES BOOKS FUN STUFF TUNNEL BORING SKI P…" at bounding box center [232, 228] width 140 height 18
select select "4"
click at [162, 219] on select "Home Legal Notice Privacy CARTOONS ARTICLES BOOKS FUN STUFF TUNNEL BORING SKI P…" at bounding box center [232, 228] width 140 height 18
click at [181, 277] on input "Title Additional link description, should not be the same as the link text. The…" at bounding box center [232, 276] width 140 height 18
type input "ARTICLES"
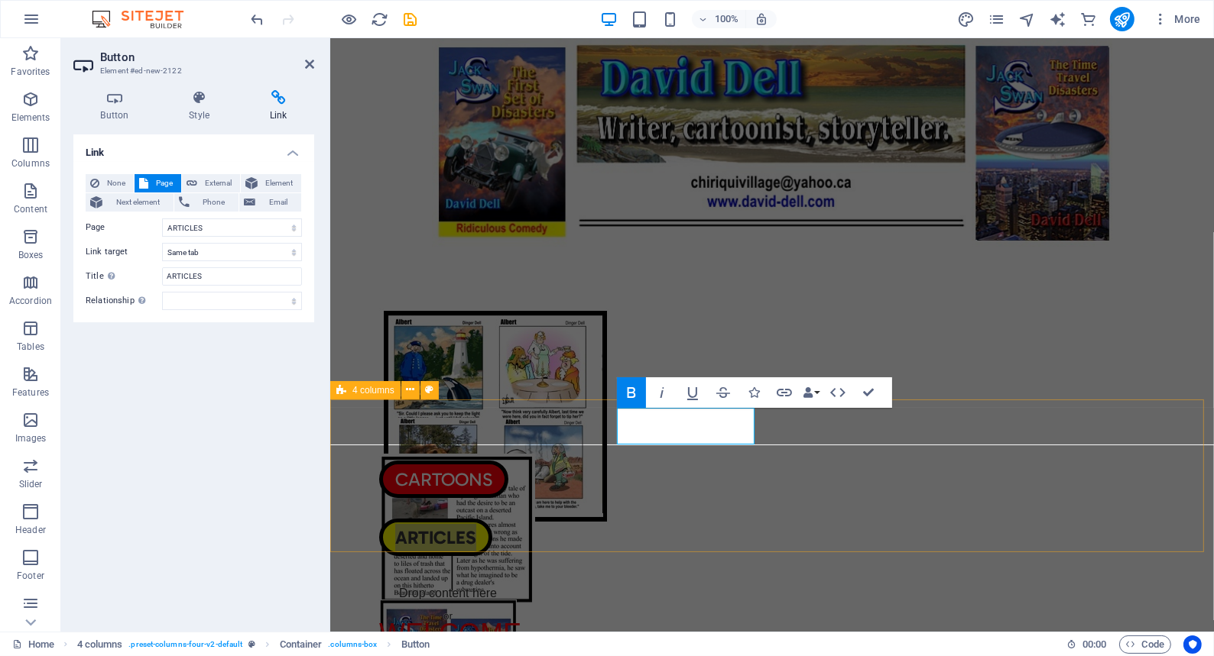
click at [495, 484] on div "CARTOONS ARTICLES ​ Drop content here or Add elements Paste clipboard Drop cont…" at bounding box center [770, 476] width 883 height 153
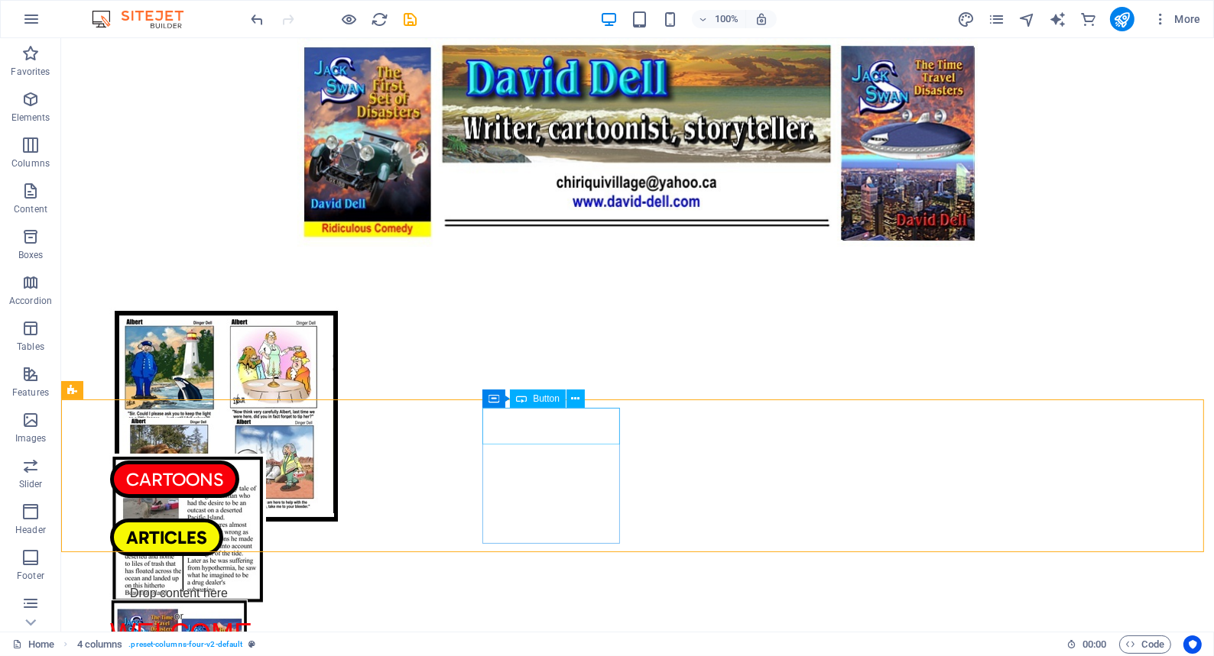
click at [531, 397] on div "Button" at bounding box center [538, 399] width 56 height 18
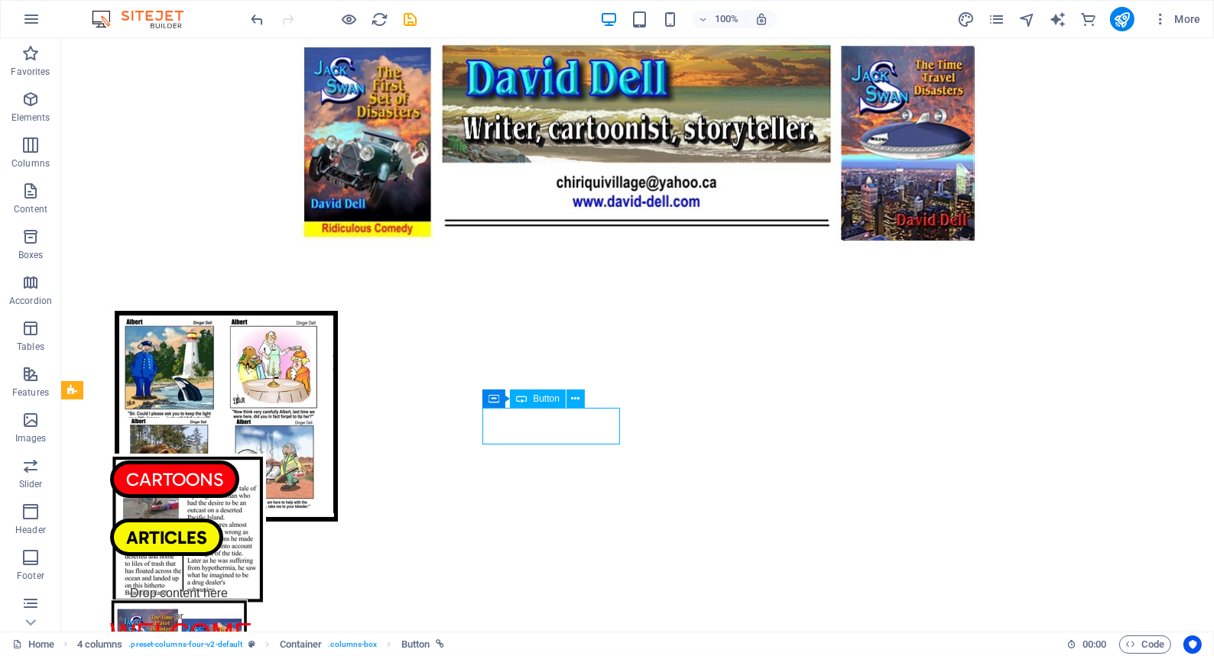
click at [531, 397] on div "Button" at bounding box center [538, 399] width 56 height 18
select select "4"
select select
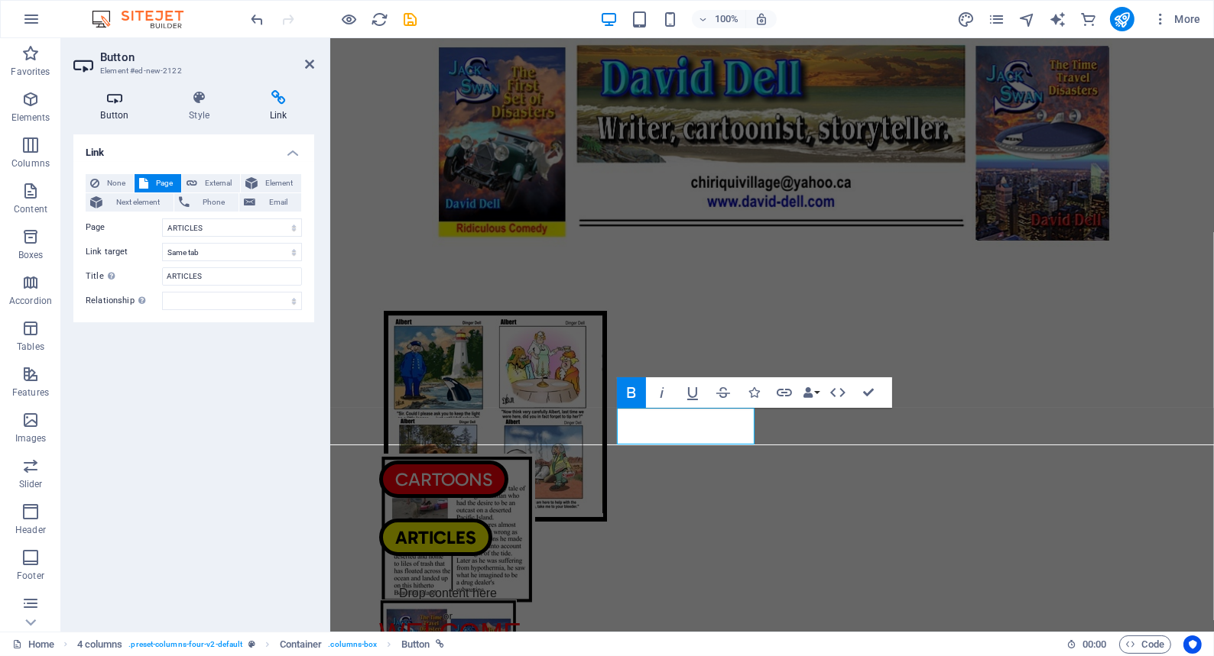
click at [111, 97] on icon at bounding box center [114, 97] width 83 height 15
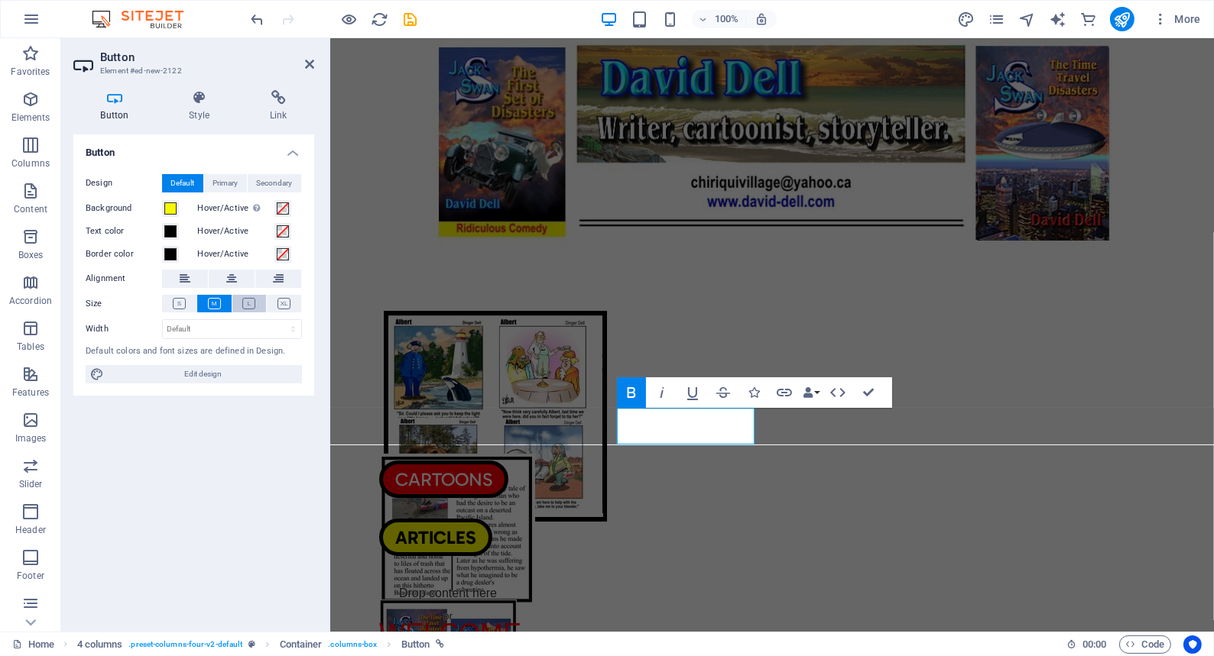
click at [251, 302] on icon at bounding box center [248, 303] width 13 height 11
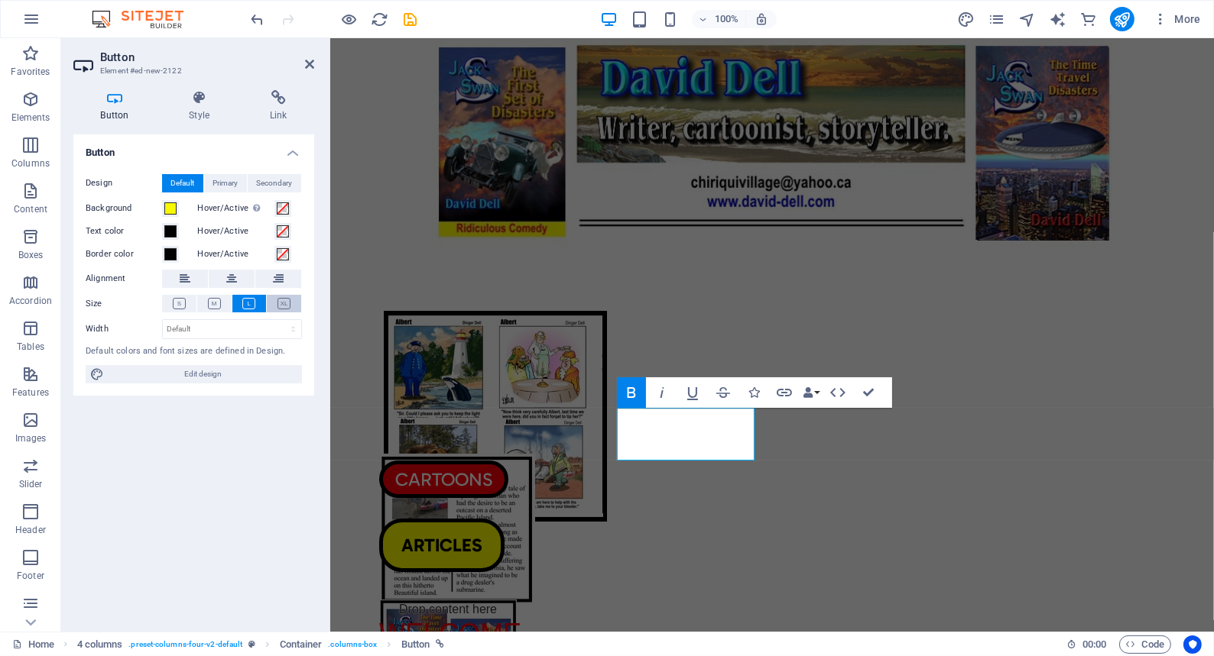
click at [283, 300] on icon at bounding box center [283, 303] width 13 height 11
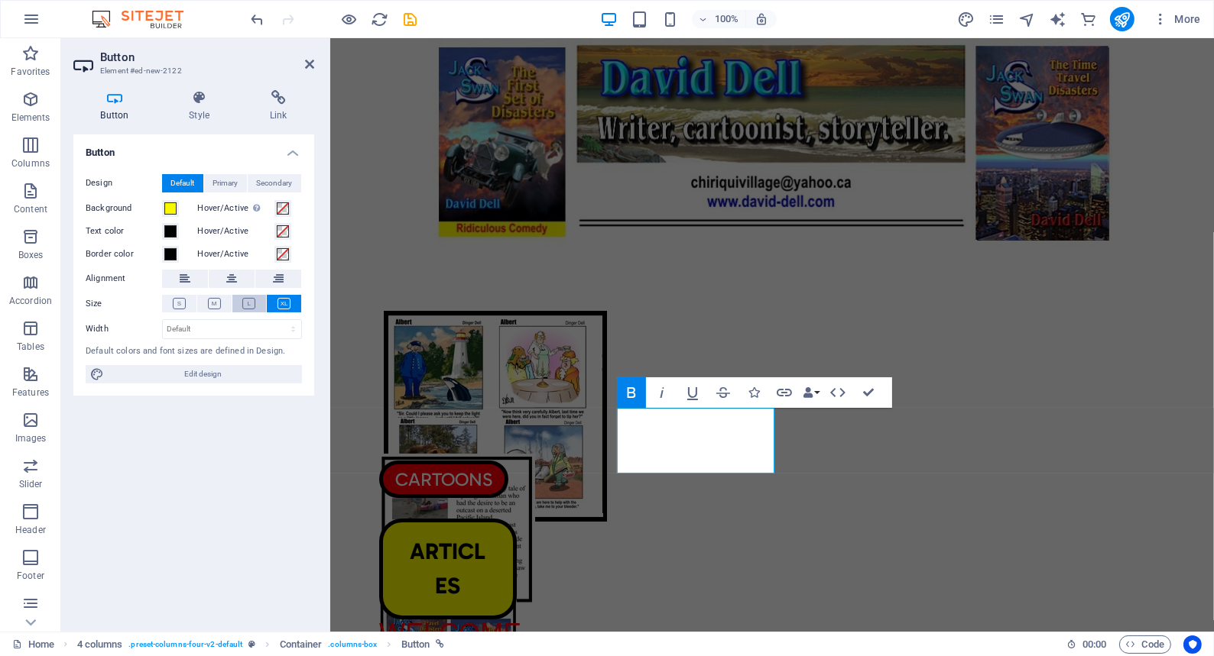
click at [249, 300] on icon at bounding box center [248, 303] width 13 height 11
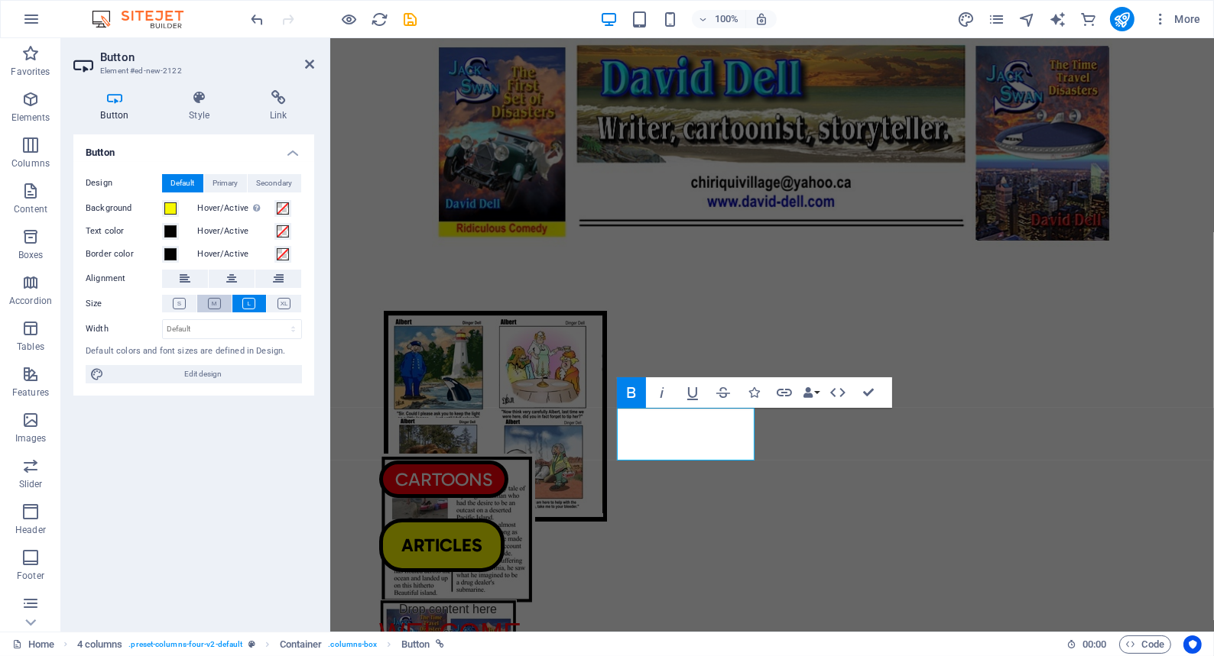
click at [212, 299] on icon at bounding box center [214, 303] width 13 height 11
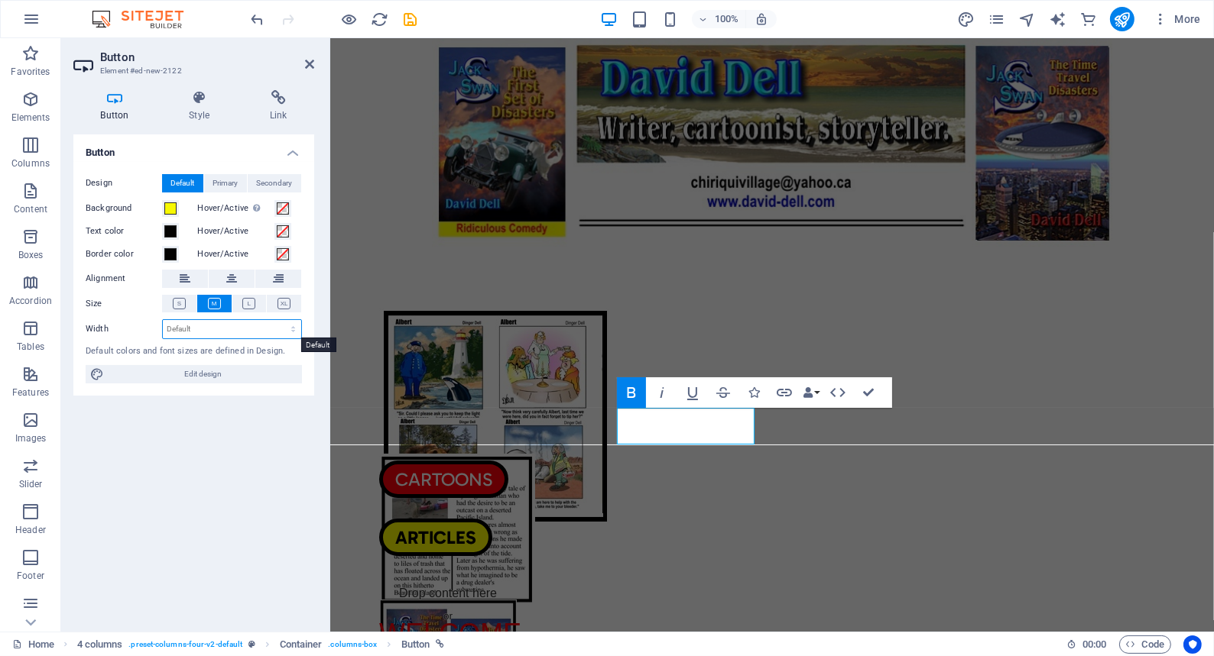
click at [293, 329] on select "Default px rem % em vh vw" at bounding box center [232, 329] width 138 height 18
select select "px"
click at [280, 320] on select "Default px rem % em vh vw" at bounding box center [232, 329] width 138 height 18
type input "146"
type input "175"
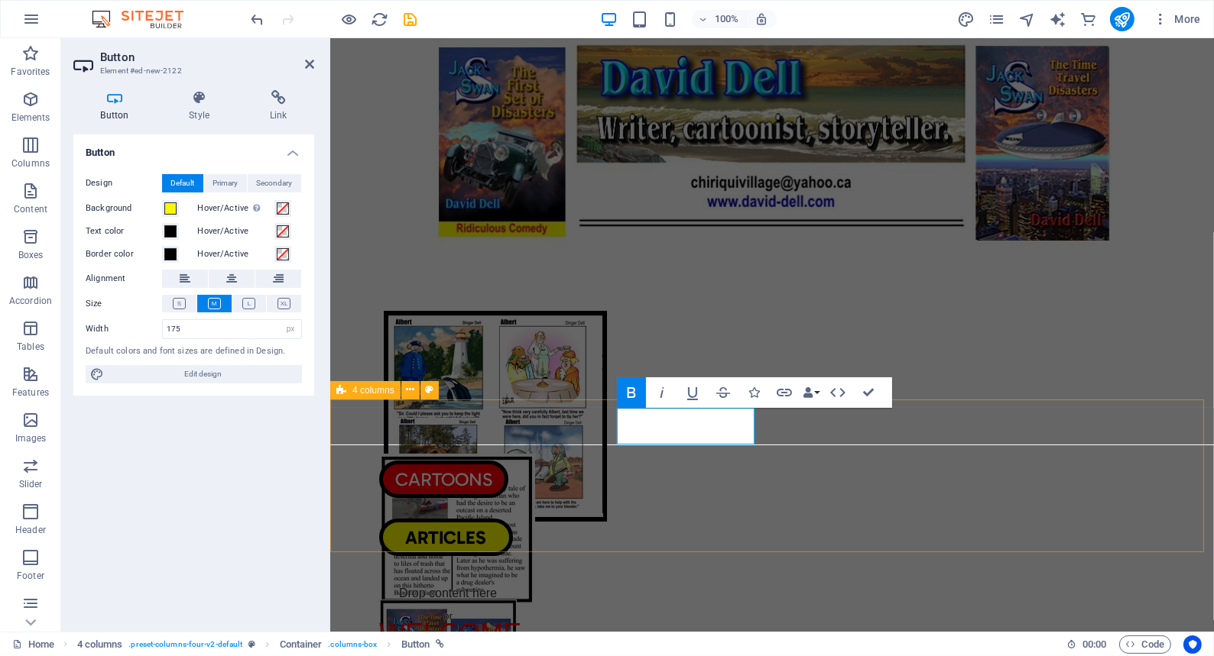
click at [563, 480] on div "CARTOONS ARTICLES Drop content here or Add elements Paste clipboard Drop conten…" at bounding box center [770, 476] width 883 height 153
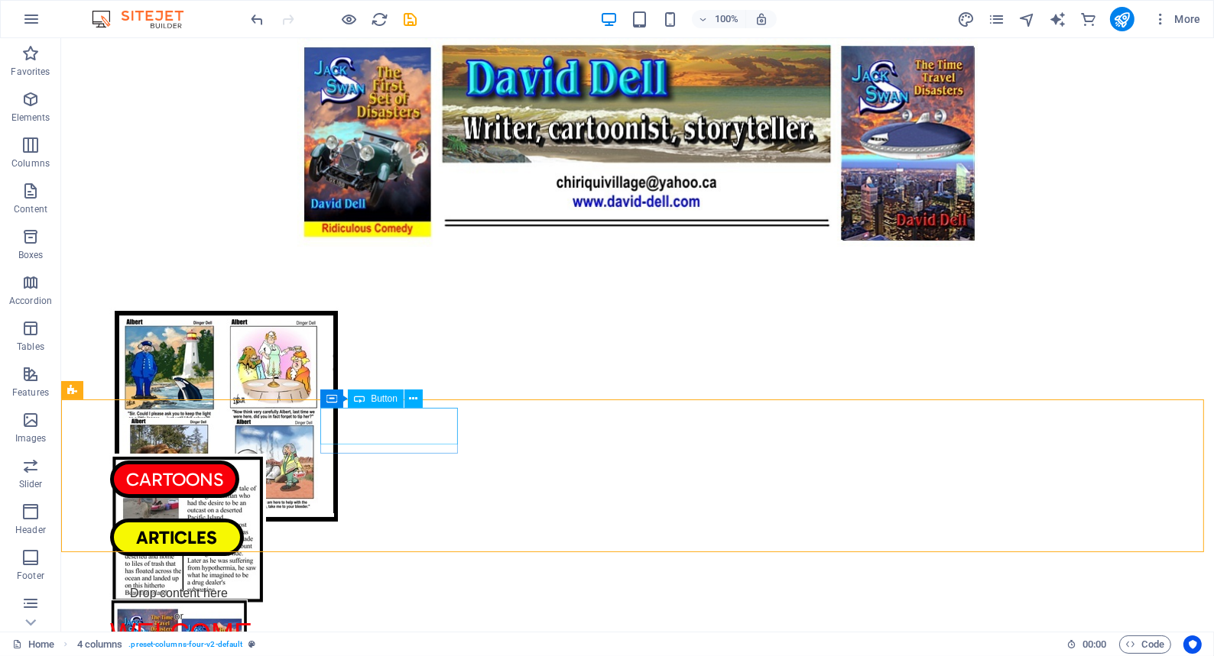
click at [379, 400] on span "Button" at bounding box center [384, 398] width 27 height 9
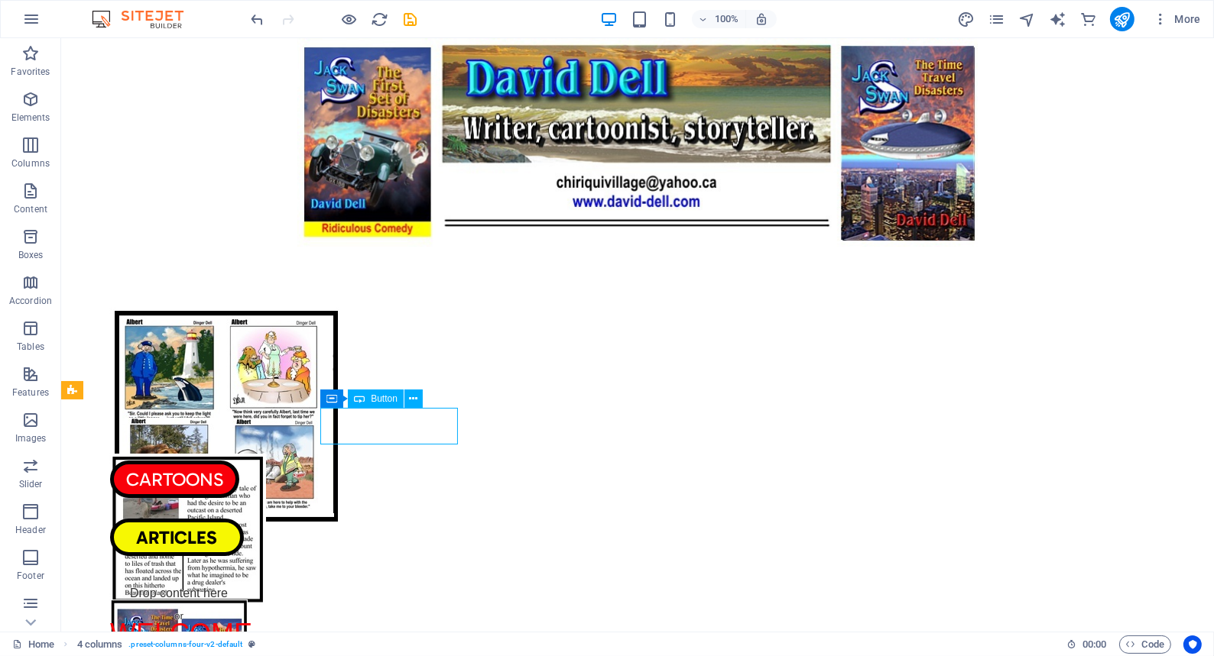
click at [379, 400] on span "Button" at bounding box center [384, 398] width 27 height 9
select select "3"
select select
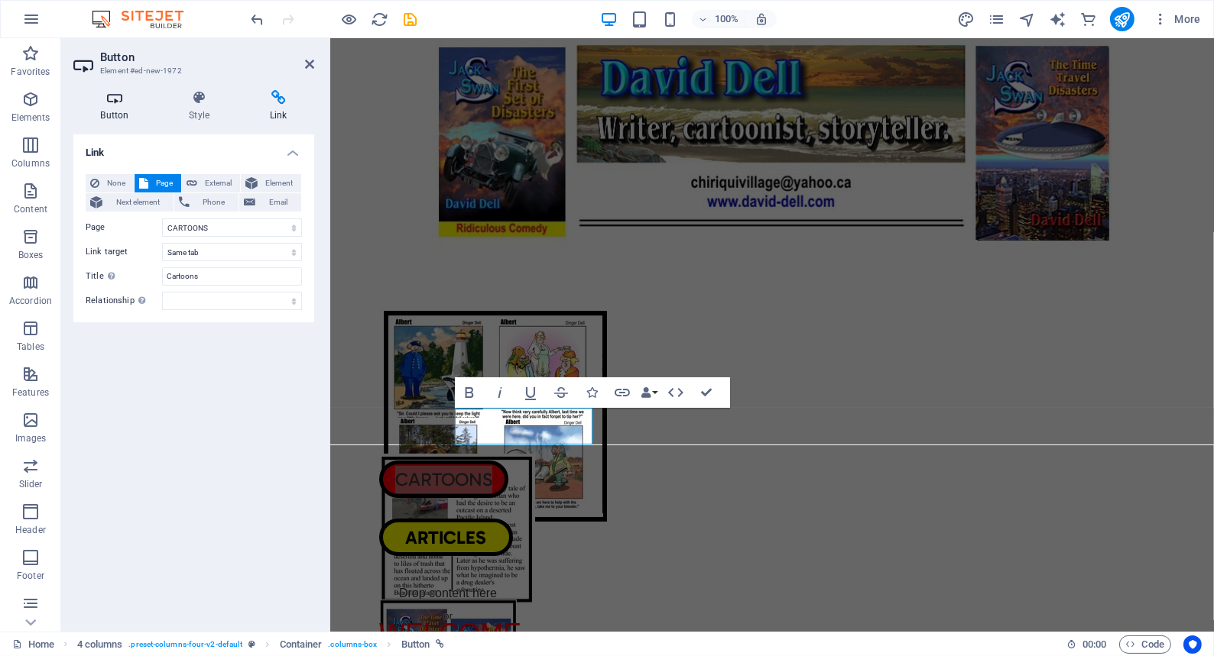
click at [110, 95] on icon at bounding box center [114, 97] width 83 height 15
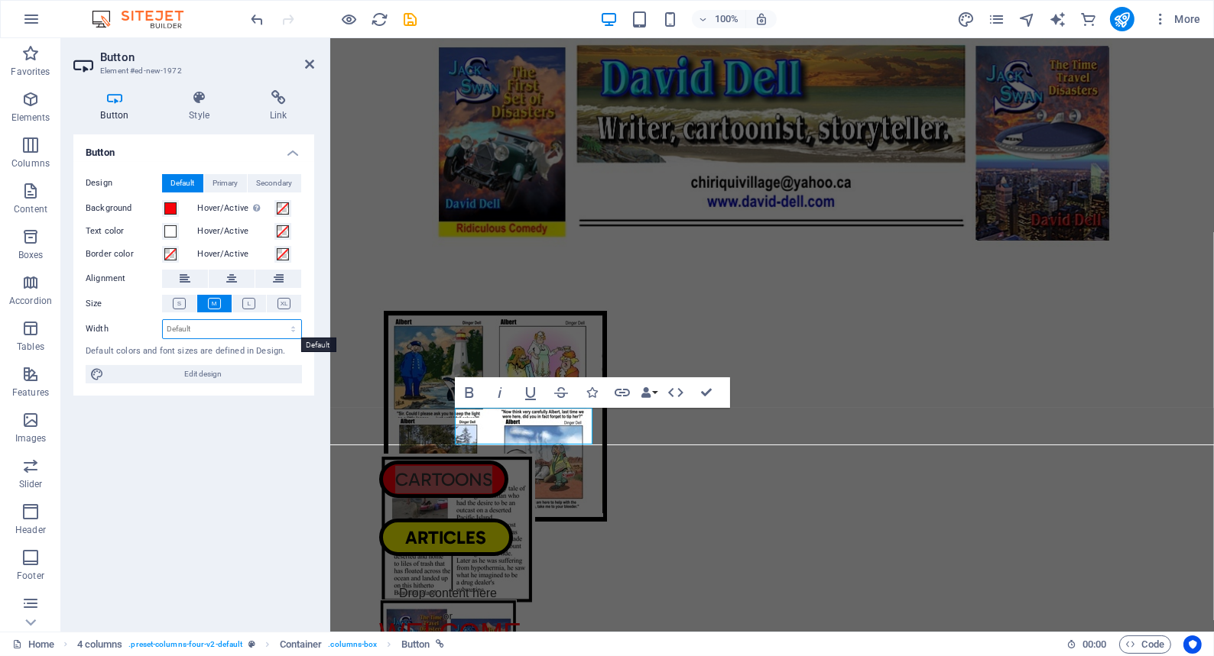
click at [291, 328] on select "Default px rem % em vh vw" at bounding box center [232, 329] width 138 height 18
select select "px"
click at [280, 320] on select "Default px rem % em vh vw" at bounding box center [232, 329] width 138 height 18
type input "165"
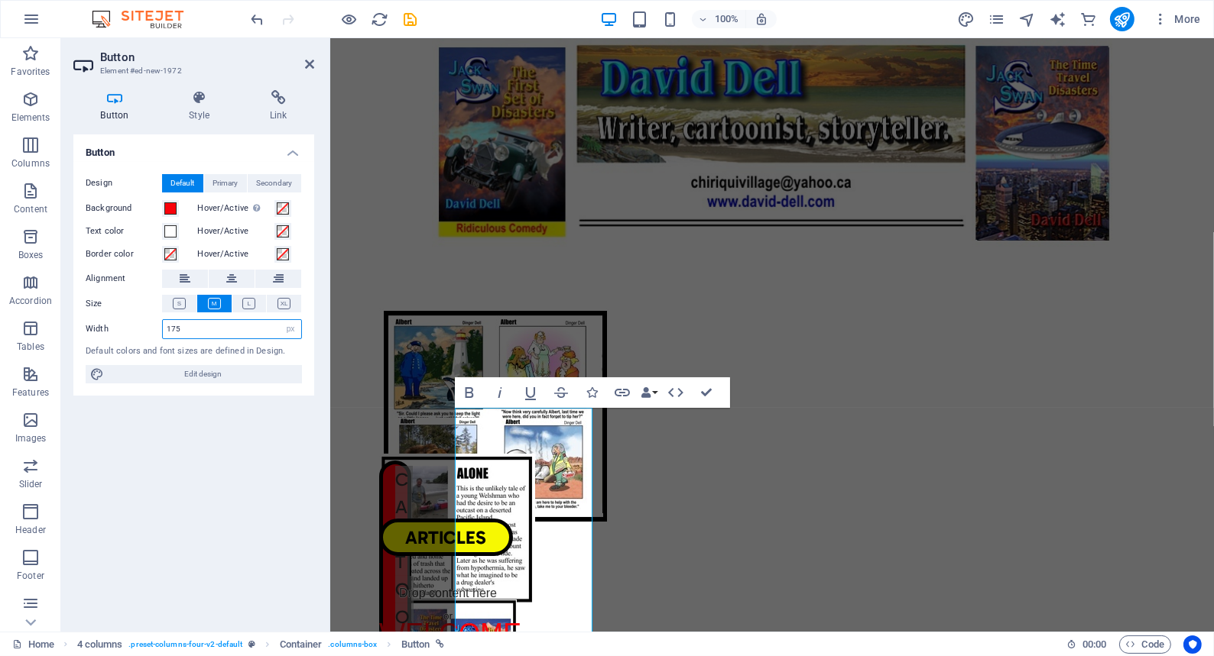
type input "175"
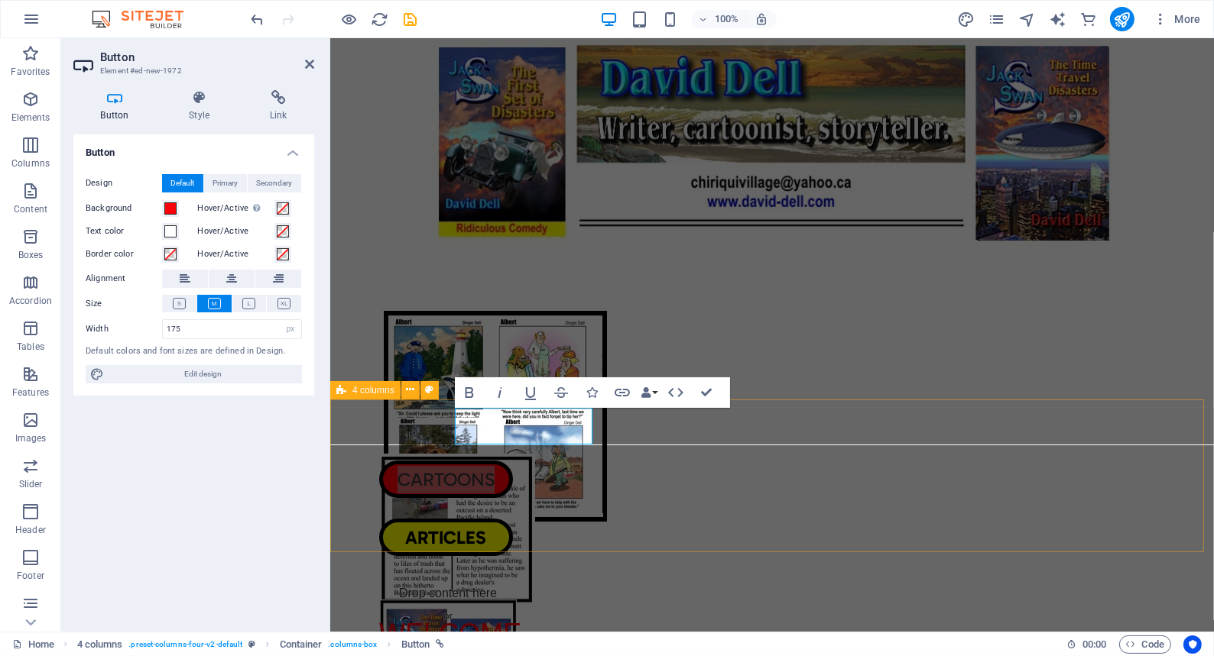
click at [537, 480] on div "CARTOONS ARTICLES Drop content here or Add elements Paste clipboard Drop conten…" at bounding box center [770, 476] width 883 height 153
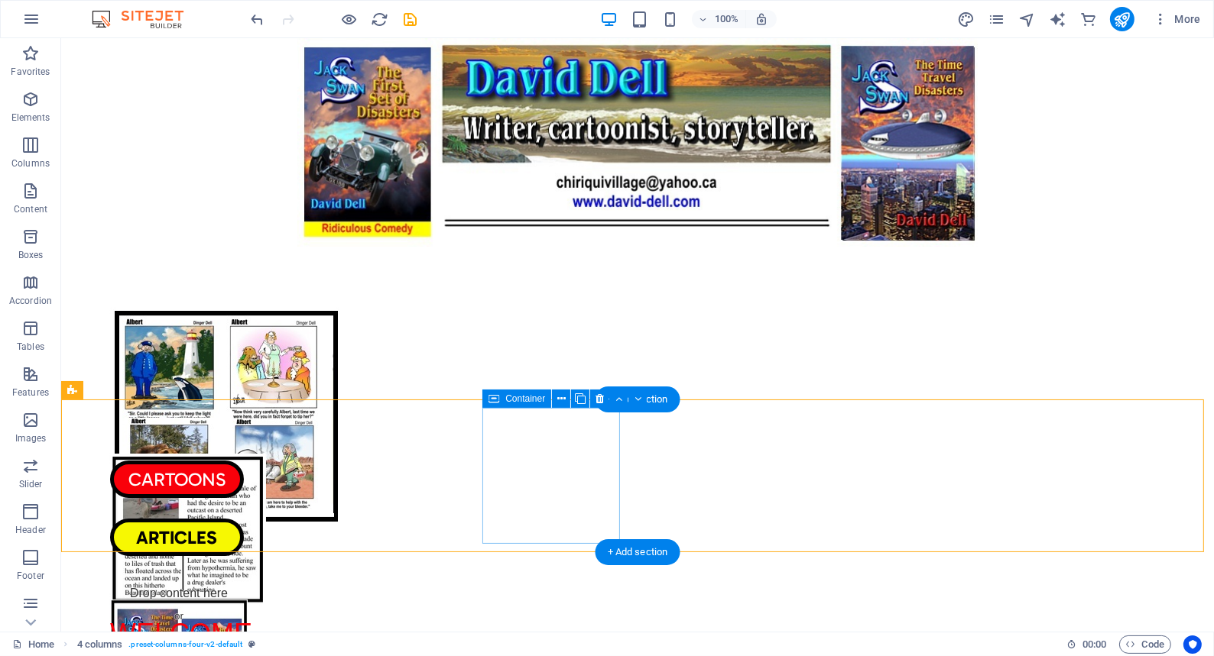
click at [247, 519] on div "ARTICLES" at bounding box center [178, 537] width 138 height 37
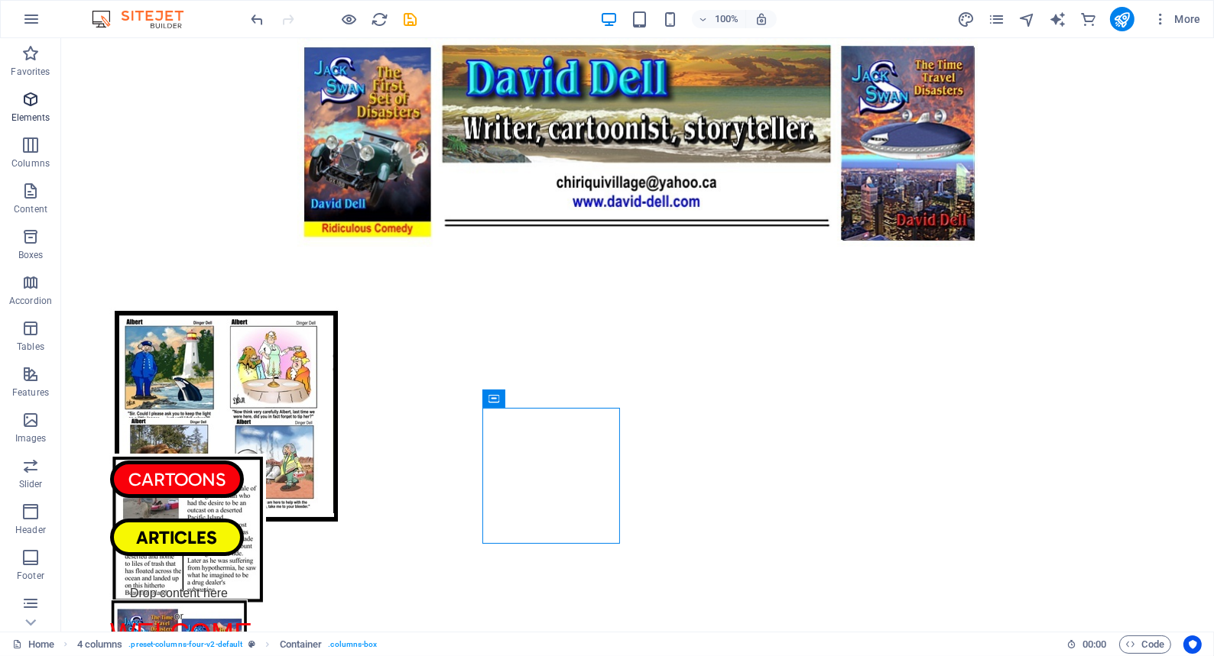
click at [31, 97] on icon "button" at bounding box center [30, 99] width 18 height 18
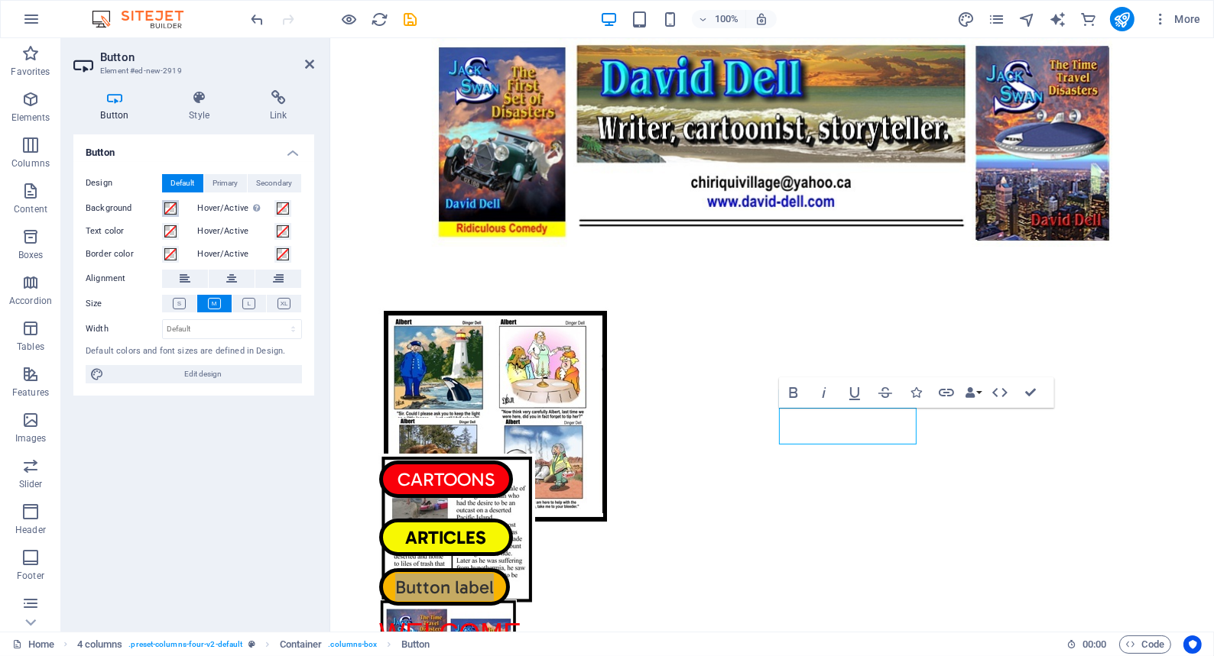
click at [168, 206] on span at bounding box center [170, 209] width 12 height 12
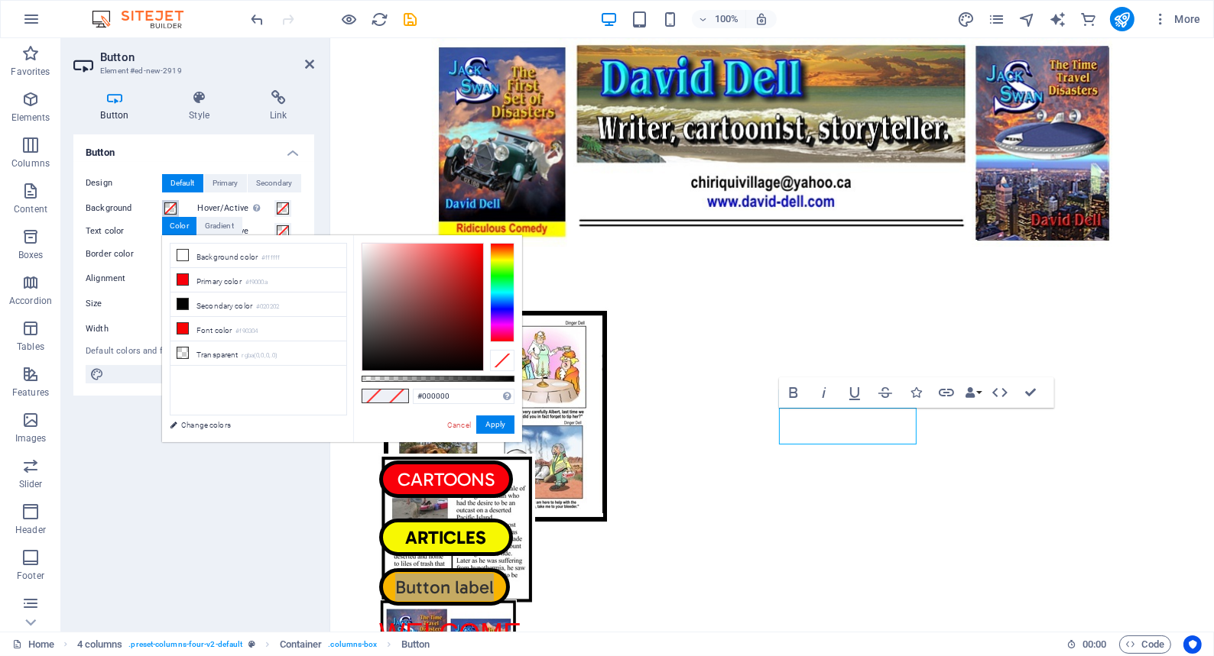
click at [494, 334] on div at bounding box center [502, 292] width 24 height 99
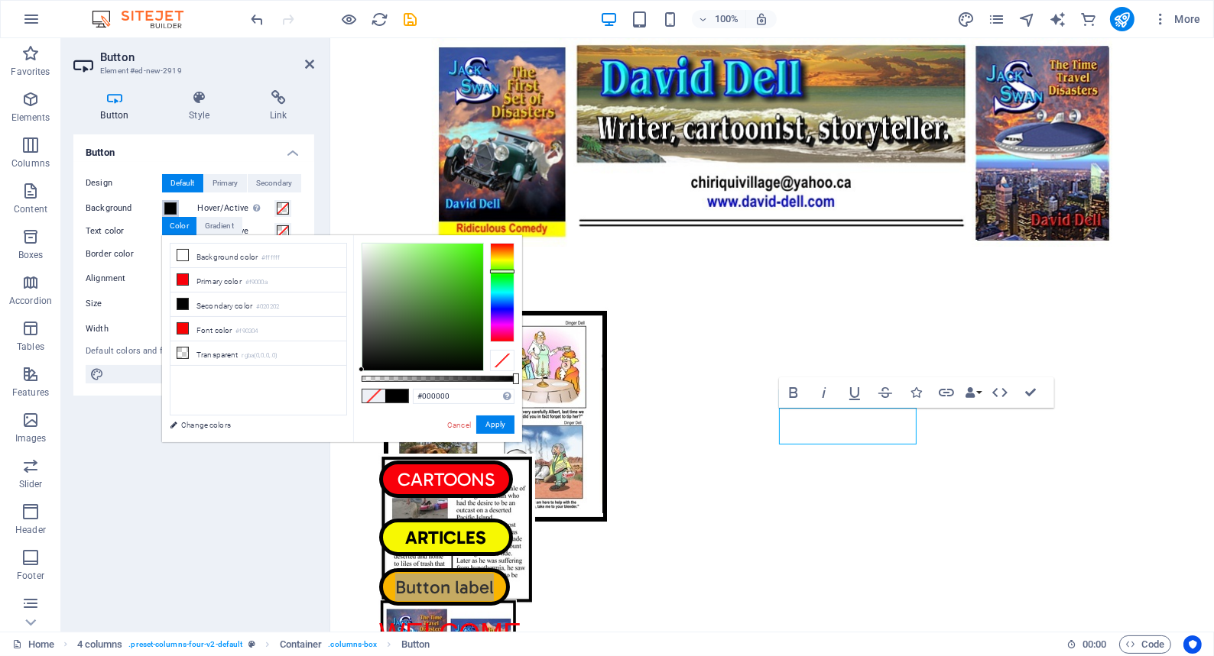
drag, startPoint x: 494, startPoint y: 334, endPoint x: 494, endPoint y: 271, distance: 62.7
click at [494, 271] on div at bounding box center [502, 272] width 24 height 4
type input "#40fb02"
drag, startPoint x: 360, startPoint y: 368, endPoint x: 481, endPoint y: 245, distance: 173.5
click at [481, 245] on div at bounding box center [480, 243] width 5 height 5
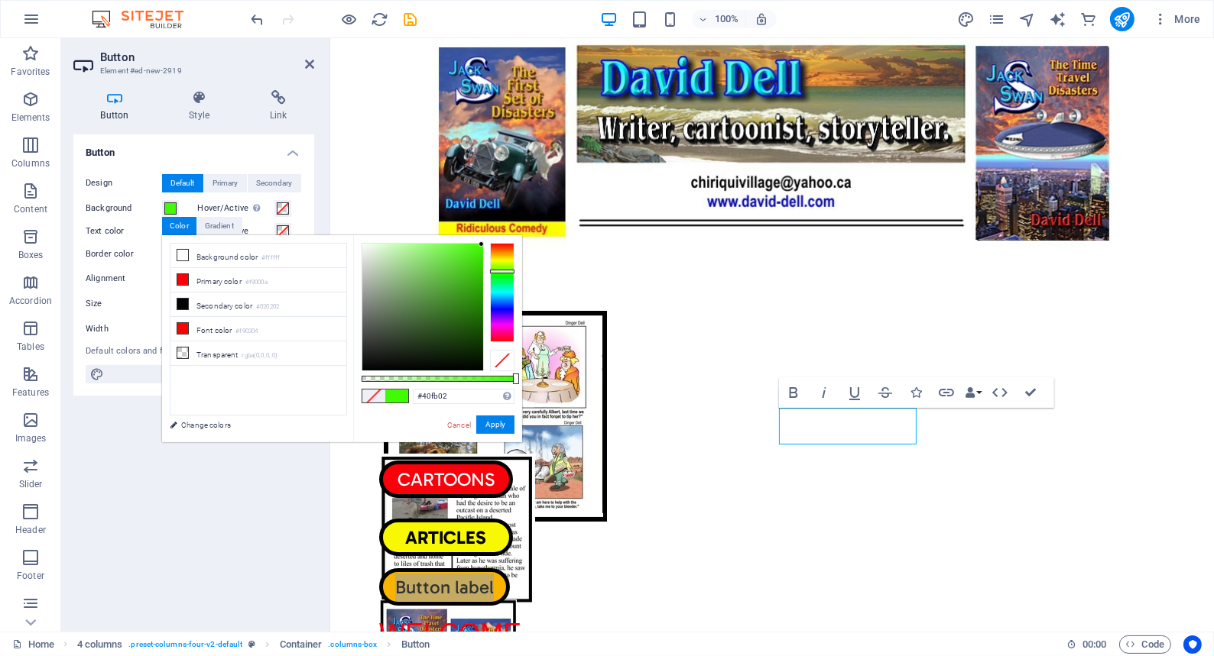
click at [399, 391] on span at bounding box center [396, 396] width 23 height 13
click at [495, 423] on button "Apply" at bounding box center [495, 425] width 38 height 18
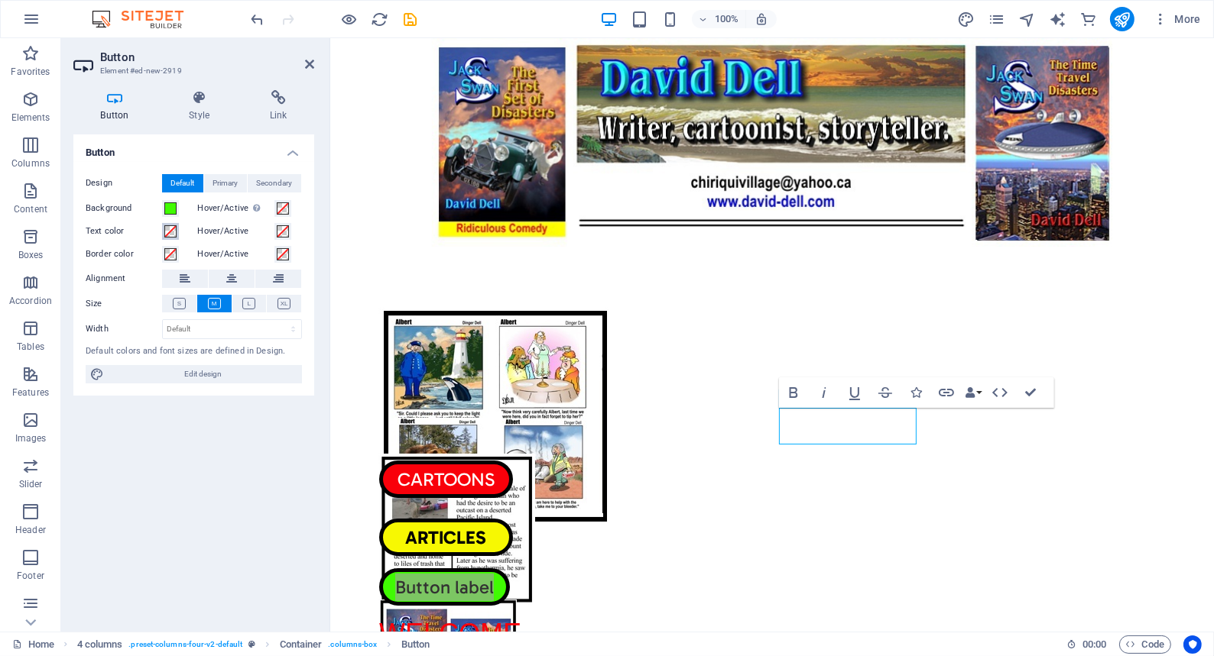
click at [167, 226] on span at bounding box center [170, 231] width 12 height 12
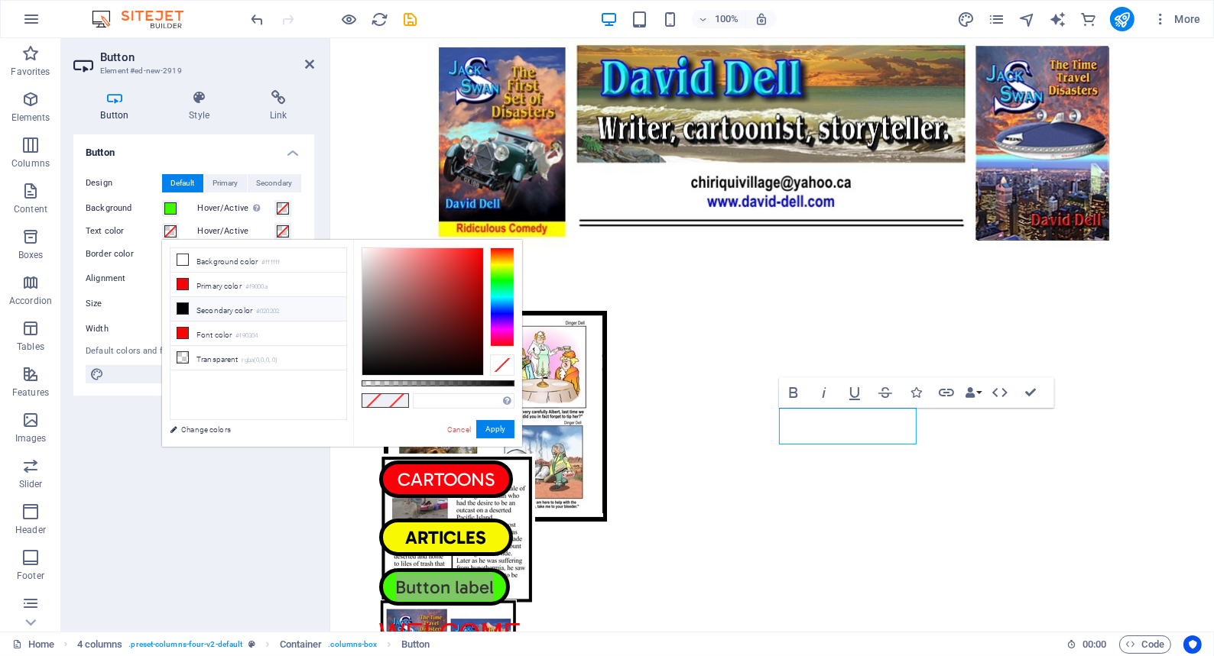
click at [183, 306] on icon at bounding box center [182, 308] width 11 height 11
type input "#020202"
drag, startPoint x: 495, startPoint y: 428, endPoint x: 165, endPoint y: 389, distance: 332.4
click at [495, 427] on button "Apply" at bounding box center [495, 429] width 38 height 18
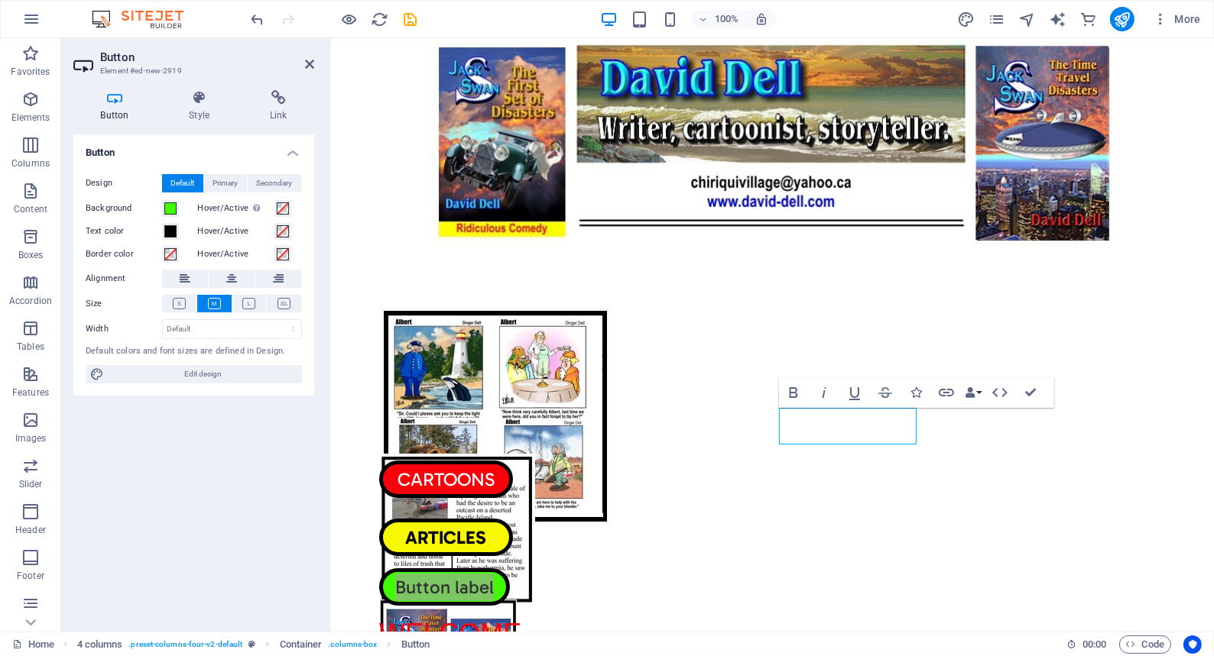
click at [307, 423] on div "Button Design Default Primary Secondary Background Hover/Active Switch to previ…" at bounding box center [193, 377] width 241 height 485
click at [188, 327] on select "Default px rem % em vh vw" at bounding box center [232, 329] width 138 height 18
select select "px"
click at [280, 320] on select "Default px rem % em vh vw" at bounding box center [232, 329] width 138 height 18
type input "166"
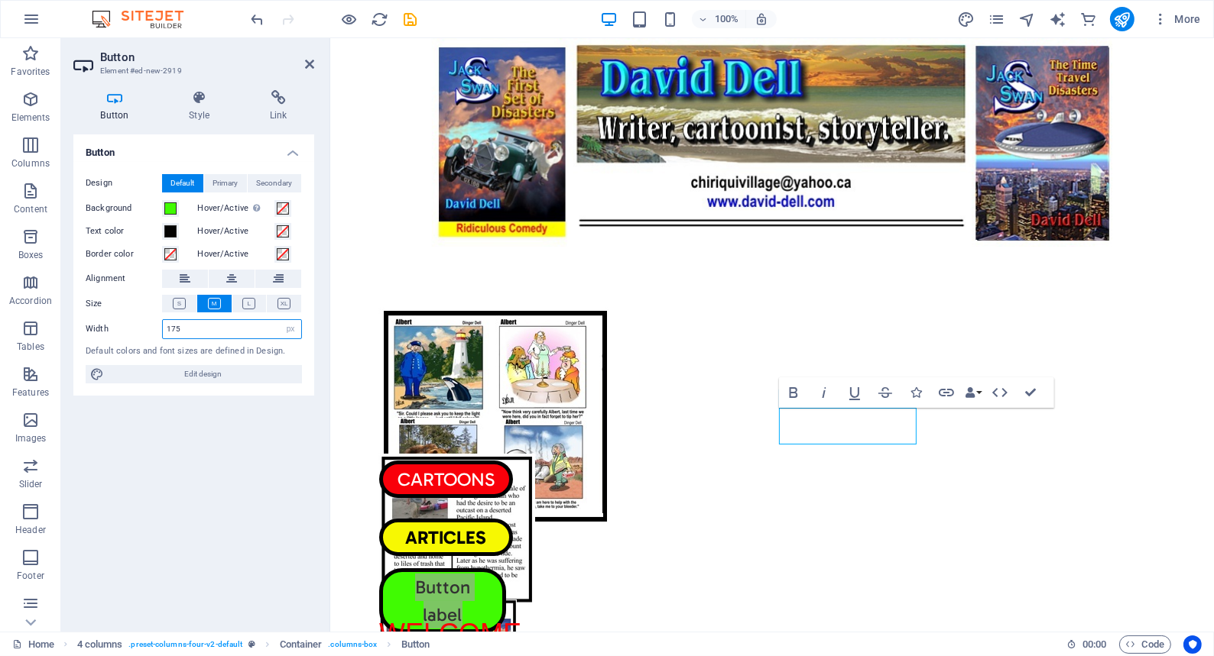
type input "175"
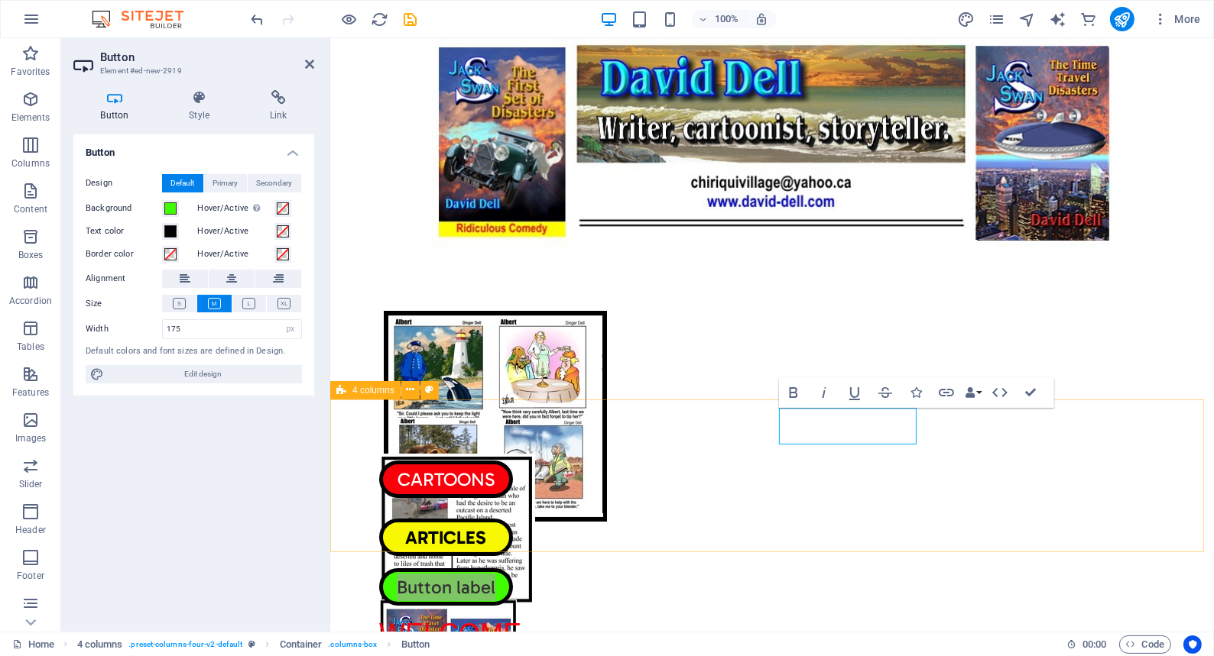
click at [373, 465] on div "CARTOONS ARTICLES Button label Drop content here or Add elements Paste clipboard" at bounding box center [770, 476] width 883 height 153
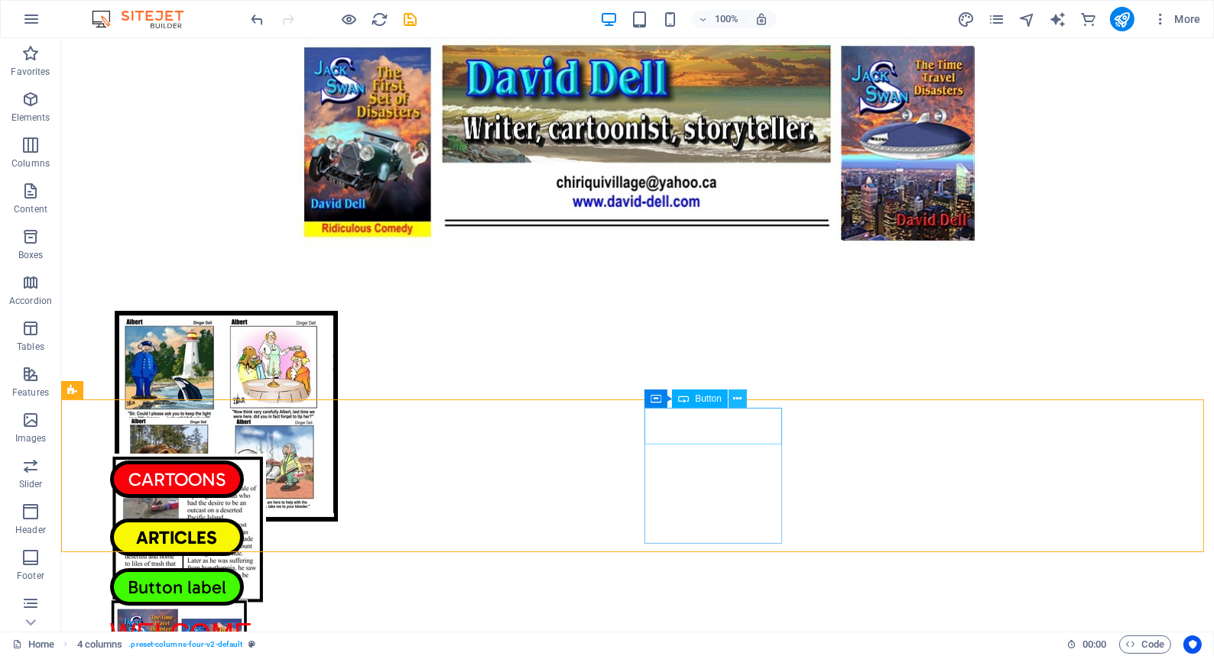
click at [734, 397] on icon at bounding box center [737, 399] width 8 height 16
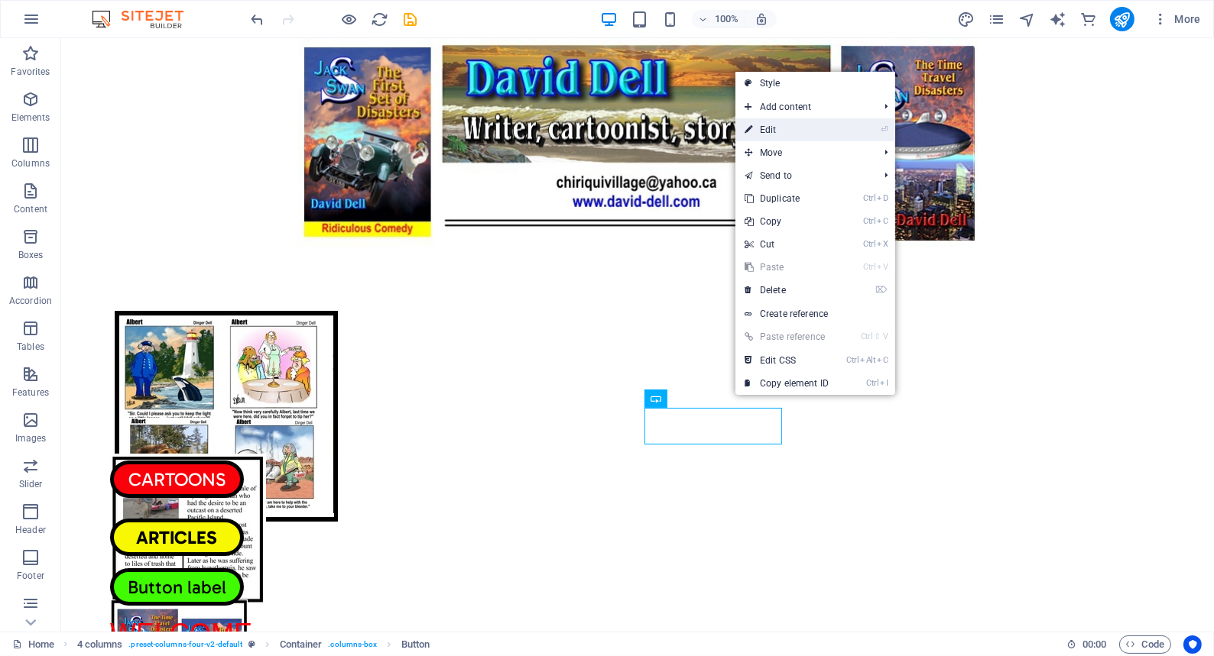
click at [770, 129] on link "⏎ Edit" at bounding box center [786, 129] width 102 height 23
select select "px"
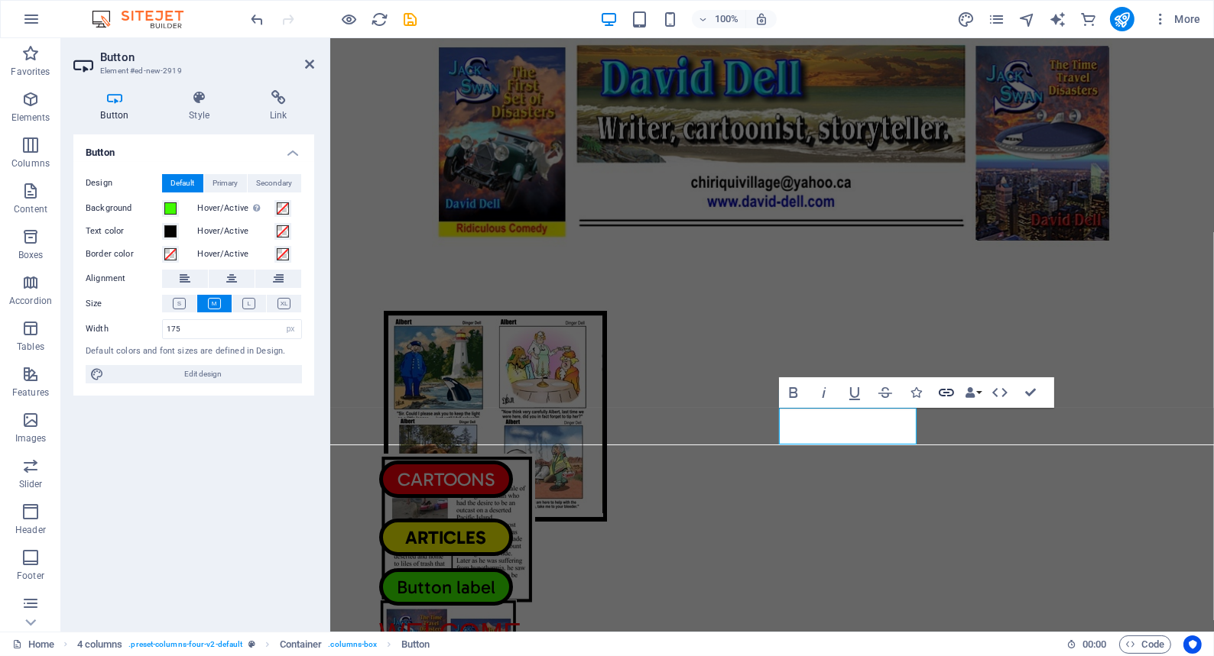
click at [945, 389] on icon "button" at bounding box center [946, 393] width 18 height 18
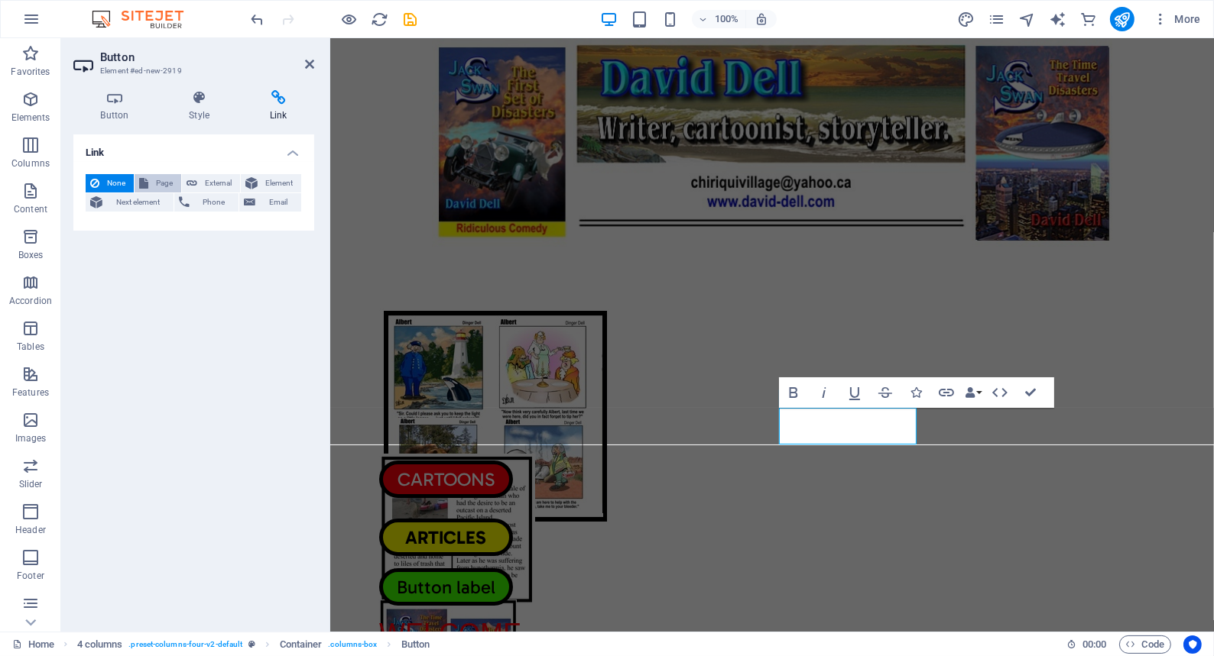
click at [157, 180] on span "Page" at bounding box center [165, 183] width 24 height 18
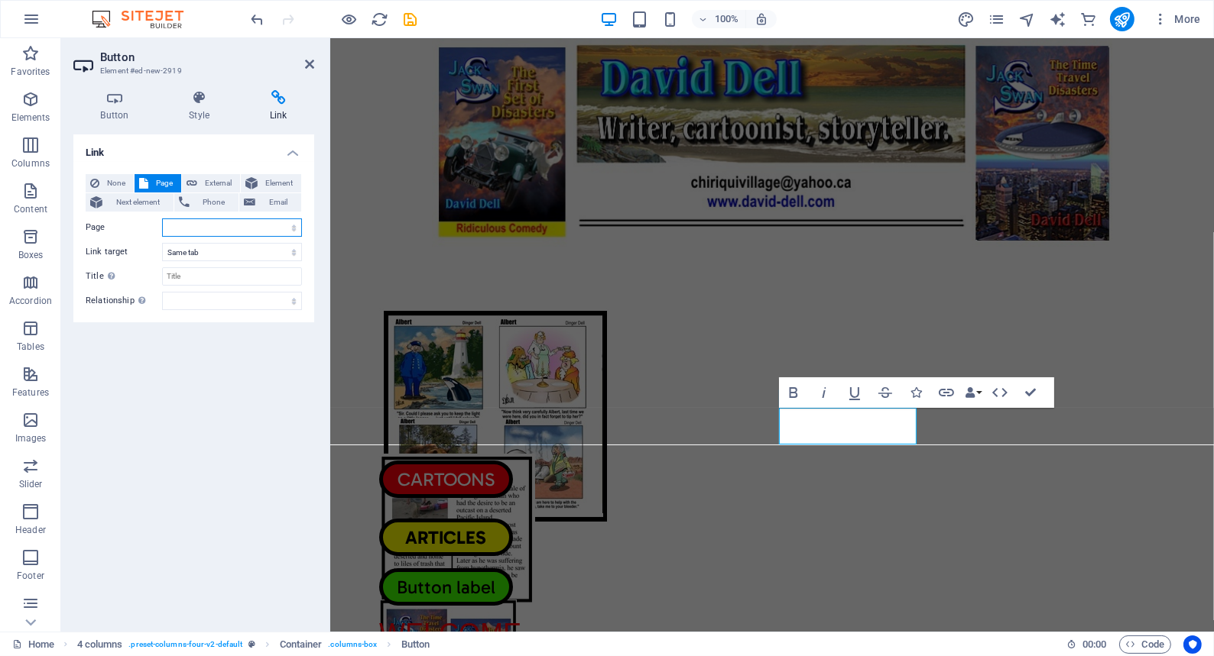
click at [178, 226] on select "Home Legal Notice Privacy CARTOONS ARTICLES BOOKS FUN STUFF TUNNEL BORING SKI P…" at bounding box center [232, 228] width 140 height 18
select select "5"
click at [162, 219] on select "Home Legal Notice Privacy CARTOONS ARTICLES BOOKS FUN STUFF TUNNEL BORING SKI P…" at bounding box center [232, 228] width 140 height 18
click at [174, 275] on input "Title Additional link description, should not be the same as the link text. The…" at bounding box center [232, 276] width 140 height 18
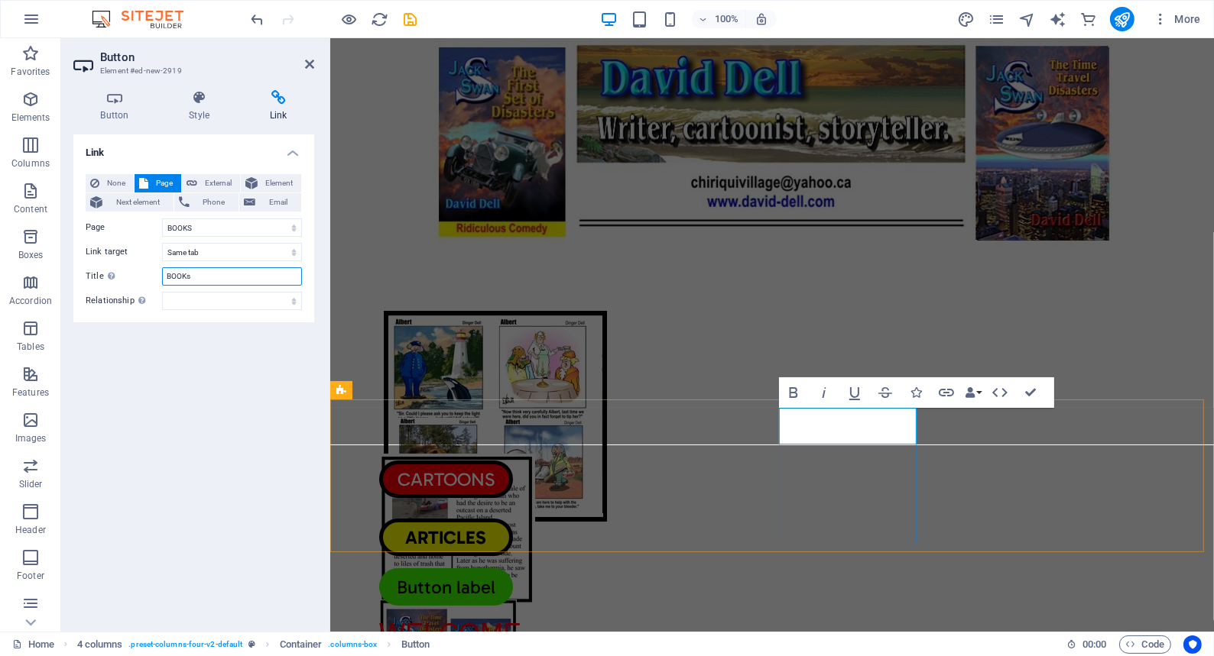
type input "BOOKs"
click at [512, 569] on link "Button label" at bounding box center [445, 587] width 134 height 37
drag, startPoint x: 872, startPoint y: 421, endPoint x: 812, endPoint y: 427, distance: 59.9
click at [512, 569] on link "BOOKS" at bounding box center [445, 587] width 134 height 37
click at [792, 389] on icon "button" at bounding box center [793, 393] width 18 height 18
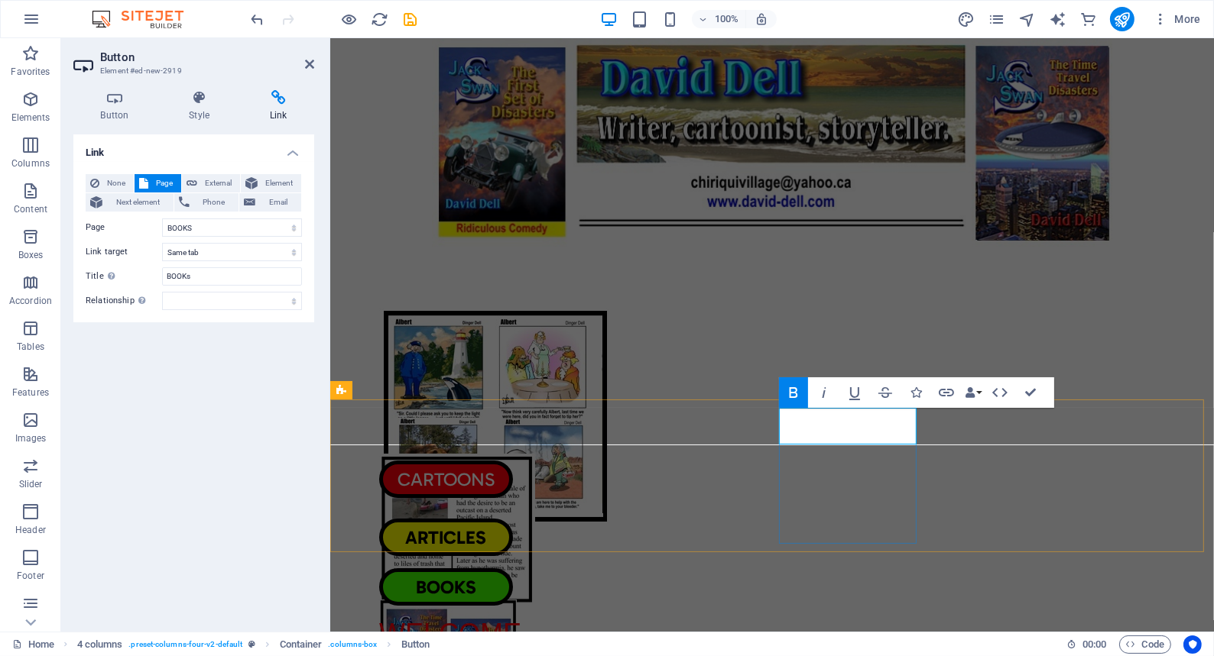
click at [516, 569] on div "BOOKS" at bounding box center [447, 587] width 138 height 37
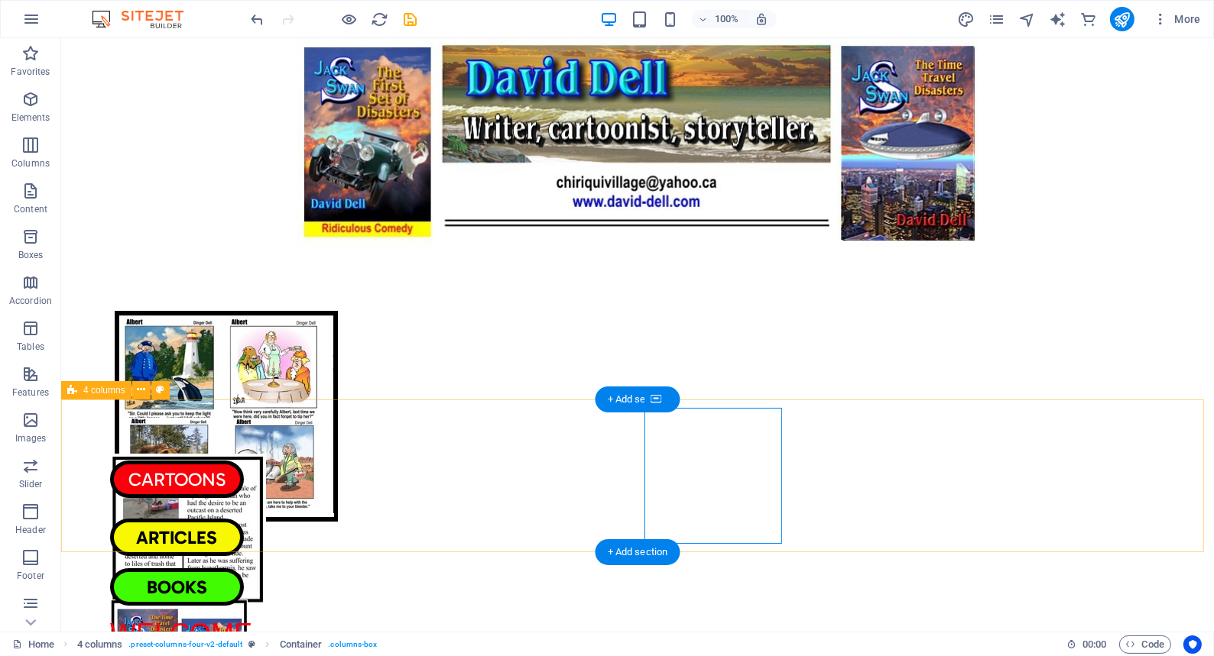
click at [990, 474] on div "CARTOONS ARTICLES BOOKS Drop content here or Add elements Paste clipboard" at bounding box center [636, 476] width 1152 height 153
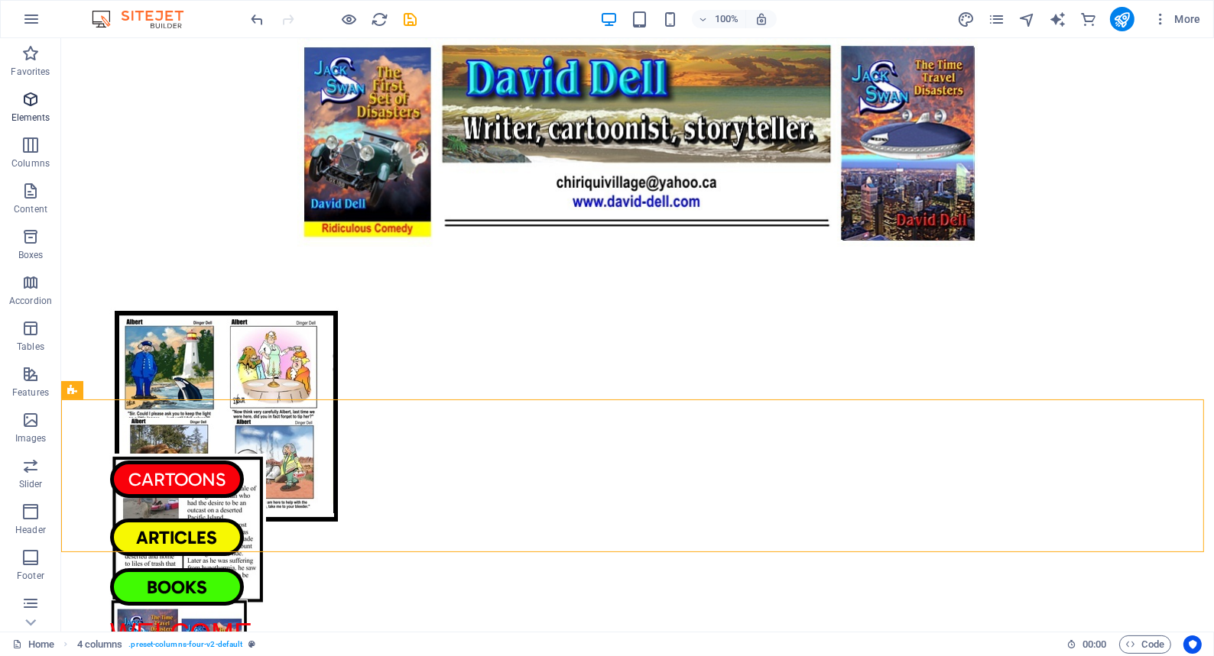
click at [29, 96] on icon "button" at bounding box center [30, 99] width 18 height 18
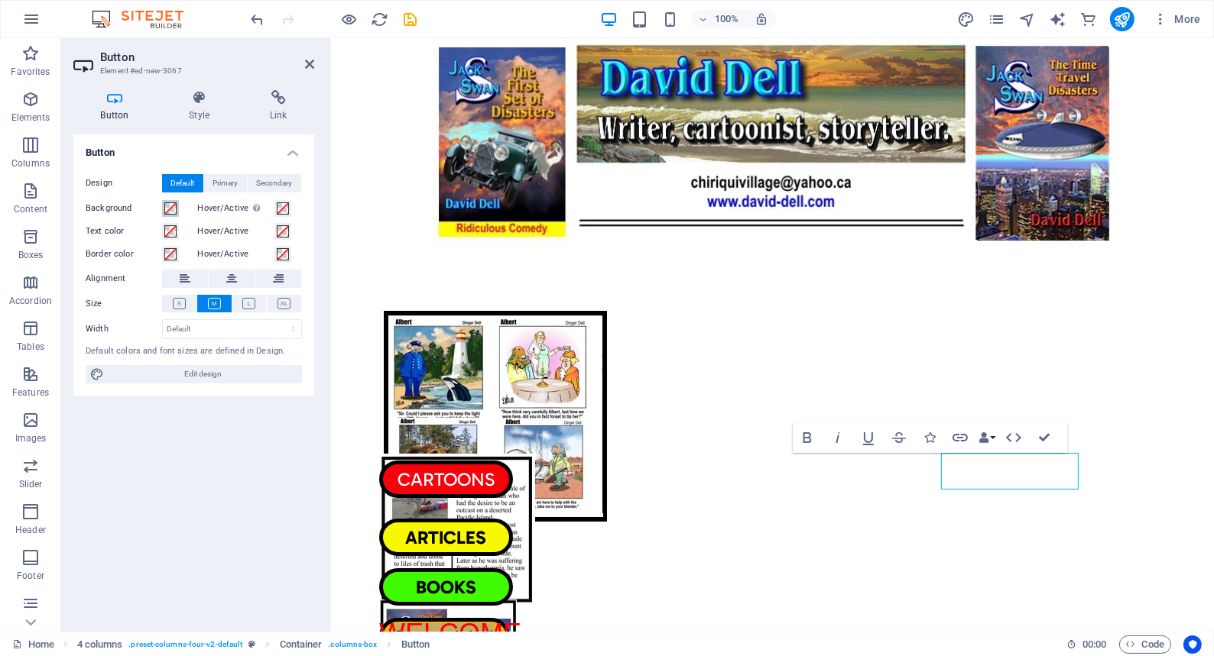
click at [167, 205] on span at bounding box center [170, 209] width 12 height 12
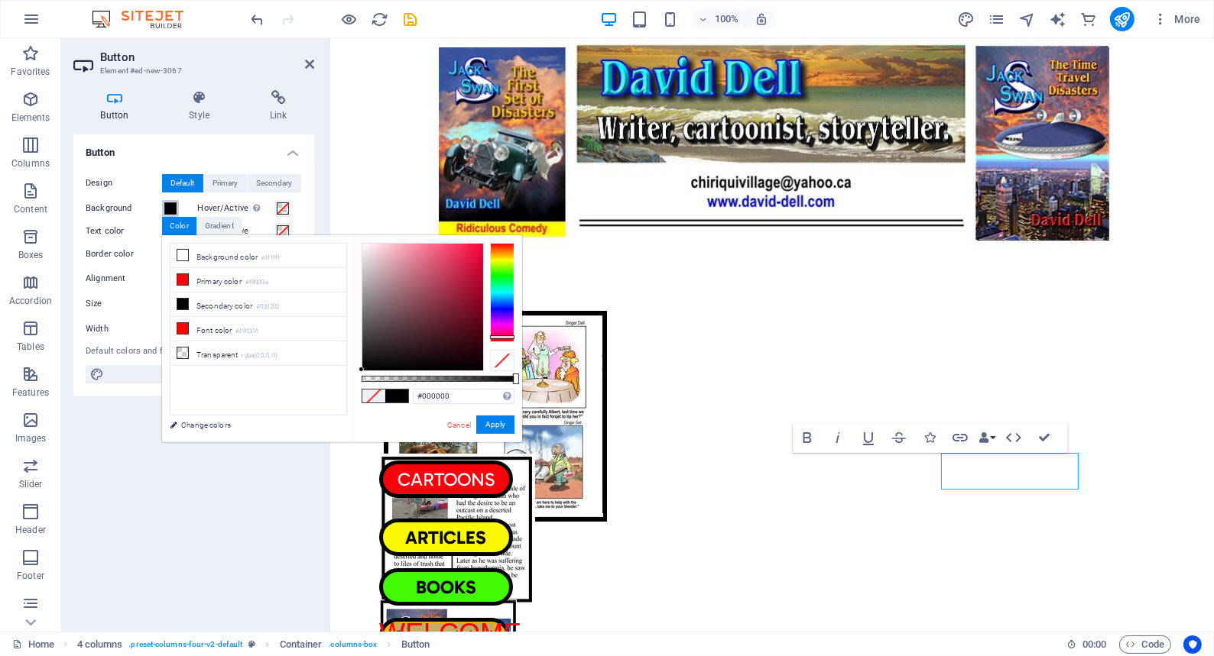
click at [501, 337] on div at bounding box center [502, 292] width 24 height 99
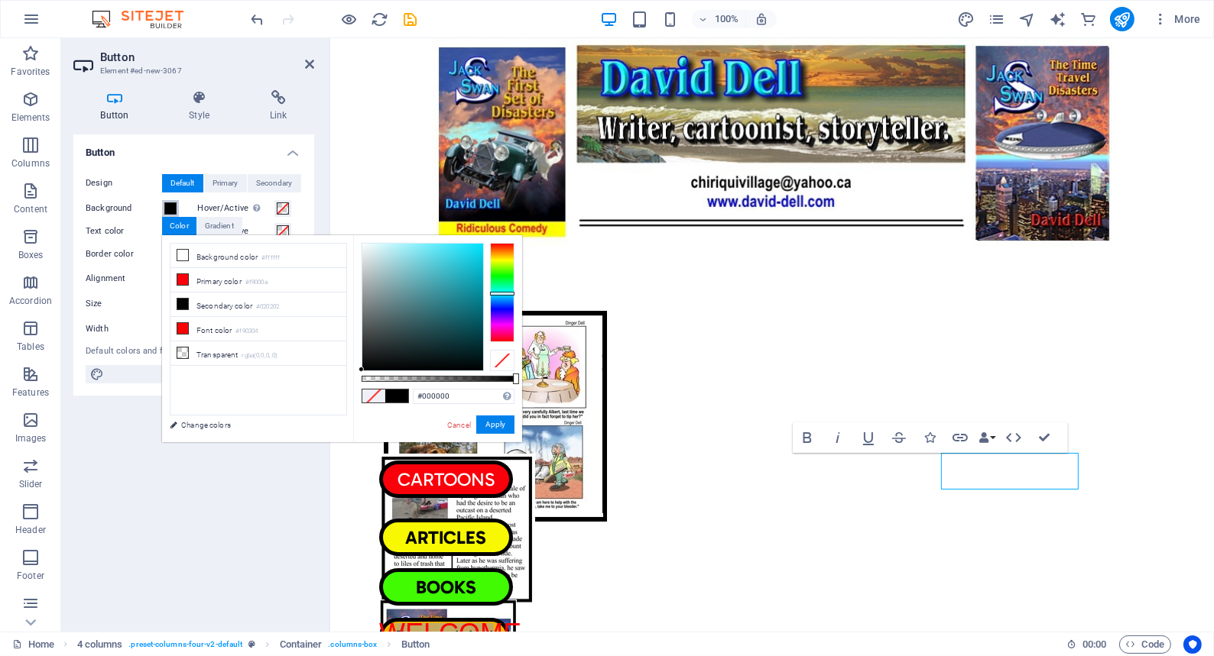
drag, startPoint x: 501, startPoint y: 337, endPoint x: 502, endPoint y: 293, distance: 43.6
click at [502, 293] on div at bounding box center [502, 294] width 24 height 4
drag, startPoint x: 369, startPoint y: 365, endPoint x: 498, endPoint y: 290, distance: 148.9
click at [481, 248] on div at bounding box center [480, 245] width 5 height 5
type input "#02e6f5"
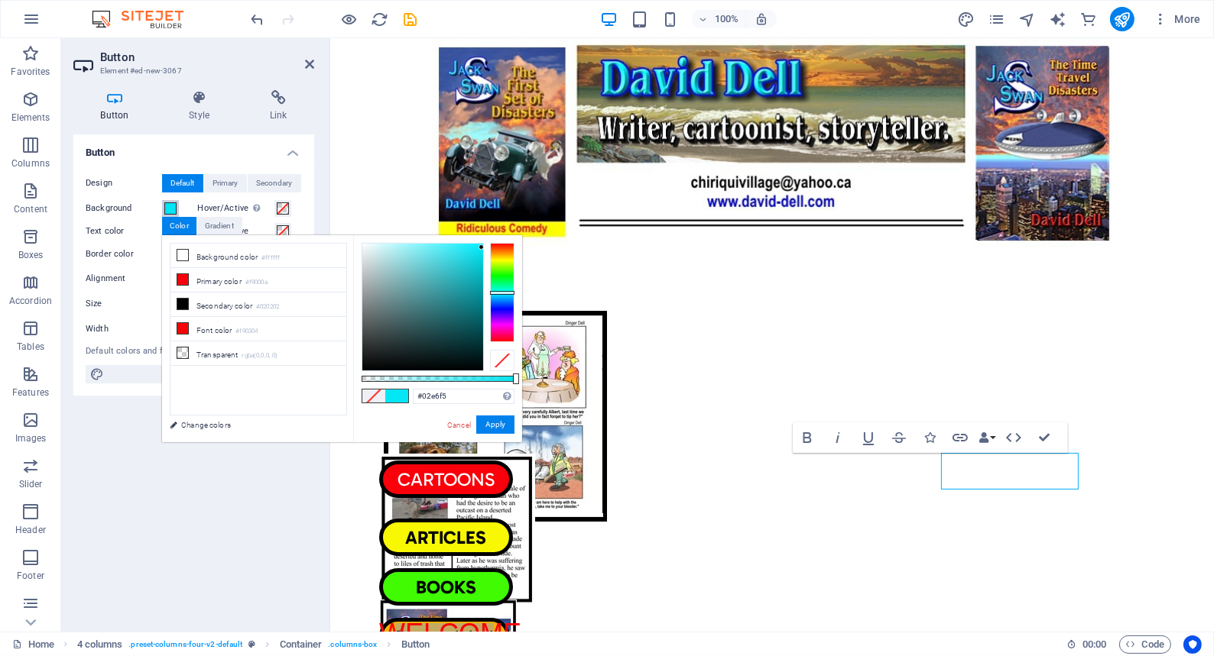
click at [501, 293] on div at bounding box center [502, 293] width 24 height 4
click at [394, 392] on span at bounding box center [396, 396] width 23 height 13
click at [500, 423] on button "Apply" at bounding box center [495, 425] width 38 height 18
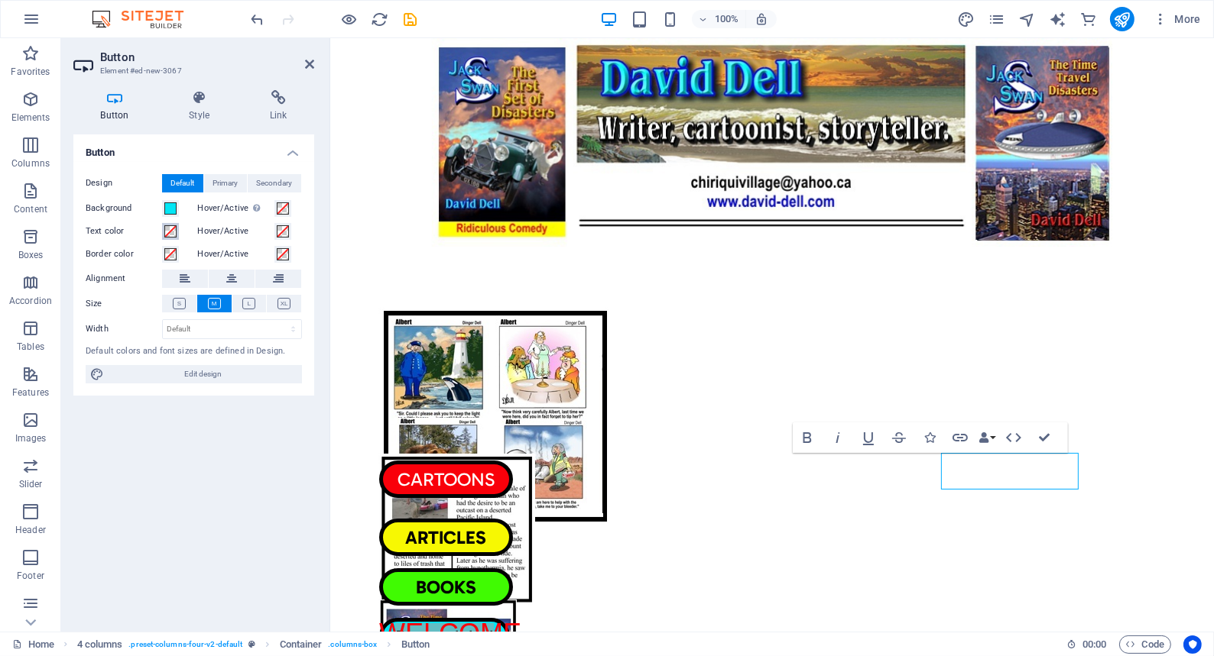
click at [170, 229] on span at bounding box center [170, 231] width 12 height 12
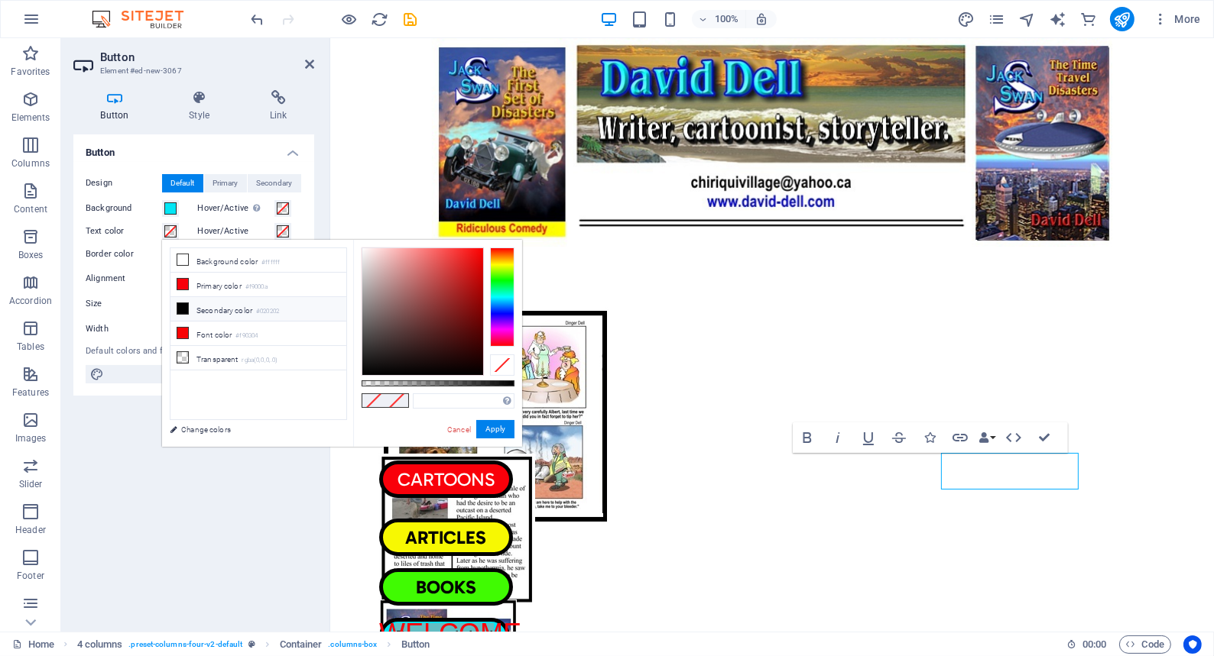
click at [183, 306] on icon at bounding box center [182, 308] width 11 height 11
type input "#020202"
click at [492, 422] on button "Apply" at bounding box center [495, 429] width 38 height 18
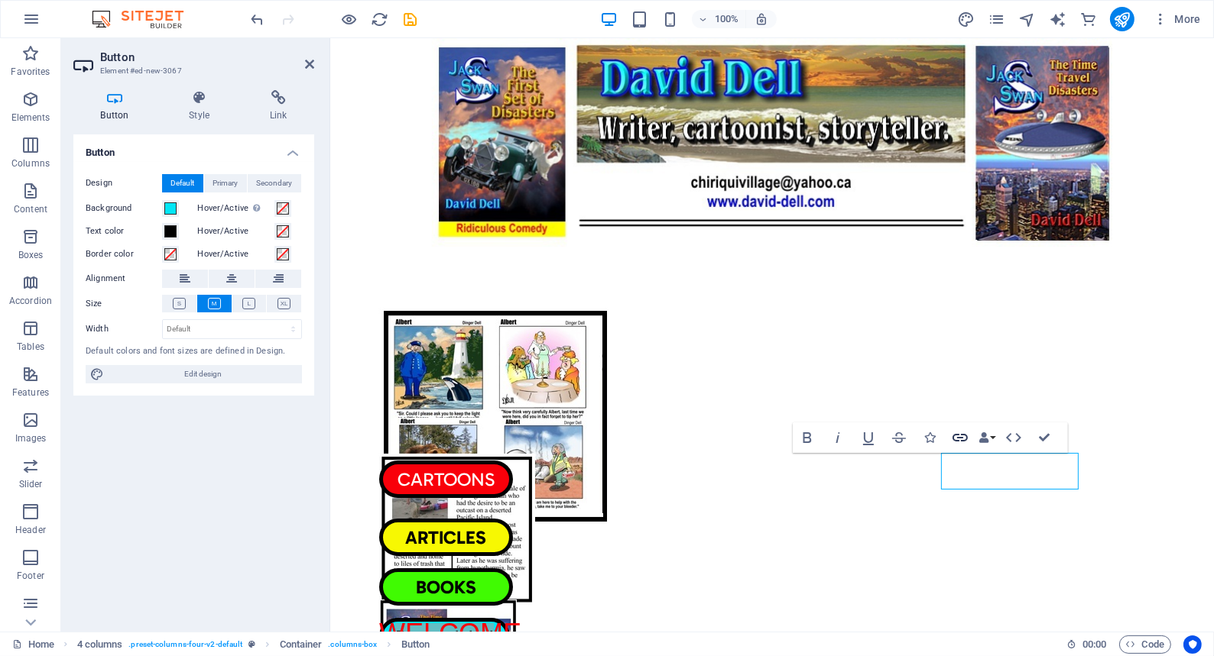
click at [959, 436] on icon "button" at bounding box center [960, 438] width 18 height 18
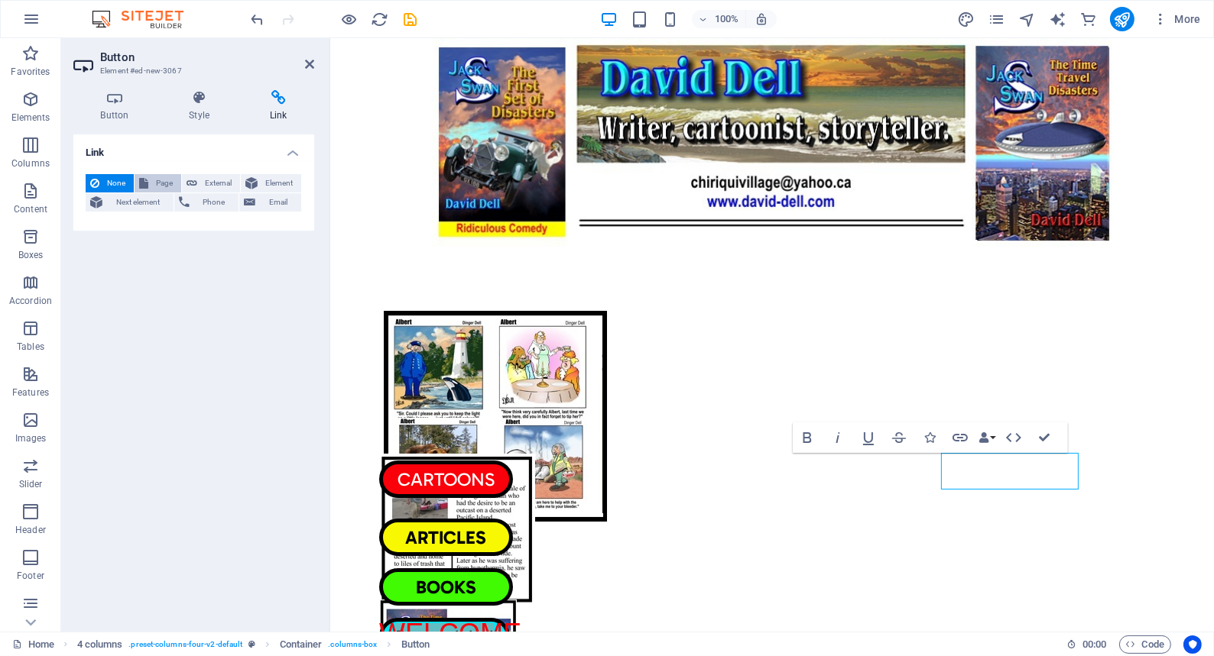
click at [150, 179] on button "Page" at bounding box center [158, 183] width 47 height 18
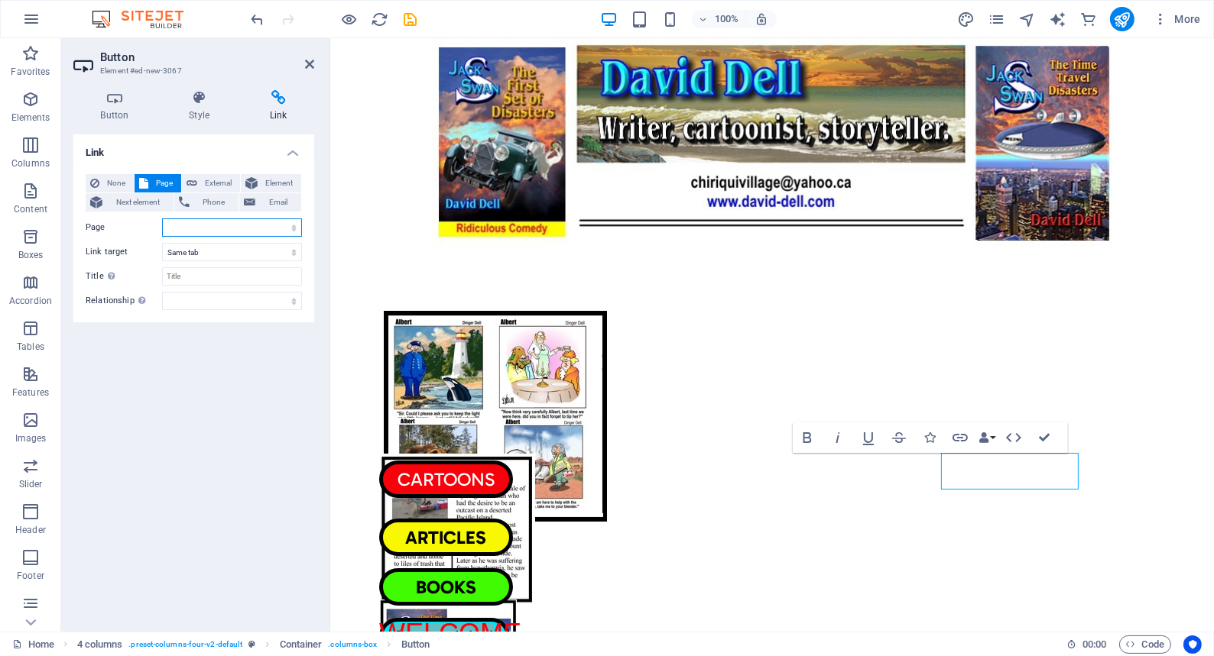
click at [170, 225] on select "Home Legal Notice Privacy CARTOONS ARTICLES BOOKS FUN STUFF TUNNEL BORING SKI P…" at bounding box center [232, 228] width 140 height 18
select select "6"
click at [162, 219] on select "Home Legal Notice Privacy CARTOONS ARTICLES BOOKS FUN STUFF TUNNEL BORING SKI P…" at bounding box center [232, 228] width 140 height 18
click at [177, 274] on input "Title Additional link description, should not be the same as the link text. The…" at bounding box center [232, 276] width 140 height 18
type input "FUN"
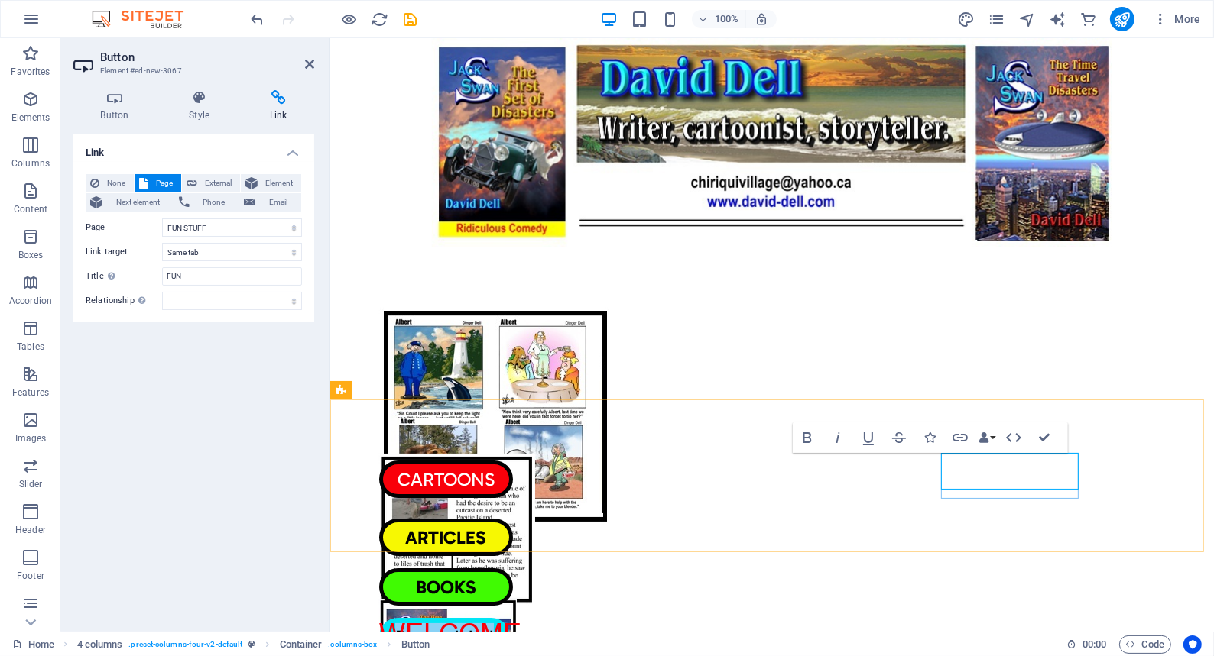
click at [509, 618] on link "Button label" at bounding box center [443, 636] width 131 height 37
click at [1092, 438] on div "CARTOONS ARTICLES BOOKS FUN" at bounding box center [770, 476] width 883 height 153
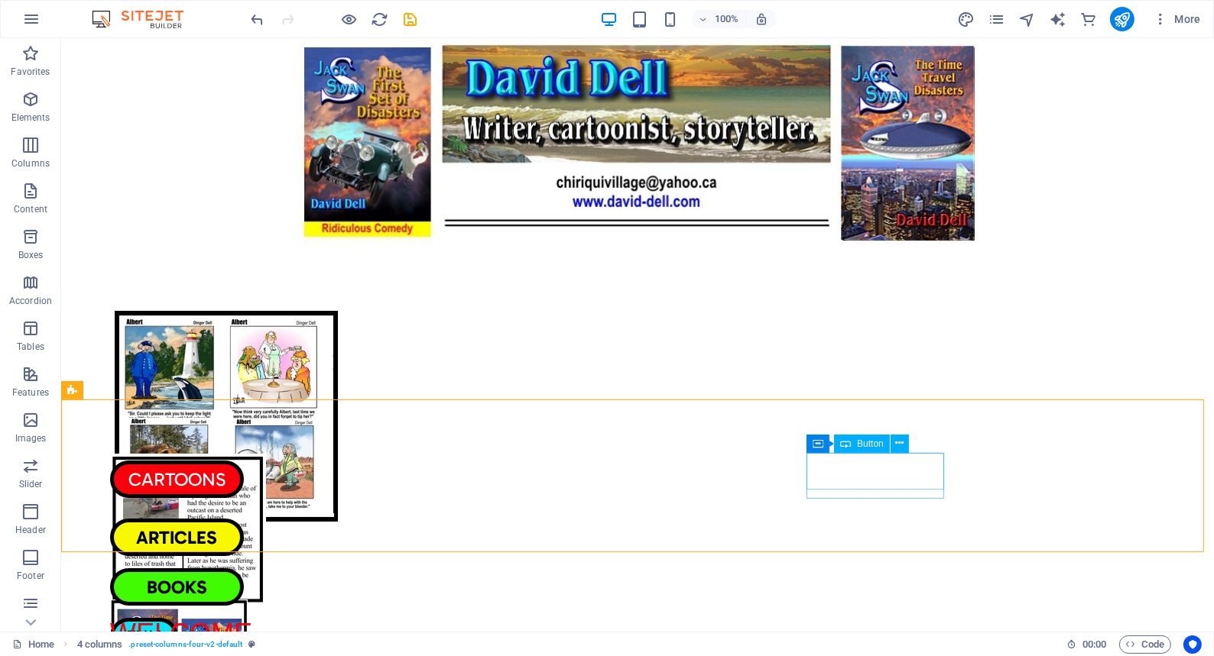
click at [847, 445] on icon at bounding box center [845, 444] width 11 height 18
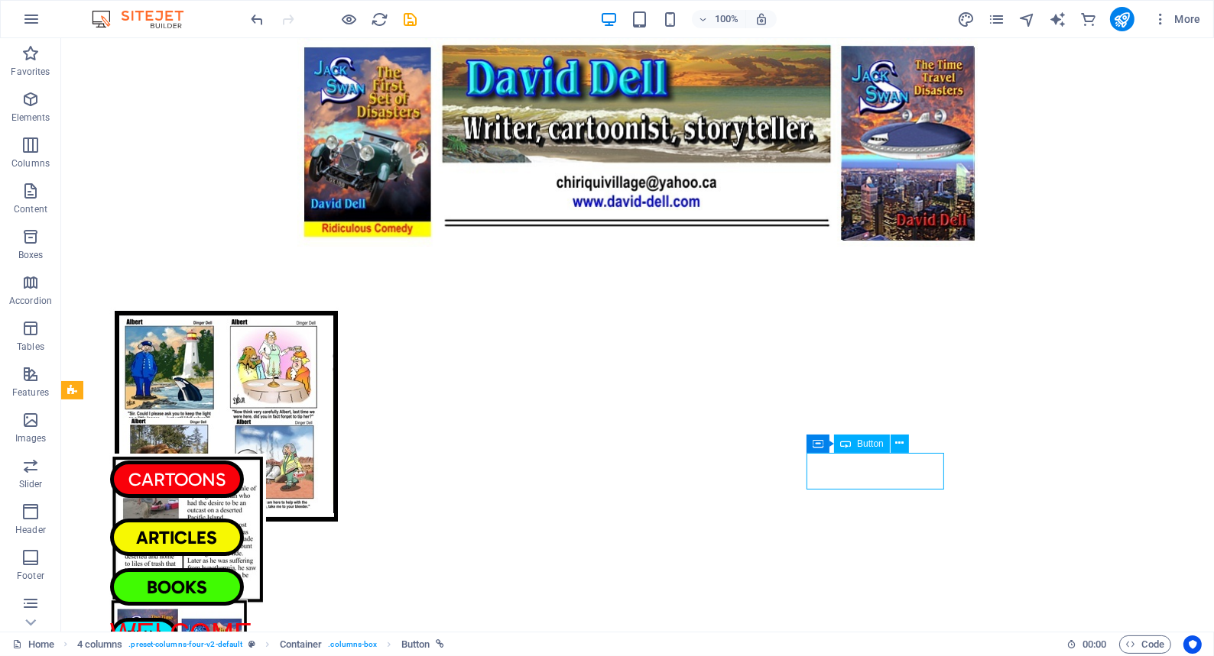
click at [847, 444] on icon at bounding box center [845, 444] width 11 height 18
click at [853, 442] on div "Button" at bounding box center [862, 444] width 56 height 18
select select "6"
select select
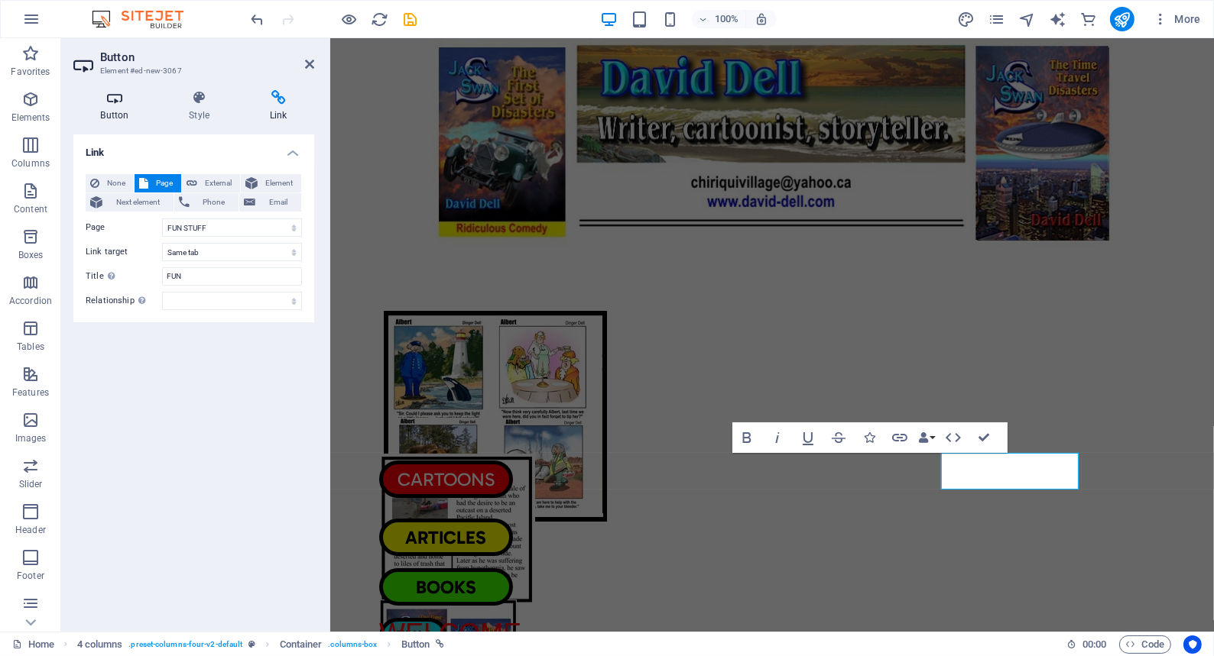
click at [110, 94] on icon at bounding box center [114, 97] width 83 height 15
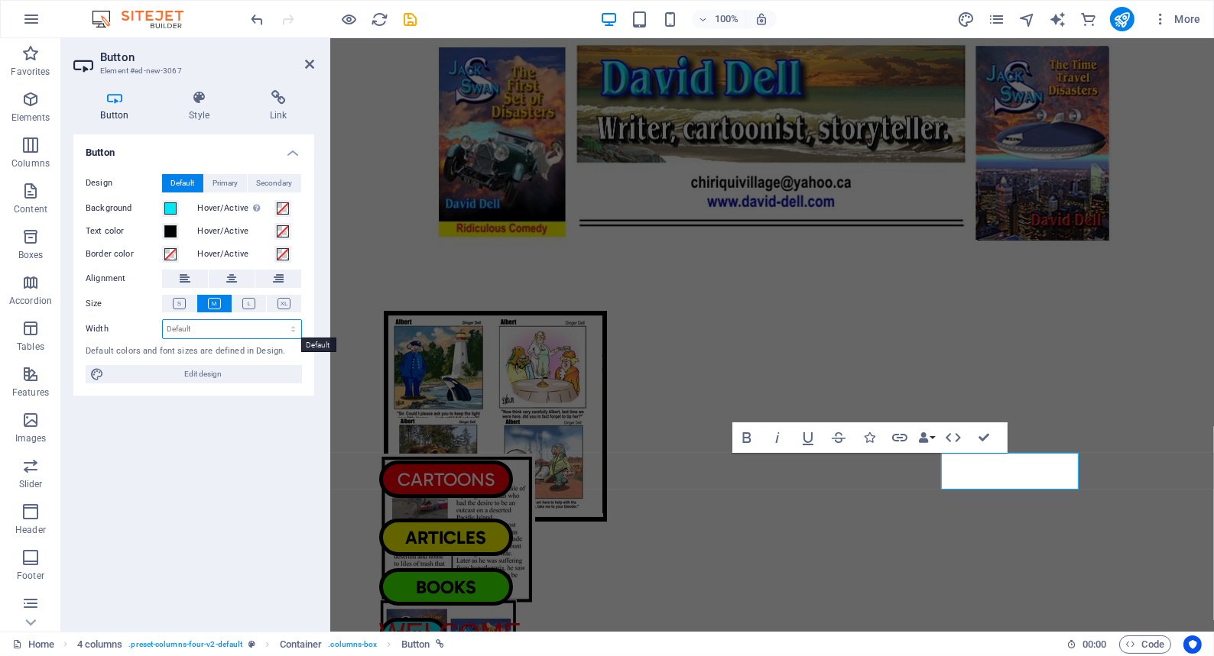
click at [201, 328] on select "Default px rem % em vh vw" at bounding box center [232, 329] width 138 height 18
select select "px"
click at [280, 320] on select "Default px rem % em vh vw" at bounding box center [232, 329] width 138 height 18
type input "87"
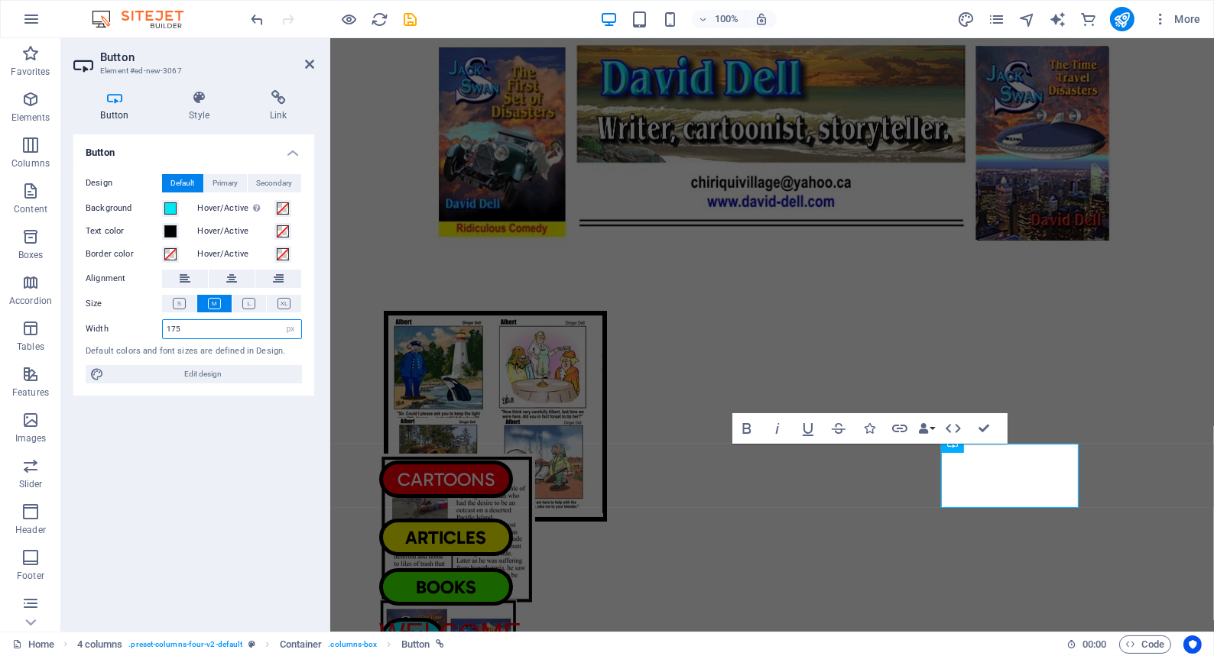
type input "175"
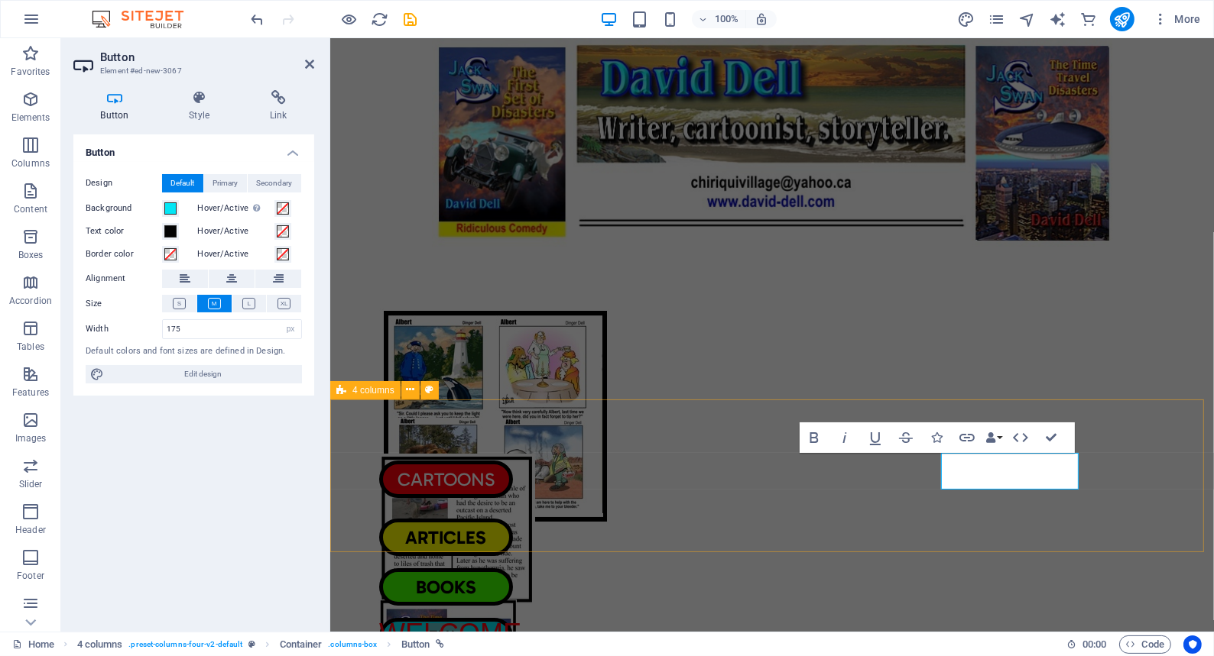
click at [420, 517] on div "CARTOONS ARTICLES BOOKS FUN" at bounding box center [770, 476] width 883 height 153
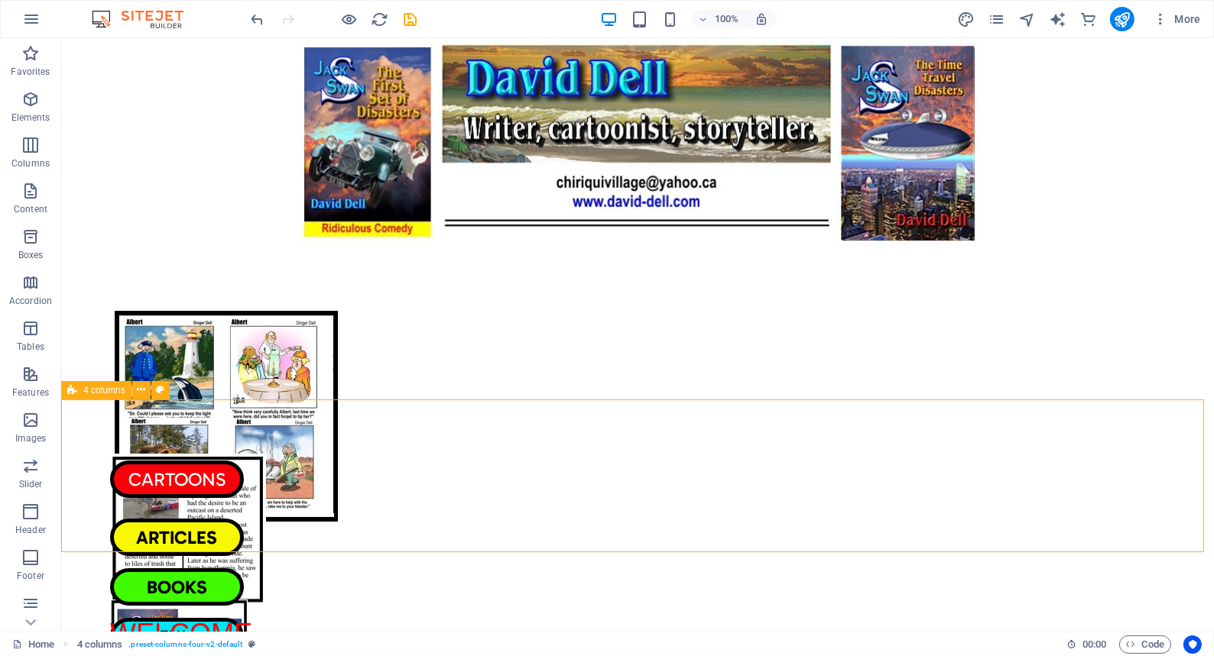
click at [109, 388] on span "4 columns" at bounding box center [104, 390] width 42 height 9
select select "px"
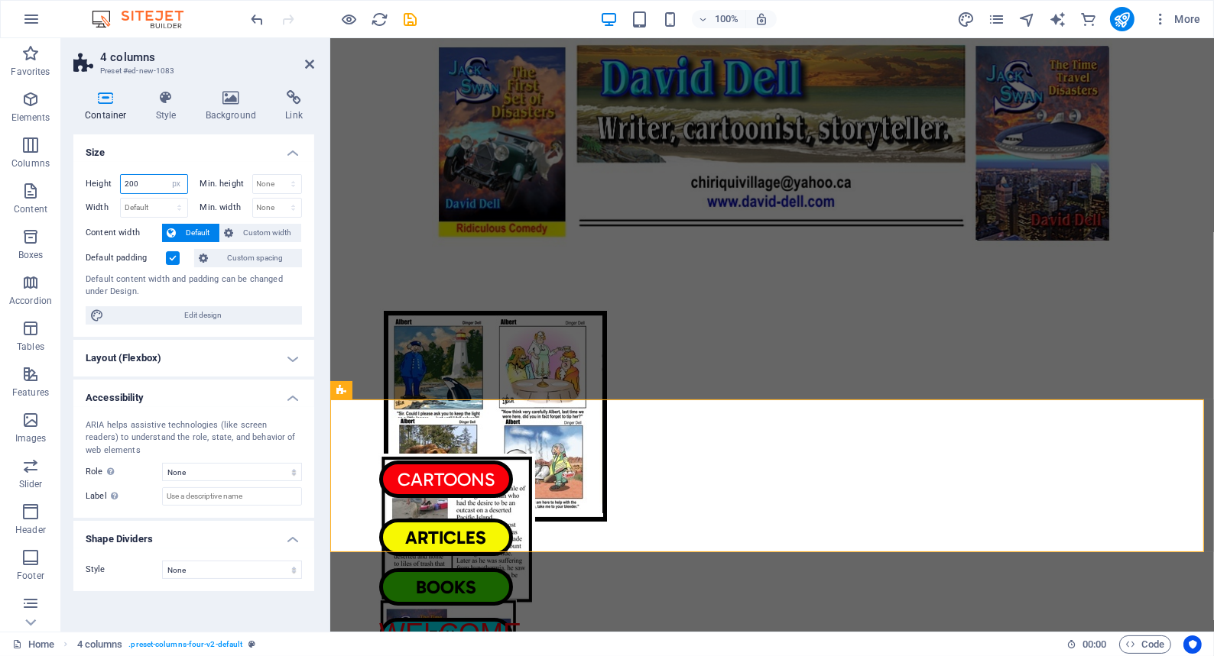
click at [147, 183] on input "200" at bounding box center [154, 184] width 66 height 18
type input "2"
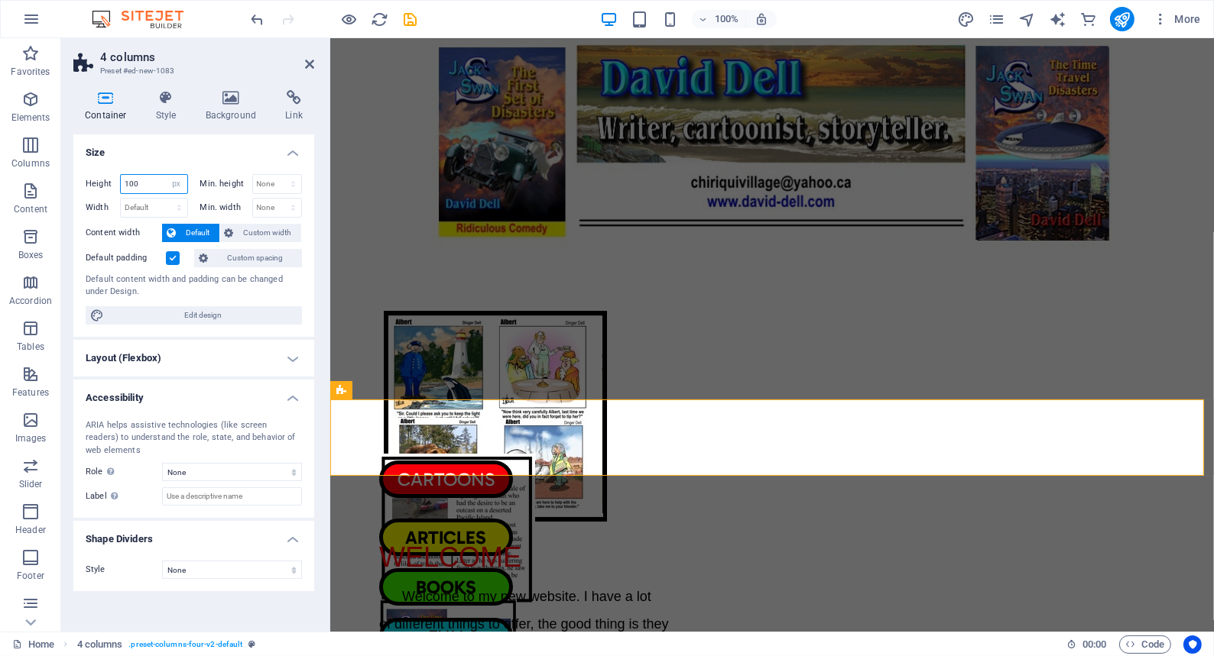
click at [147, 183] on input "100" at bounding box center [154, 184] width 66 height 18
type input "1"
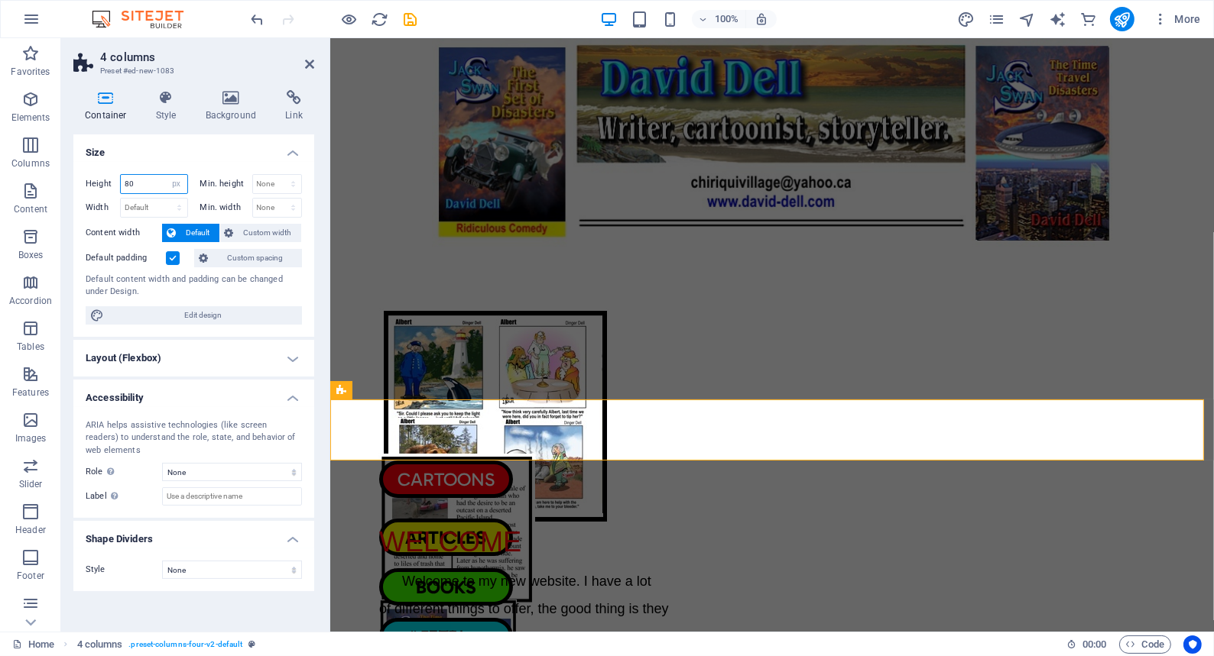
click at [154, 182] on input "80" at bounding box center [154, 184] width 66 height 18
type input "8"
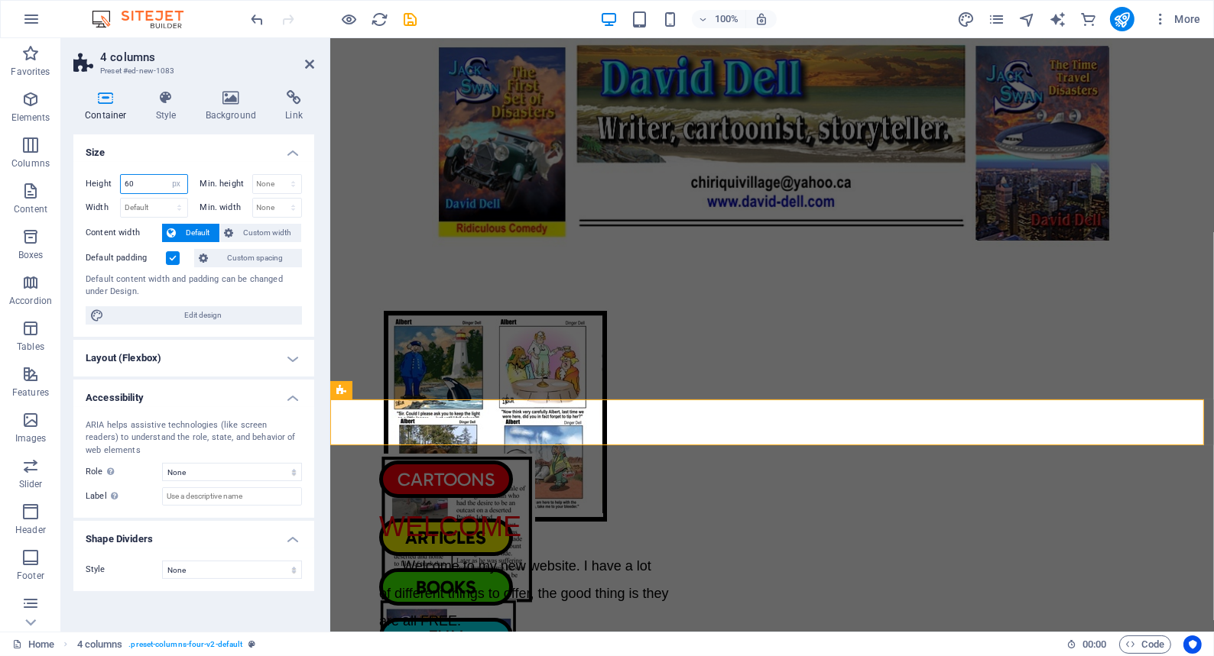
click at [142, 181] on input "60" at bounding box center [154, 184] width 66 height 18
type input "665"
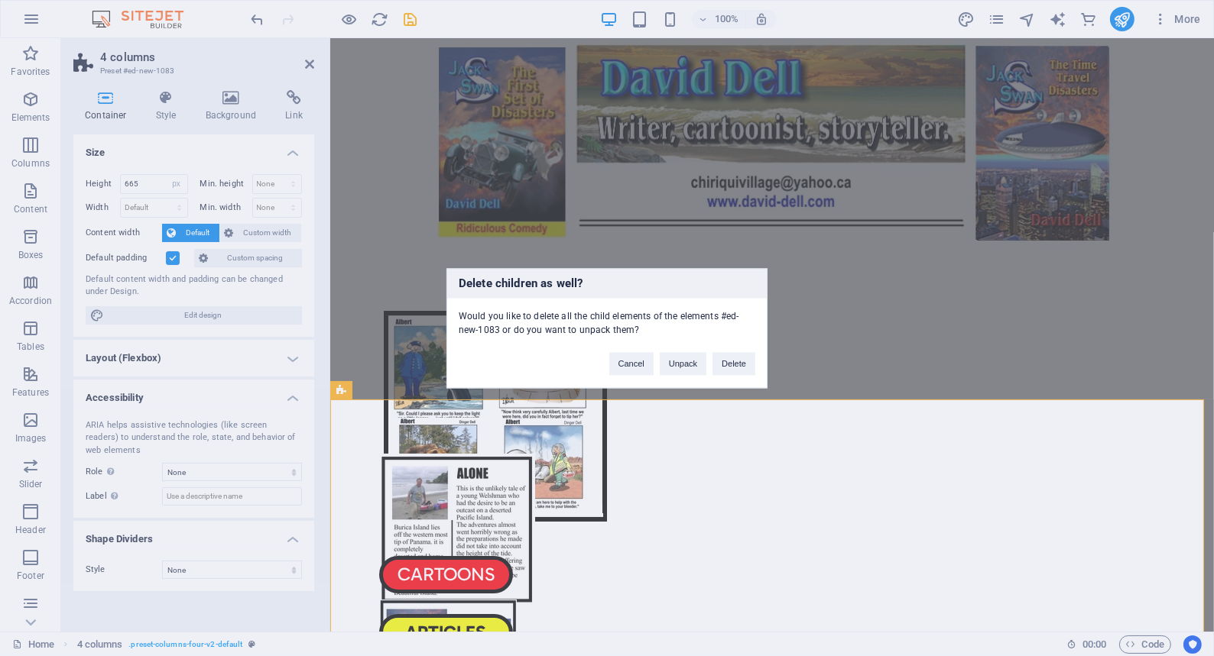
click at [139, 181] on div "Delete children as well? Would you like to delete all the child elements of the…" at bounding box center [607, 328] width 1214 height 656
click at [627, 362] on button "Cancel" at bounding box center [631, 363] width 44 height 23
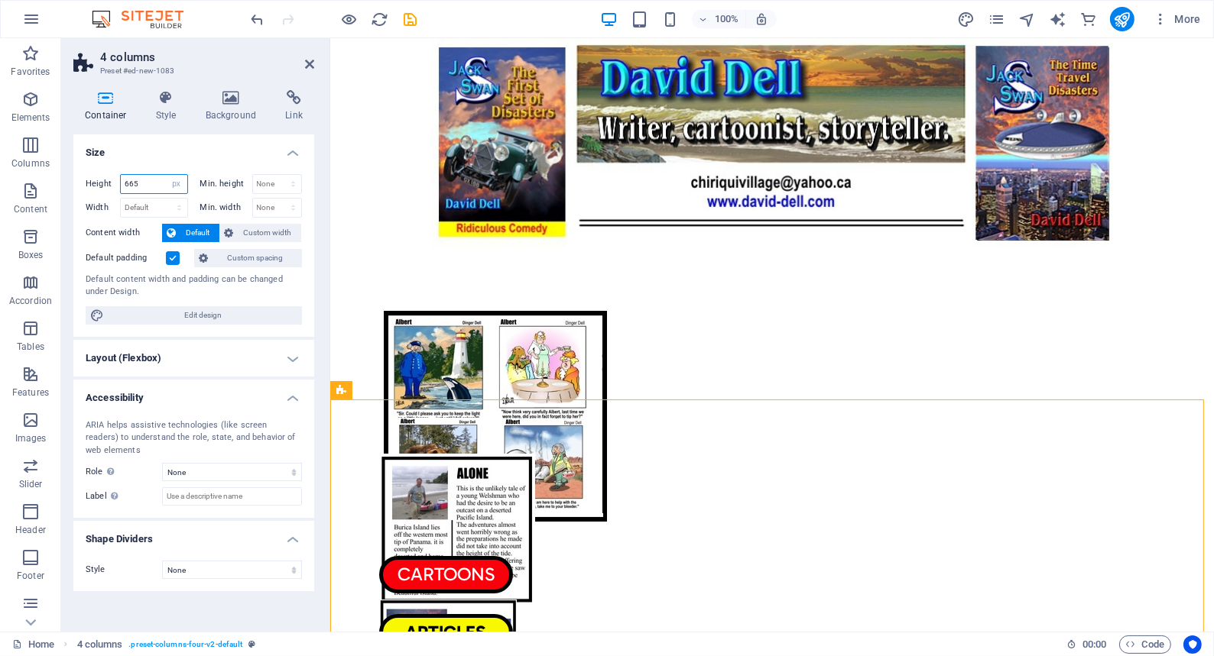
click at [138, 182] on input "665" at bounding box center [154, 184] width 66 height 18
type input "6"
type input "70"
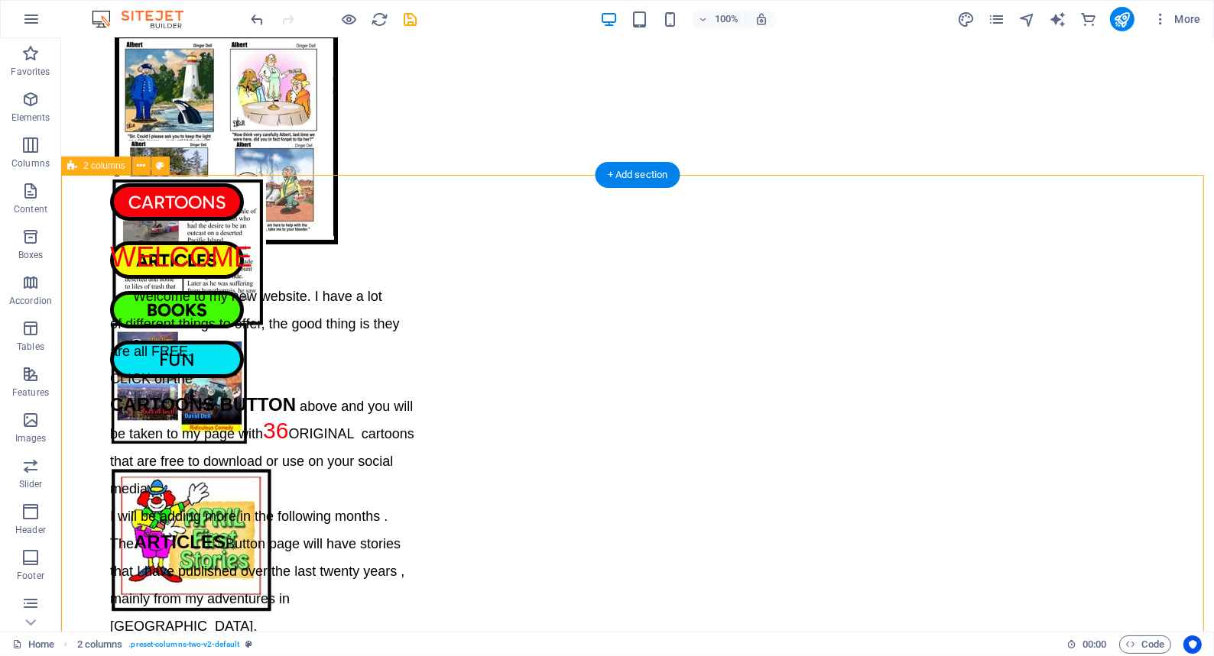
scroll to position [347, 0]
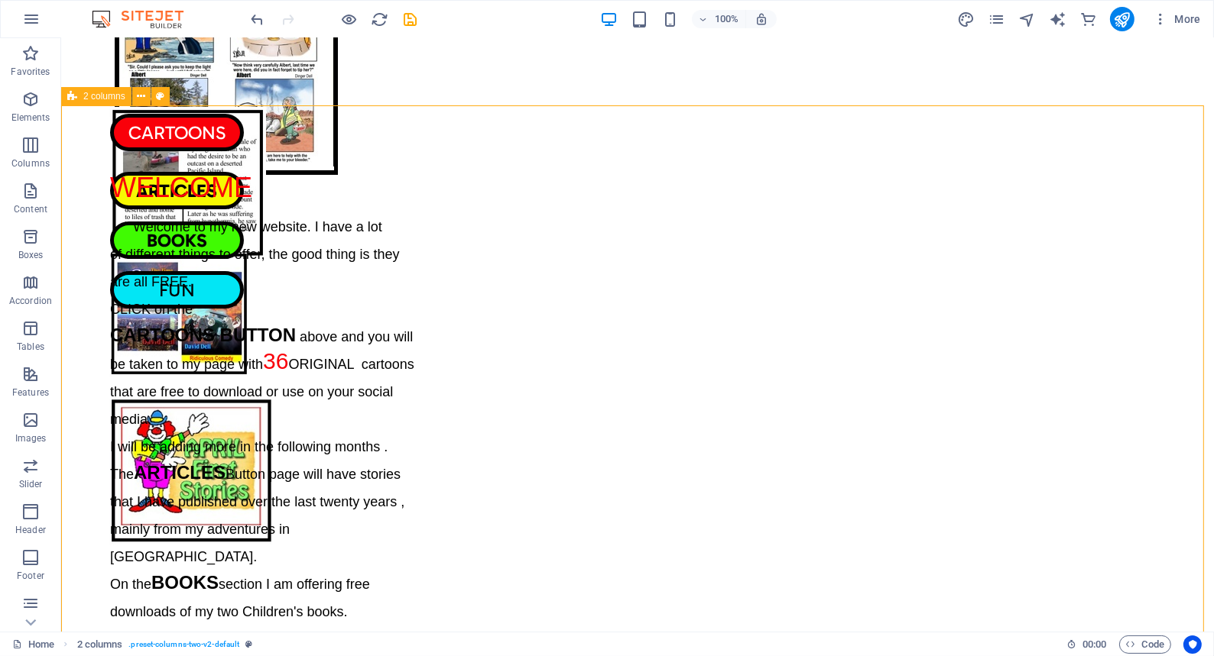
click at [105, 96] on span "2 columns" at bounding box center [104, 96] width 42 height 9
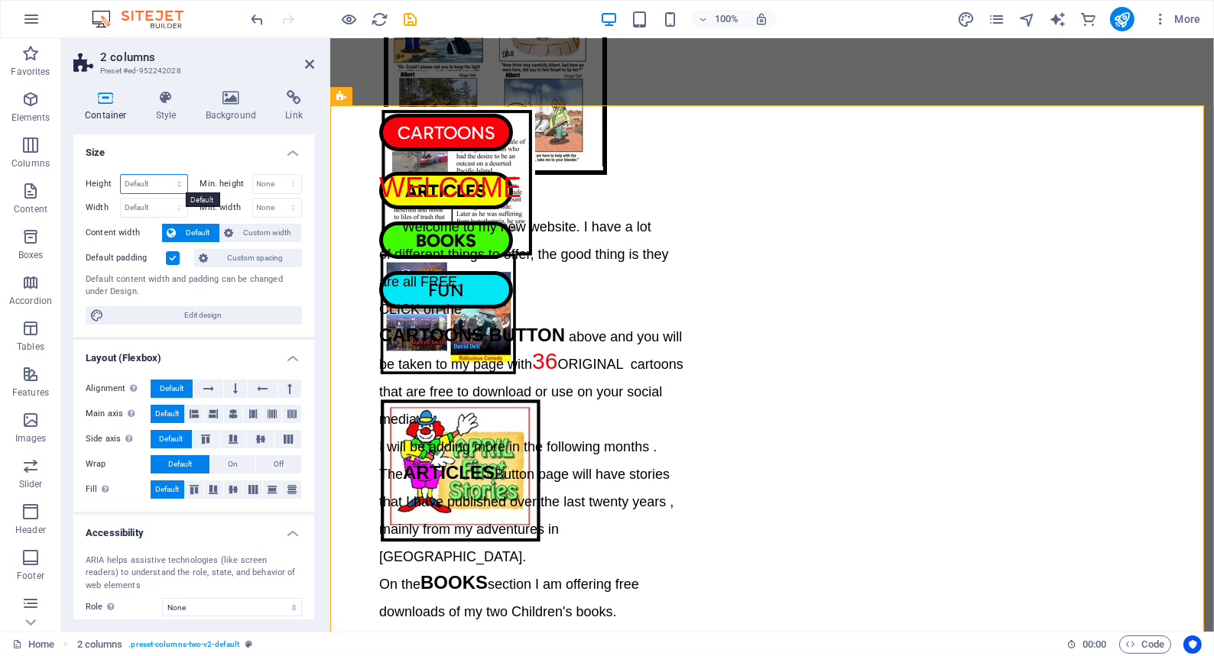
click at [152, 183] on select "Default px rem % vh vw" at bounding box center [154, 184] width 66 height 18
select select "px"
click at [164, 175] on select "Default px rem % vh vw" at bounding box center [154, 184] width 66 height 18
click at [147, 182] on input "950" at bounding box center [154, 184] width 66 height 18
type input "9"
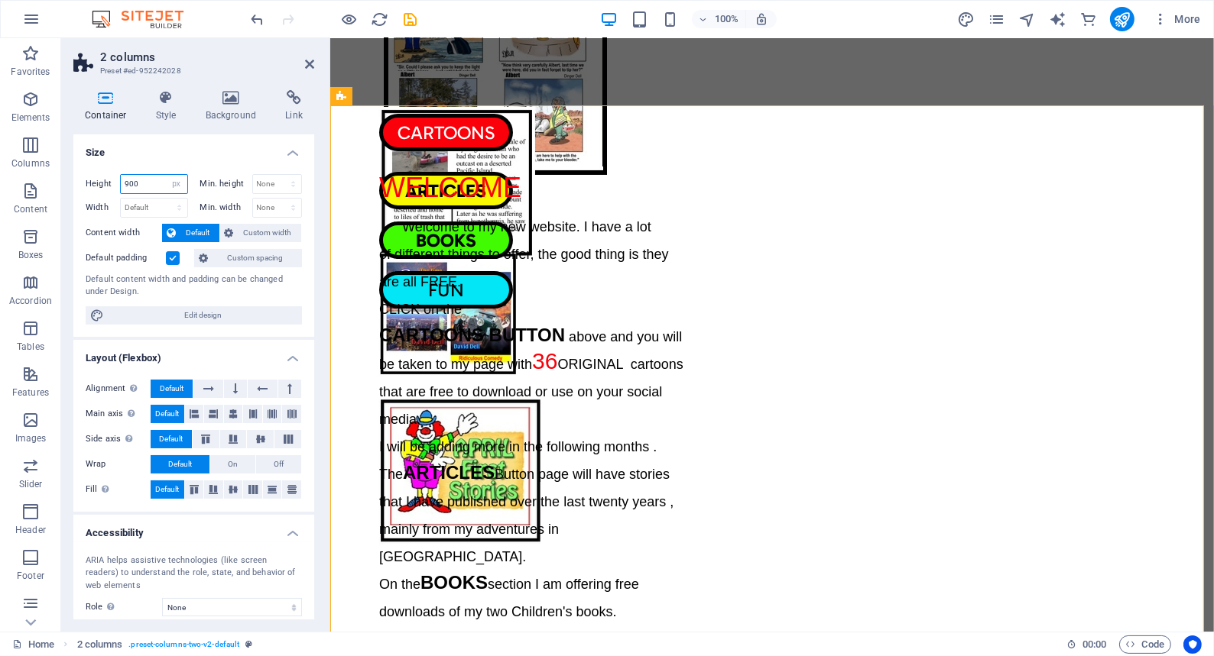
click at [147, 179] on input "900" at bounding box center [154, 184] width 66 height 18
type input "9"
click at [147, 179] on input "850" at bounding box center [154, 184] width 66 height 18
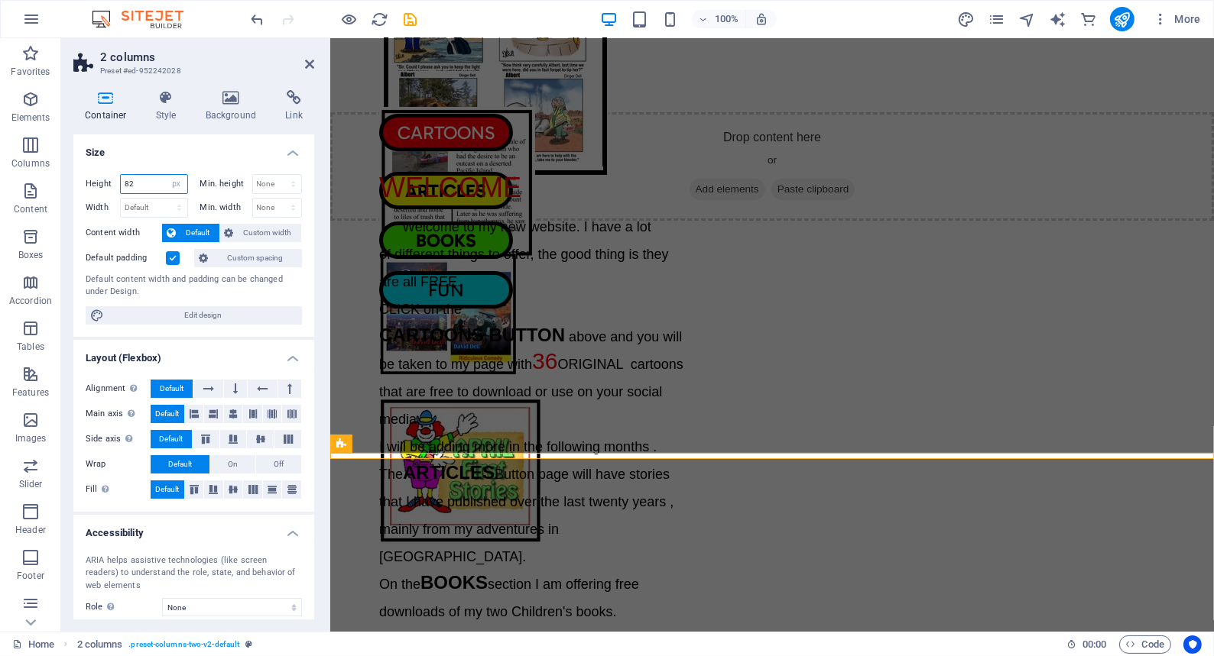
scroll to position [0, 0]
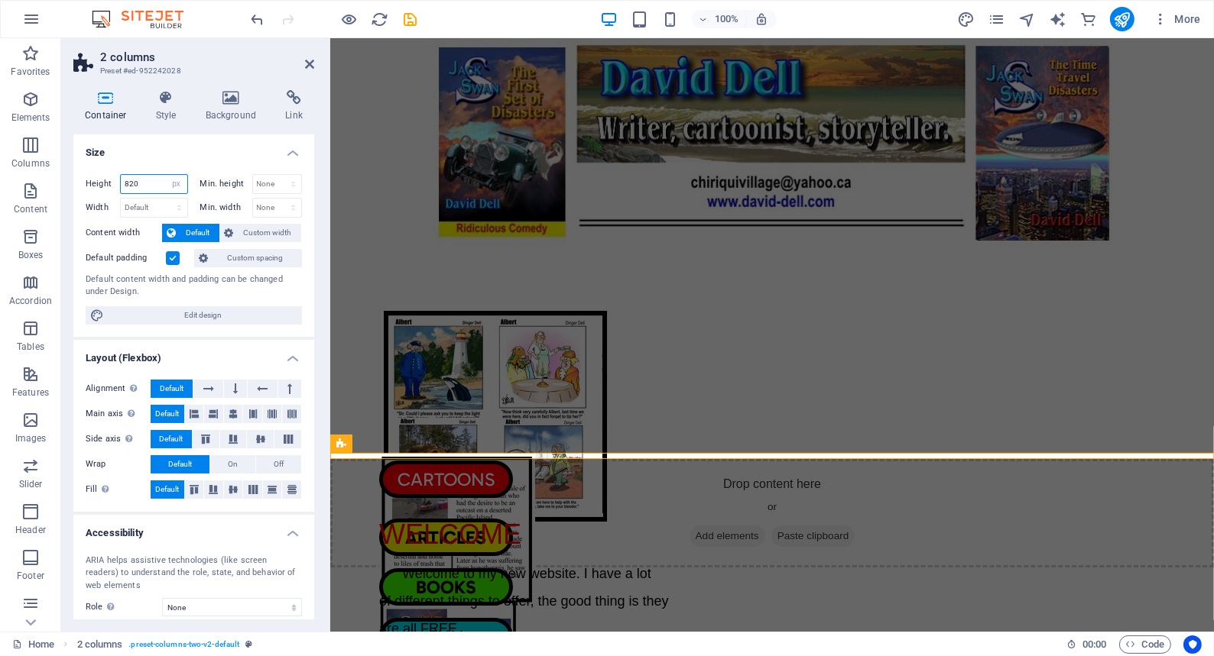
type input "820"
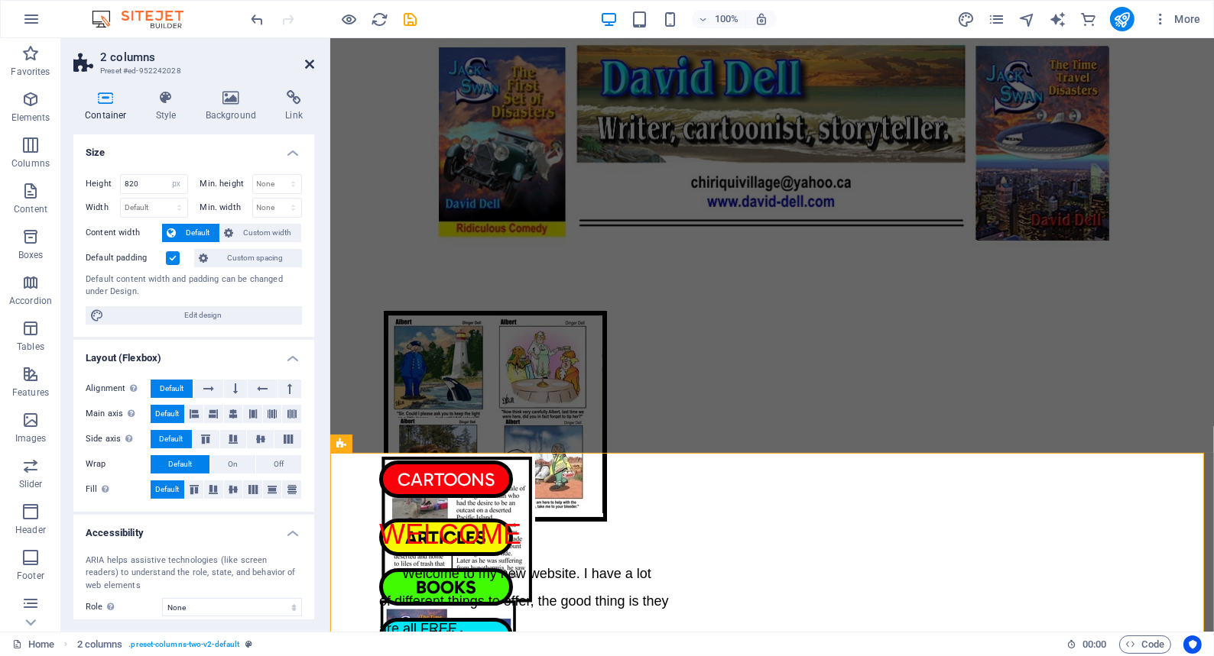
click at [306, 60] on icon at bounding box center [309, 64] width 9 height 12
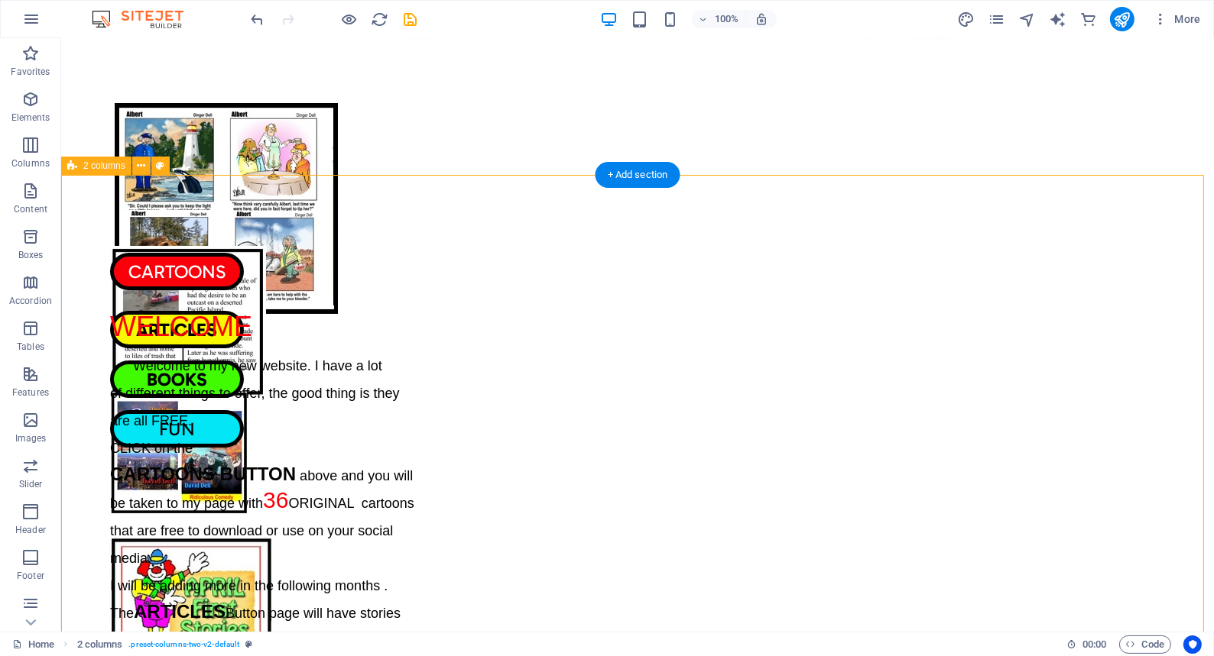
scroll to position [277, 0]
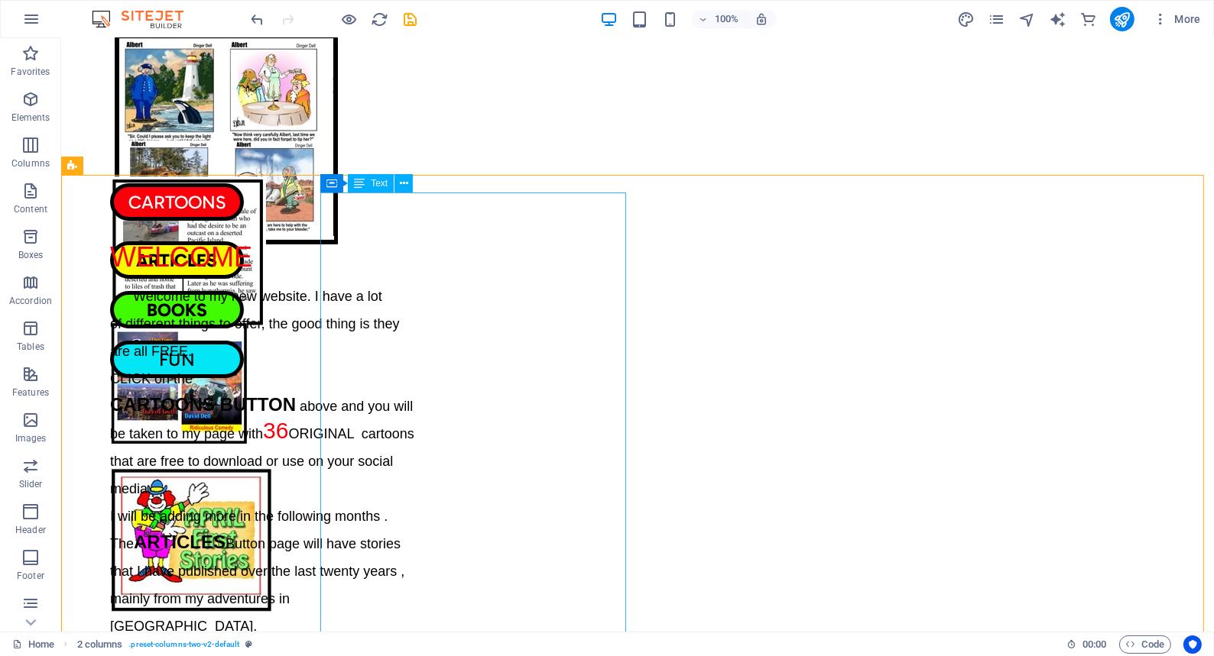
click at [376, 184] on span "Text" at bounding box center [379, 183] width 17 height 9
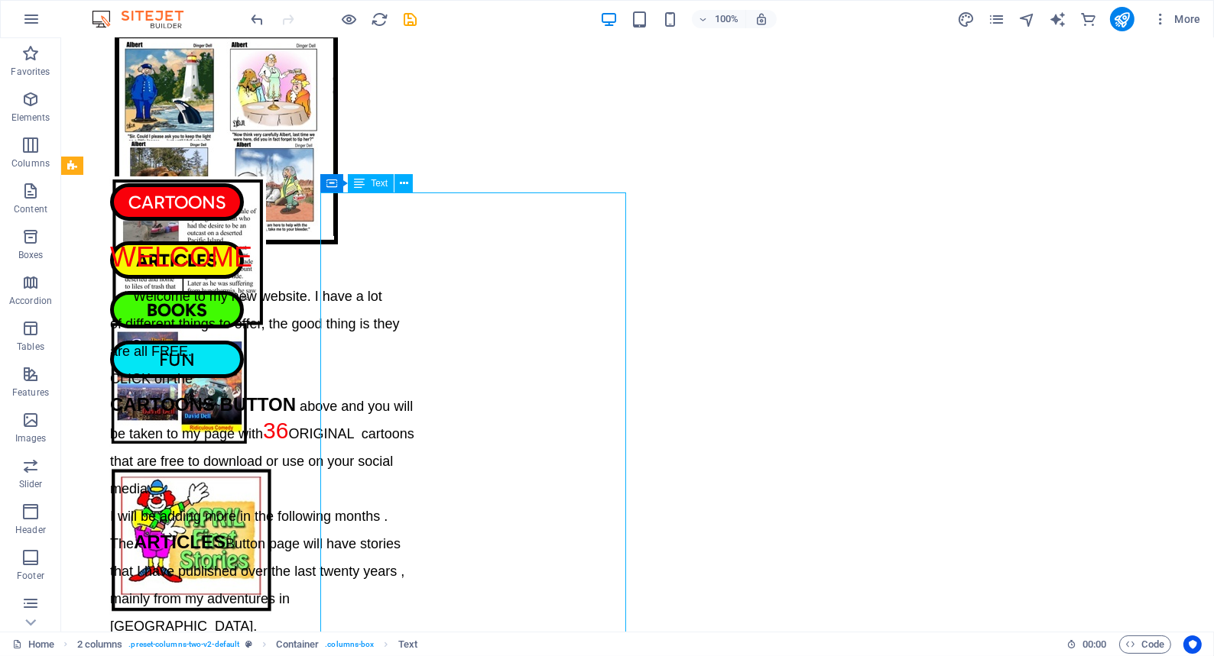
click at [376, 184] on span "Text" at bounding box center [379, 183] width 17 height 9
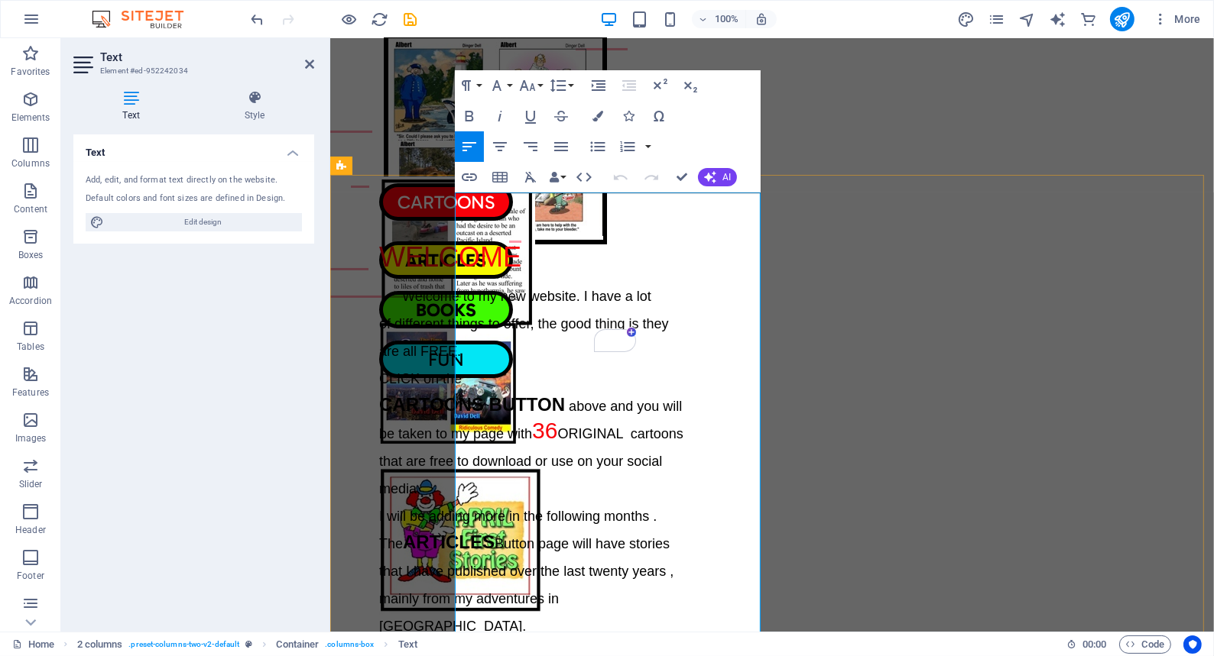
click at [456, 394] on strong "CARTOONS" at bounding box center [430, 404] width 105 height 21
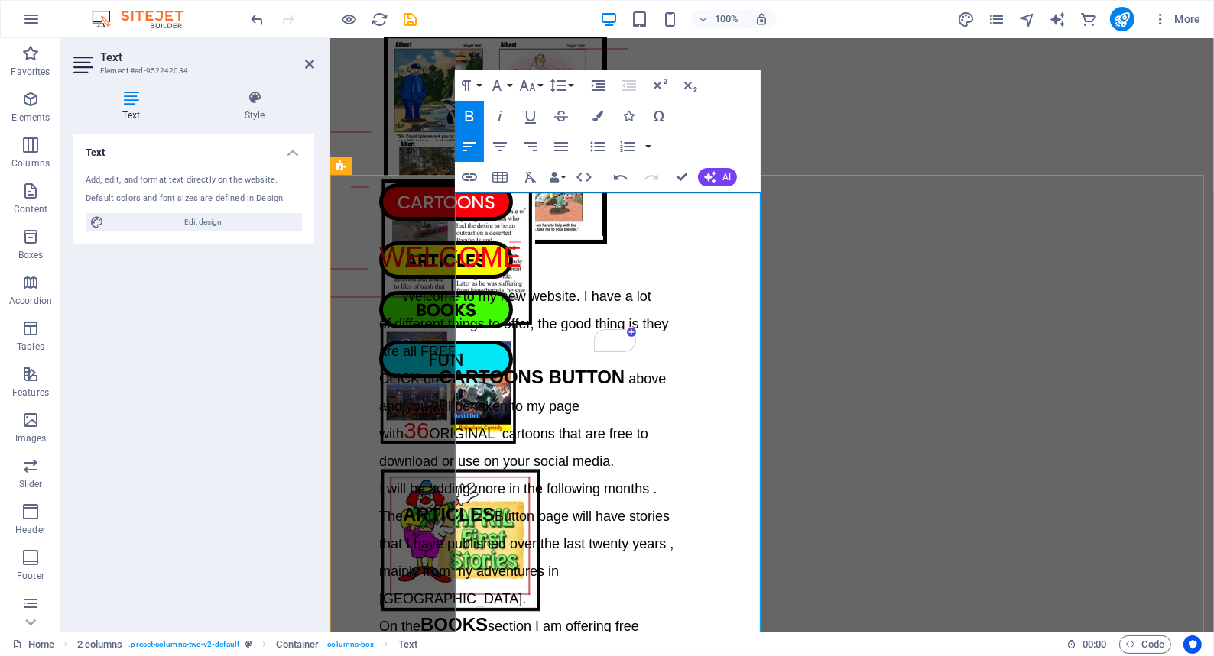
click at [644, 371] on span "above and you will be taken to my page with" at bounding box center [521, 406] width 287 height 70
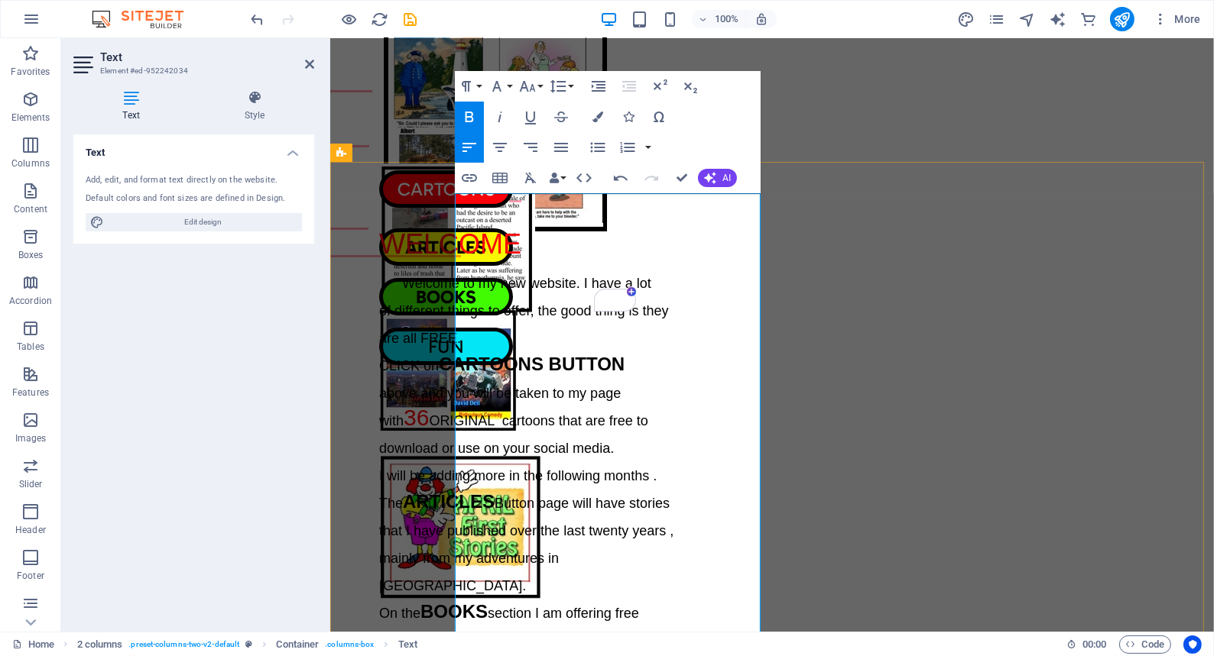
click at [402, 496] on span "The" at bounding box center [390, 503] width 24 height 15
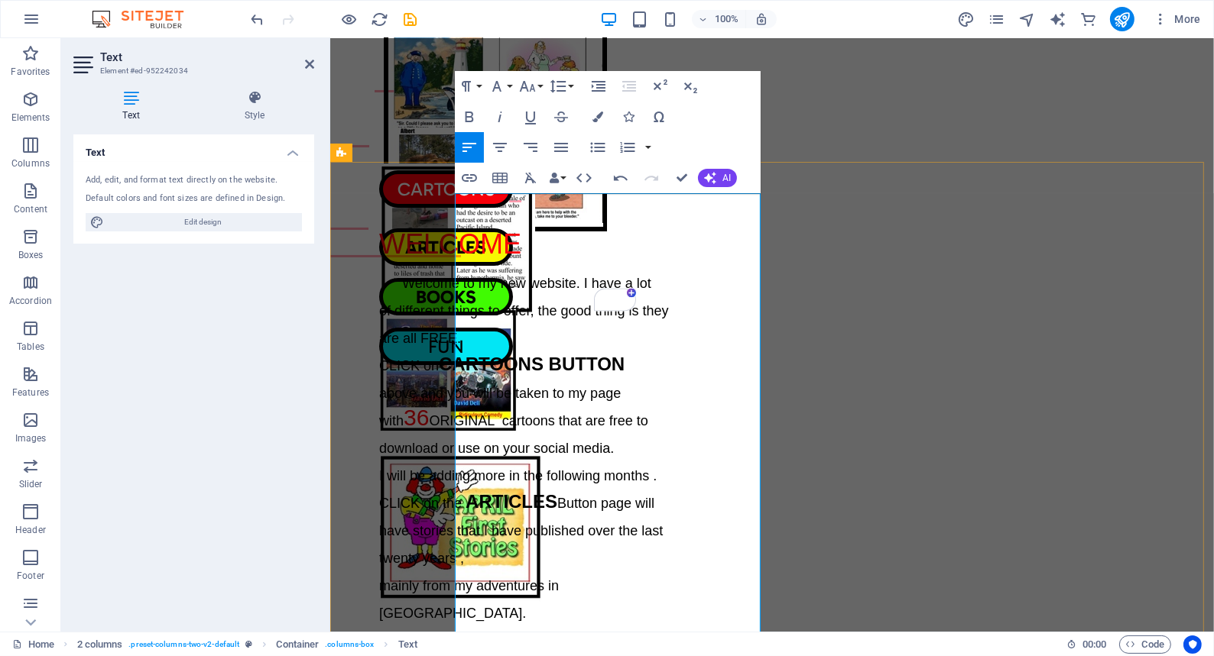
click at [465, 496] on span "CLICK on the" at bounding box center [421, 503] width 86 height 15
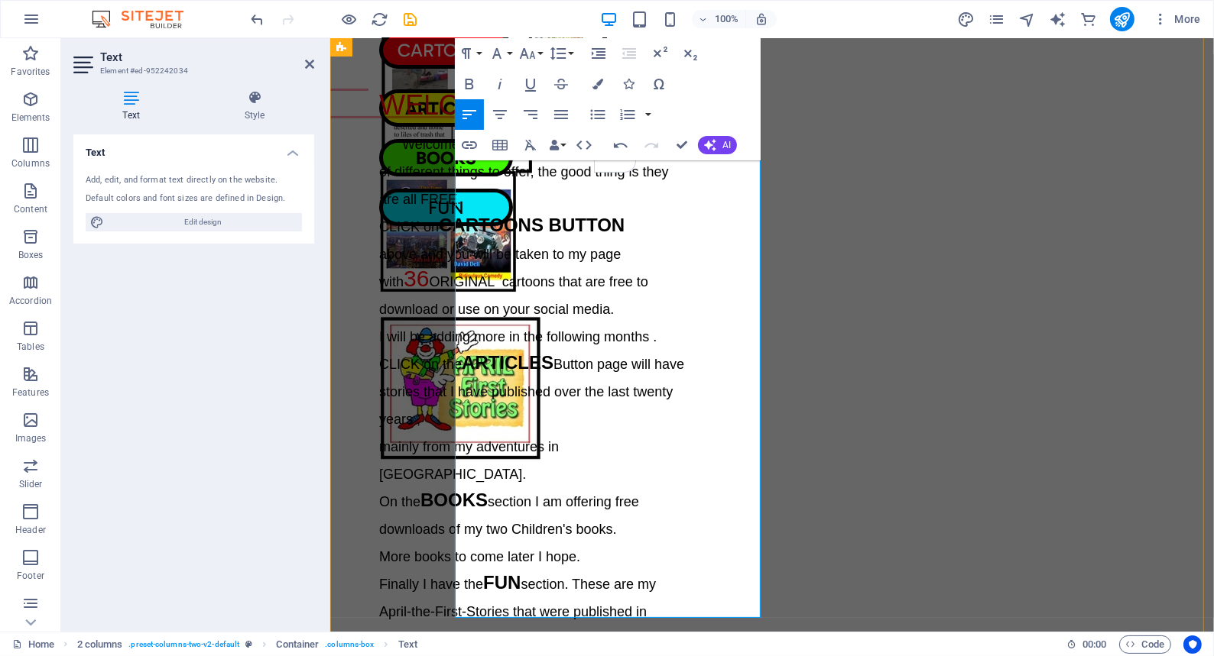
click at [420, 494] on span "On the" at bounding box center [398, 501] width 41 height 15
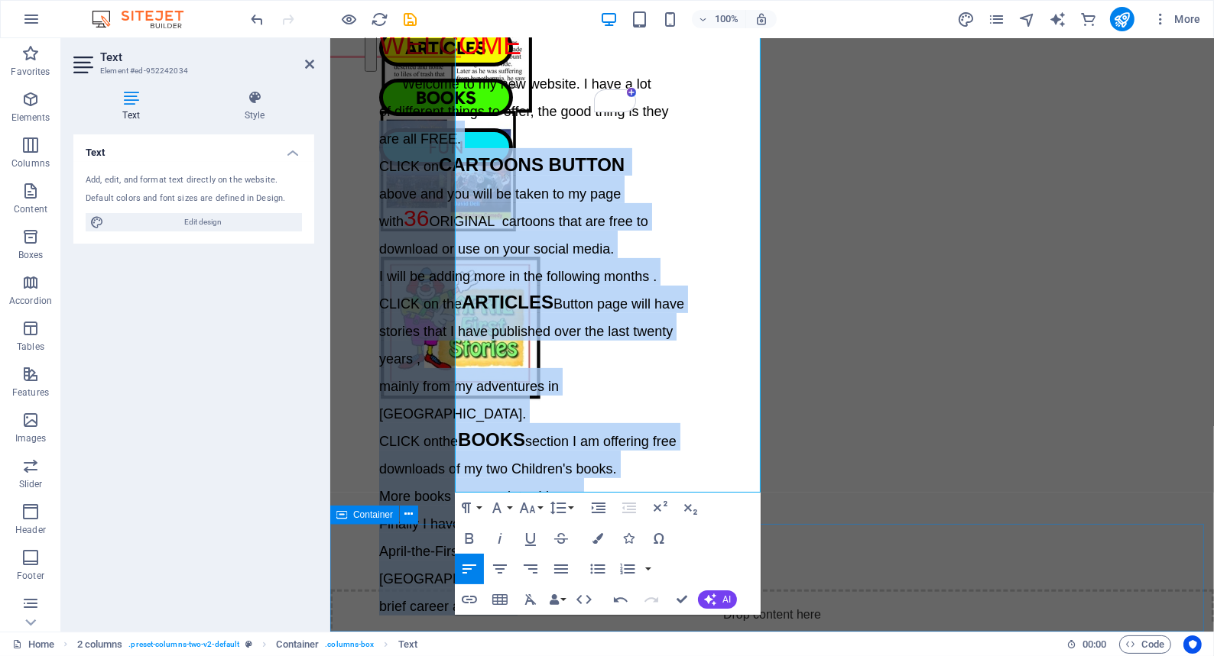
scroll to position [556, 0]
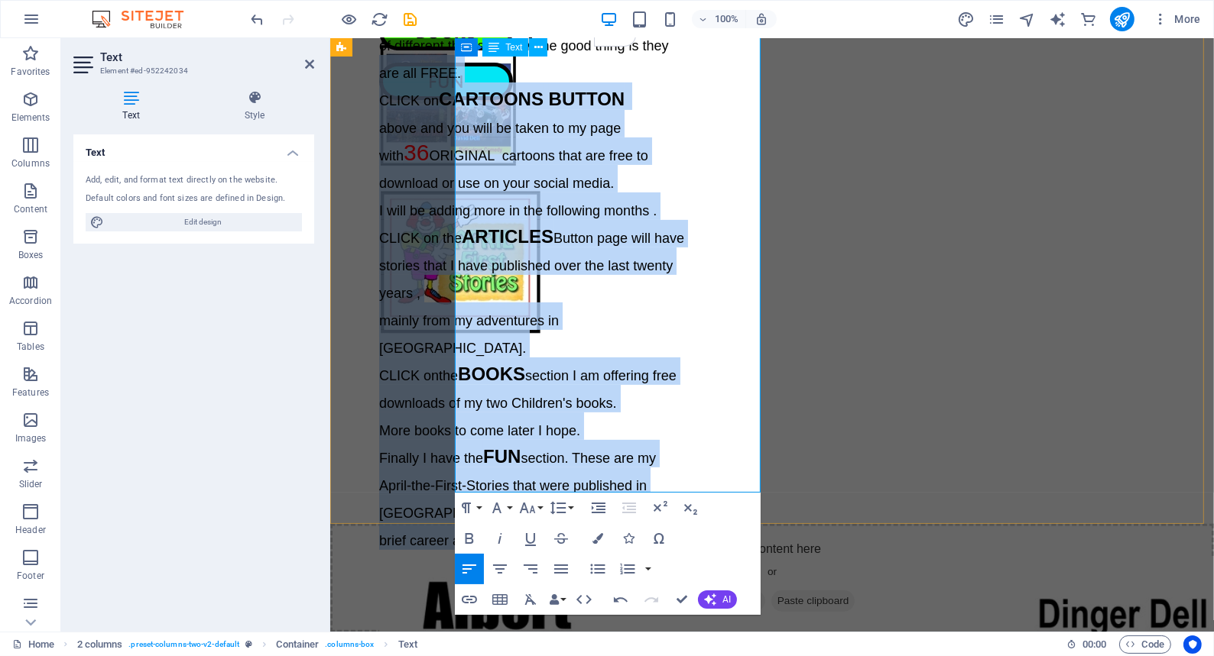
drag, startPoint x: 454, startPoint y: 168, endPoint x: 687, endPoint y: 474, distance: 384.4
click at [684, 474] on div "WELCOME Welcome to my new website. I have a lot of different things to offer, t…" at bounding box center [531, 255] width 306 height 592
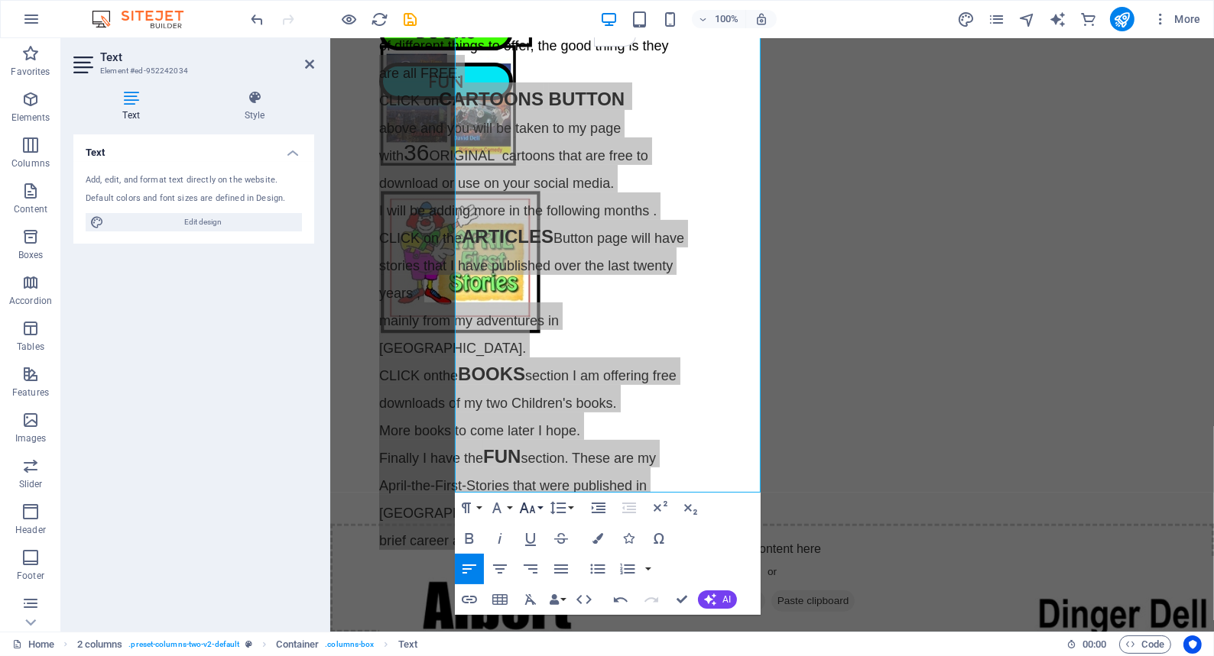
click at [530, 506] on icon "button" at bounding box center [527, 508] width 18 height 18
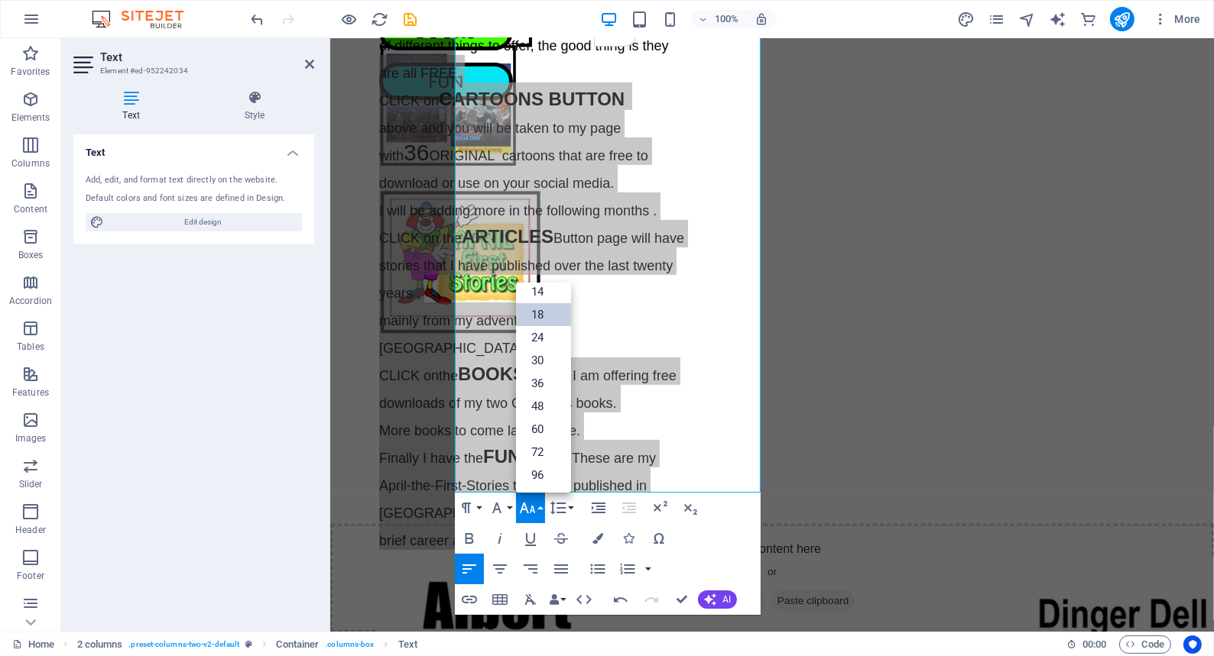
scroll to position [122, 0]
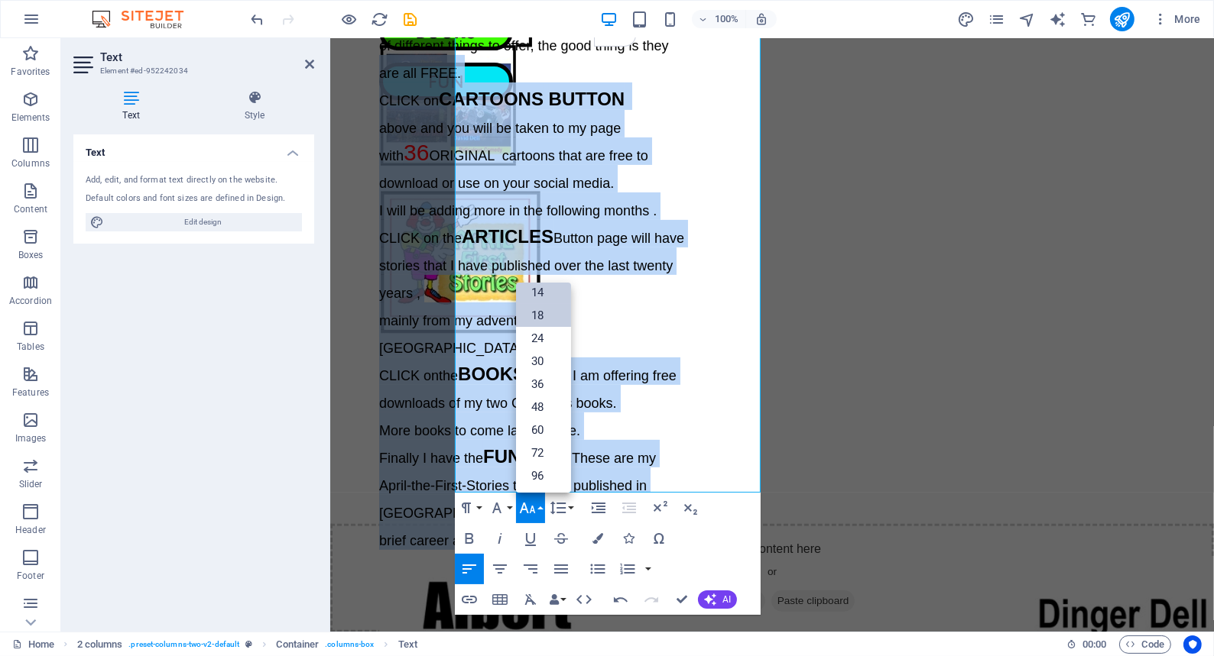
click at [540, 287] on link "14" at bounding box center [543, 292] width 55 height 23
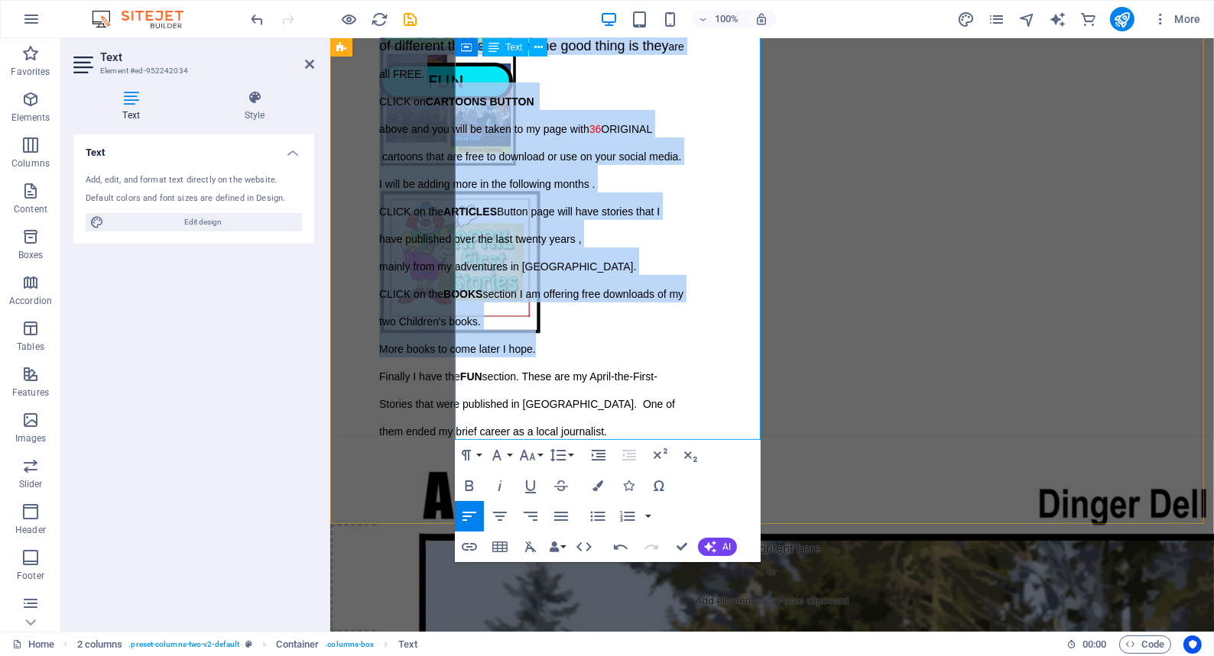
click at [600, 427] on p "Finally I have the FUN section. These are my April-the-First-Stories that were …" at bounding box center [531, 399] width 306 height 83
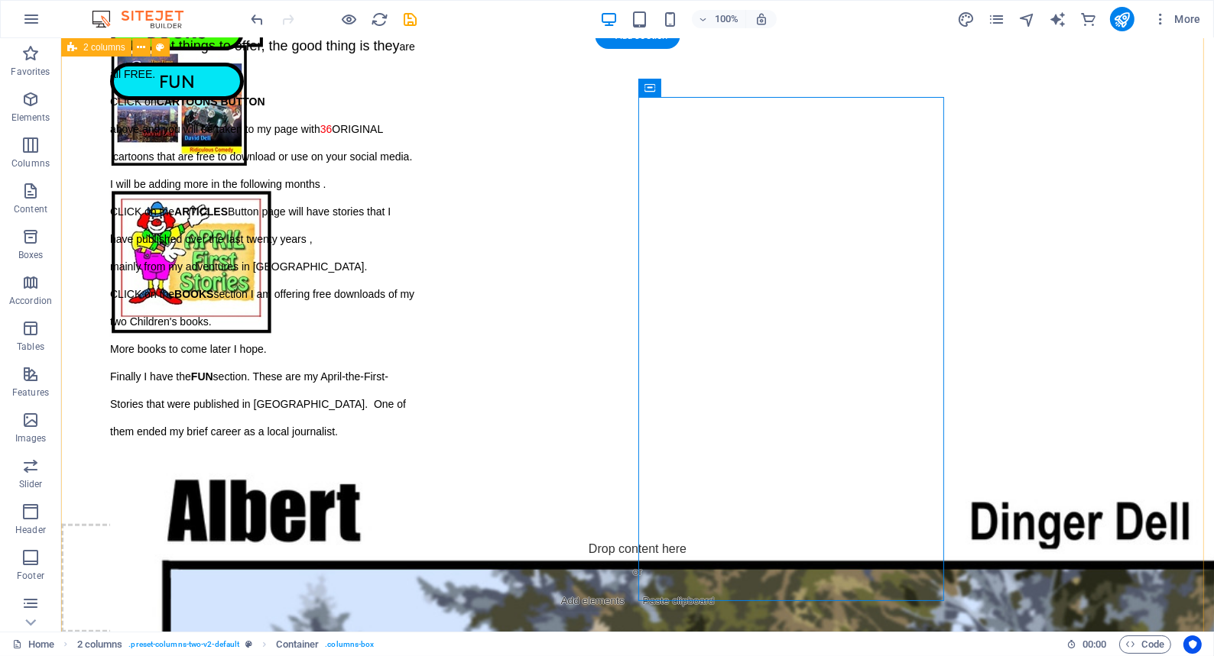
scroll to position [417, 0]
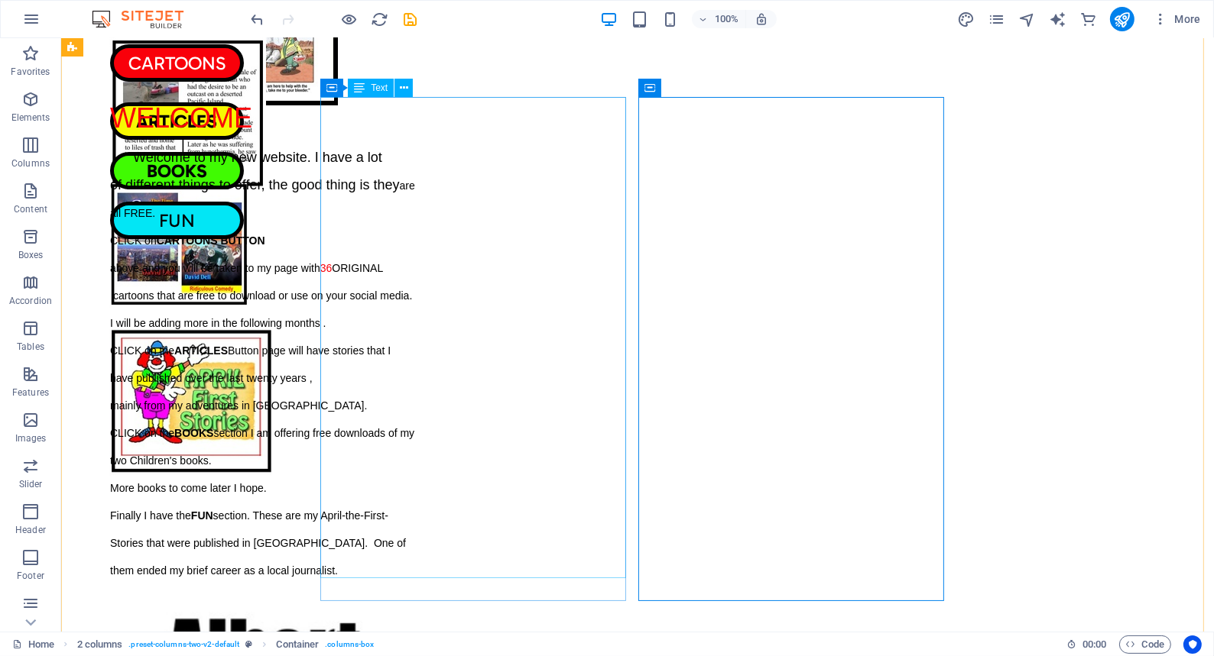
click at [374, 88] on span "Text" at bounding box center [379, 87] width 17 height 9
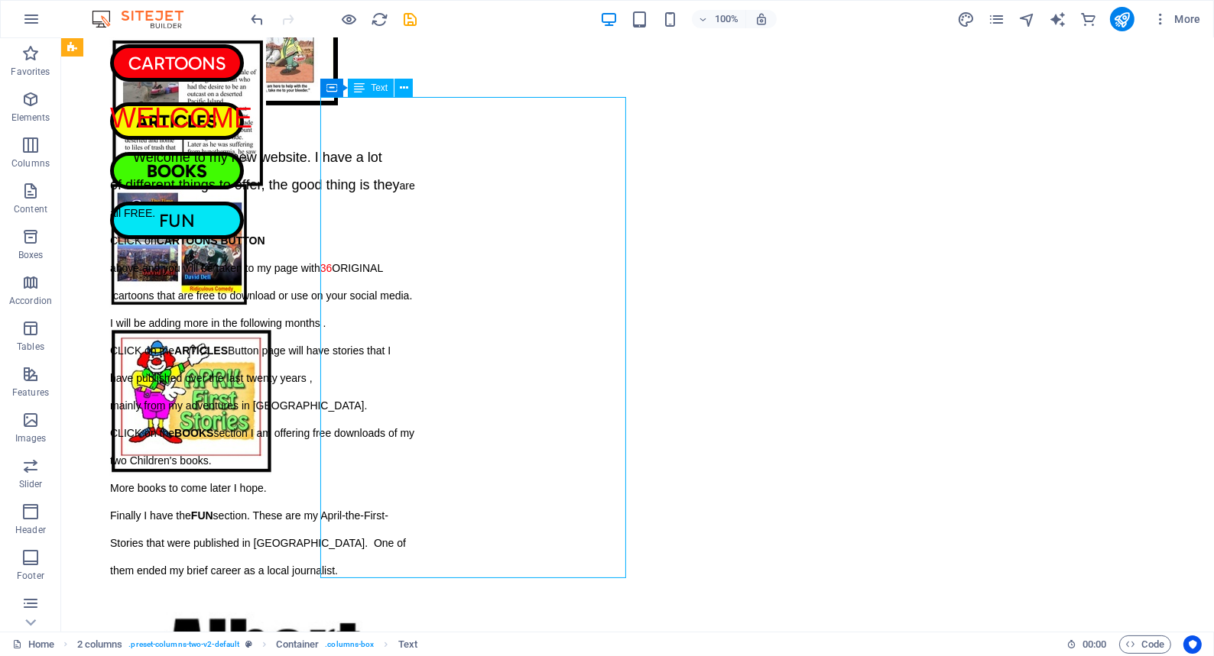
click at [374, 88] on span "Text" at bounding box center [379, 87] width 17 height 9
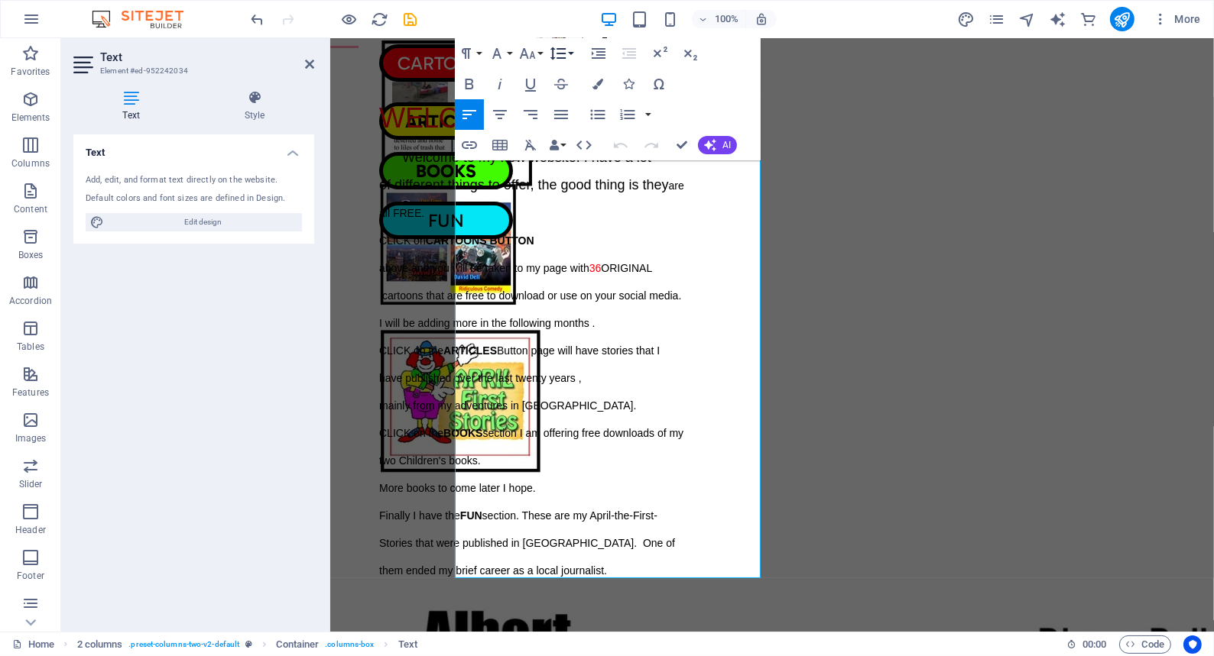
click at [557, 53] on icon "button" at bounding box center [558, 53] width 16 height 13
click at [577, 105] on link "Single" at bounding box center [580, 106] width 68 height 23
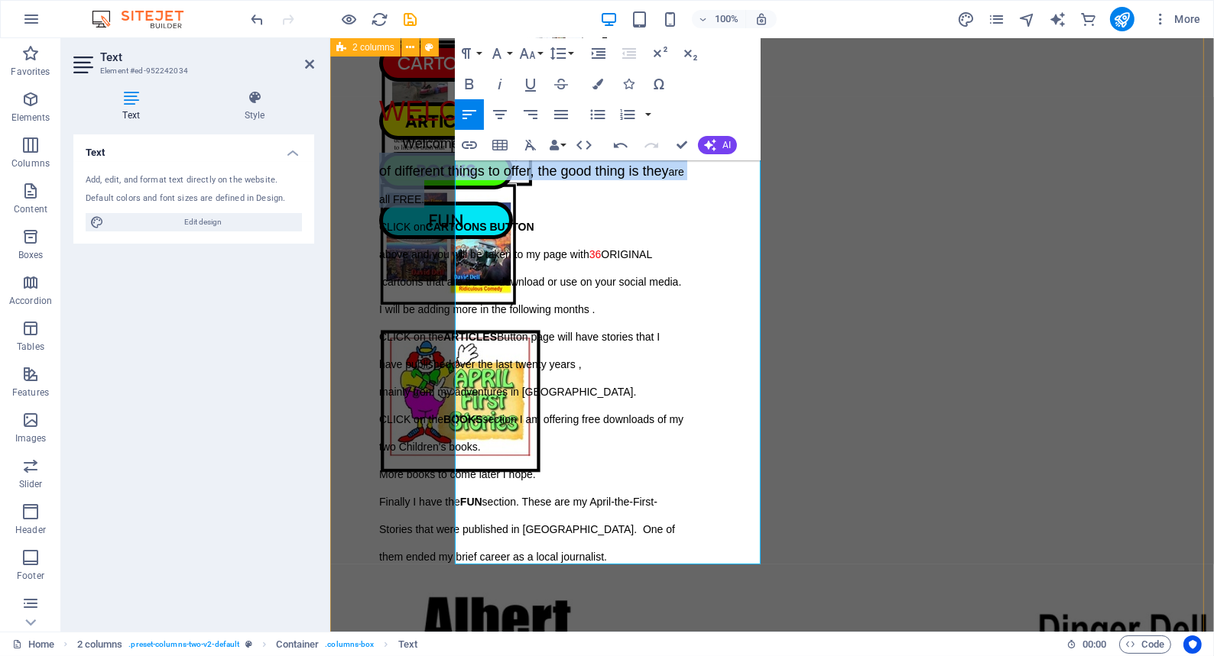
drag, startPoint x: 520, startPoint y: 202, endPoint x: 451, endPoint y: 170, distance: 76.3
click at [451, 170] on div "WELCOME Welcome to my new website. I have a lot of different things to offer, t…" at bounding box center [770, 350] width 883 height 627
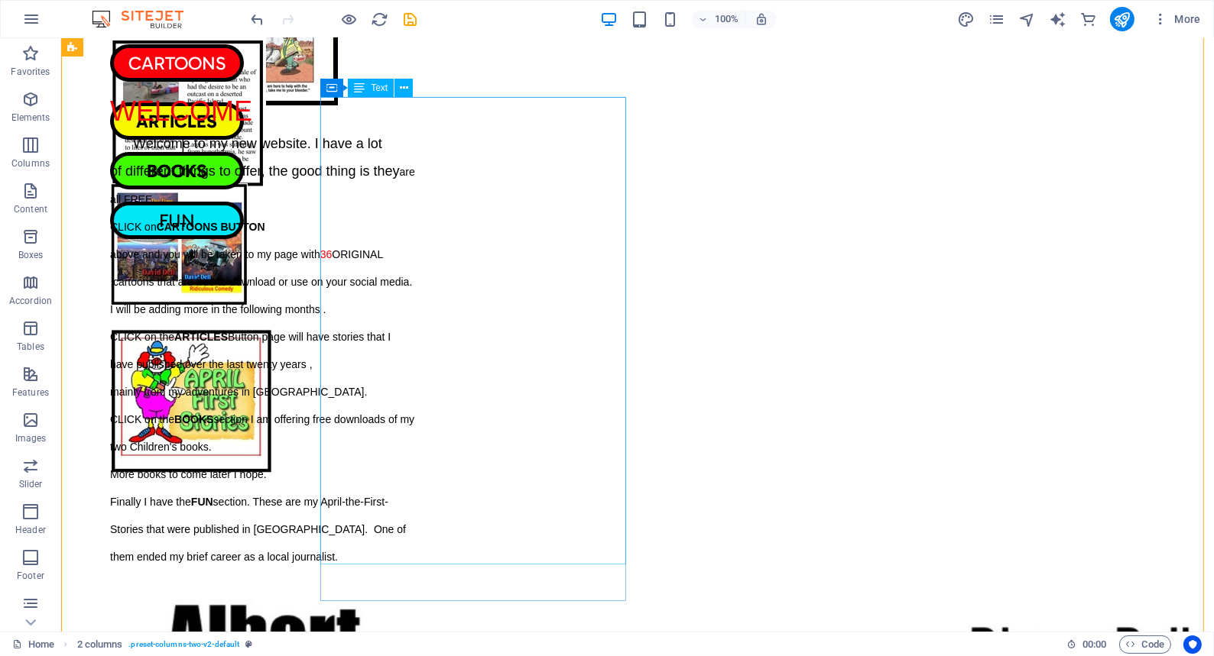
click at [380, 87] on span "Text" at bounding box center [379, 87] width 17 height 9
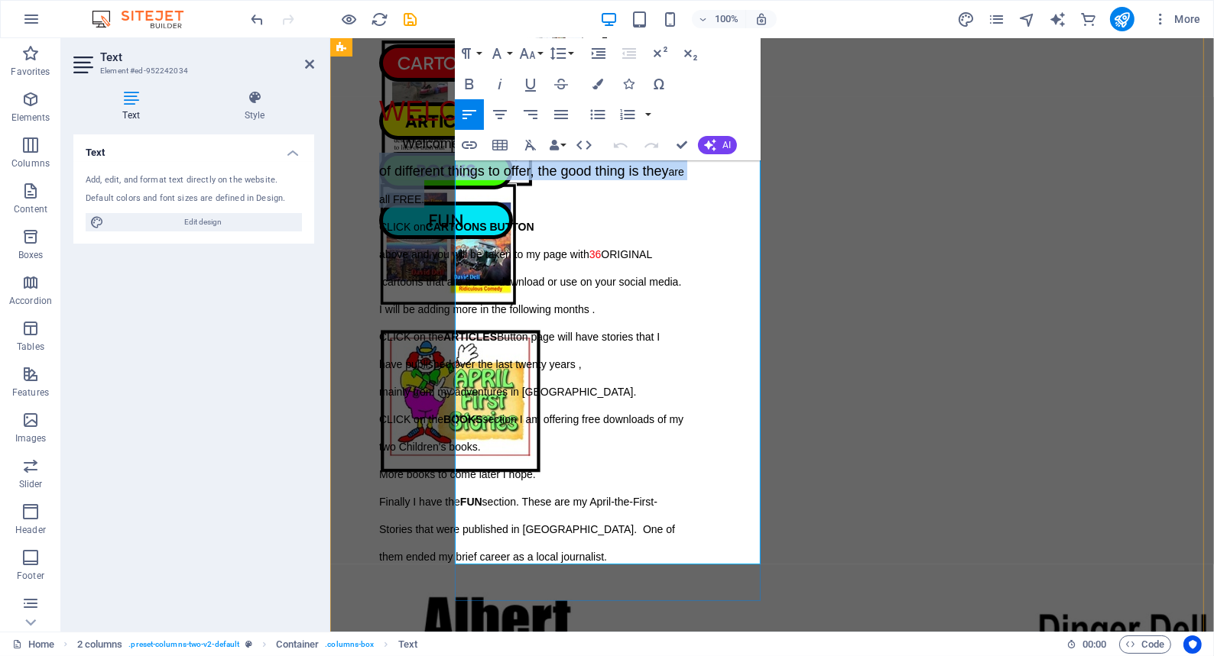
drag, startPoint x: 501, startPoint y: 201, endPoint x: 453, endPoint y: 164, distance: 61.0
click at [453, 164] on p "of different things to offer, the good thing is they are all FREE." at bounding box center [531, 180] width 306 height 55
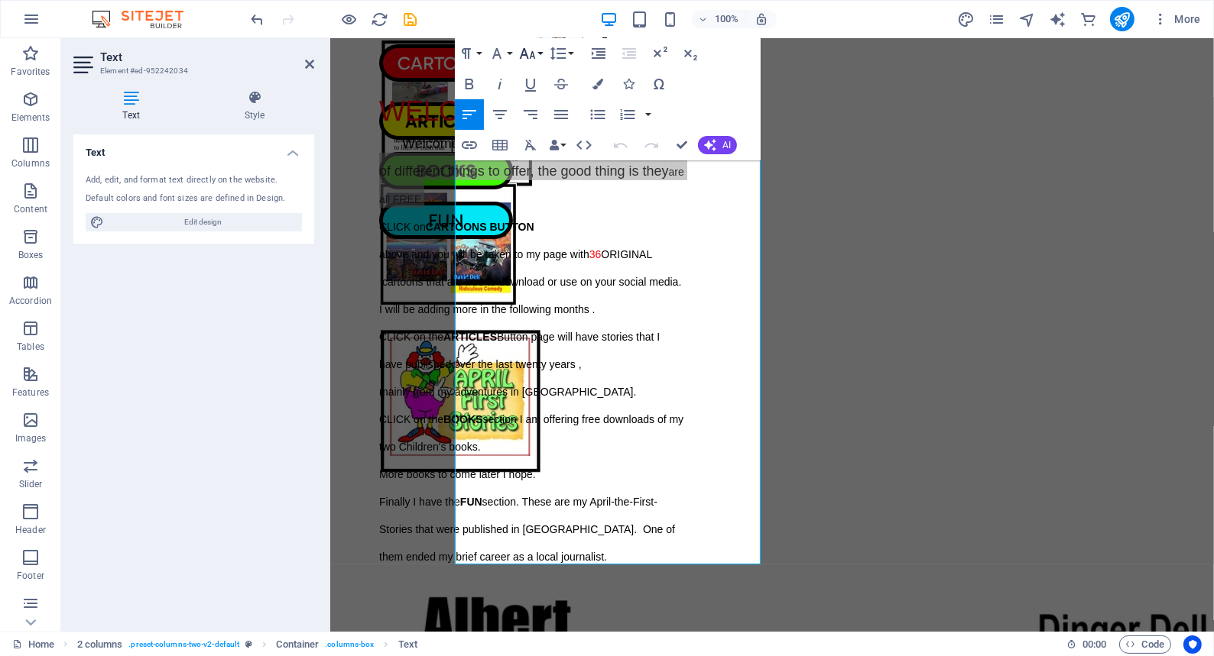
click at [529, 53] on icon "button" at bounding box center [527, 53] width 18 height 18
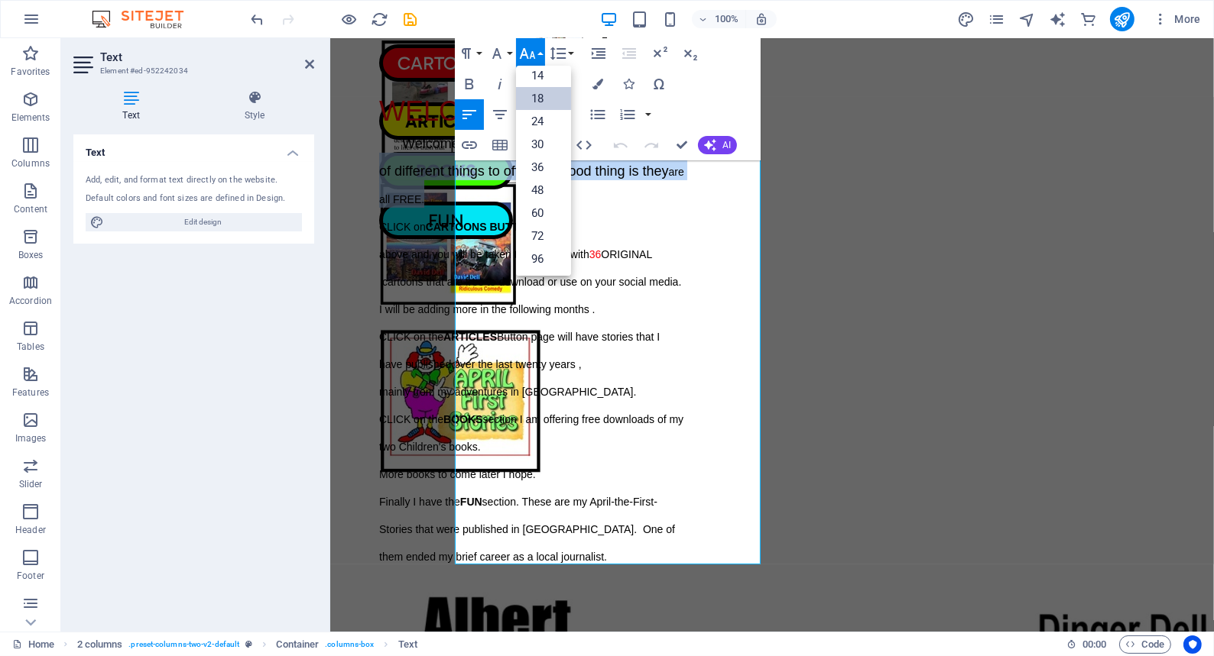
click at [538, 95] on link "18" at bounding box center [543, 98] width 55 height 23
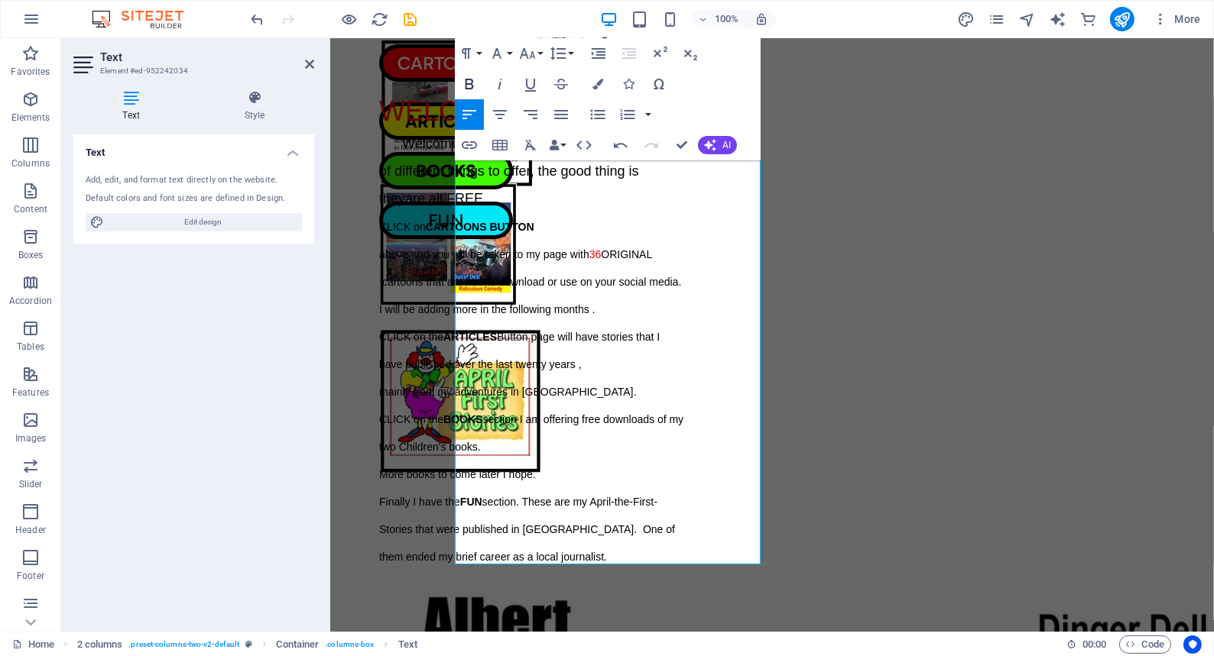
click at [471, 80] on icon "button" at bounding box center [469, 84] width 18 height 18
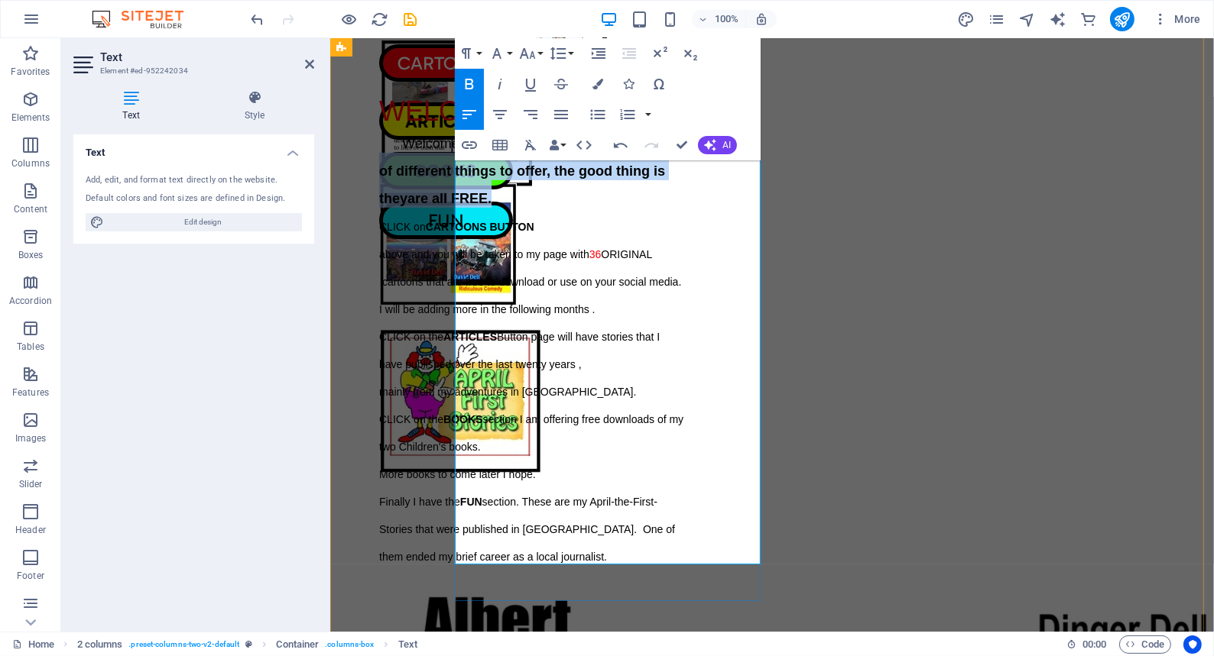
click at [587, 196] on p "of different things to offer, the good thing is they are all FREE." at bounding box center [531, 180] width 306 height 55
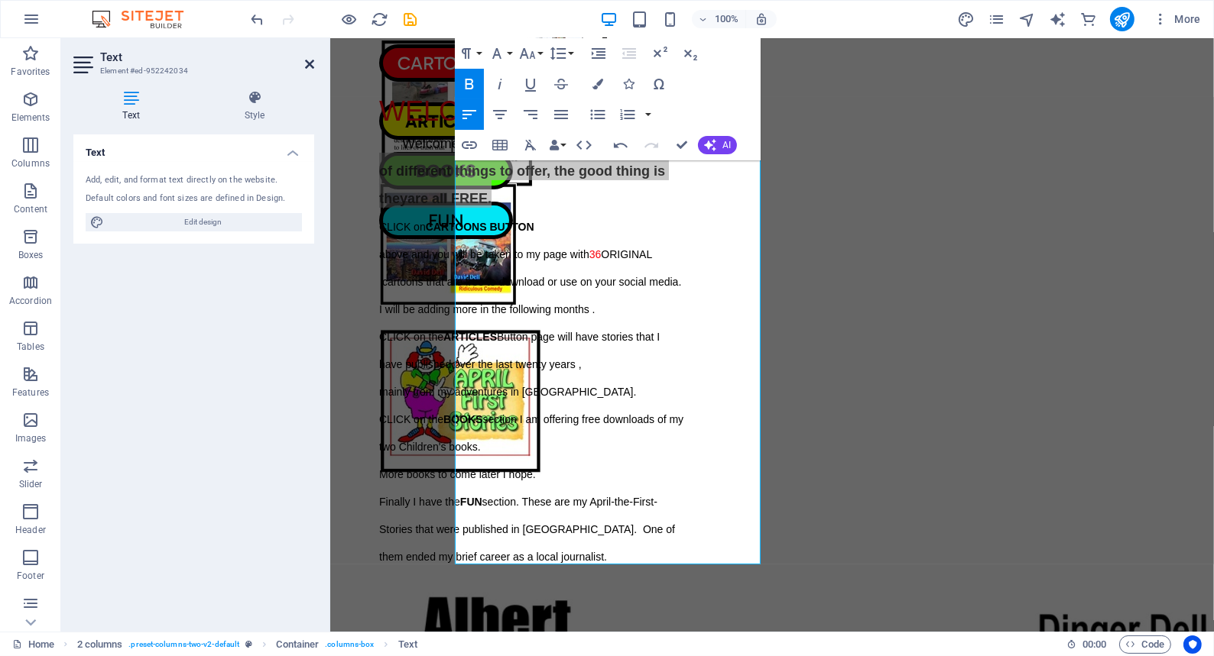
click at [310, 61] on icon at bounding box center [309, 64] width 9 height 12
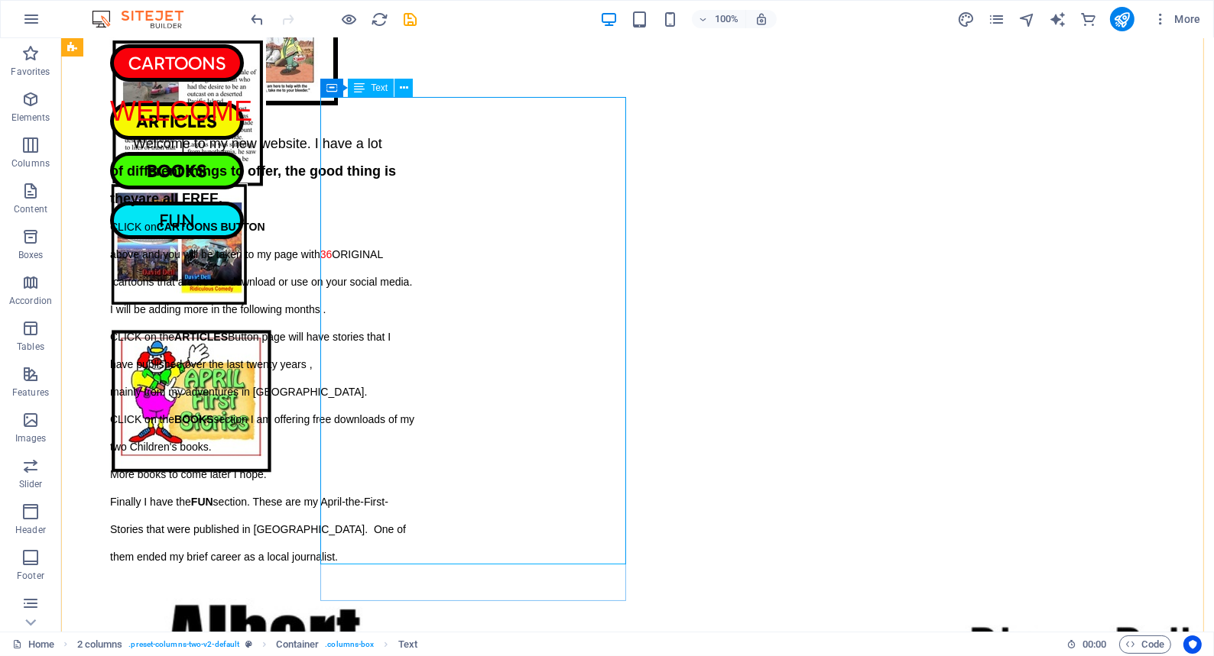
click at [381, 86] on span "Text" at bounding box center [379, 87] width 17 height 9
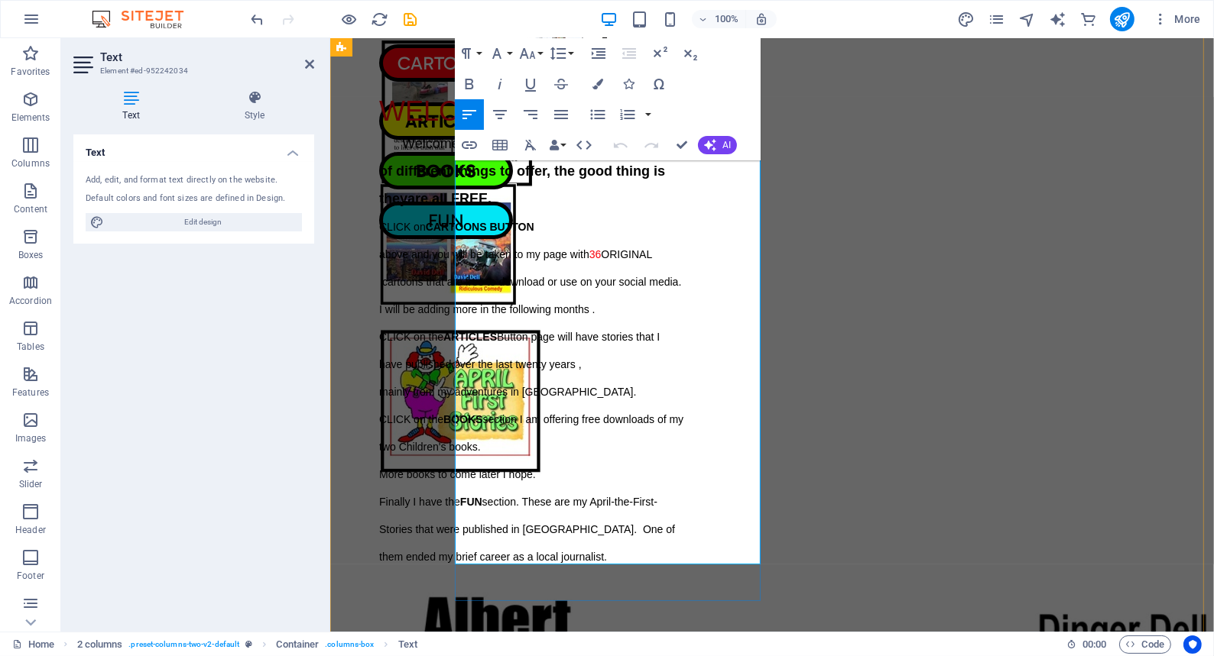
scroll to position [277, 0]
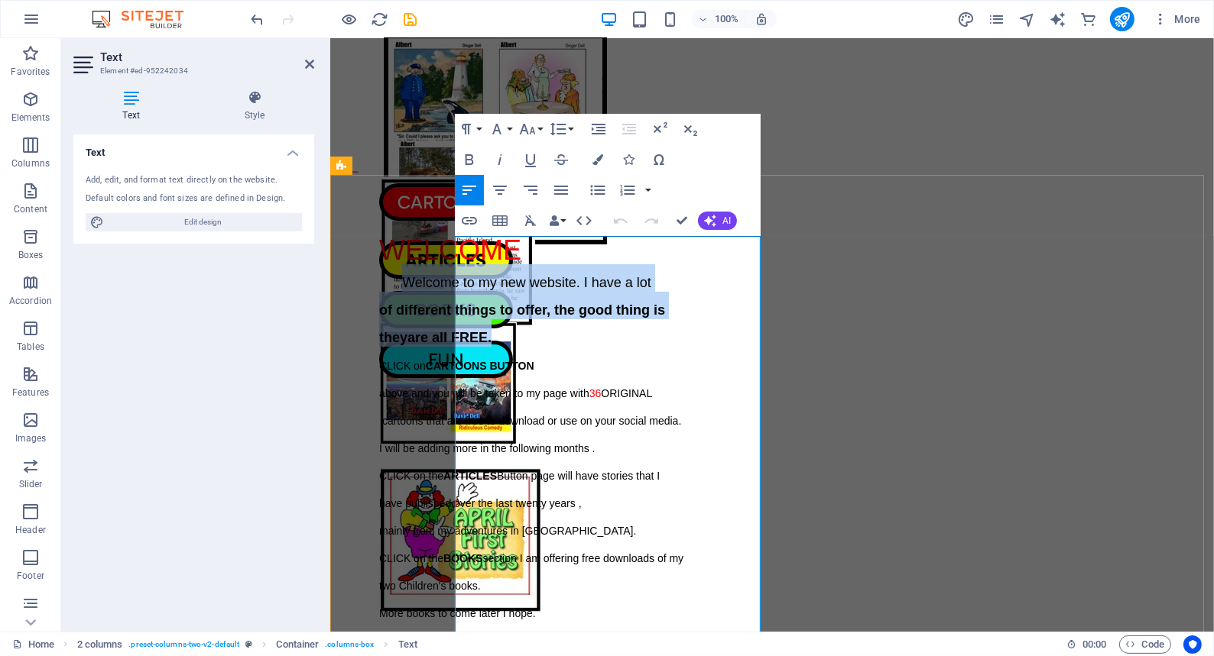
drag, startPoint x: 475, startPoint y: 280, endPoint x: 747, endPoint y: 323, distance: 275.3
click at [684, 323] on div "WELCOME Welcome to my new website. I have a lot of different things to offer, t…" at bounding box center [531, 471] width 306 height 468
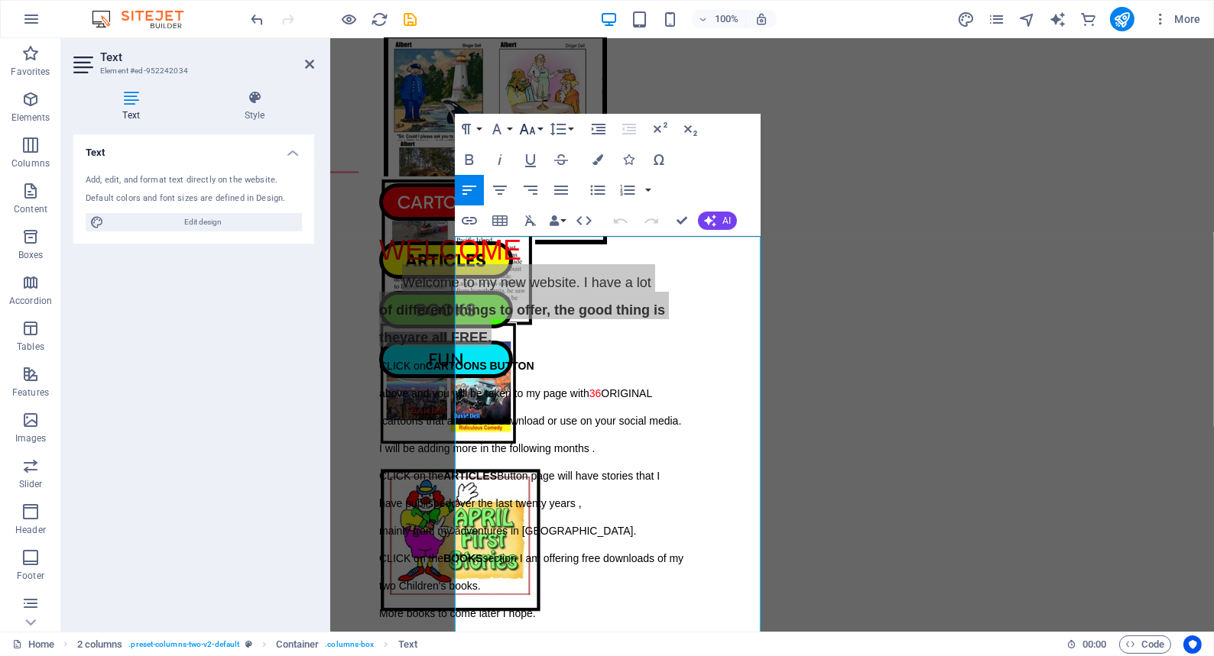
click at [532, 129] on icon "button" at bounding box center [528, 129] width 16 height 11
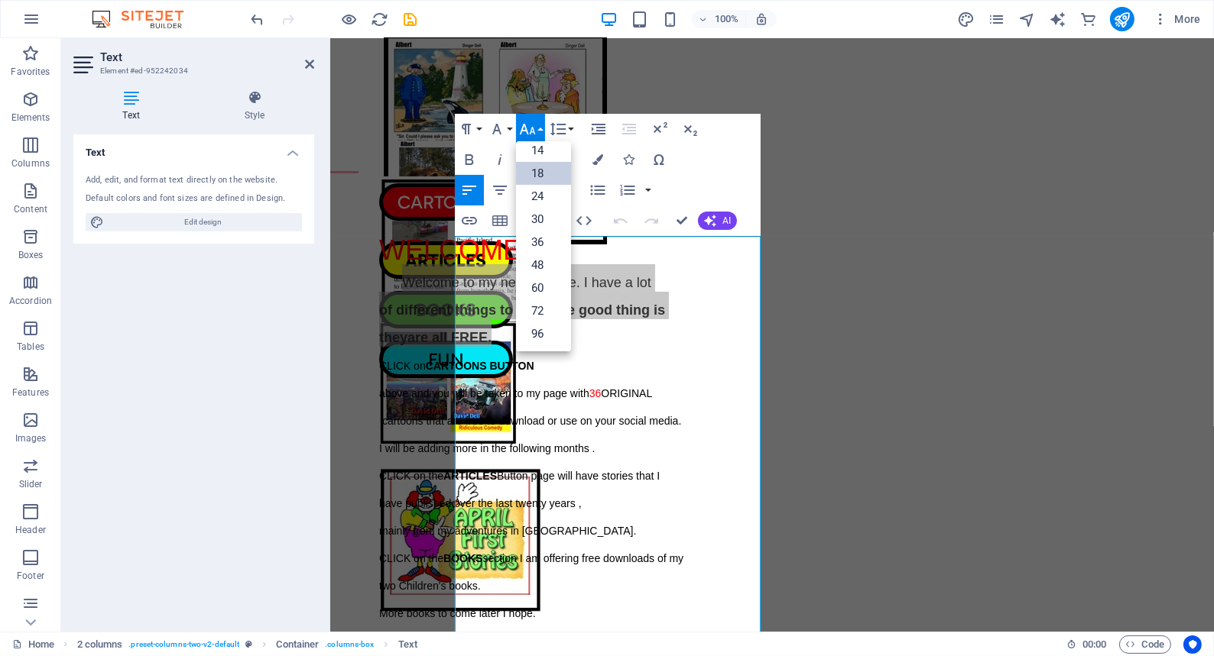
scroll to position [122, 0]
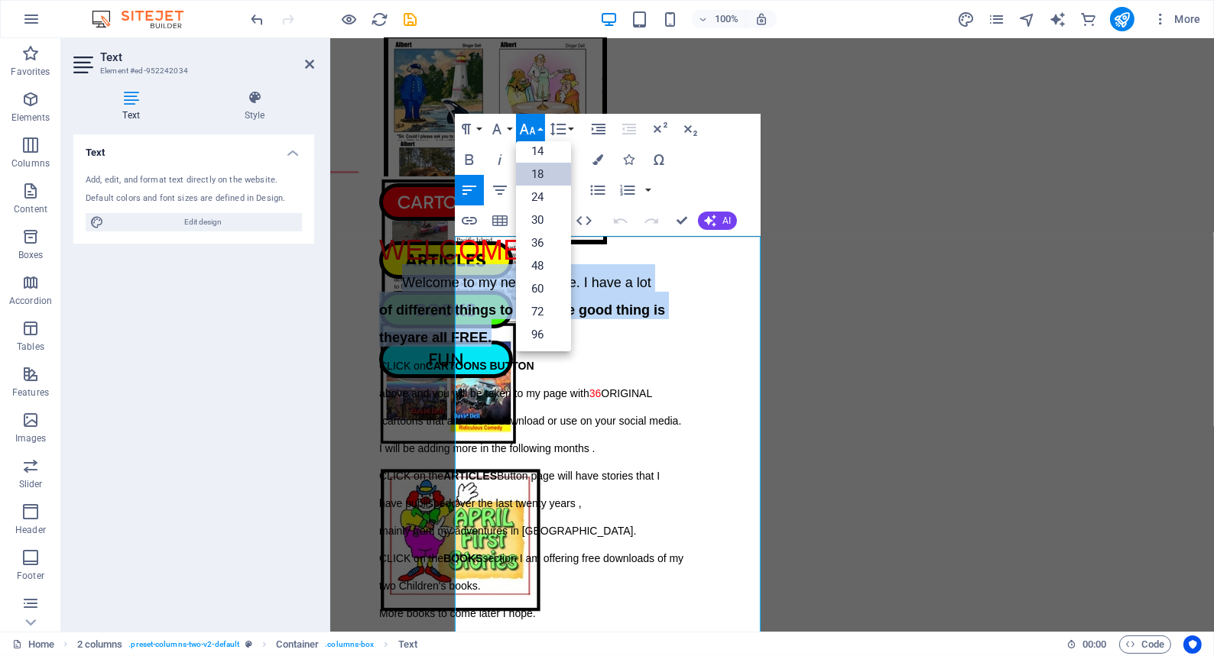
click at [538, 174] on link "18" at bounding box center [543, 174] width 55 height 23
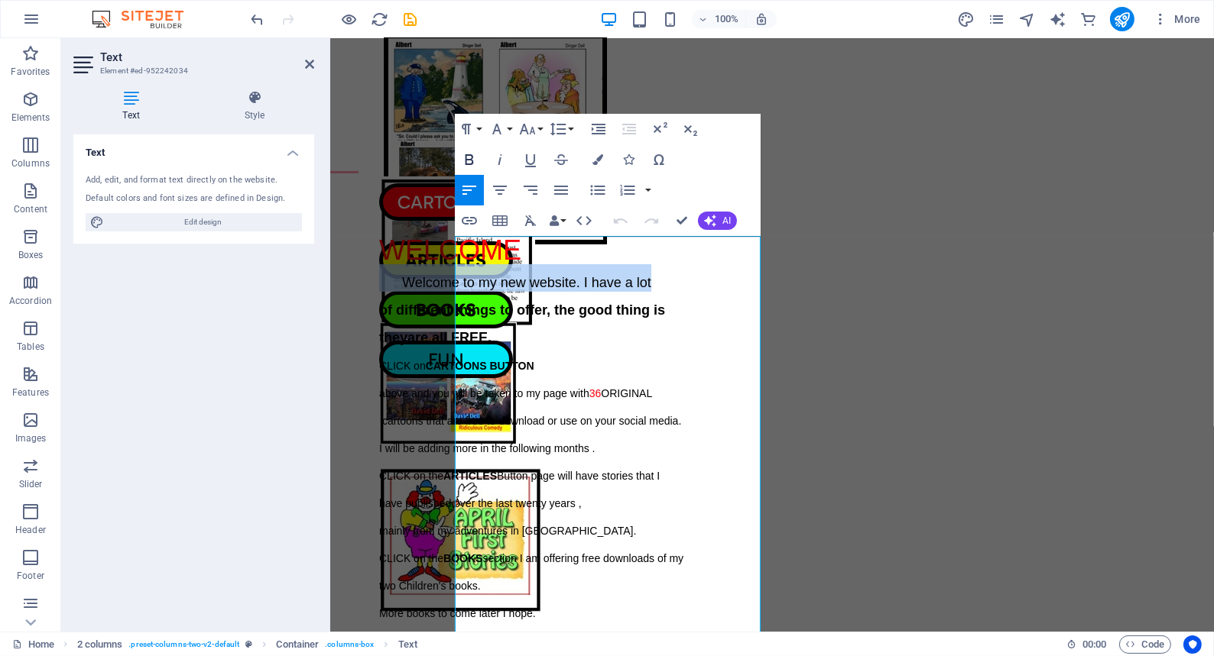
click at [468, 158] on icon "button" at bounding box center [469, 160] width 18 height 18
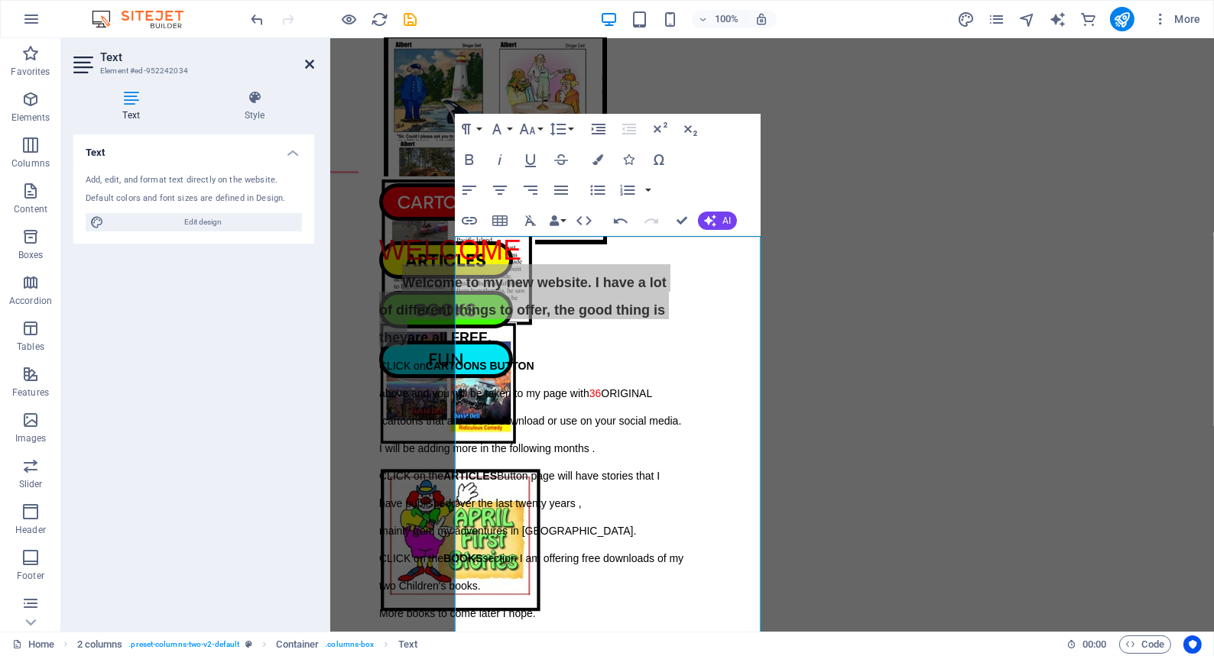
click at [306, 58] on icon at bounding box center [309, 64] width 9 height 12
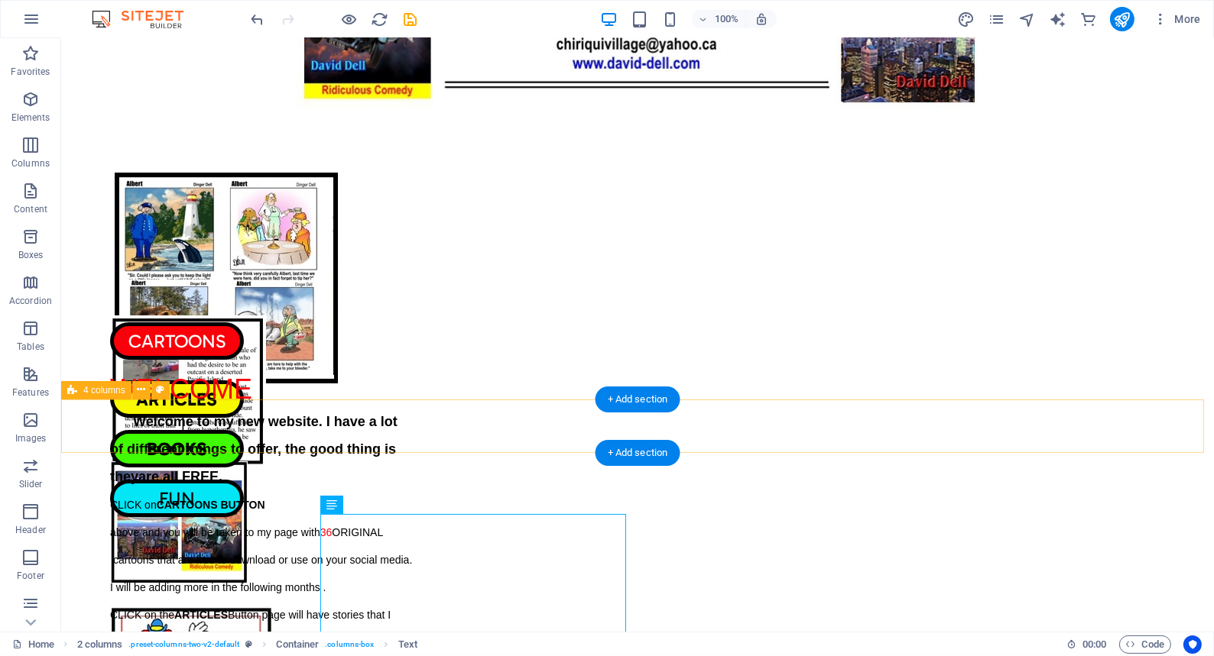
scroll to position [0, 0]
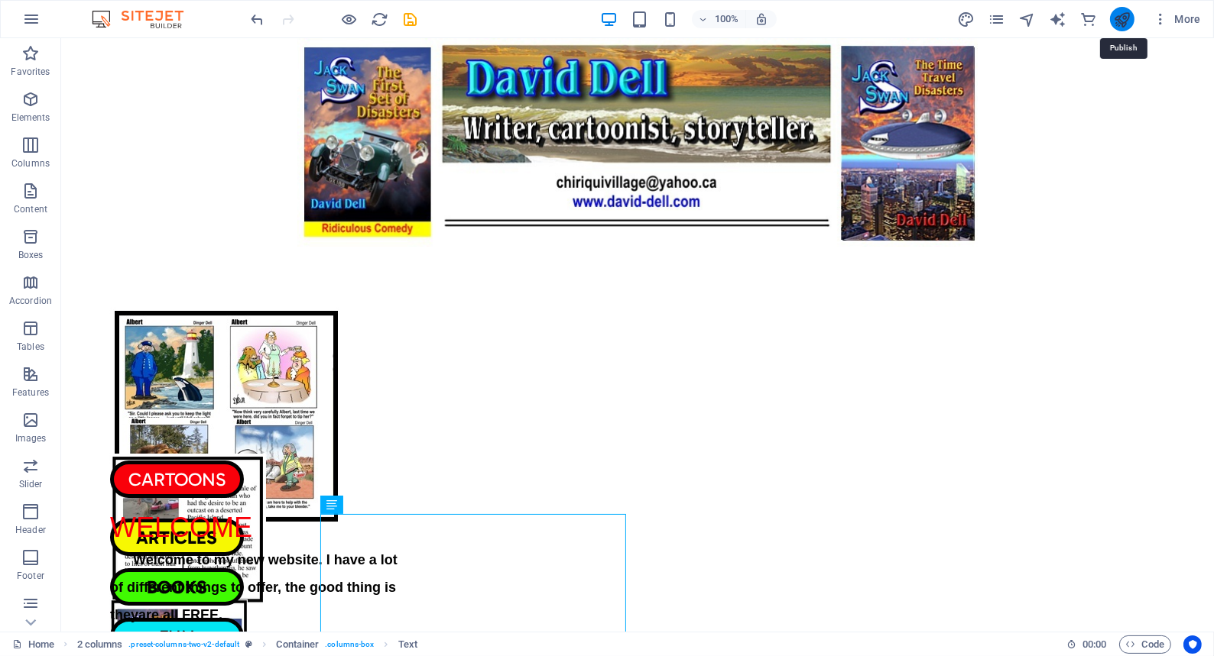
click at [1121, 14] on icon "publish" at bounding box center [1122, 20] width 18 height 18
